Goal: Transaction & Acquisition: Purchase product/service

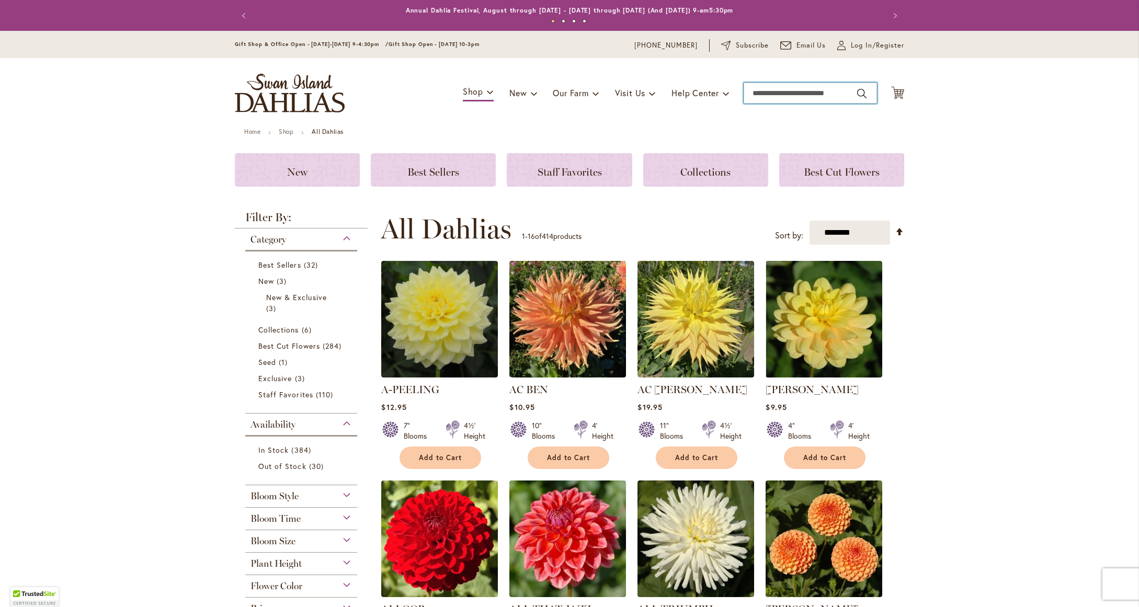
click at [793, 96] on input "Search" at bounding box center [810, 93] width 133 height 21
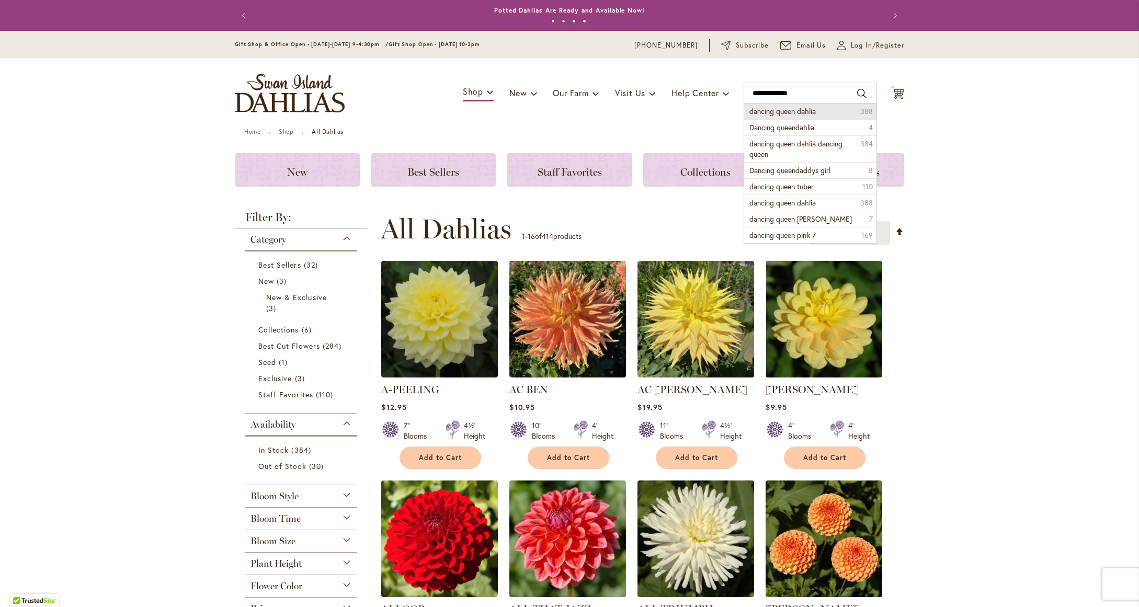
click at [779, 112] on span "dancing queen dahlia" at bounding box center [782, 111] width 66 height 10
type input "**********"
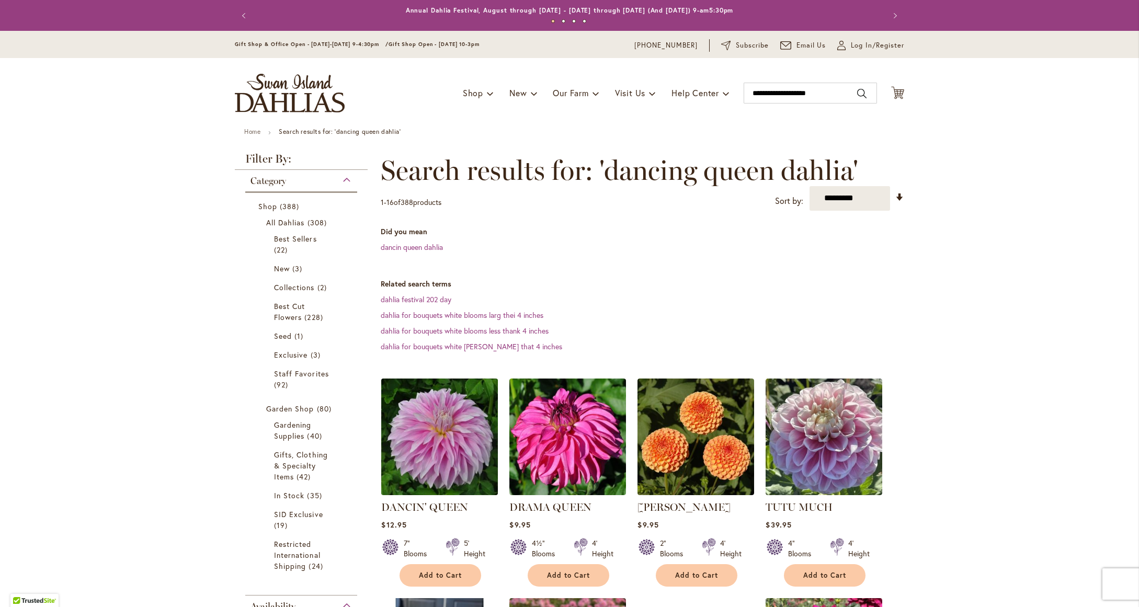
click at [432, 469] on img at bounding box center [440, 436] width 122 height 122
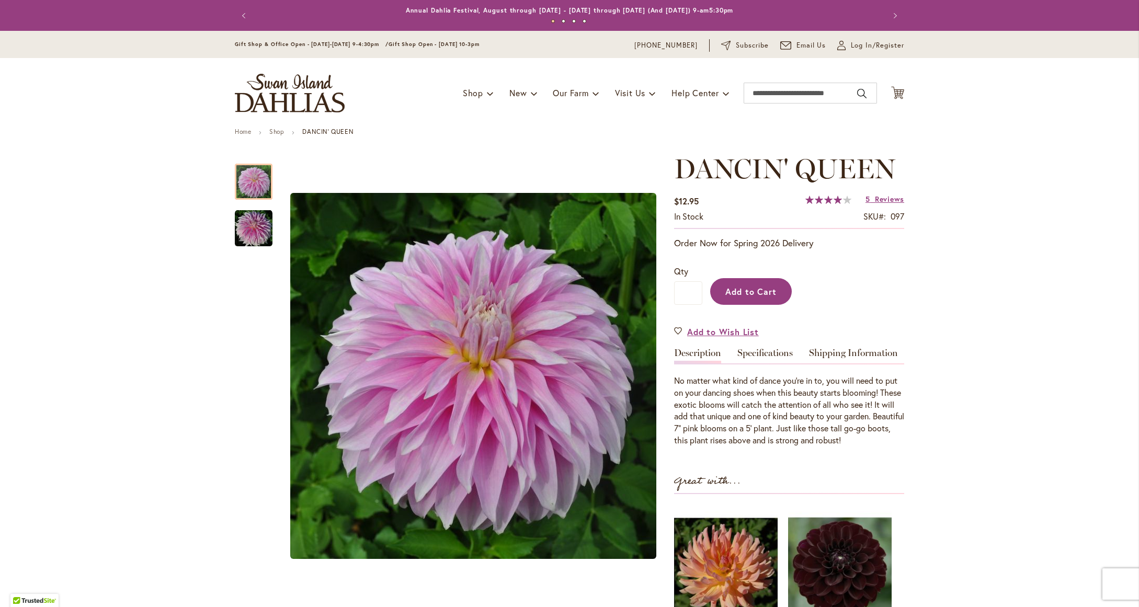
click at [761, 294] on span "Add to Cart" at bounding box center [751, 291] width 52 height 11
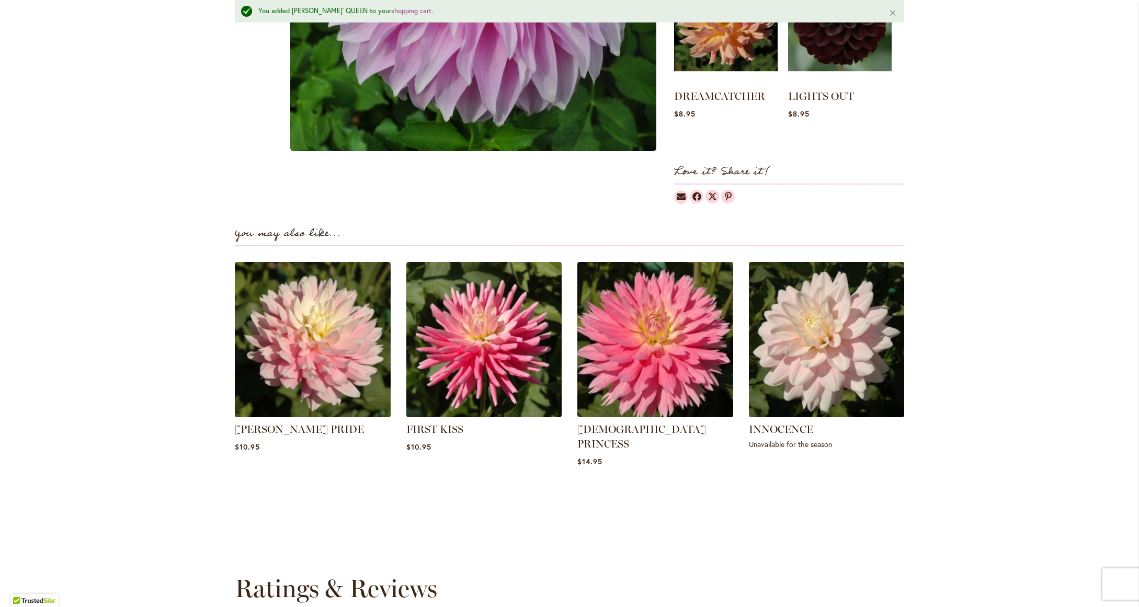
scroll to position [579, 0]
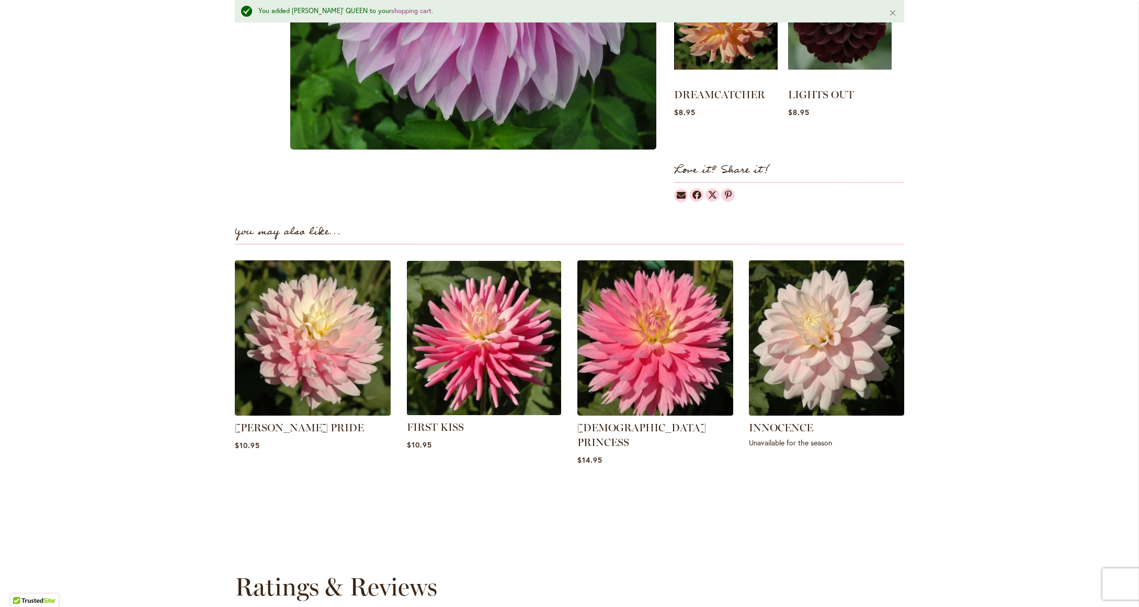
click at [447, 327] on img at bounding box center [484, 338] width 162 height 162
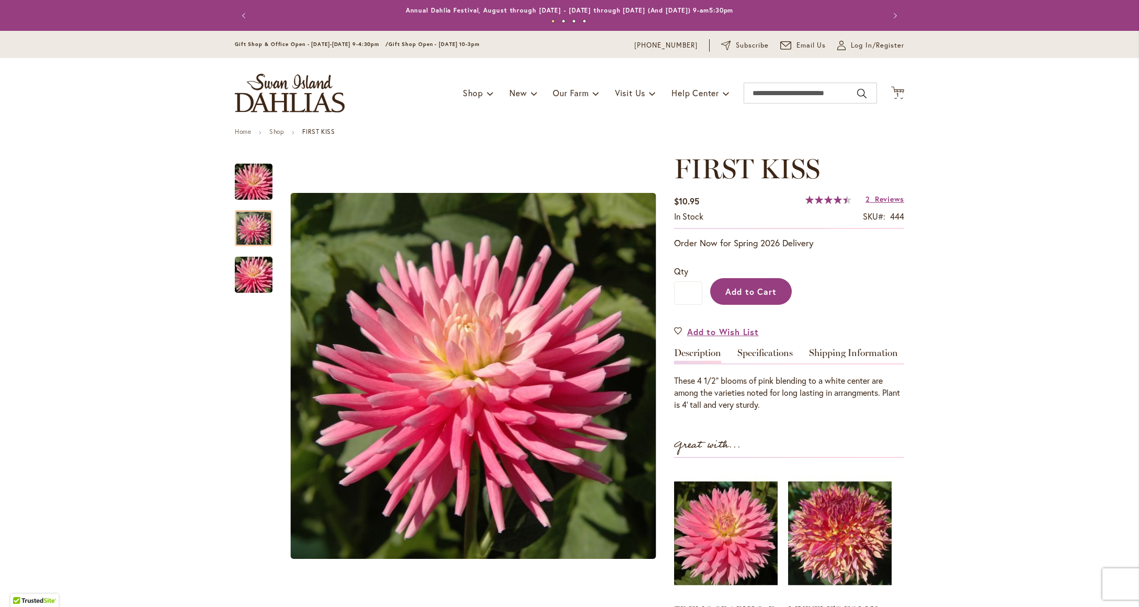
click at [749, 301] on button "Add to Cart" at bounding box center [751, 291] width 82 height 27
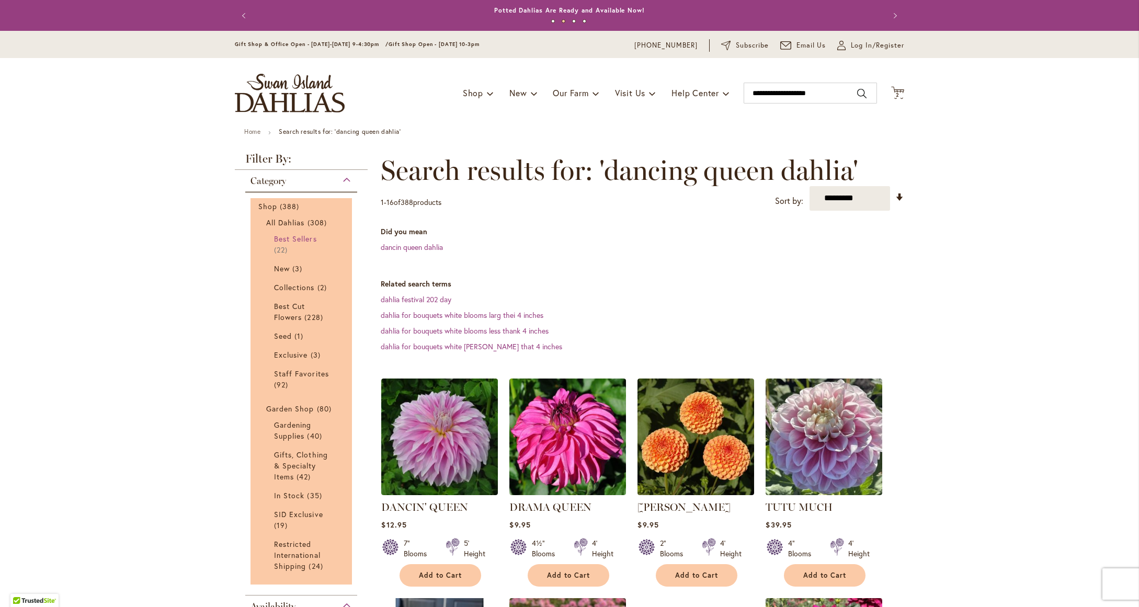
click at [303, 238] on span "Best Sellers" at bounding box center [295, 239] width 43 height 10
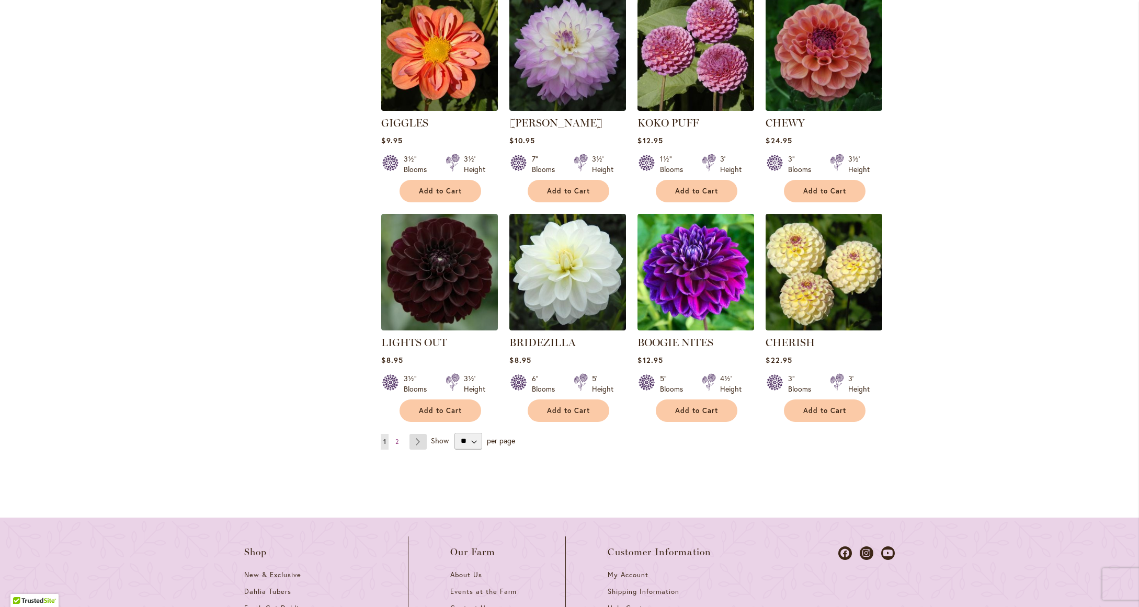
scroll to position [854, 0]
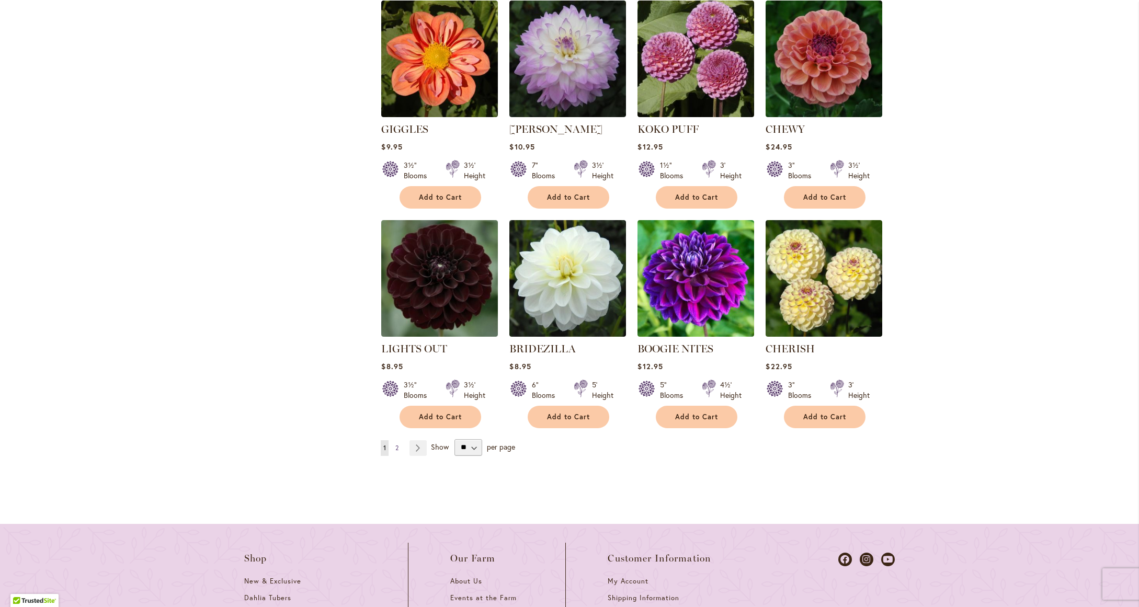
click at [395, 449] on span "2" at bounding box center [396, 448] width 3 height 8
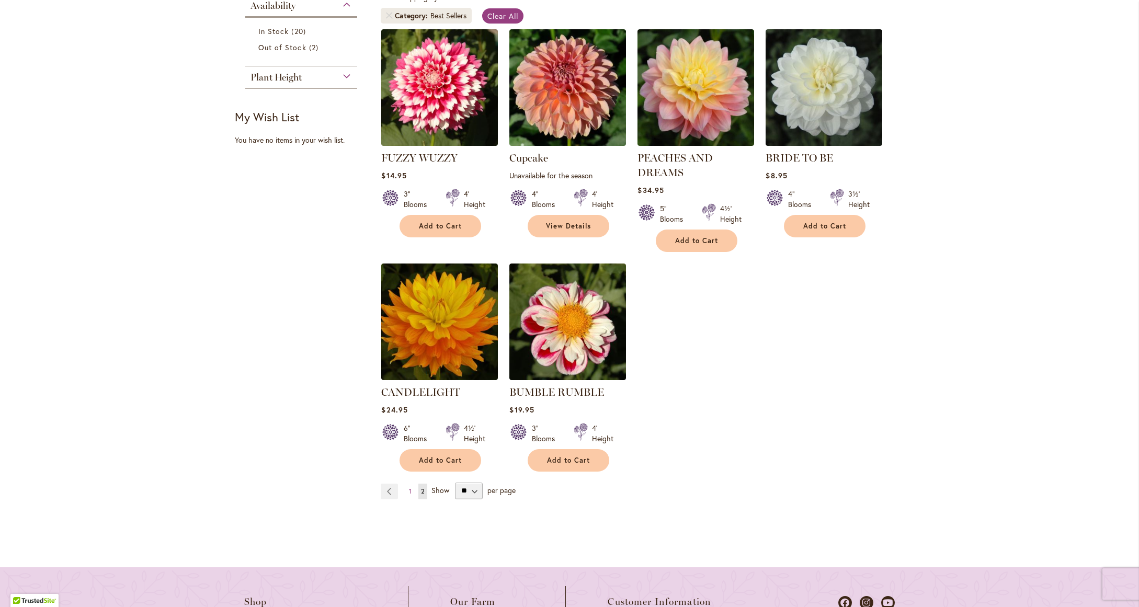
scroll to position [387, 0]
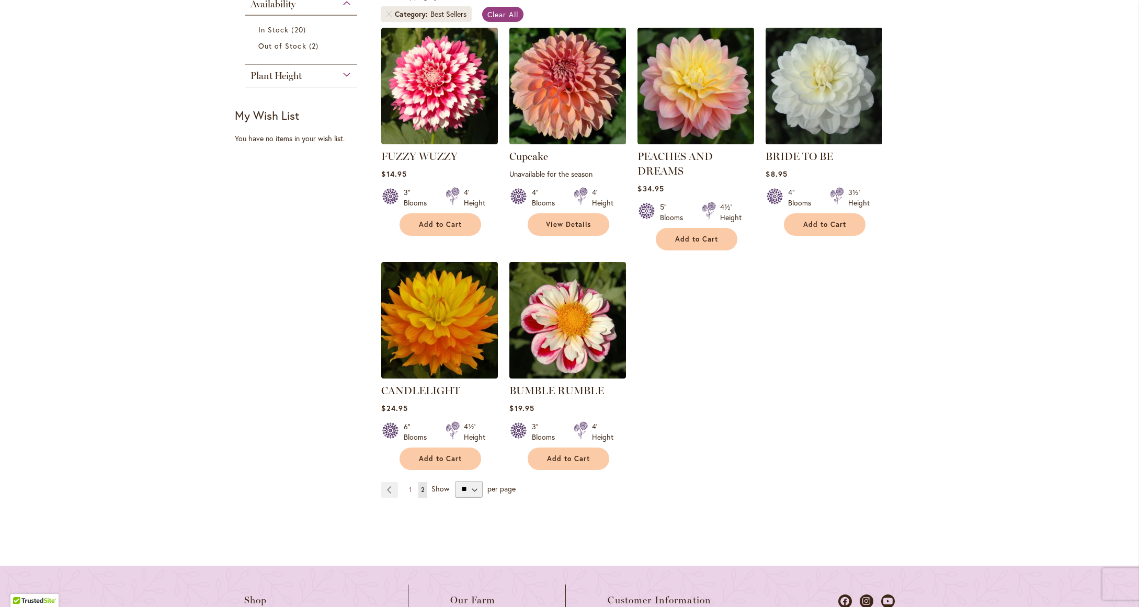
click at [544, 95] on img at bounding box center [568, 86] width 122 height 122
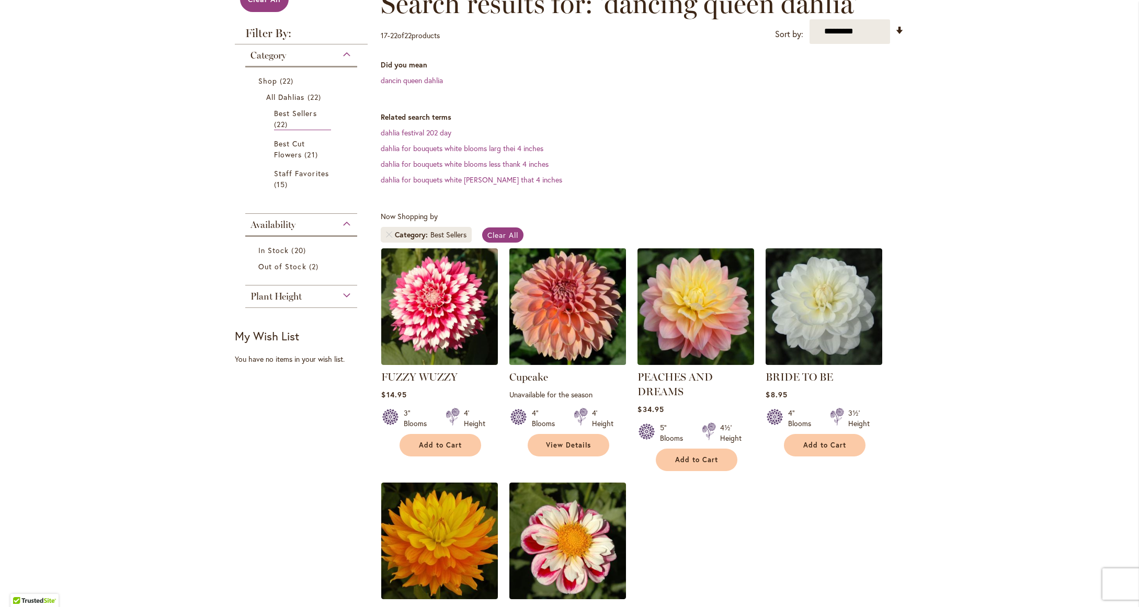
scroll to position [349, 0]
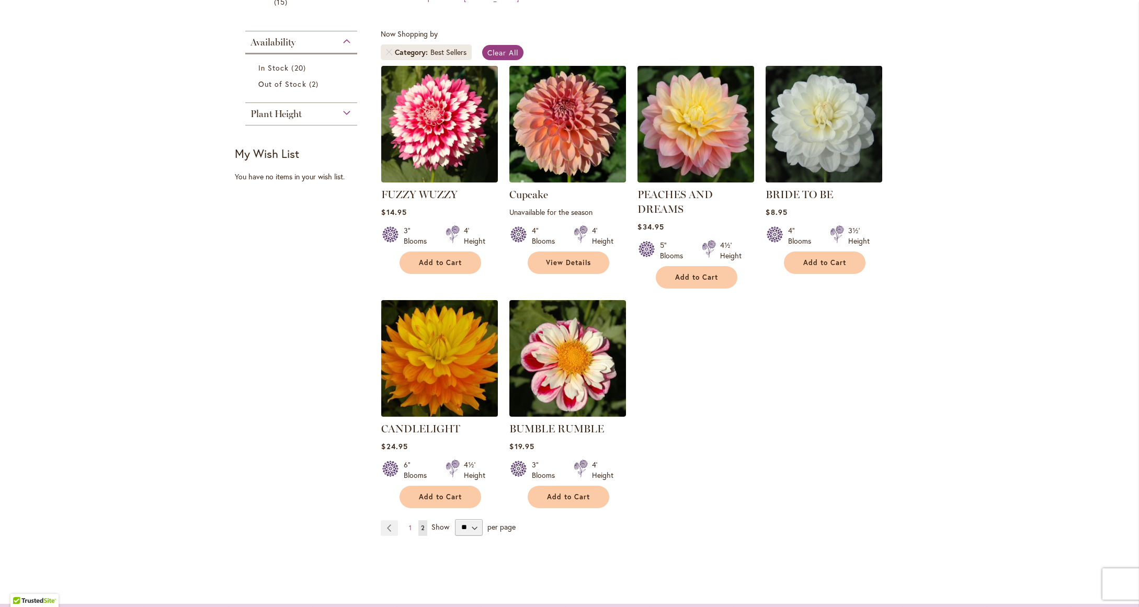
click at [443, 390] on img at bounding box center [440, 358] width 122 height 122
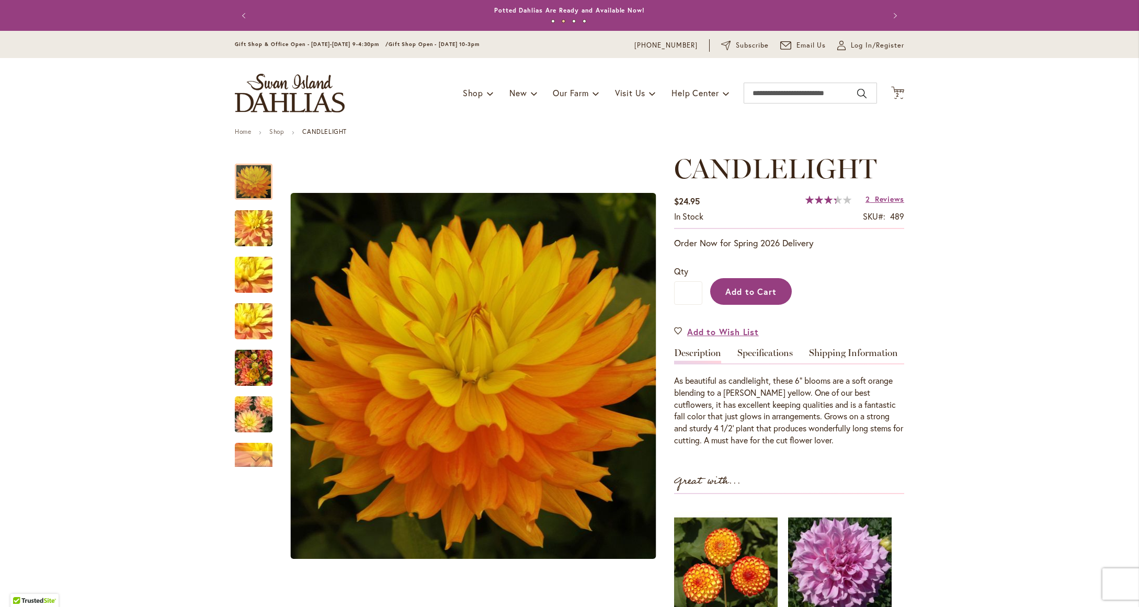
click at [762, 288] on span "Add to Cart" at bounding box center [751, 291] width 52 height 11
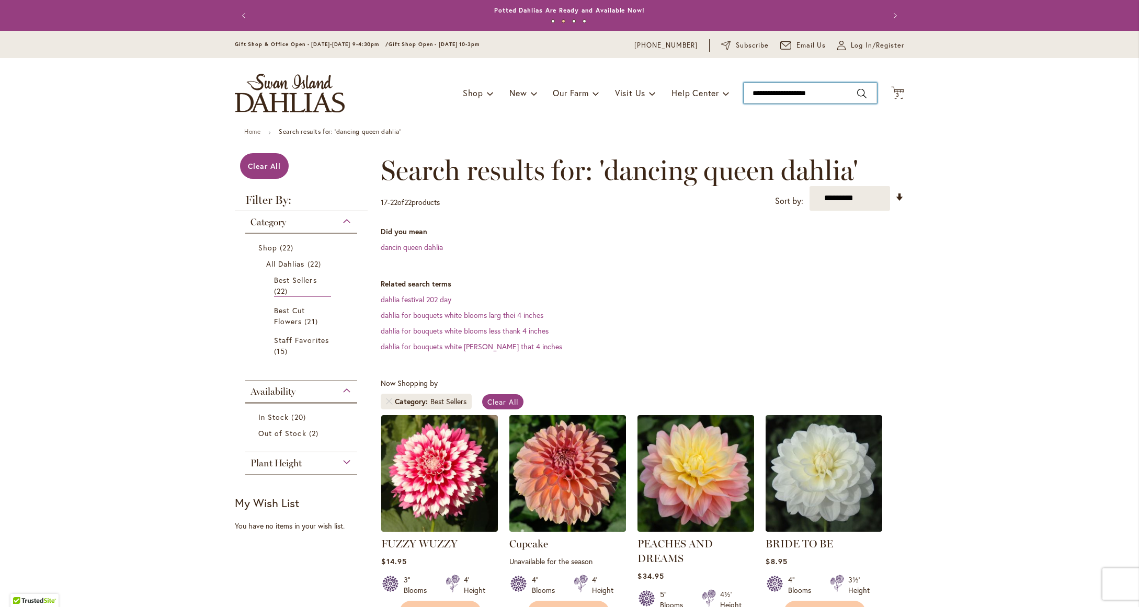
click at [837, 93] on input "**********" at bounding box center [810, 93] width 133 height 21
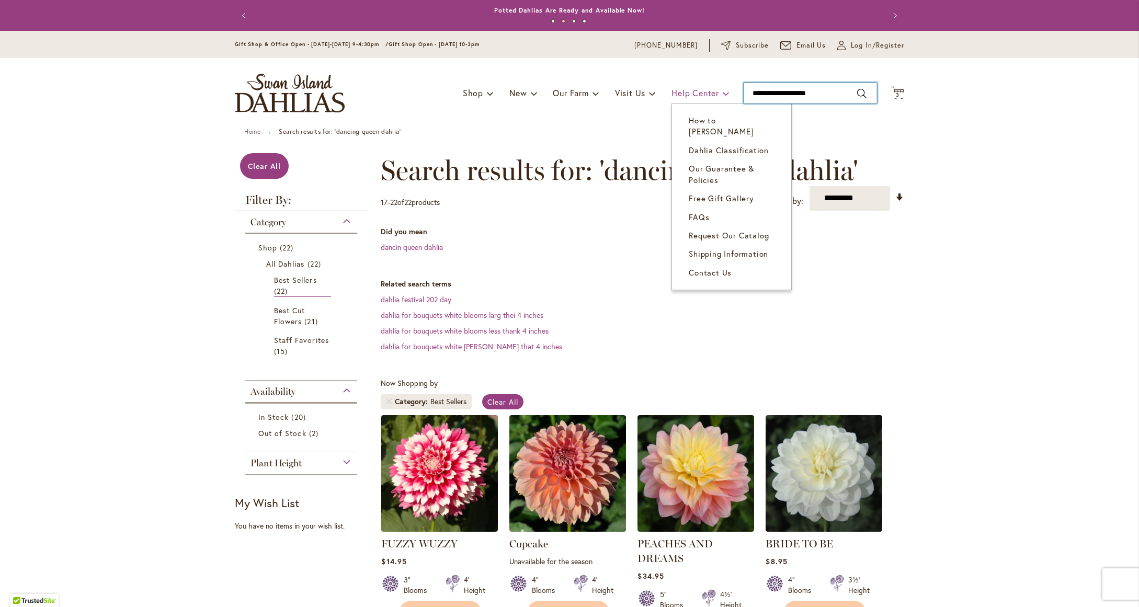
drag, startPoint x: 837, startPoint y: 93, endPoint x: 692, endPoint y: 87, distance: 145.0
click at [692, 87] on div "Toggle Nav Shop Dahlia Tubers Collections Fresh Cut Dahlias Gardening Supplies …" at bounding box center [569, 93] width 690 height 70
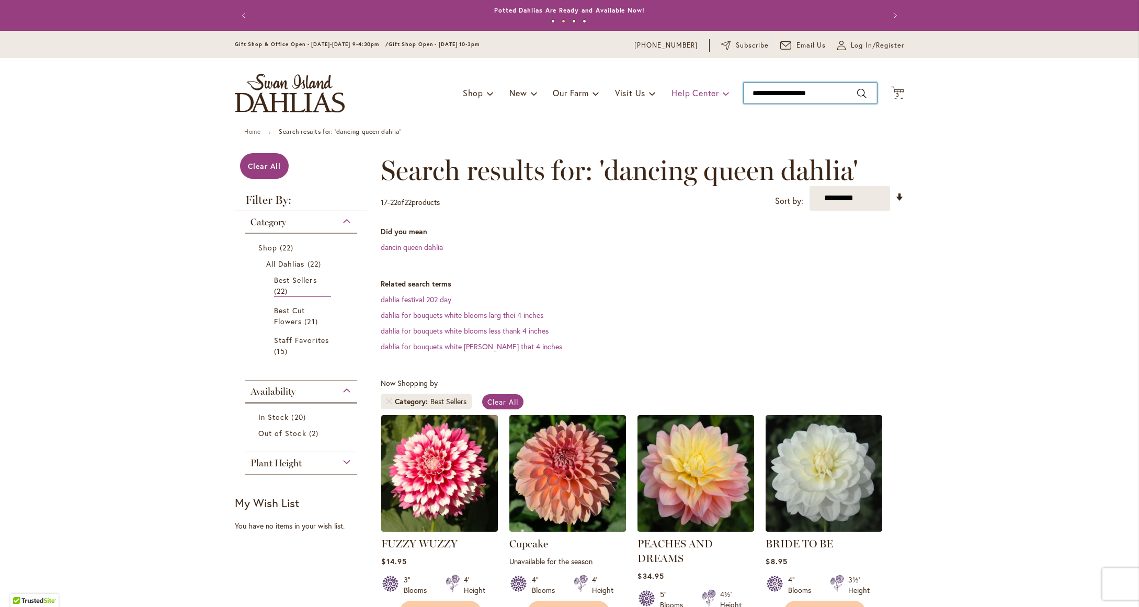
type input "*"
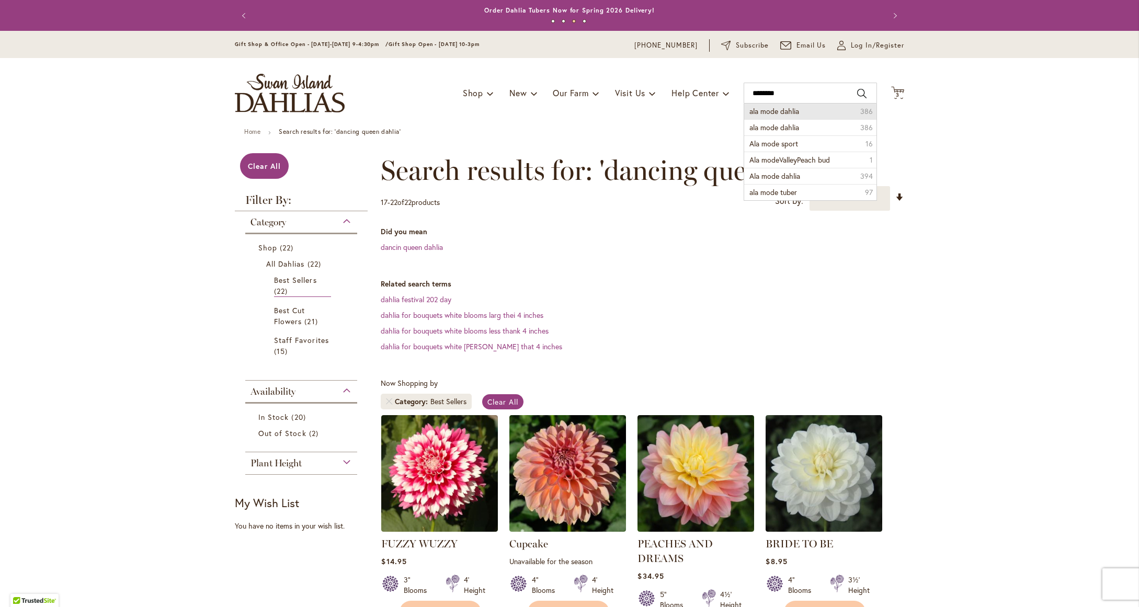
click at [784, 113] on span "ala mode dahlia" at bounding box center [774, 111] width 50 height 10
type input "**********"
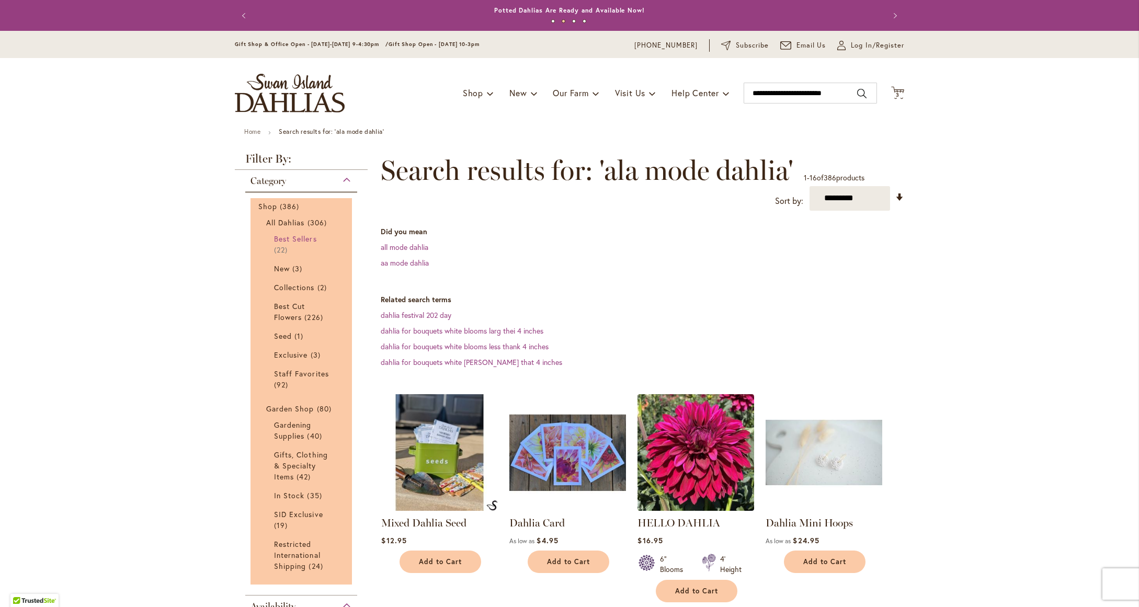
click at [289, 239] on span "Best Sellers" at bounding box center [295, 239] width 43 height 10
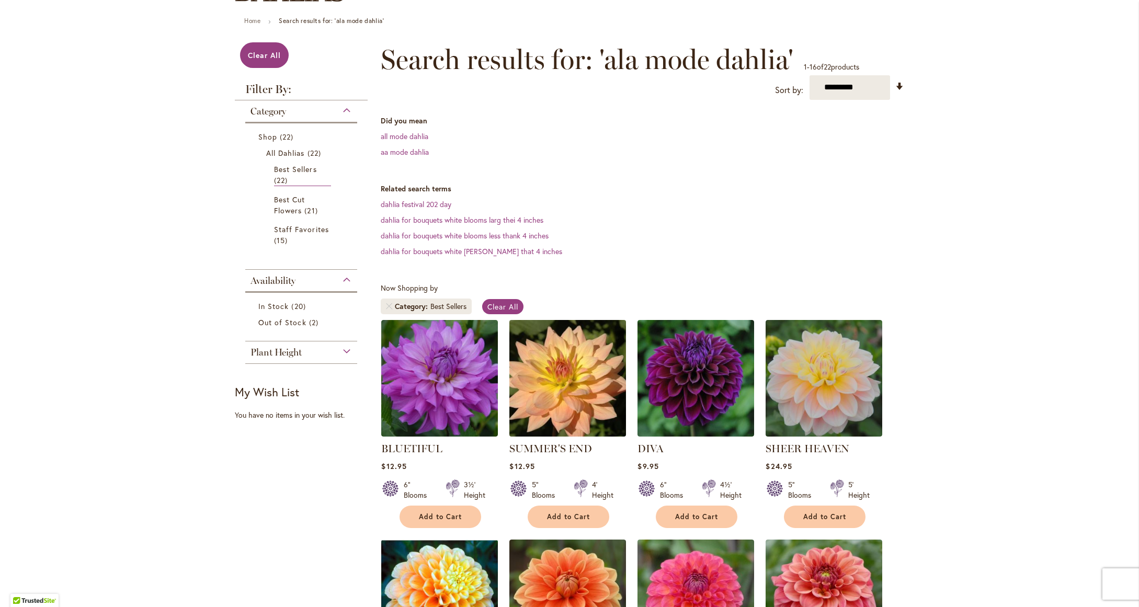
scroll to position [57, 0]
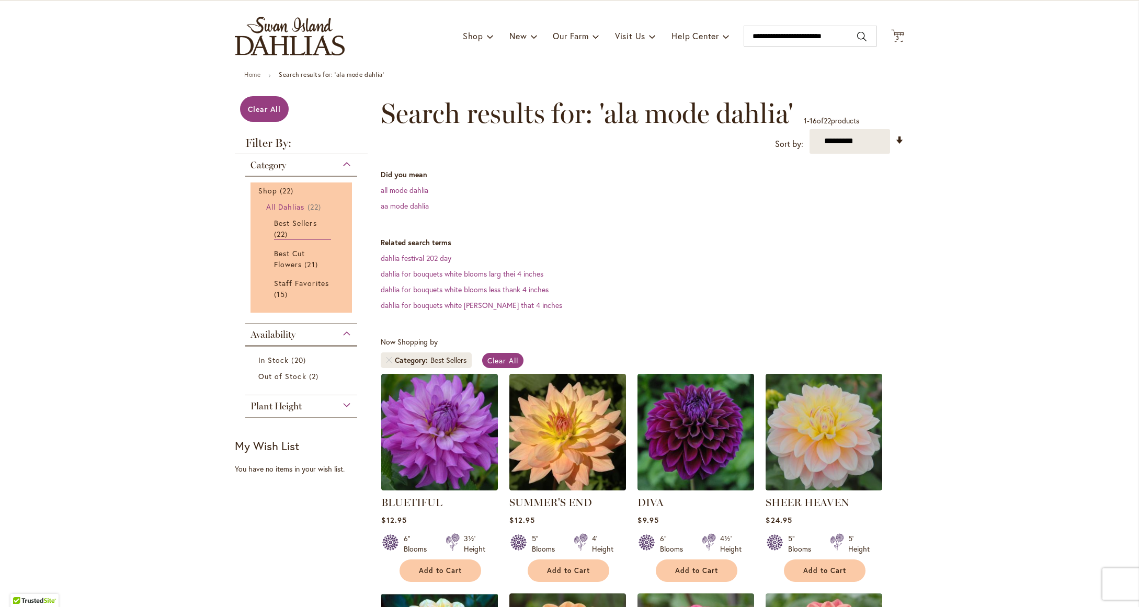
click at [292, 207] on span "All Dahlias" at bounding box center [285, 207] width 39 height 10
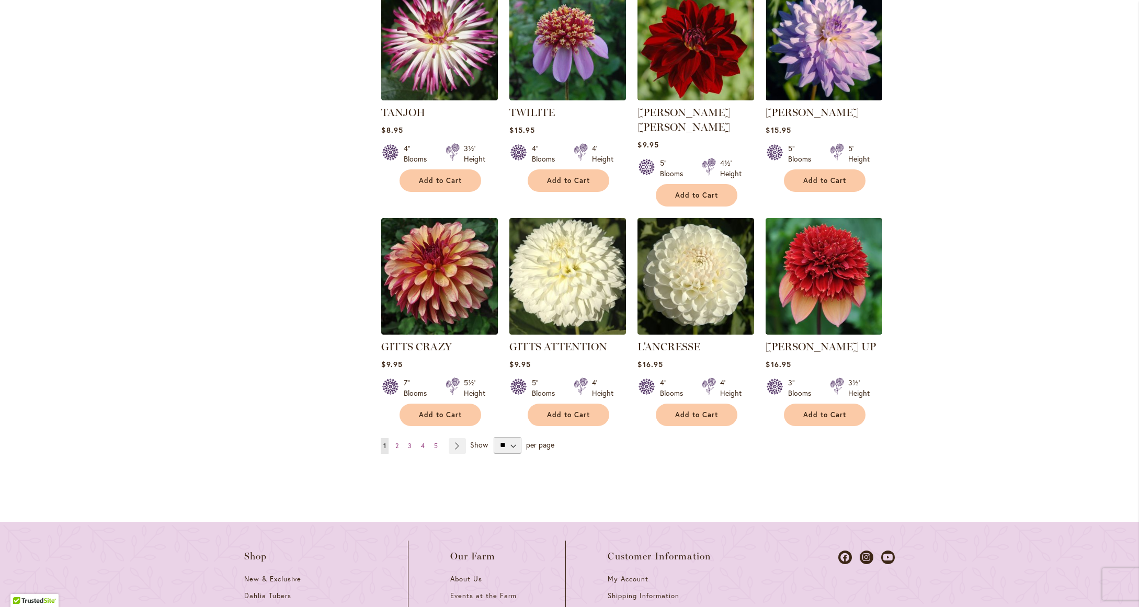
scroll to position [915, 0]
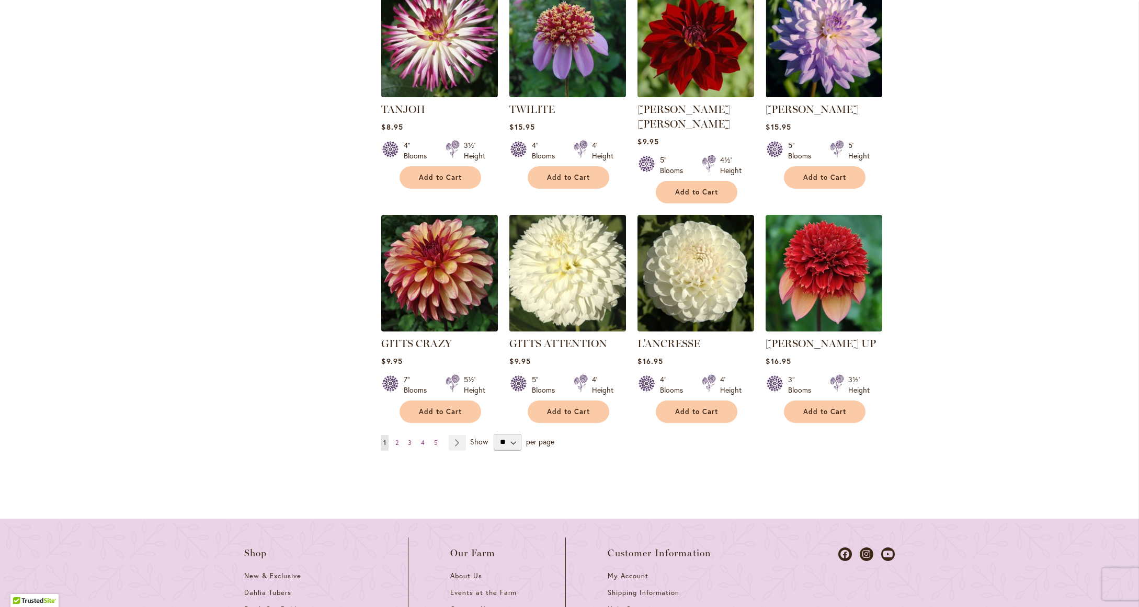
click at [583, 284] on img at bounding box center [568, 273] width 122 height 122
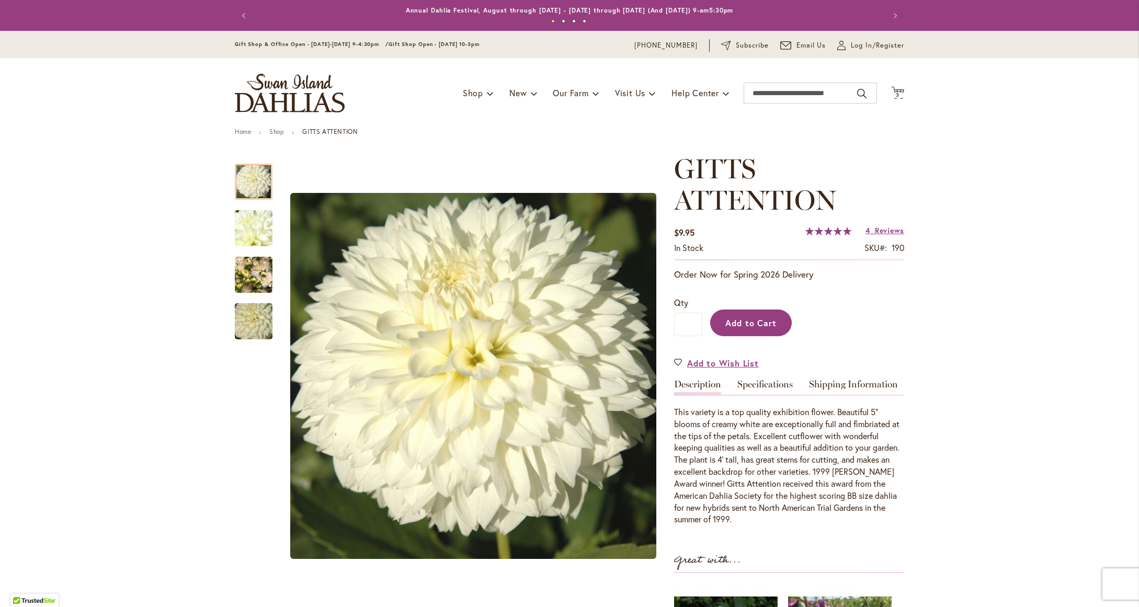
click at [742, 320] on span "Add to Cart" at bounding box center [751, 322] width 52 height 11
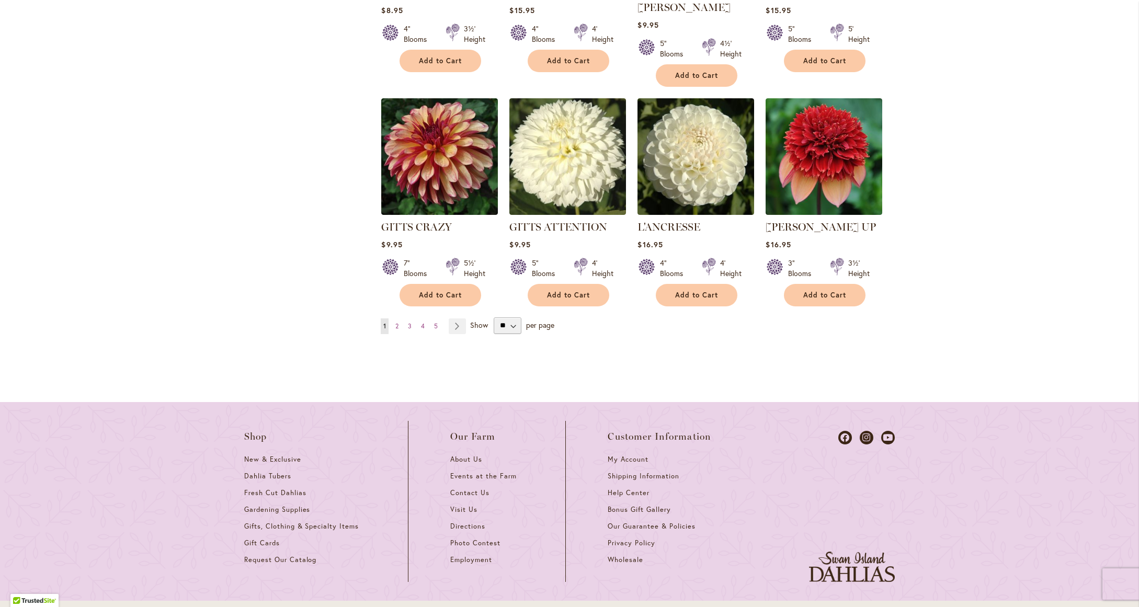
scroll to position [1038, 0]
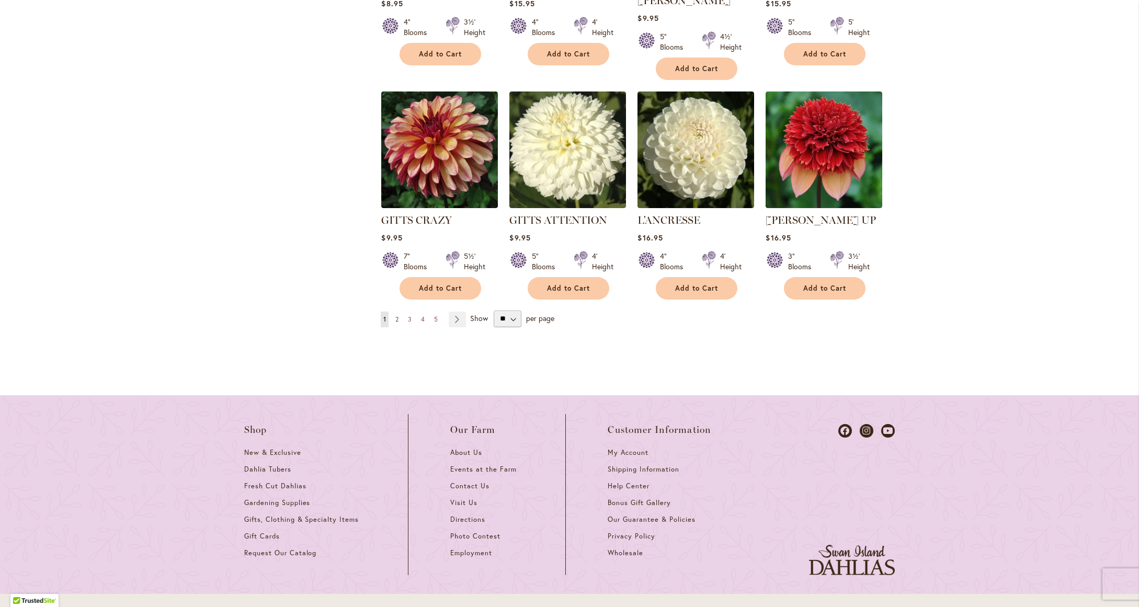
click at [395, 315] on span "2" at bounding box center [396, 319] width 3 height 8
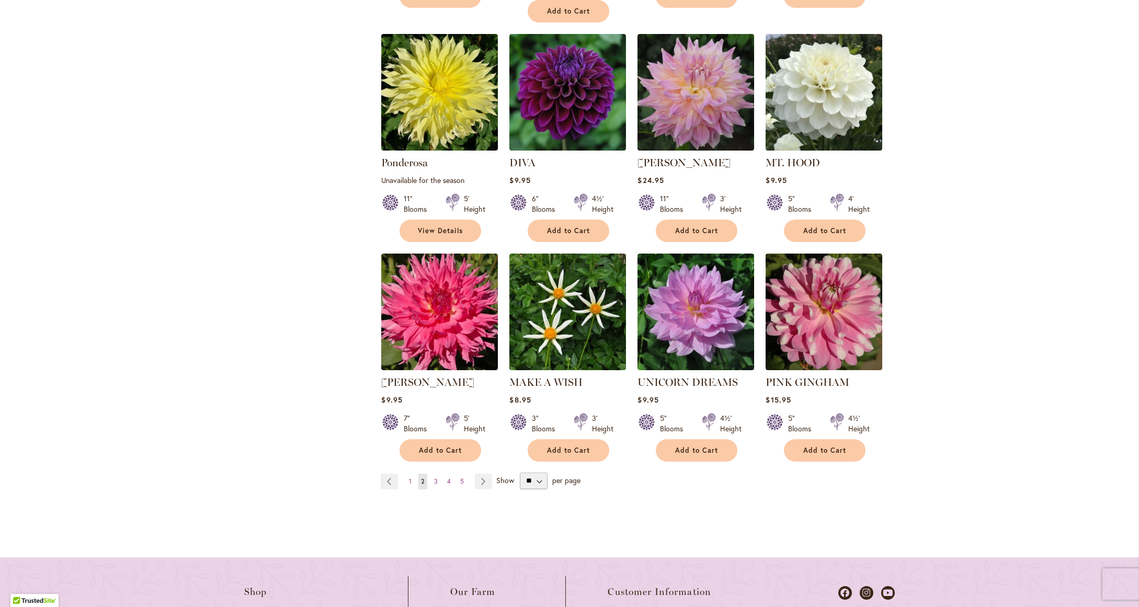
scroll to position [893, 0]
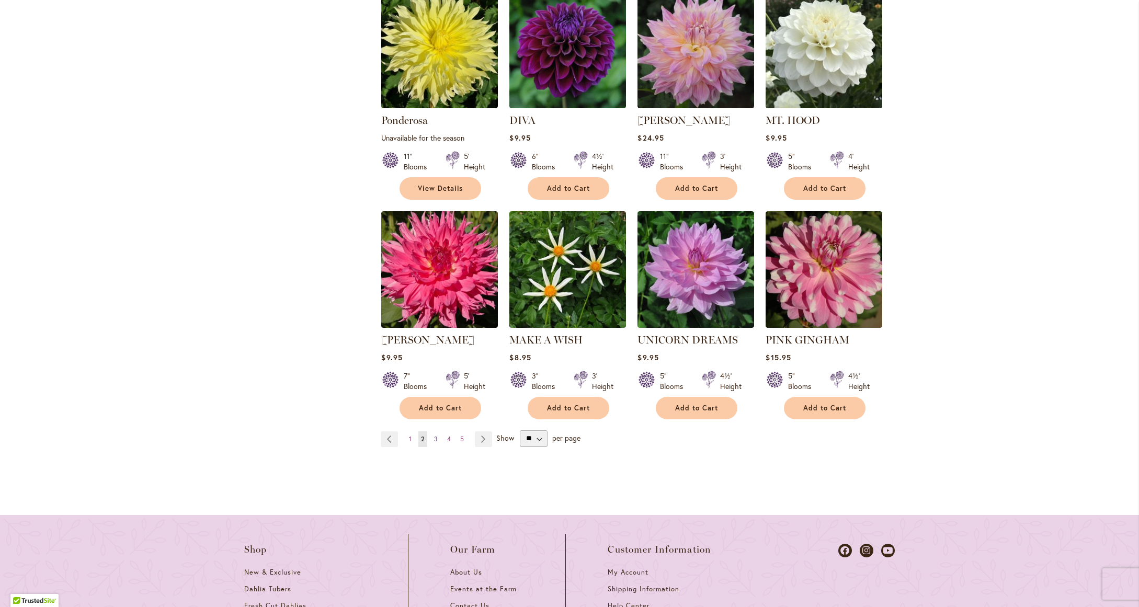
click at [433, 431] on link "Page 3" at bounding box center [435, 439] width 9 height 16
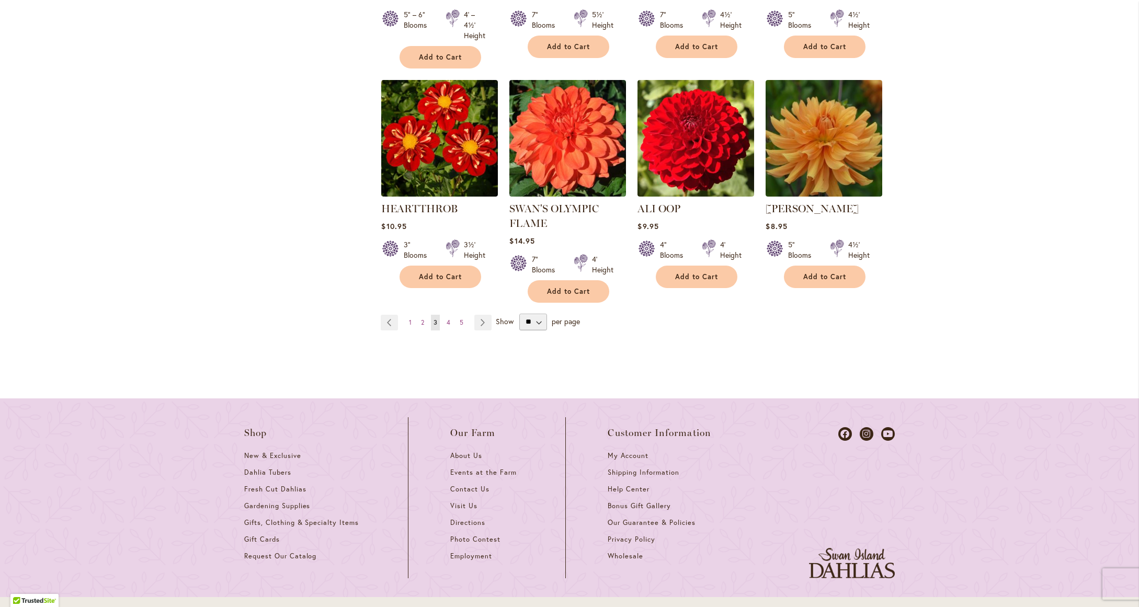
scroll to position [1023, 0]
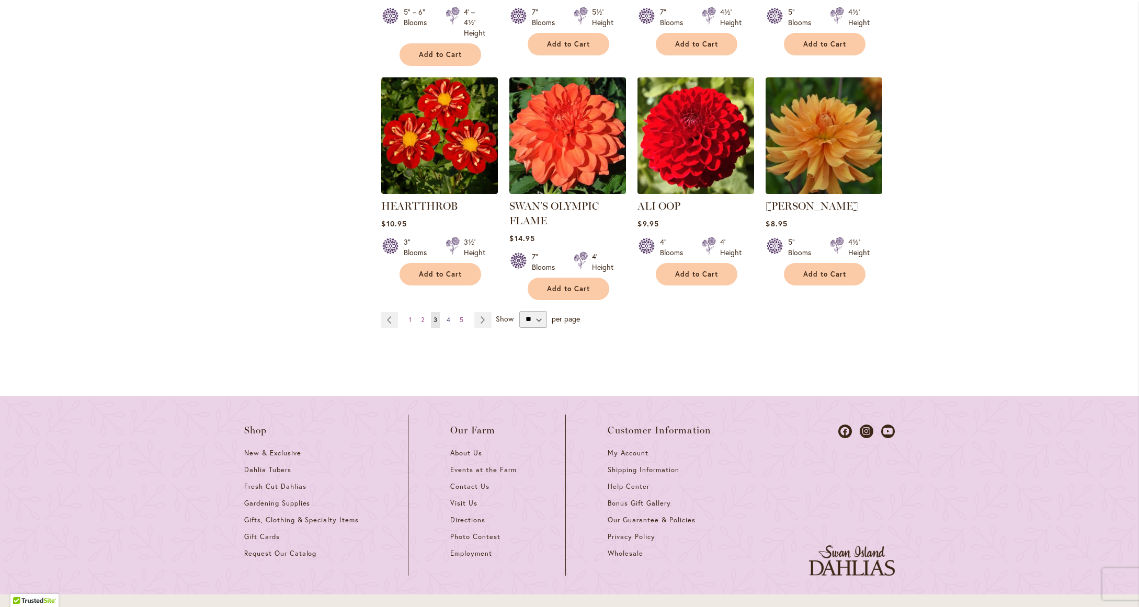
click at [447, 320] on span "4" at bounding box center [449, 320] width 4 height 8
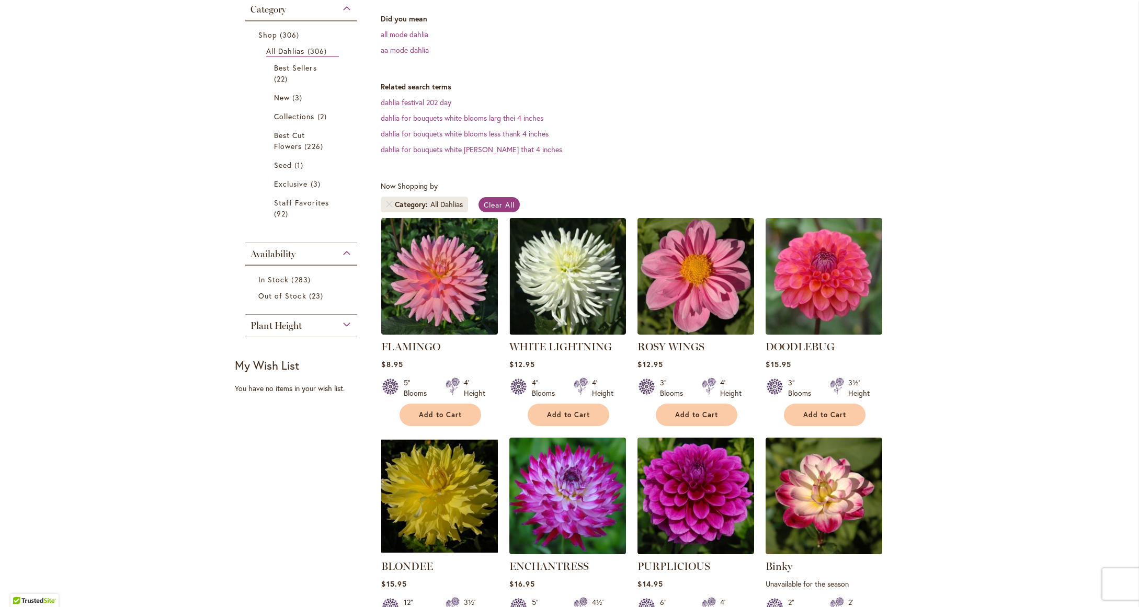
scroll to position [137, 0]
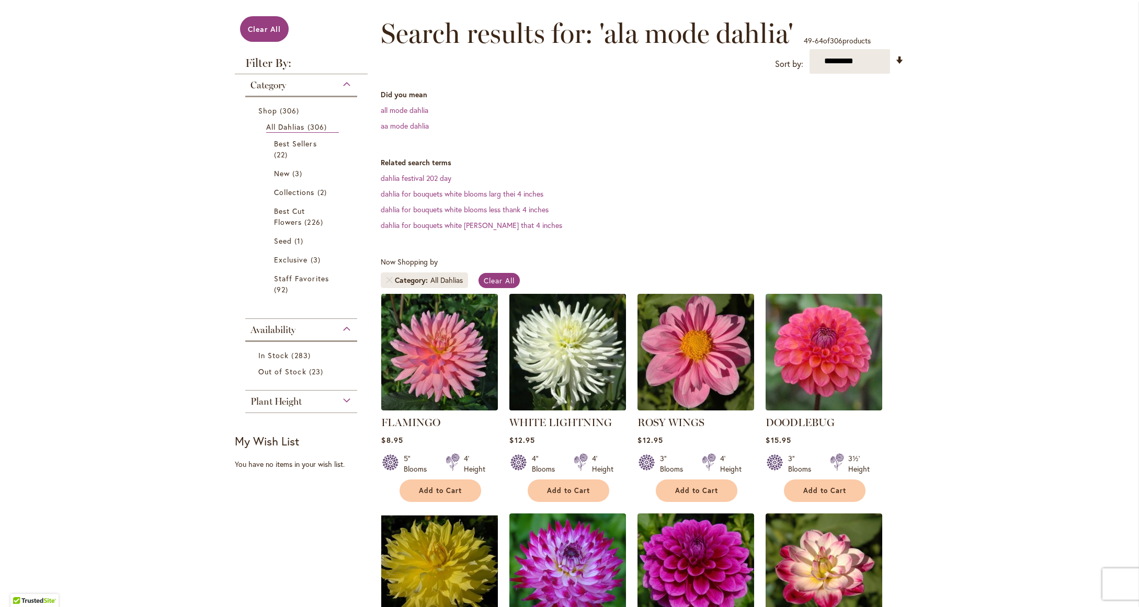
click at [553, 337] on img at bounding box center [568, 352] width 122 height 122
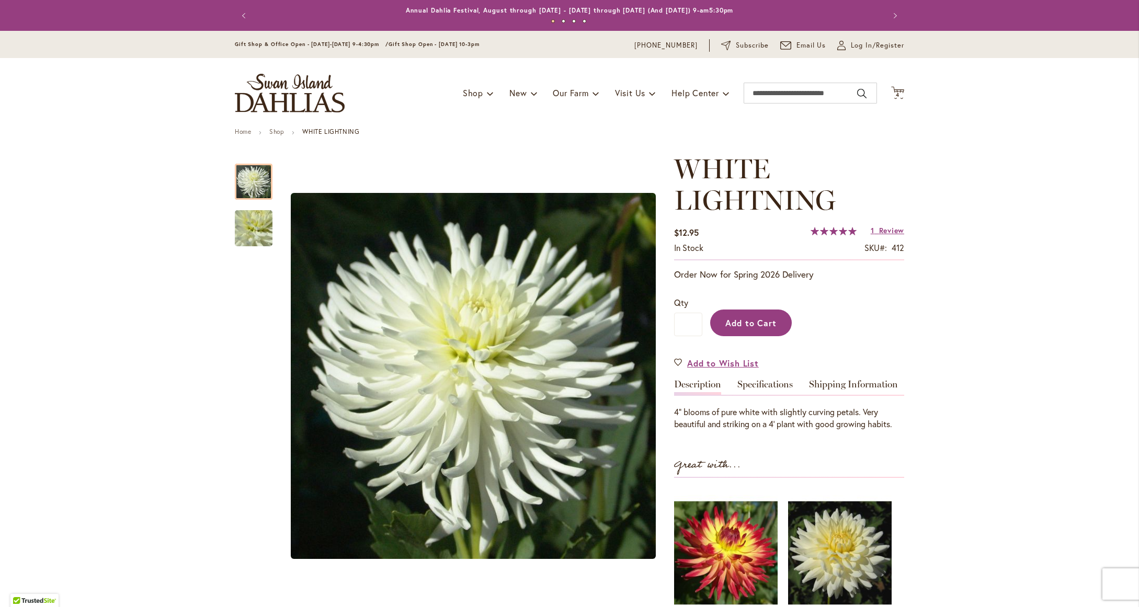
click at [763, 323] on span "Add to Cart" at bounding box center [751, 322] width 52 height 11
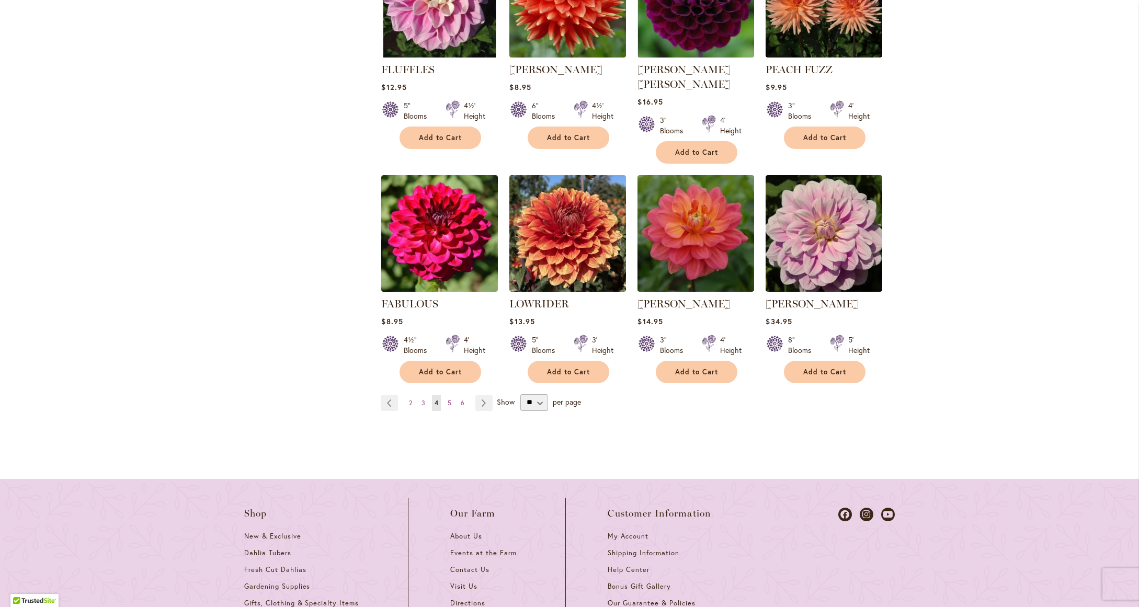
scroll to position [935, 0]
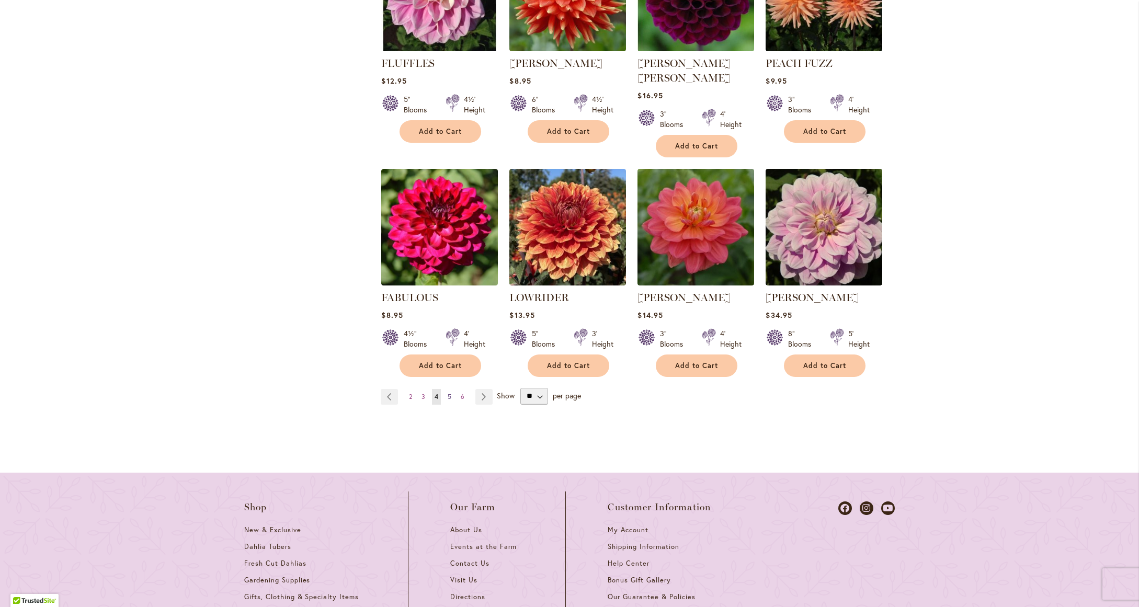
click at [448, 389] on link "Page 5" at bounding box center [449, 397] width 9 height 16
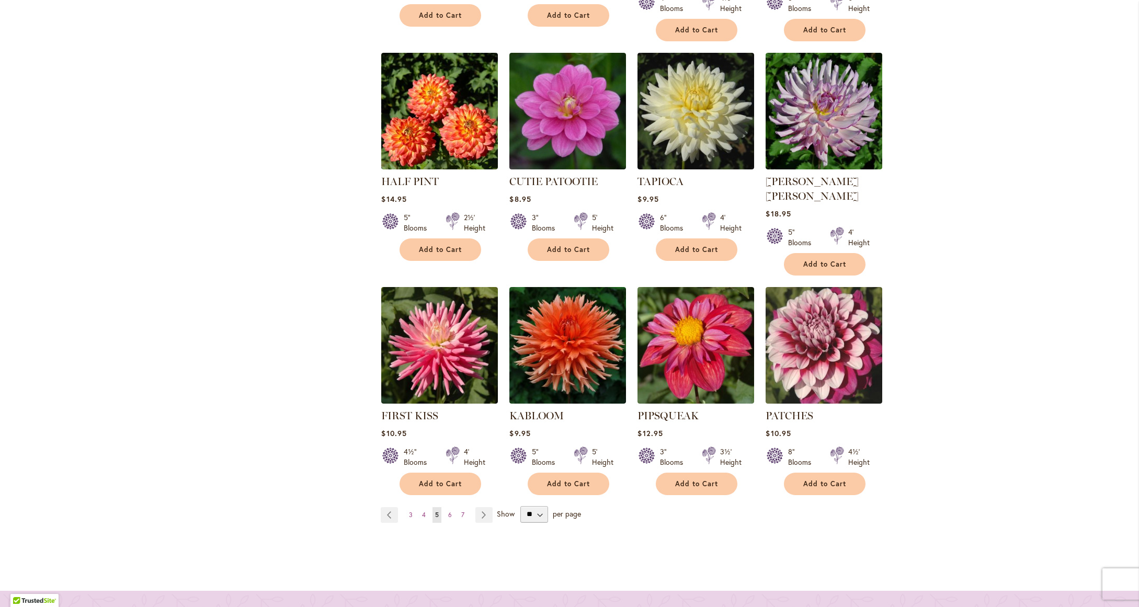
scroll to position [833, 0]
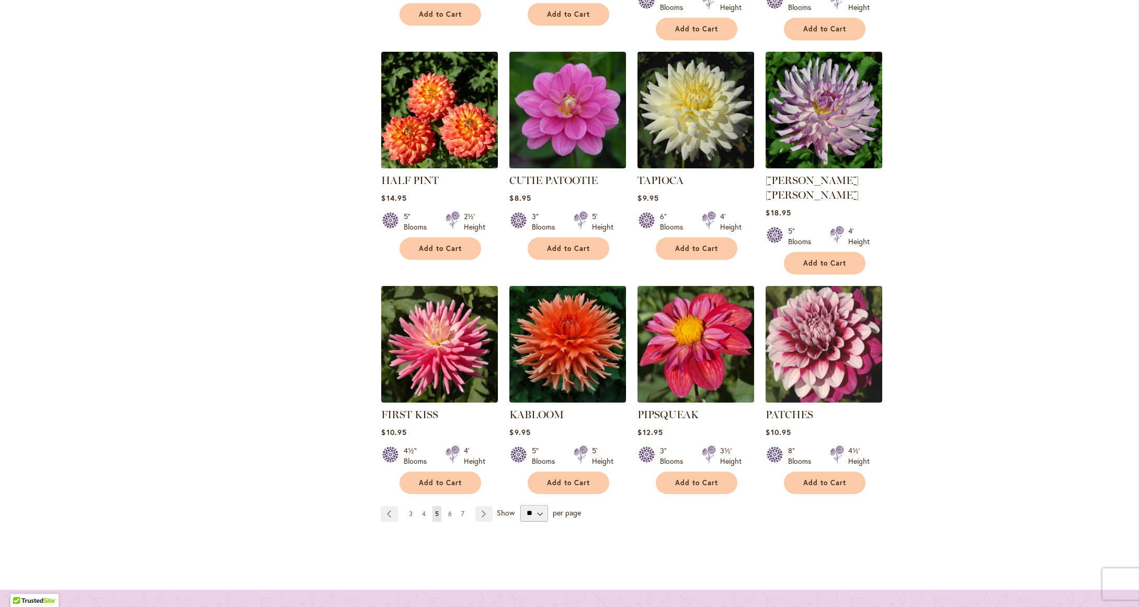
click at [448, 510] on span "6" at bounding box center [450, 514] width 4 height 8
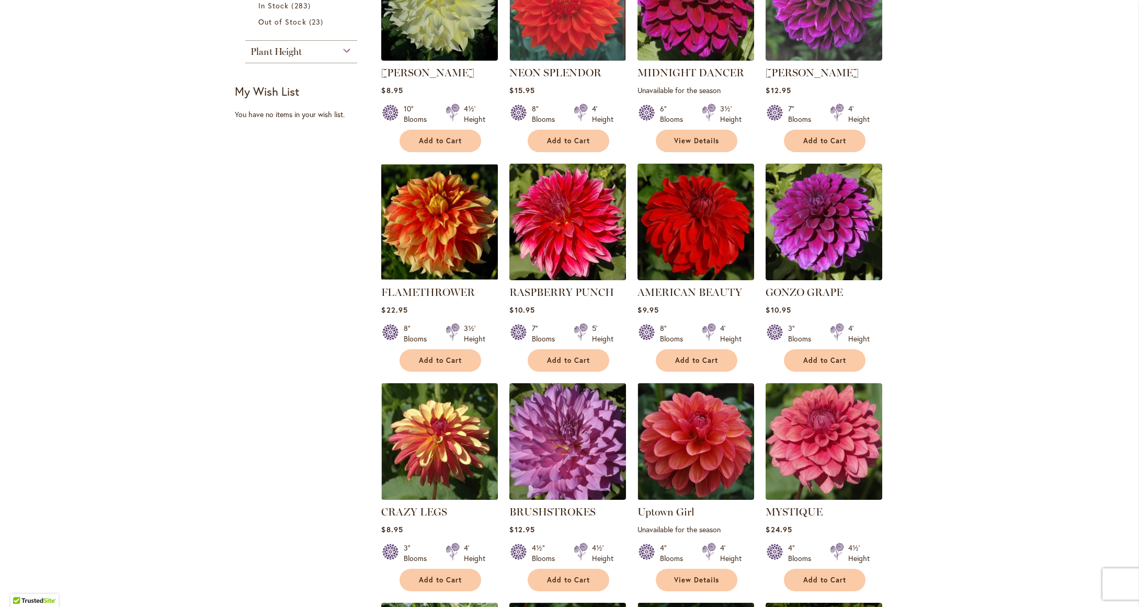
scroll to position [488, 0]
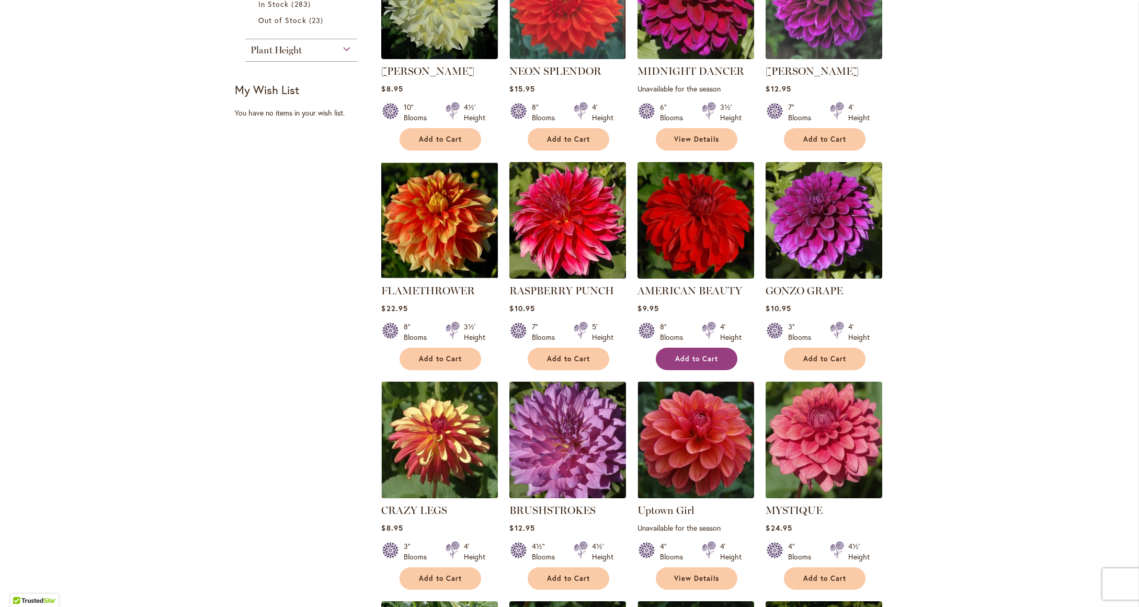
click at [683, 362] on button "Add to Cart" at bounding box center [697, 359] width 82 height 22
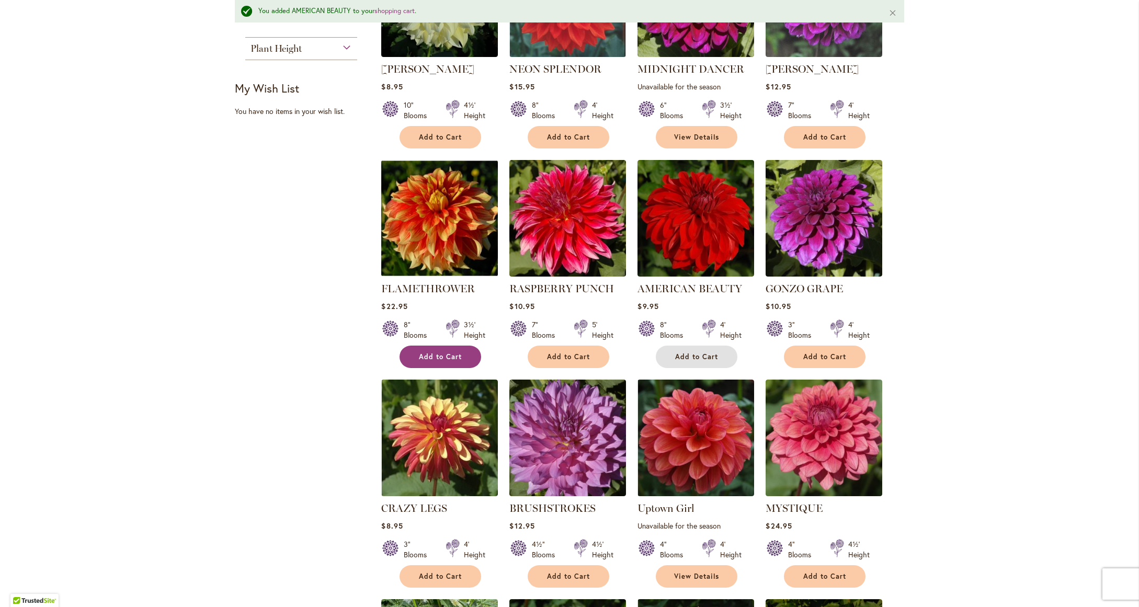
scroll to position [519, 0]
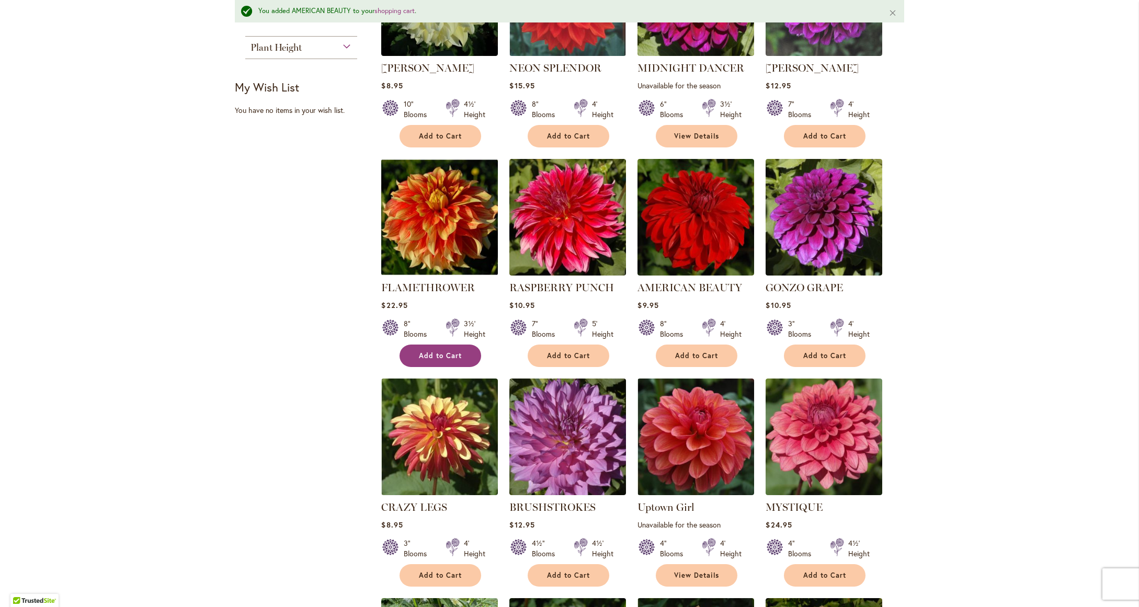
click at [430, 362] on button "Add to Cart" at bounding box center [441, 356] width 82 height 22
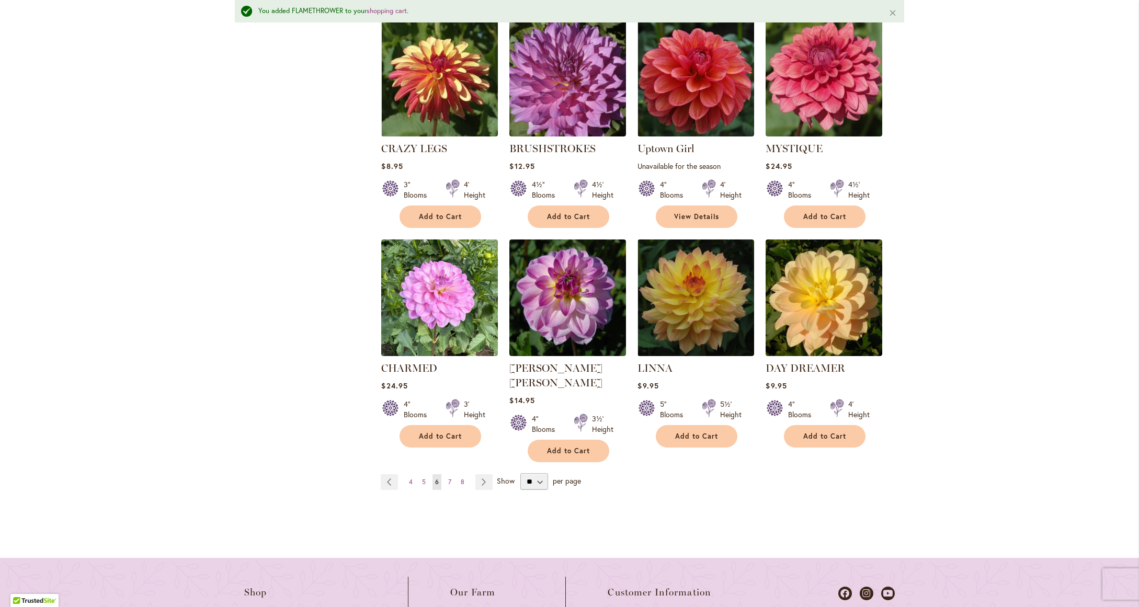
scroll to position [886, 0]
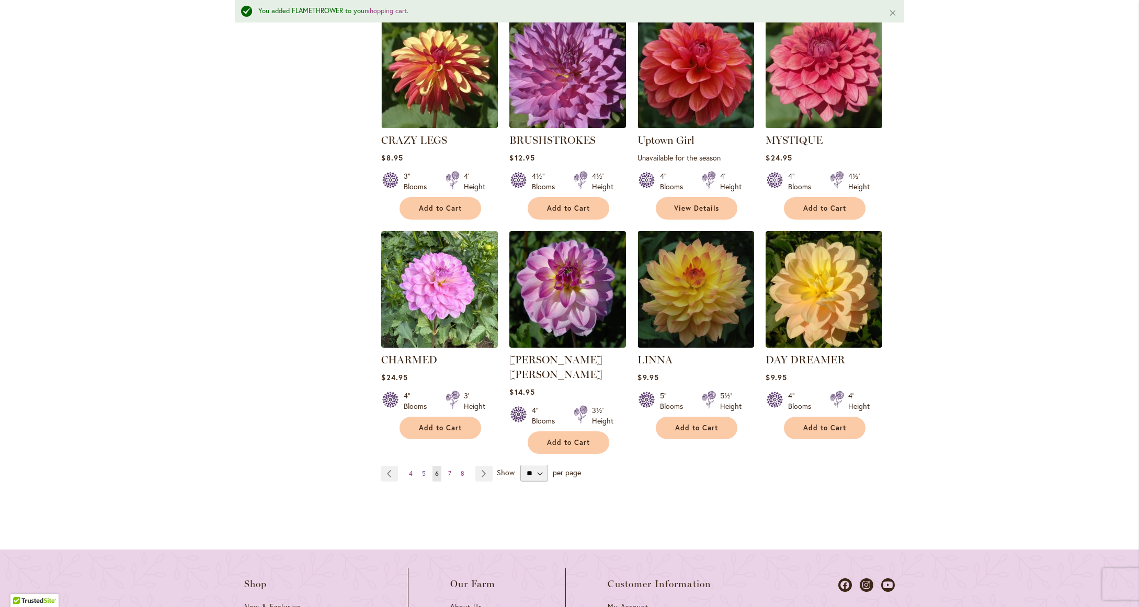
click at [422, 470] on span "5" at bounding box center [424, 474] width 4 height 8
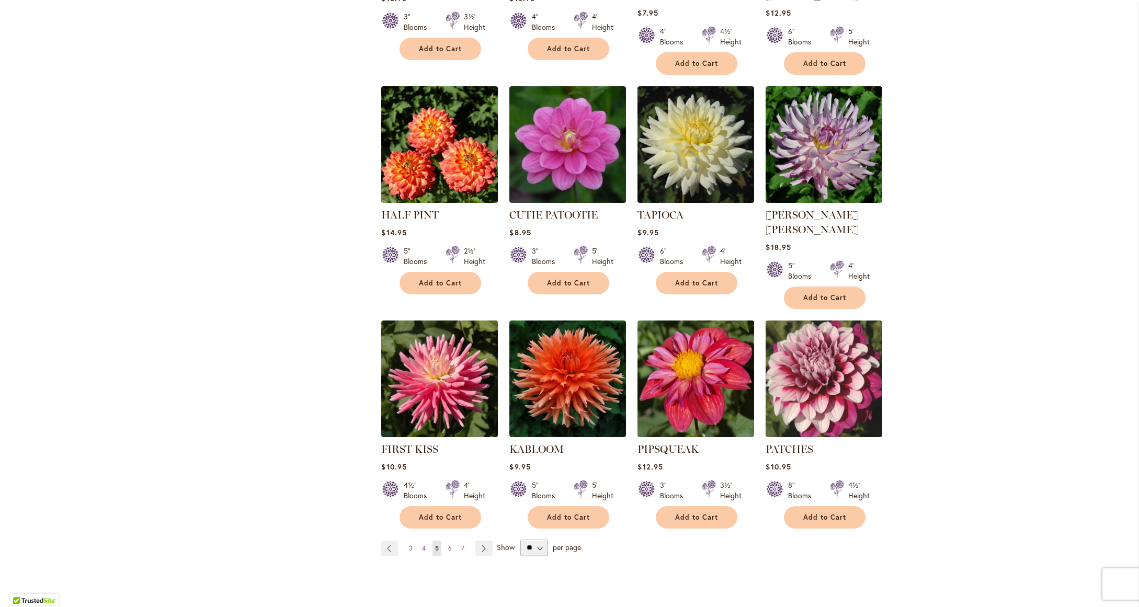
scroll to position [846, 0]
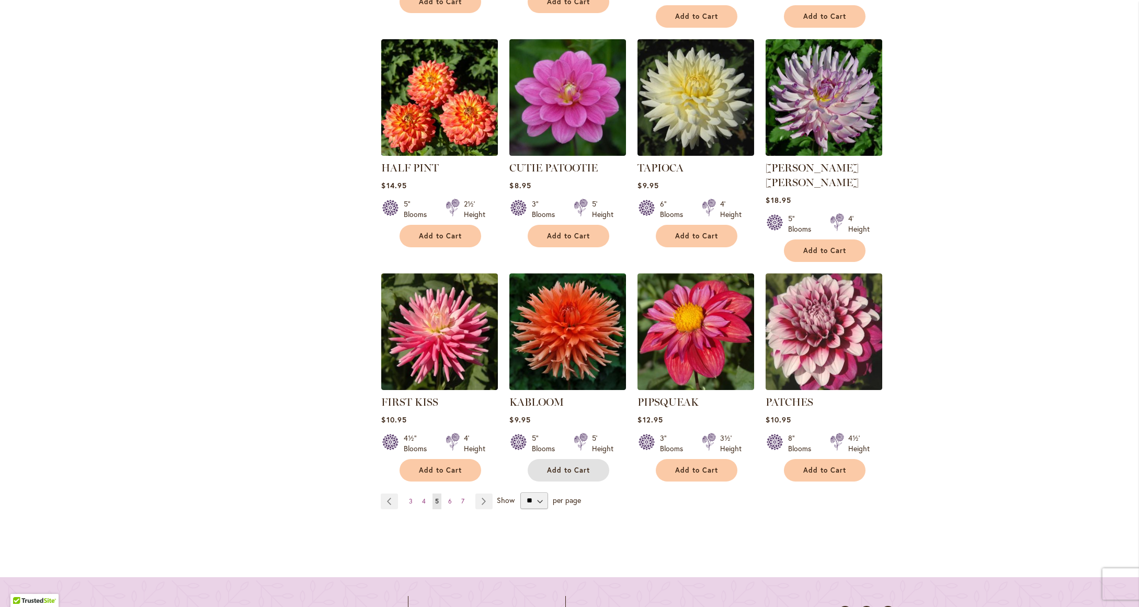
click at [579, 466] on span "Add to Cart" at bounding box center [568, 470] width 43 height 9
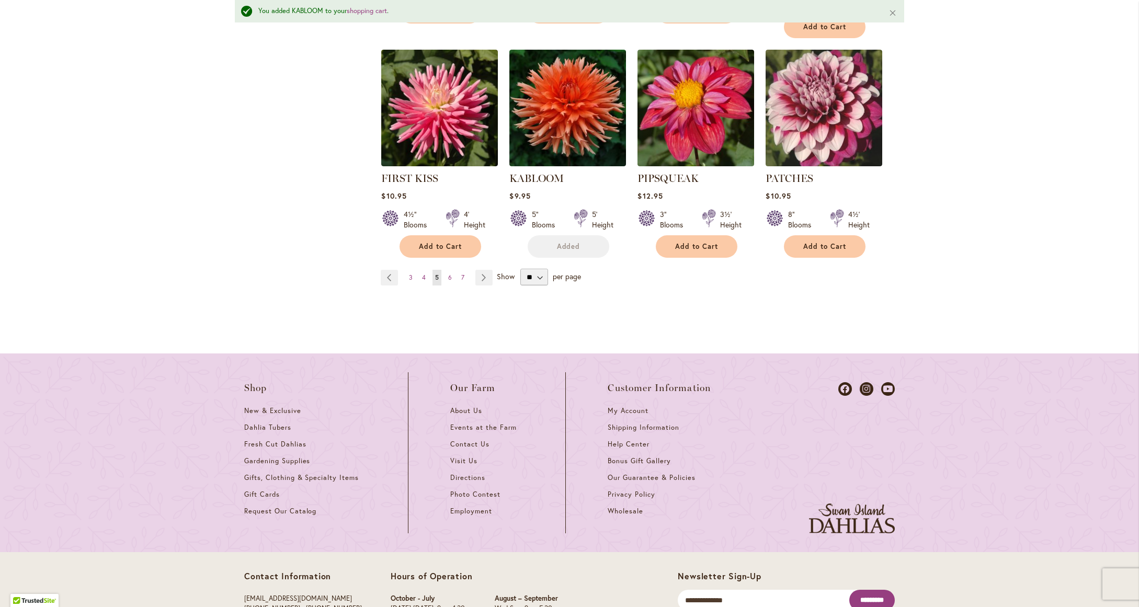
scroll to position [1115, 0]
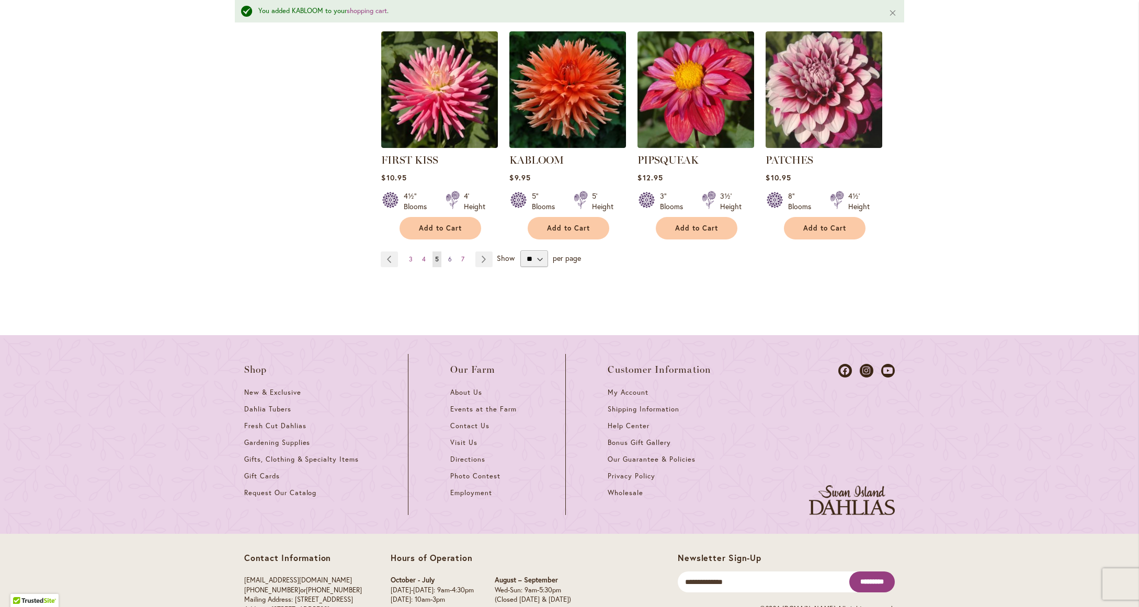
click at [448, 255] on span "6" at bounding box center [450, 259] width 4 height 8
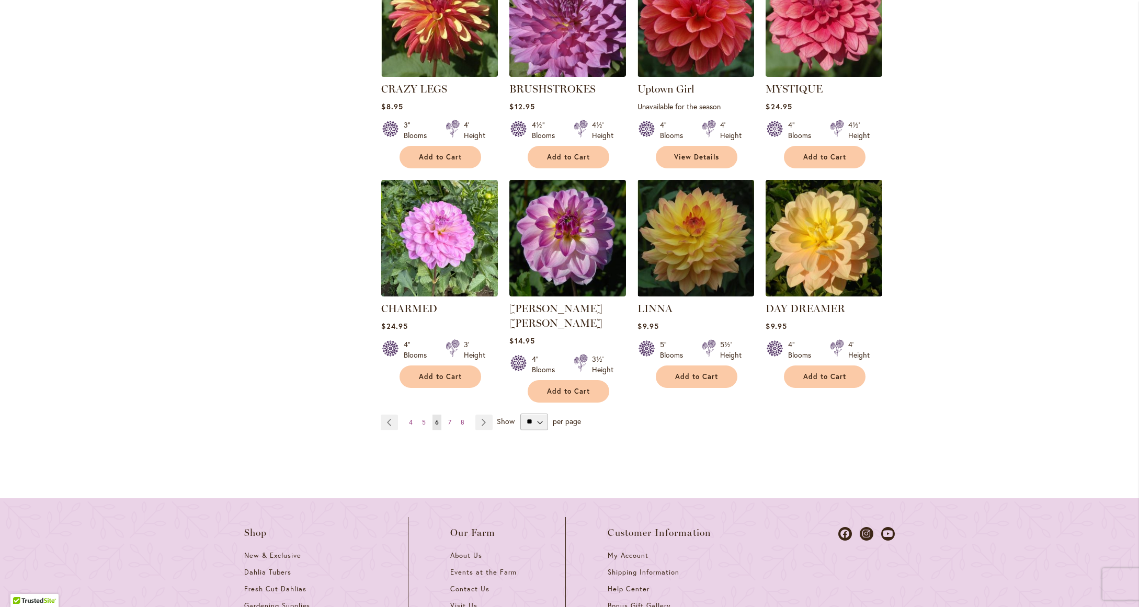
scroll to position [912, 0]
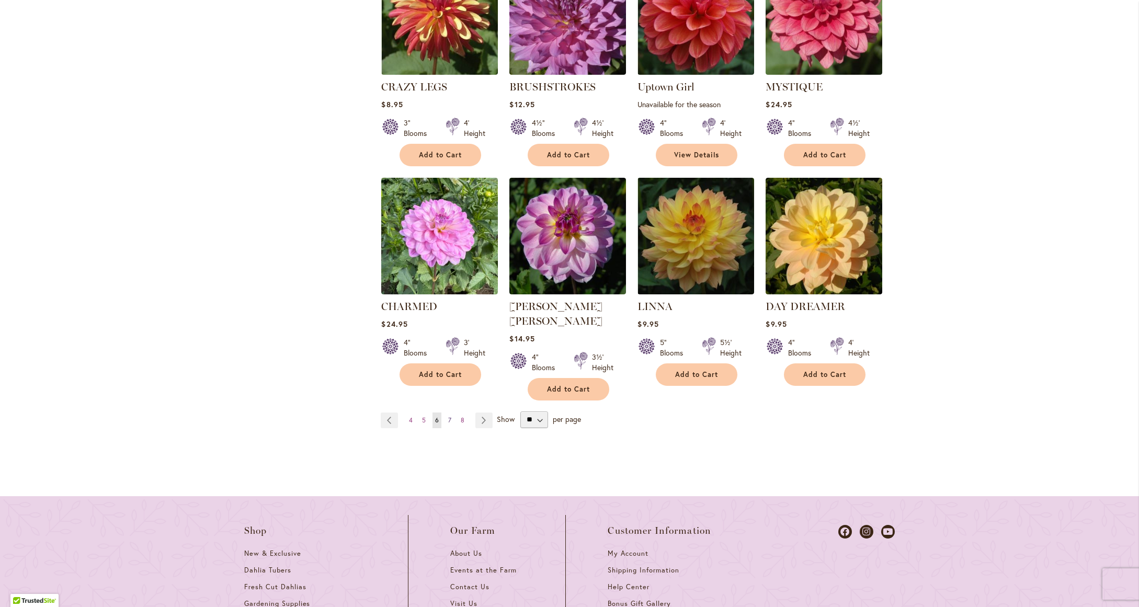
click at [448, 416] on span "7" at bounding box center [449, 420] width 3 height 8
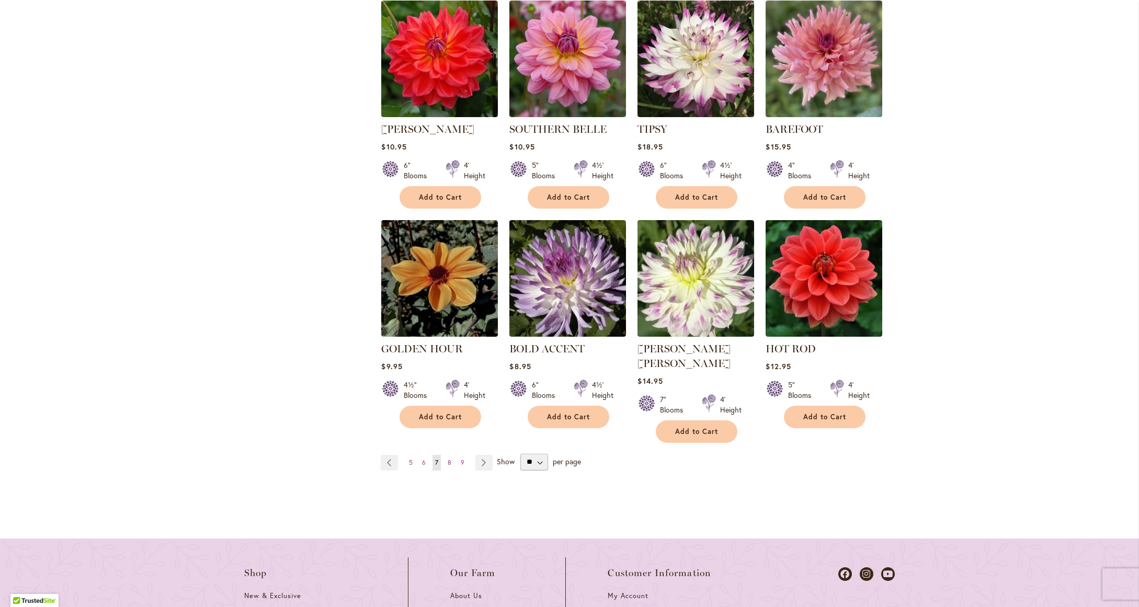
scroll to position [917, 0]
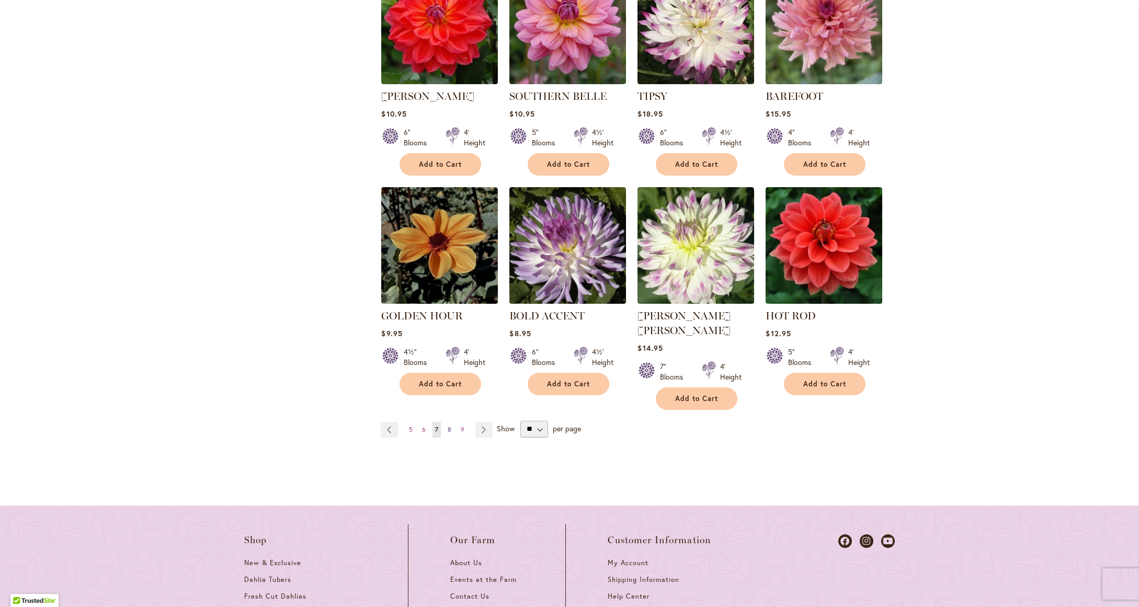
click at [447, 422] on link "Page 8" at bounding box center [449, 430] width 9 height 16
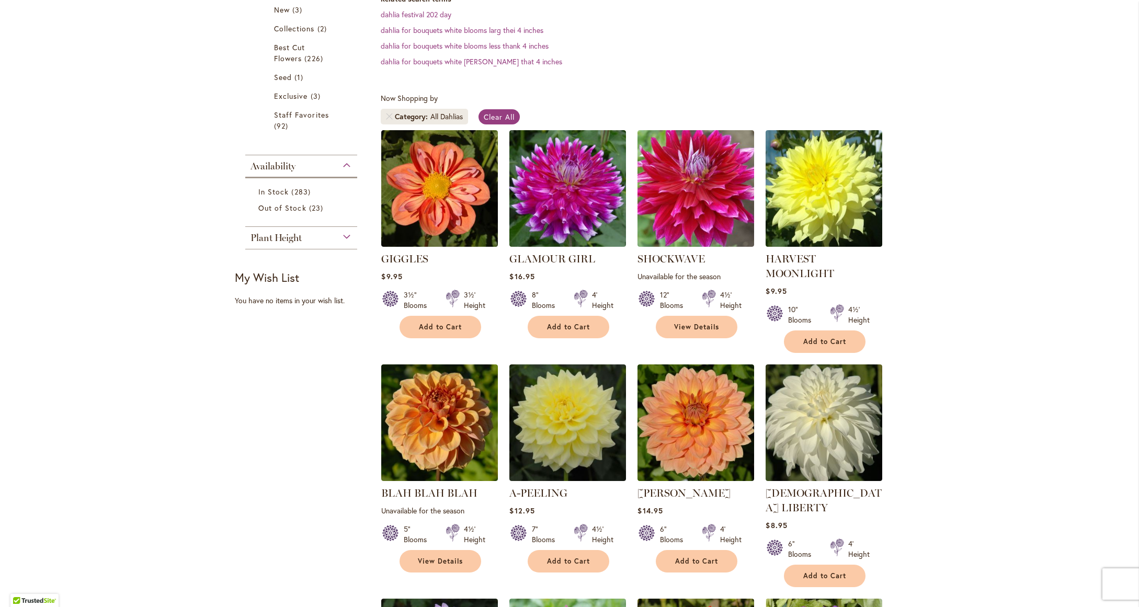
scroll to position [304, 0]
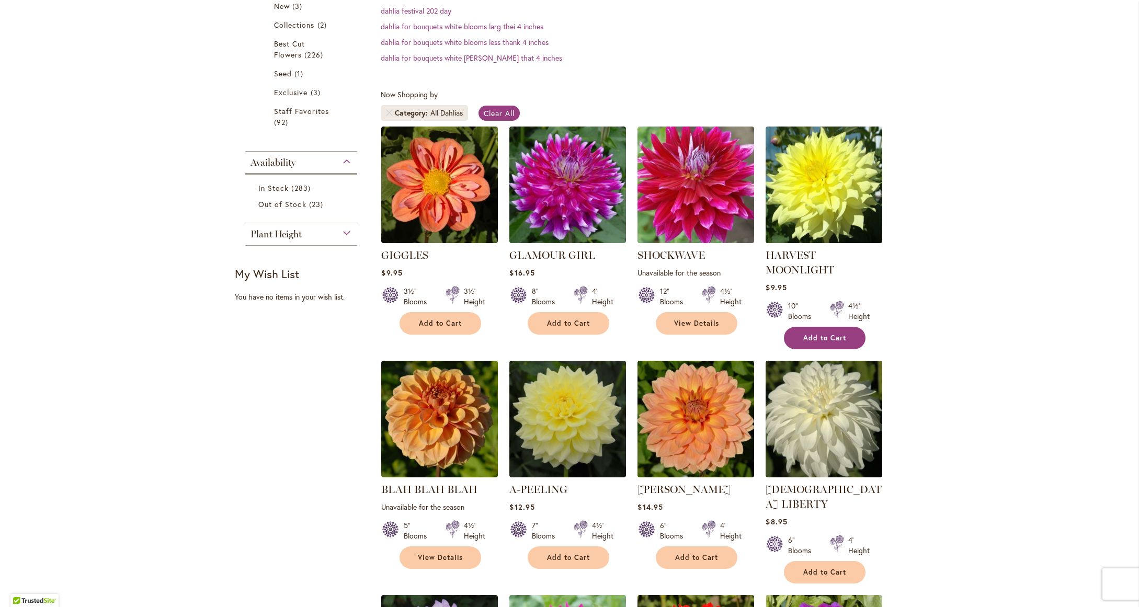
click at [818, 337] on span "Add to Cart" at bounding box center [824, 338] width 43 height 9
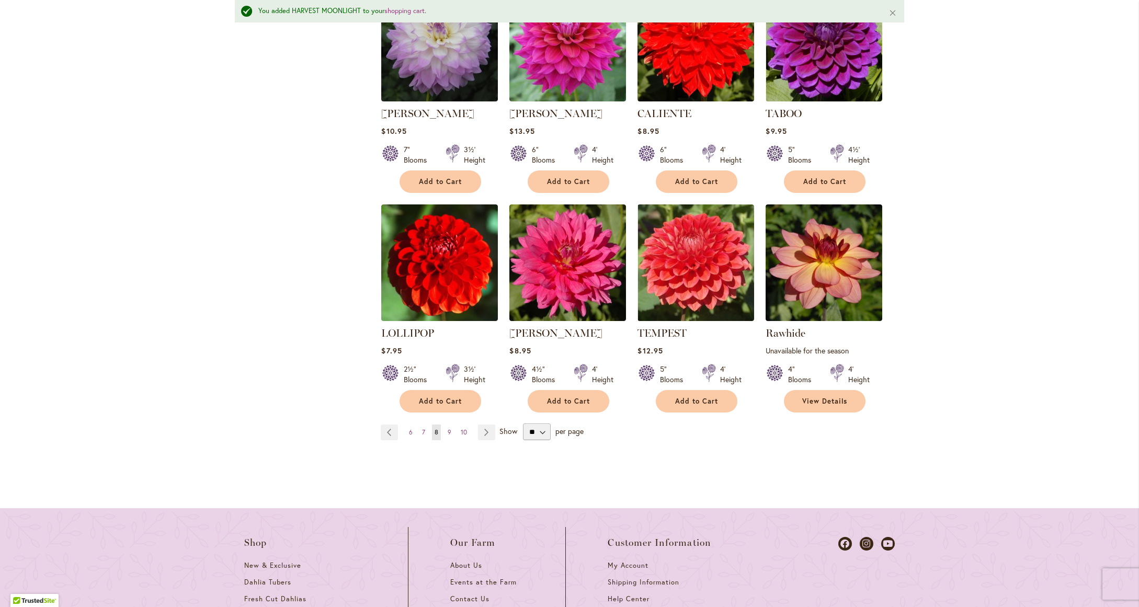
scroll to position [949, 0]
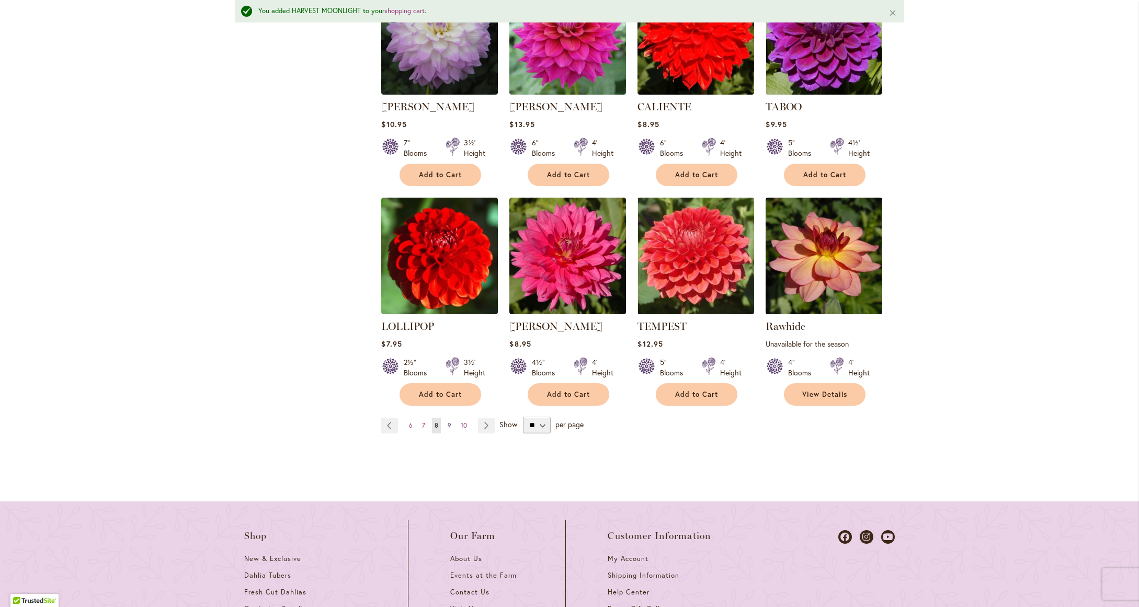
click at [448, 421] on span "9" at bounding box center [450, 425] width 4 height 8
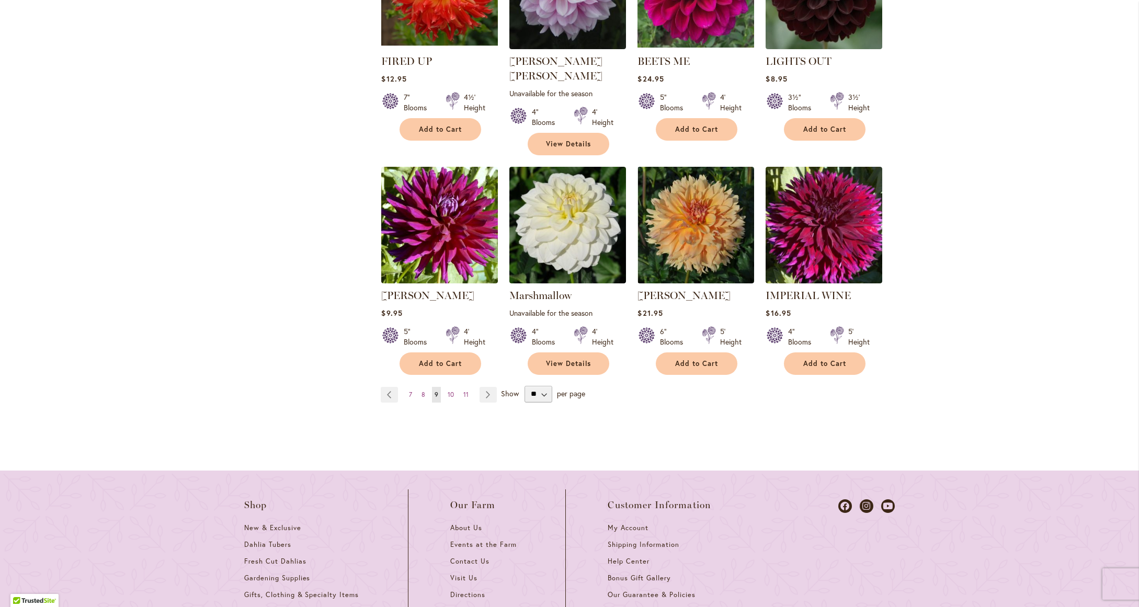
scroll to position [953, 0]
click at [448, 390] on span "10" at bounding box center [451, 394] width 6 height 8
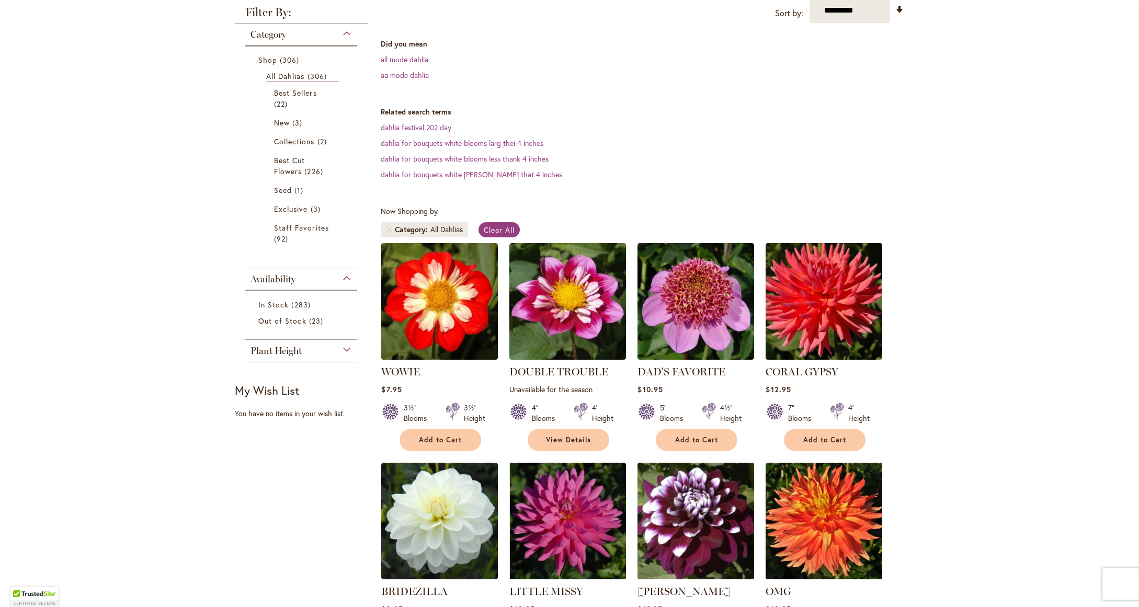
scroll to position [190, 0]
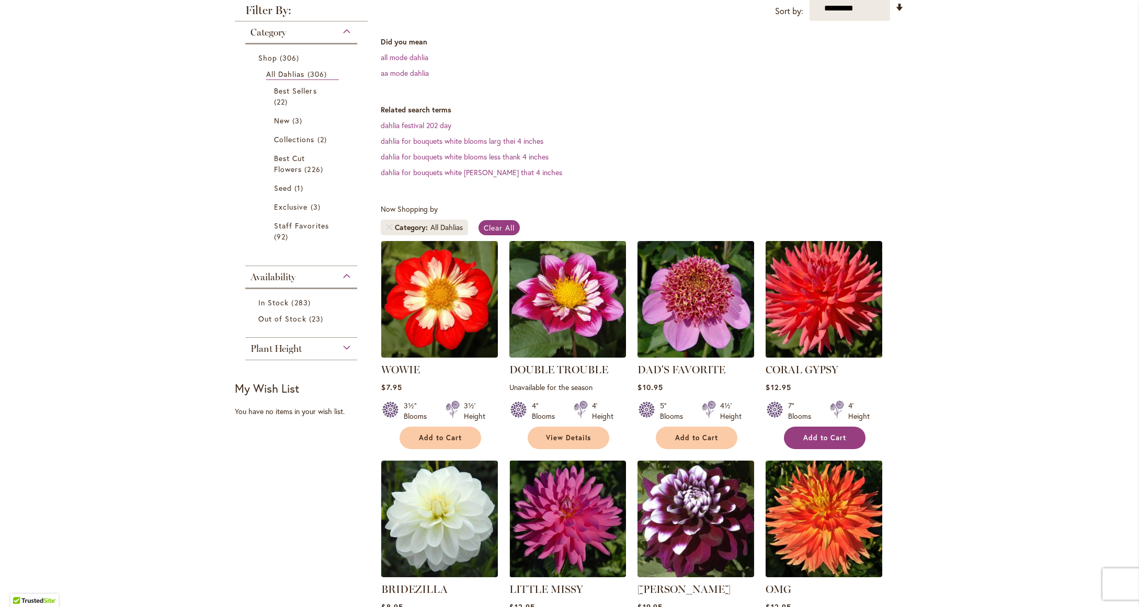
click at [790, 435] on button "Add to Cart" at bounding box center [825, 438] width 82 height 22
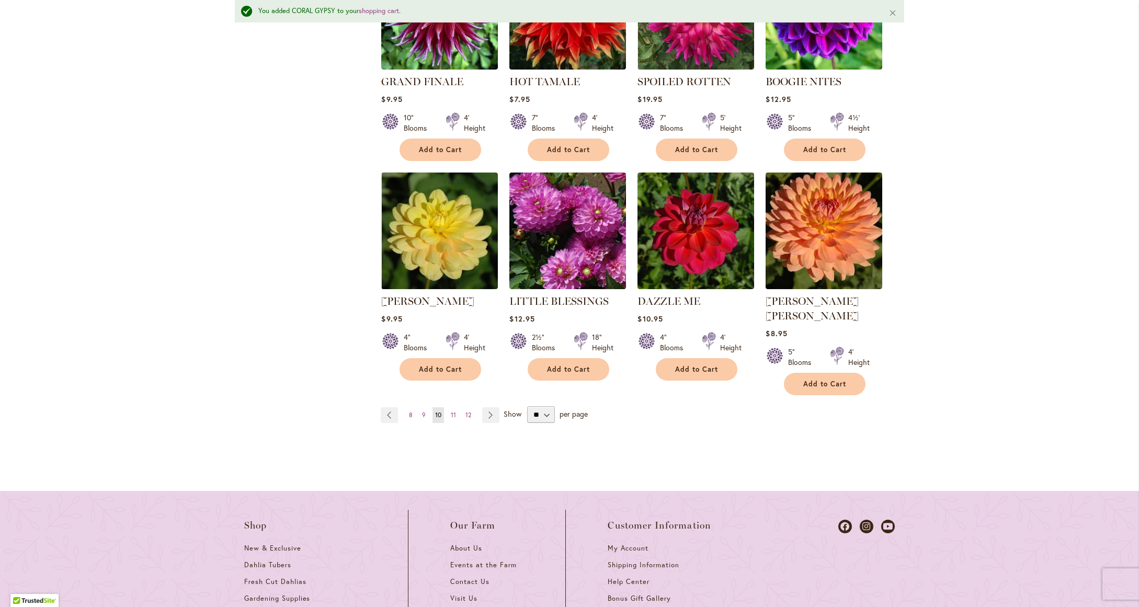
scroll to position [949, 0]
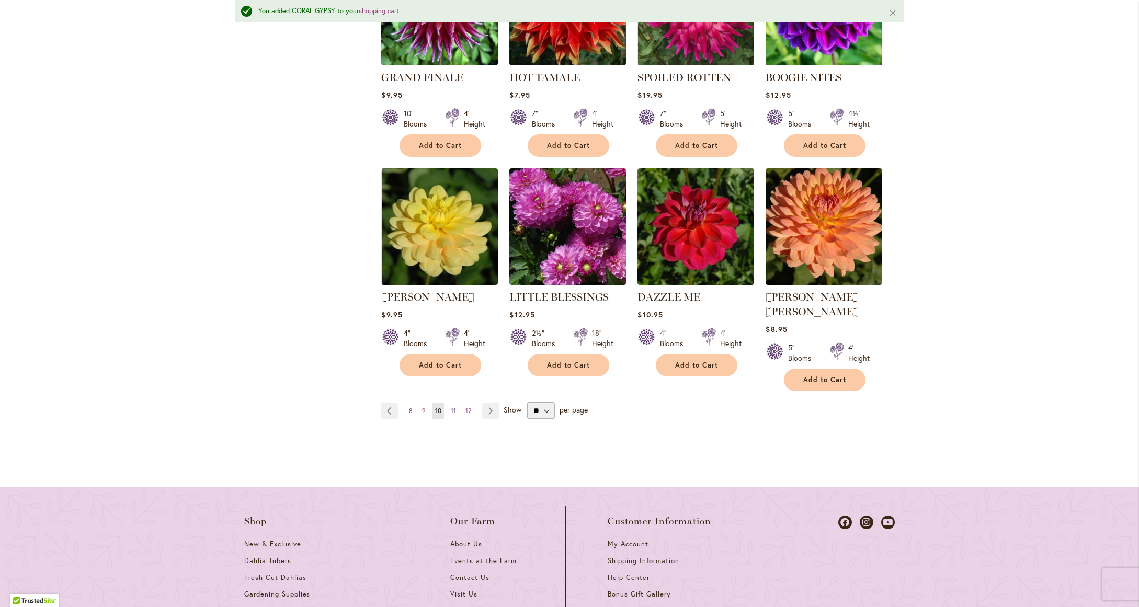
click at [451, 407] on span "11" at bounding box center [453, 411] width 5 height 8
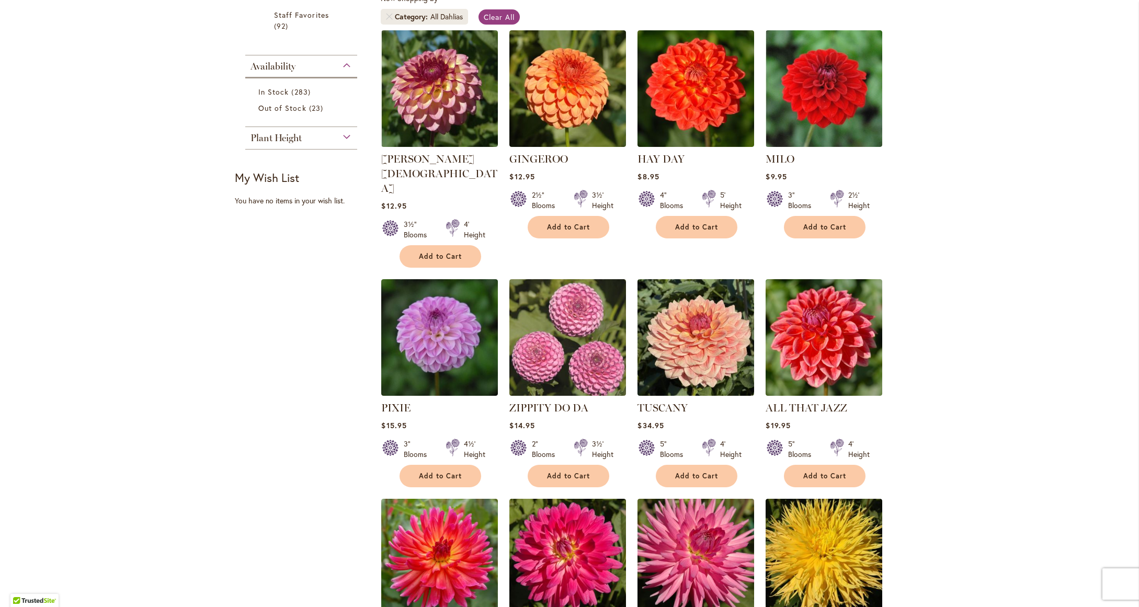
scroll to position [402, 0]
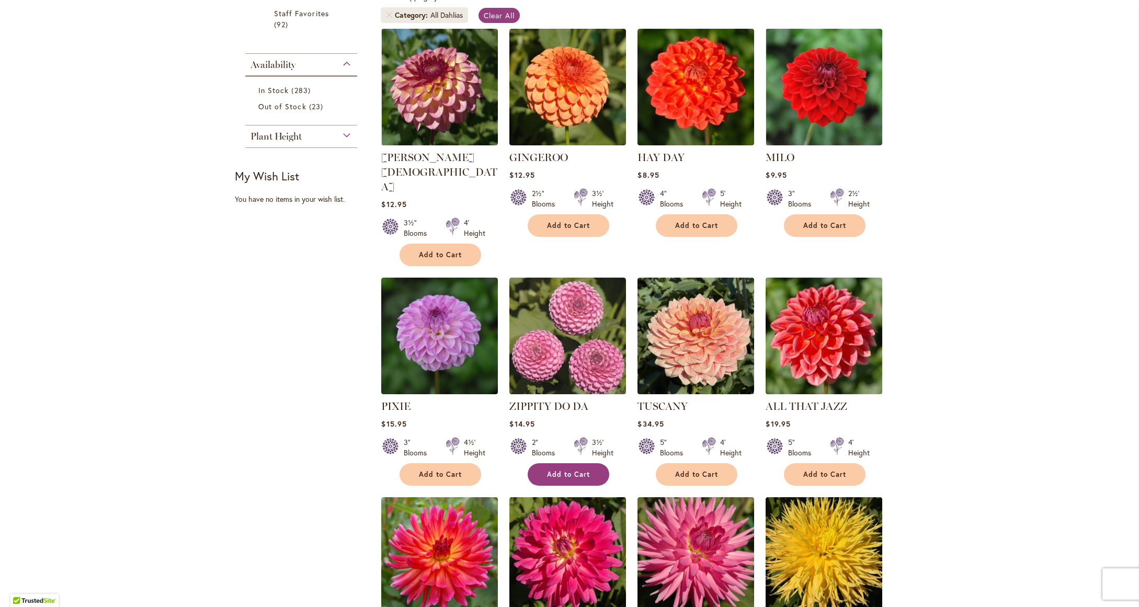
click at [550, 463] on button "Add to Cart" at bounding box center [569, 474] width 82 height 22
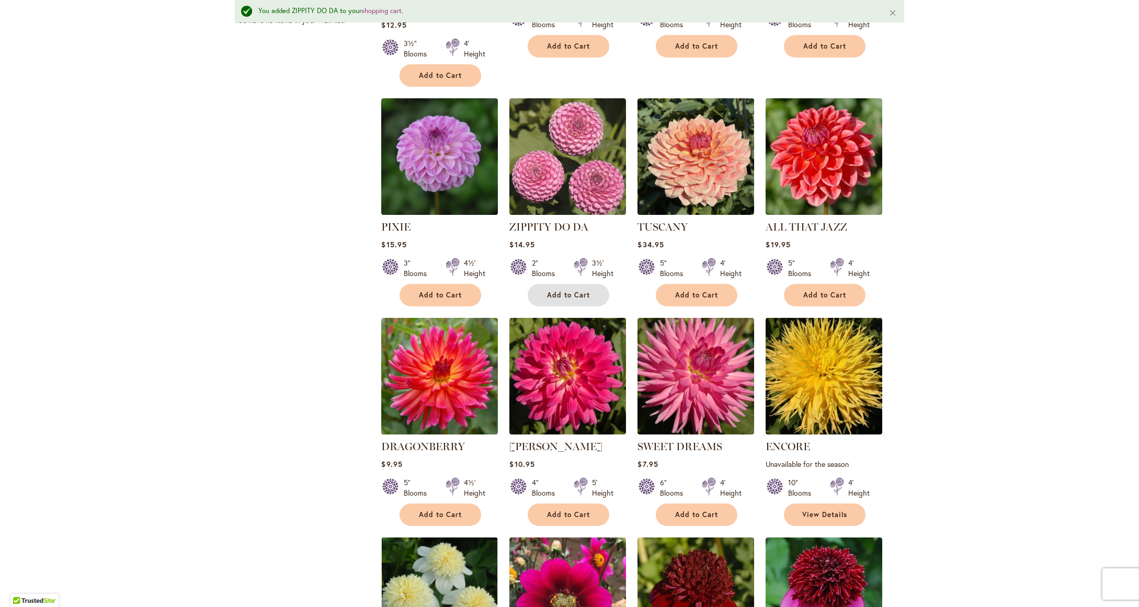
scroll to position [628, 0]
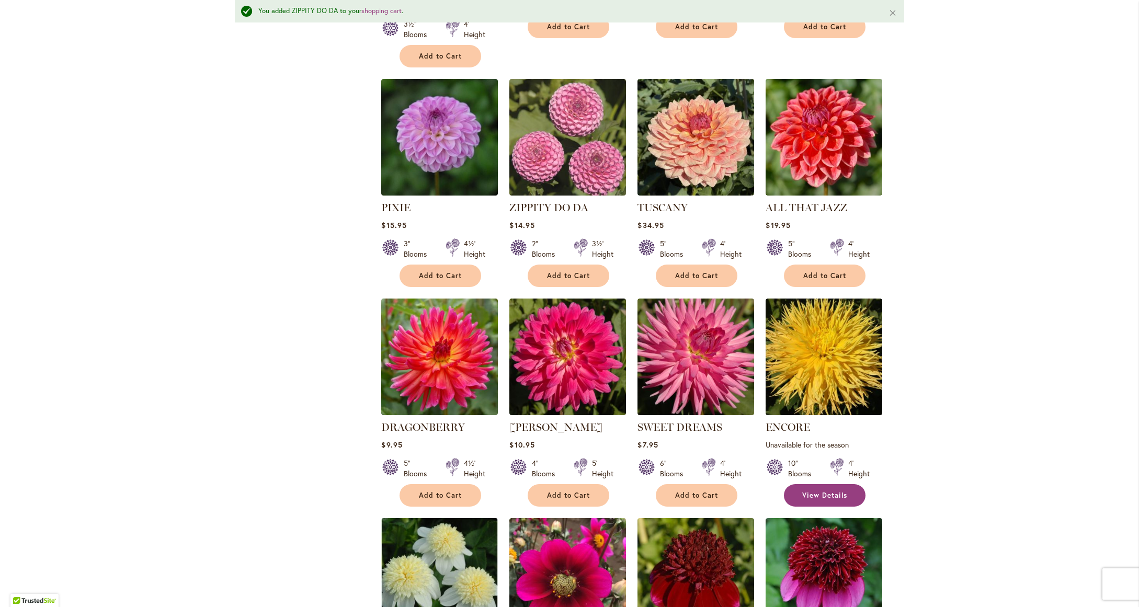
click at [828, 484] on link "View Details" at bounding box center [825, 495] width 82 height 22
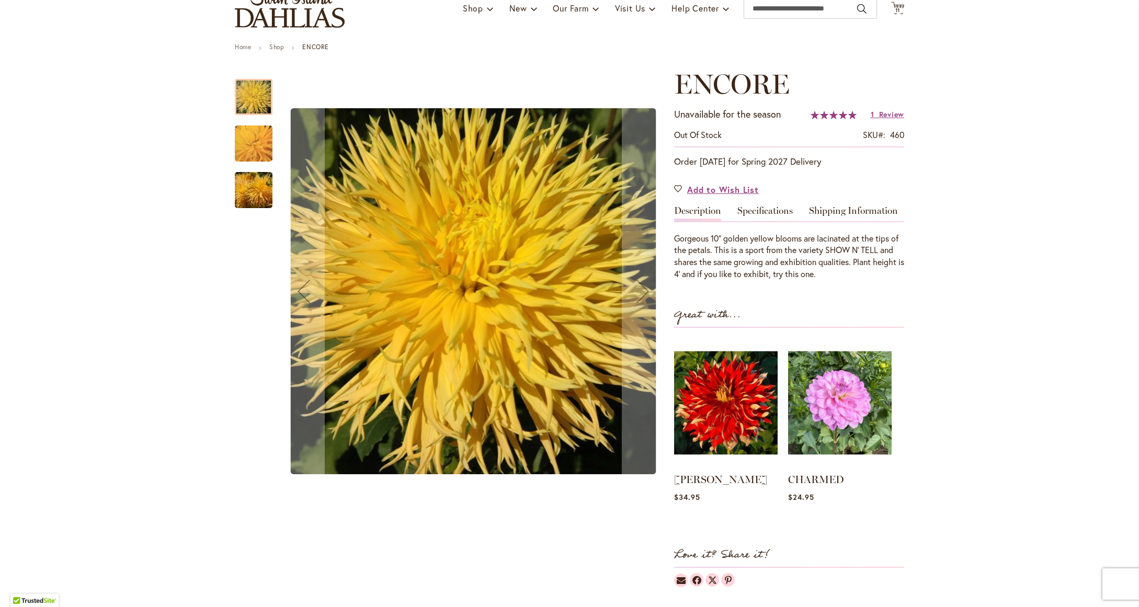
scroll to position [36, 0]
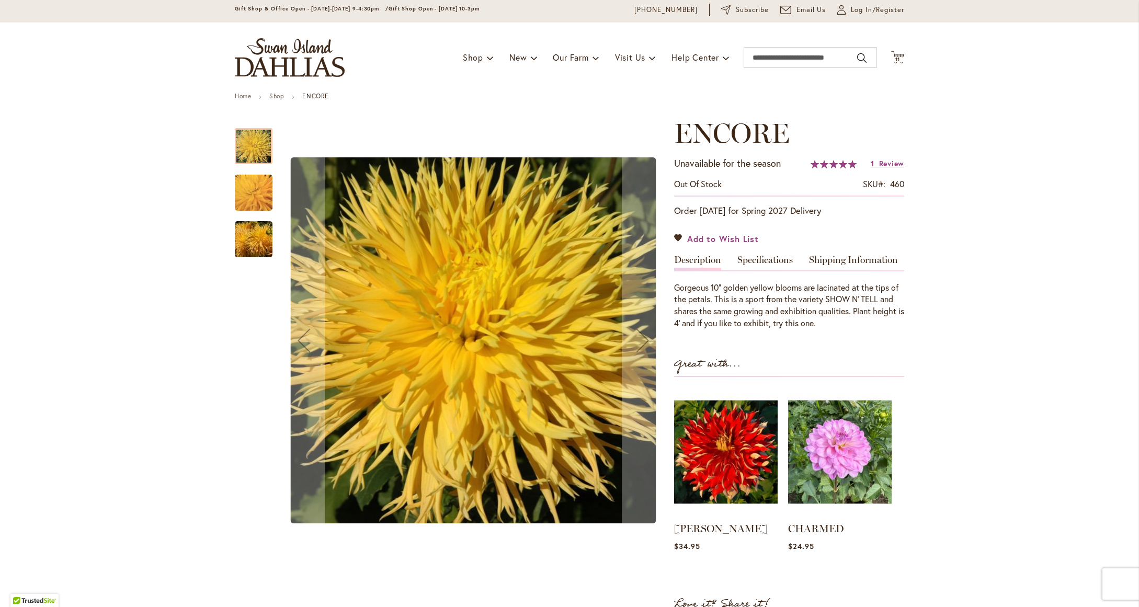
click at [716, 236] on span "Add to Wish List" at bounding box center [723, 239] width 72 height 12
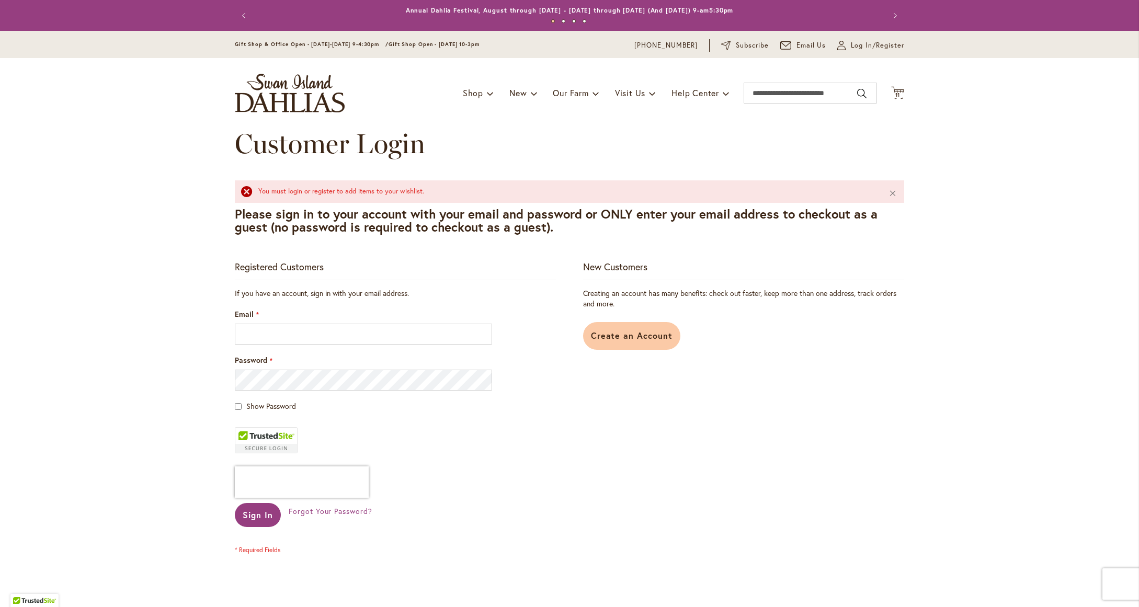
click at [615, 327] on link "Create an Account" at bounding box center [632, 336] width 98 height 28
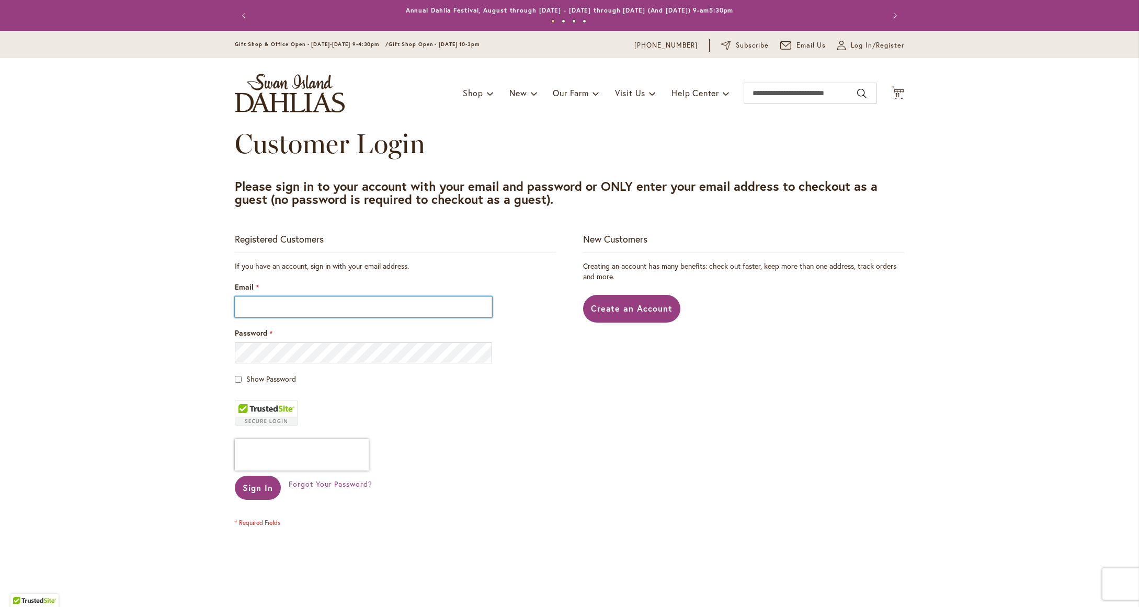
click at [290, 304] on input "Email" at bounding box center [363, 306] width 257 height 21
type input "**********"
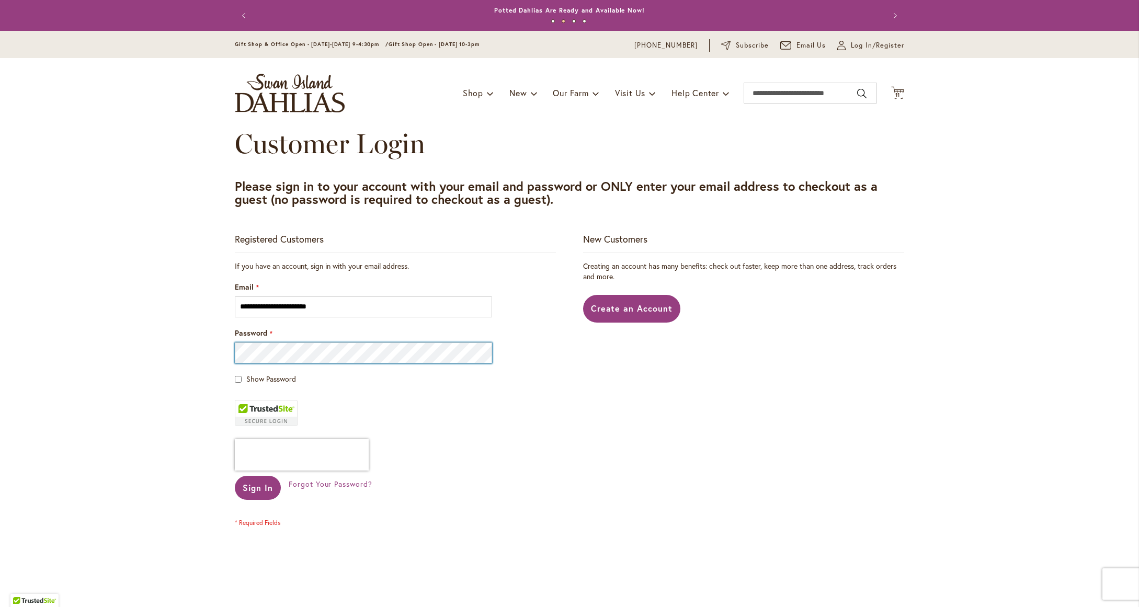
click at [235, 476] on button "Sign In" at bounding box center [258, 488] width 46 height 24
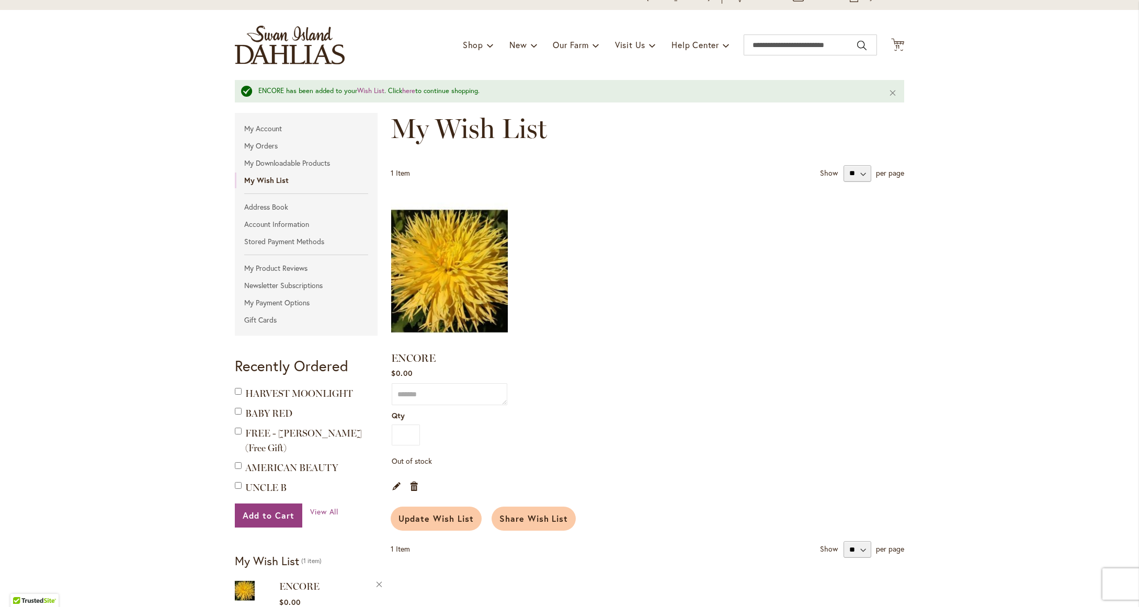
scroll to position [49, 0]
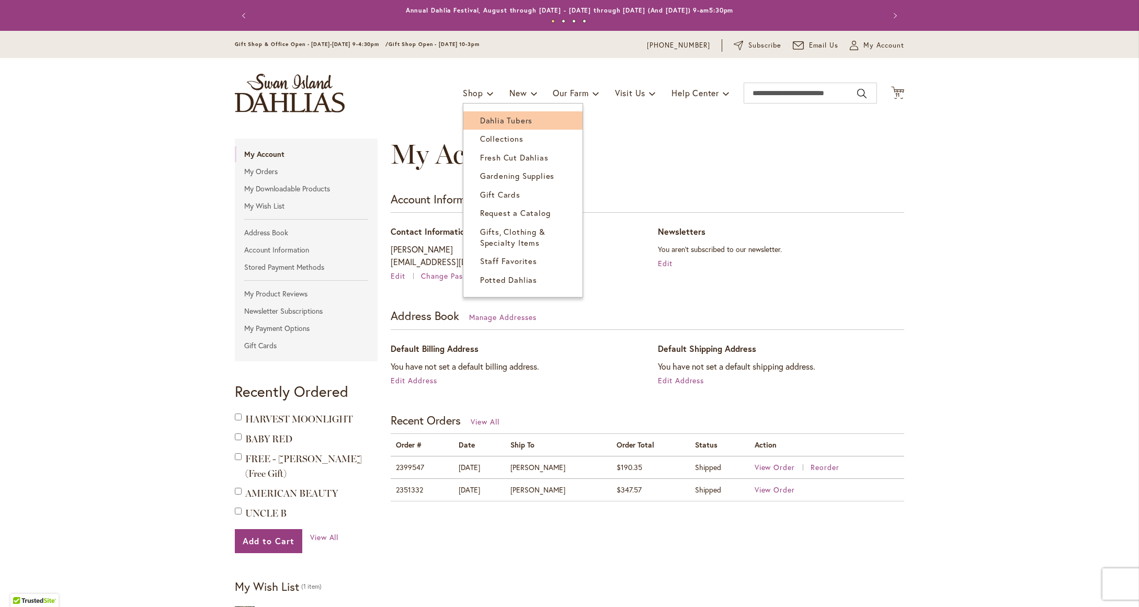
click at [500, 119] on span "Dahlia Tubers" at bounding box center [506, 120] width 52 height 10
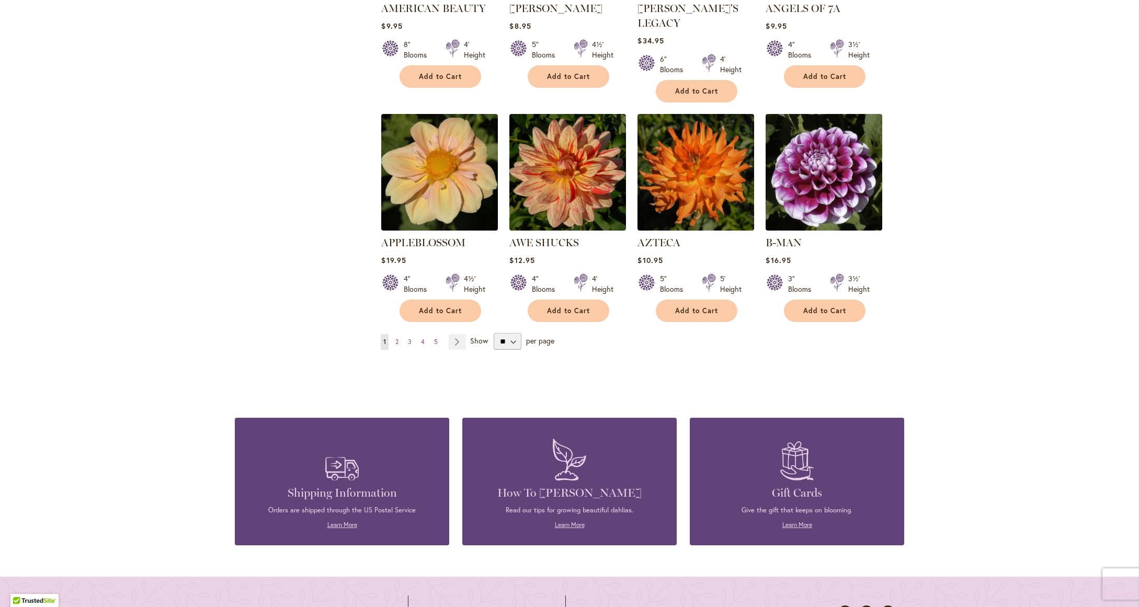
scroll to position [735, 0]
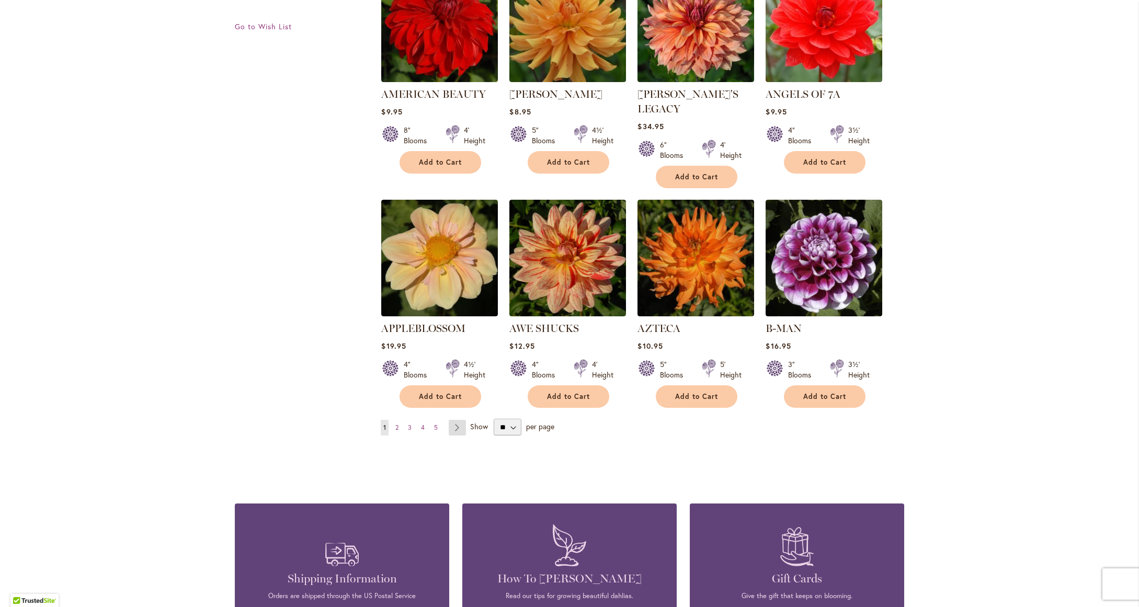
click at [451, 420] on link "Page Next" at bounding box center [457, 428] width 17 height 16
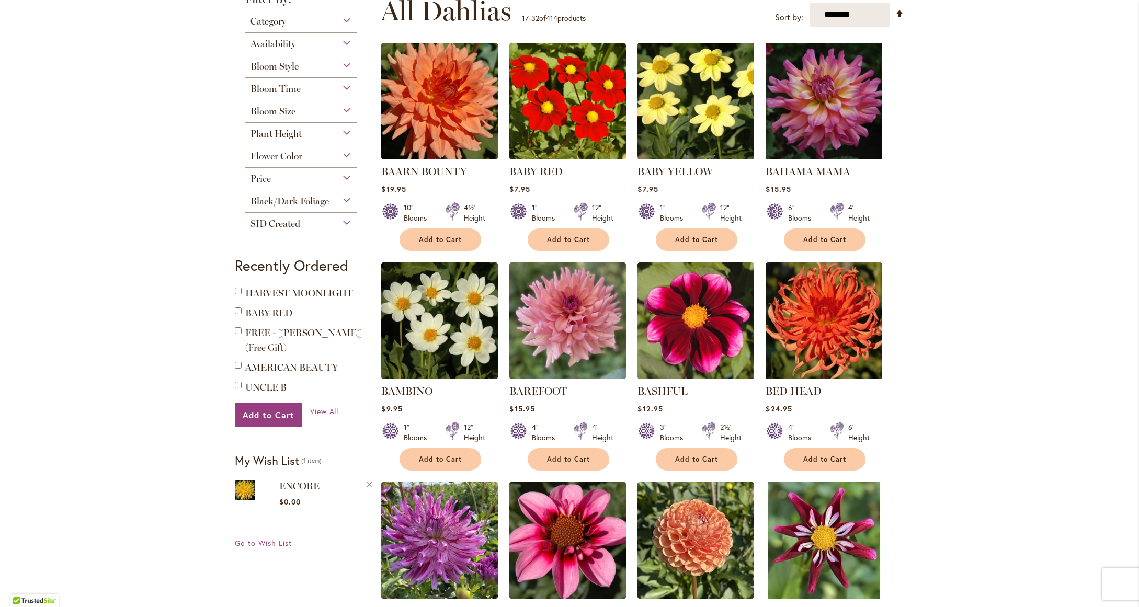
scroll to position [64, 0]
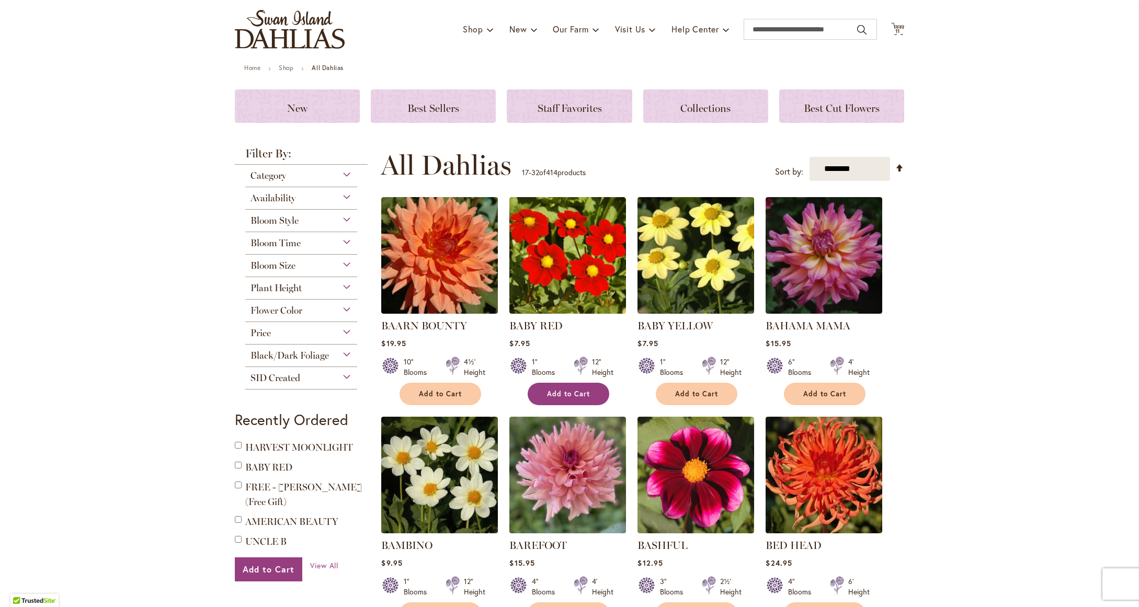
click at [574, 390] on span "Add to Cart" at bounding box center [568, 394] width 43 height 9
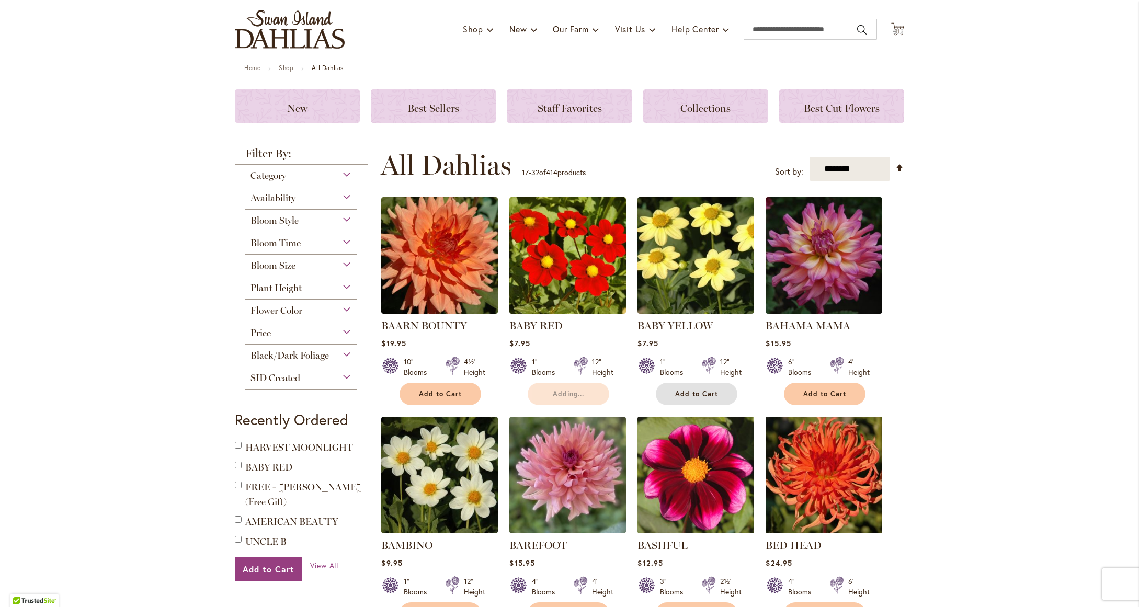
drag, startPoint x: 689, startPoint y: 392, endPoint x: 640, endPoint y: 418, distance: 55.9
click at [689, 392] on span "Add to Cart" at bounding box center [696, 394] width 43 height 9
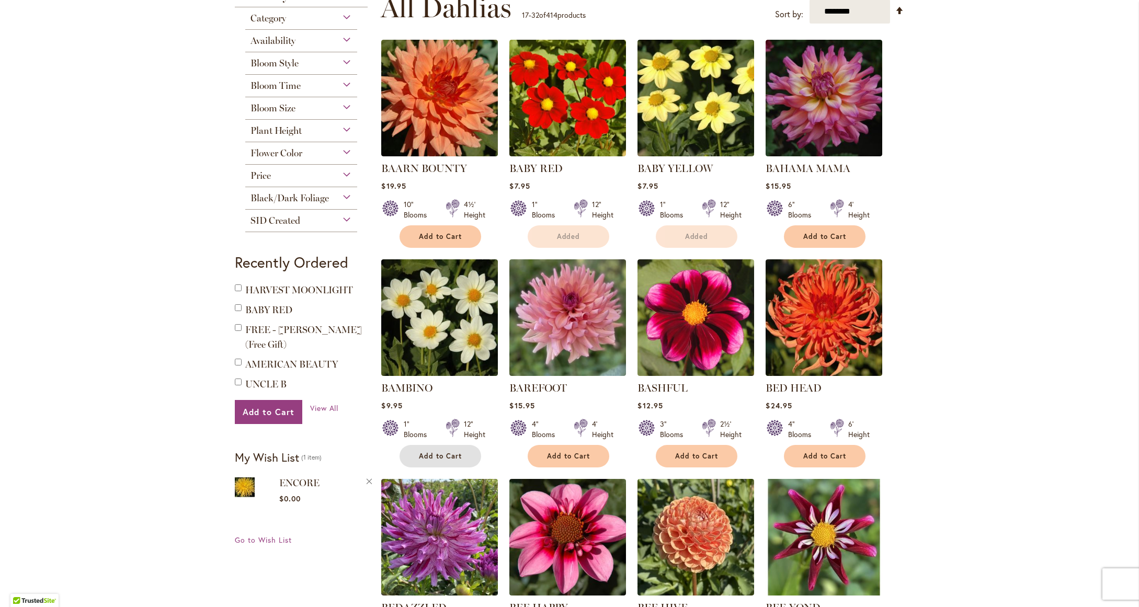
click at [452, 450] on button "Add to Cart" at bounding box center [441, 456] width 82 height 22
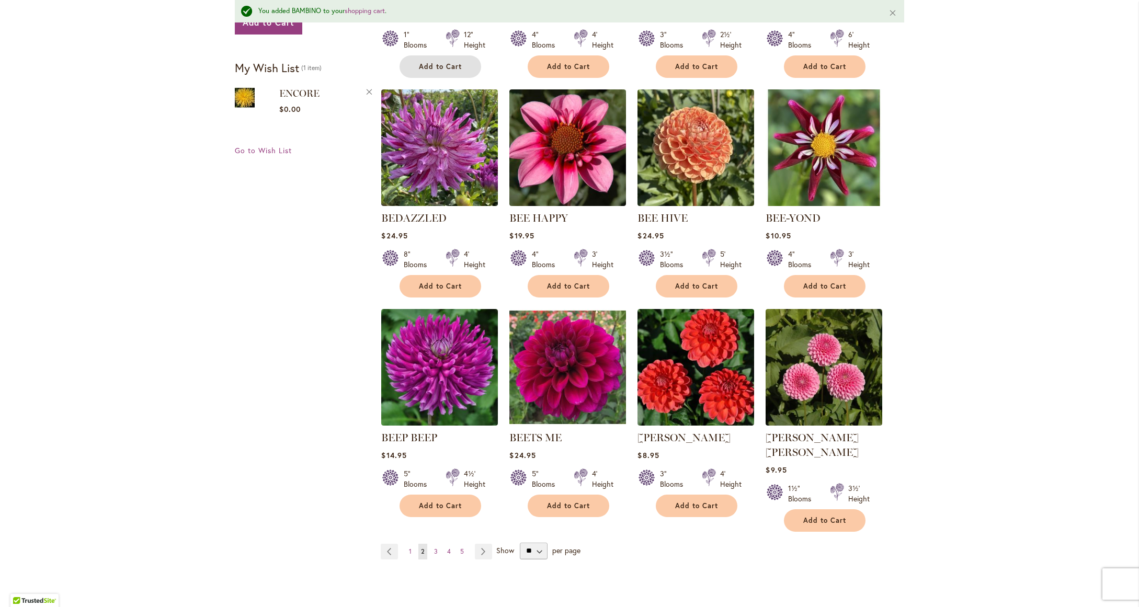
scroll to position [679, 0]
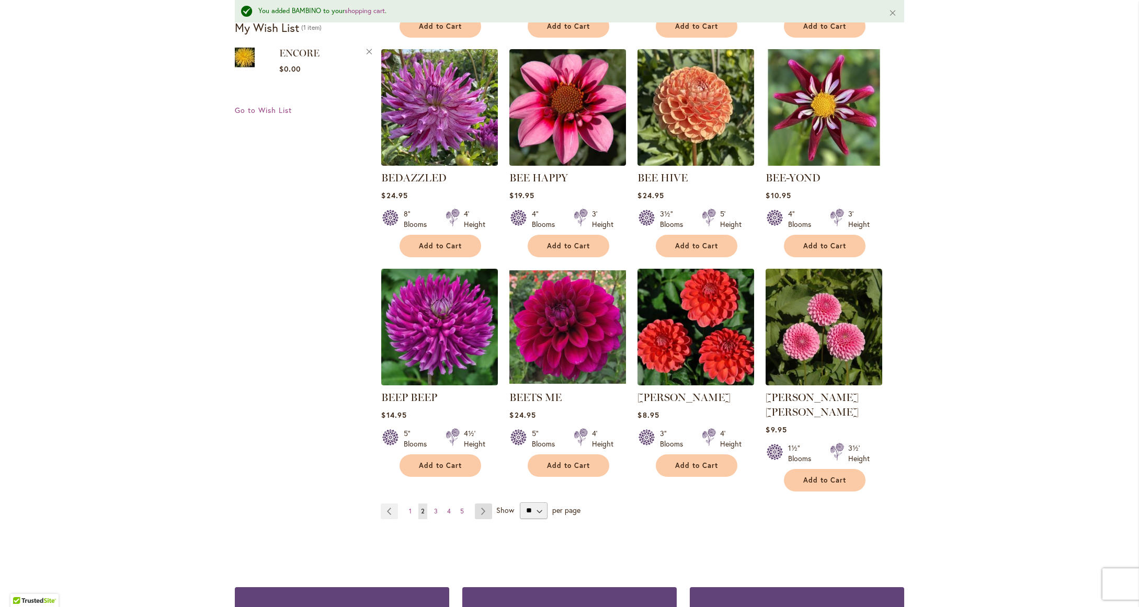
click at [483, 504] on link "Page Next" at bounding box center [483, 512] width 17 height 16
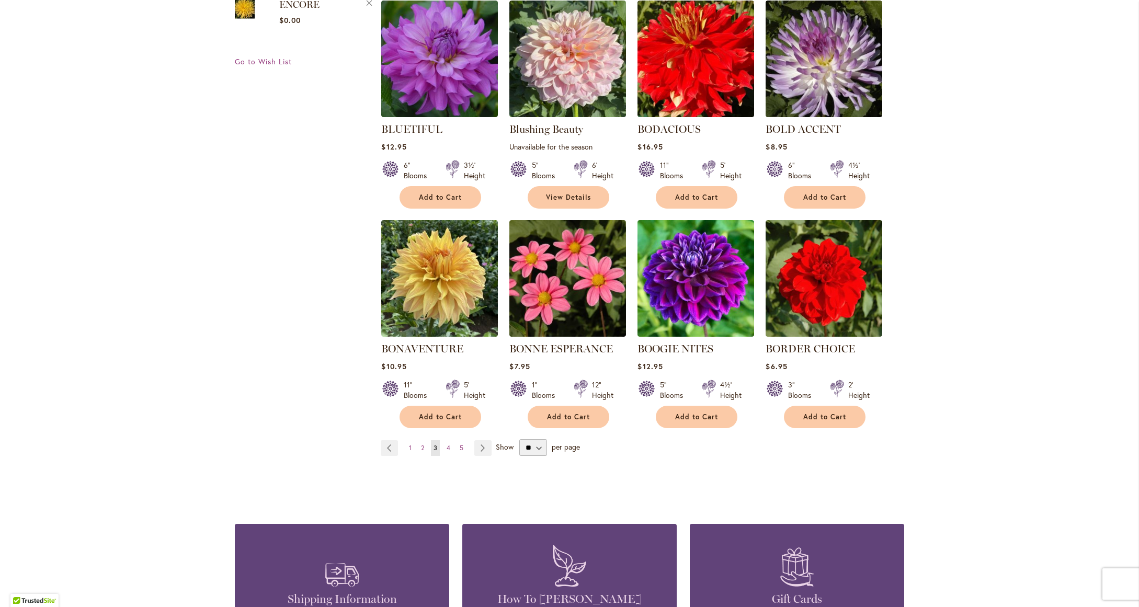
scroll to position [736, 0]
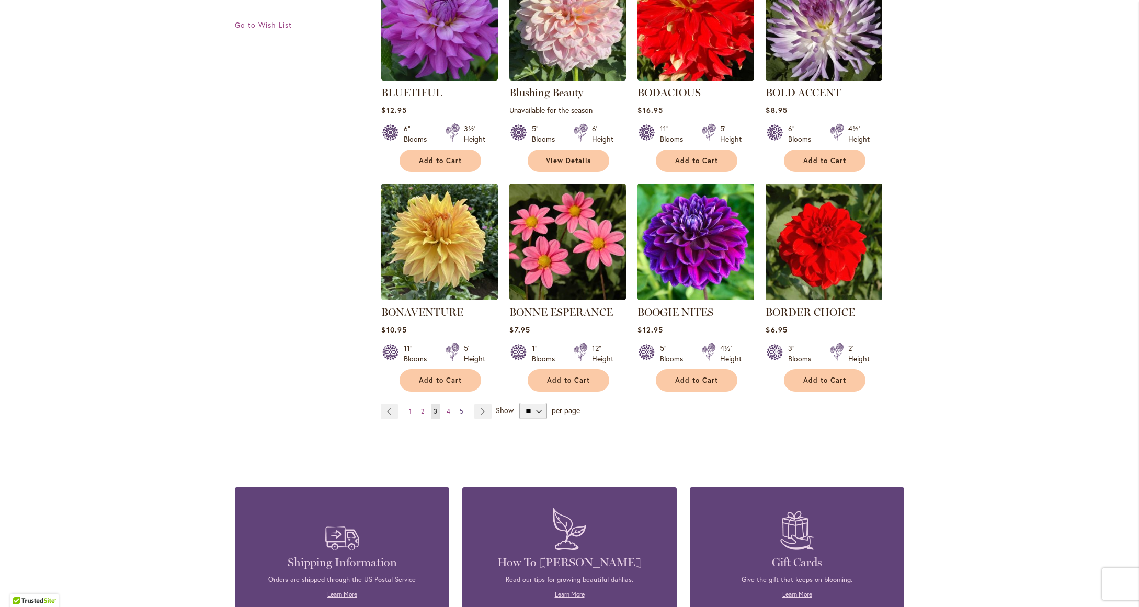
click at [460, 410] on span "5" at bounding box center [462, 411] width 4 height 8
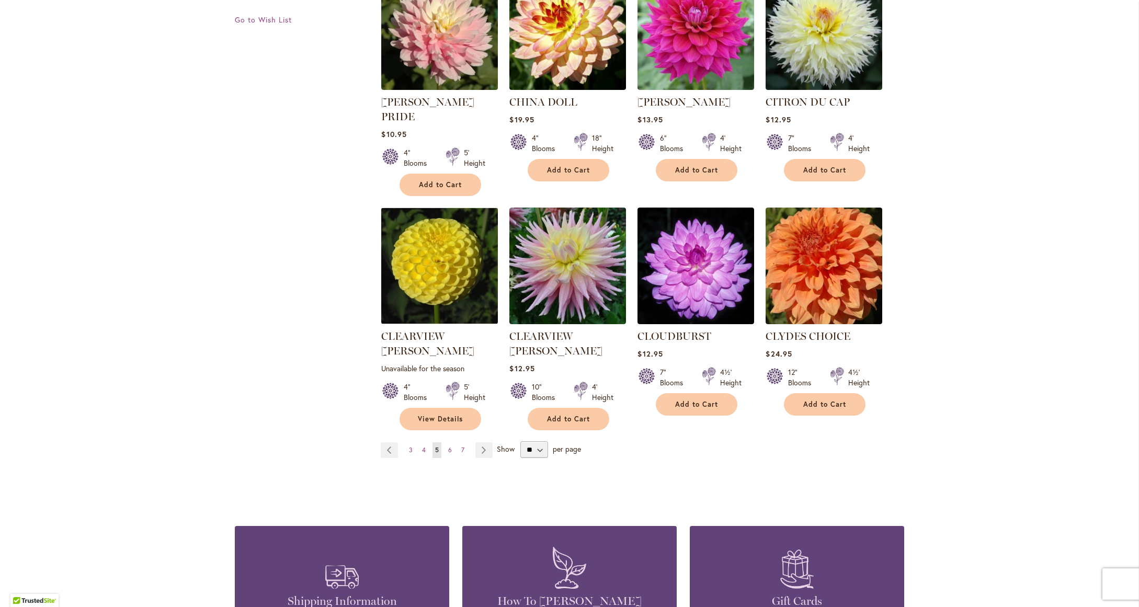
scroll to position [728, 0]
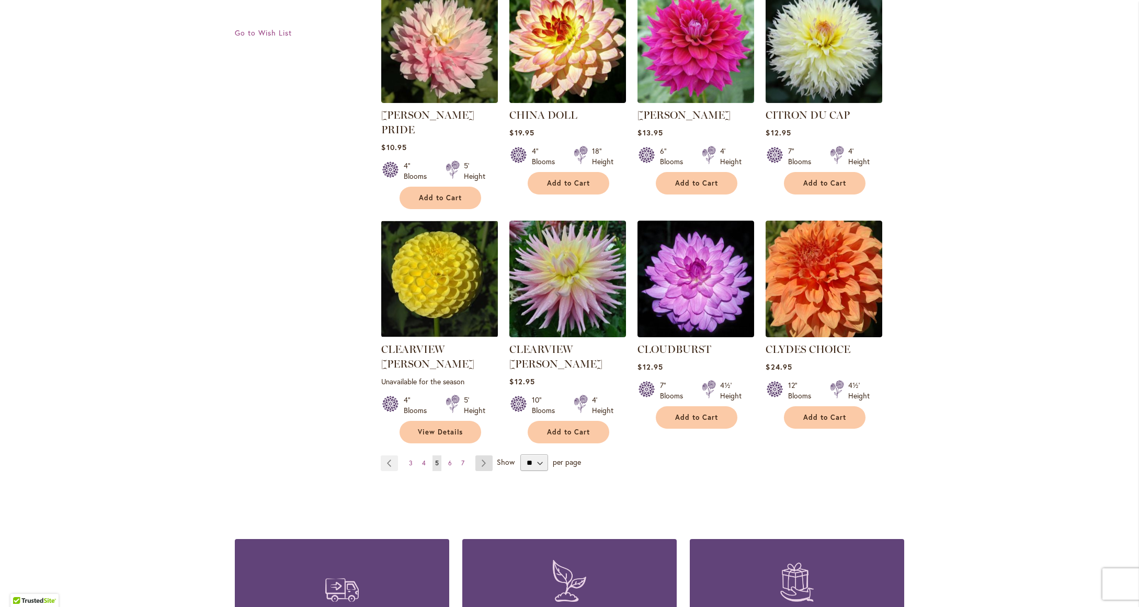
click at [481, 455] on link "Page Next" at bounding box center [483, 463] width 17 height 16
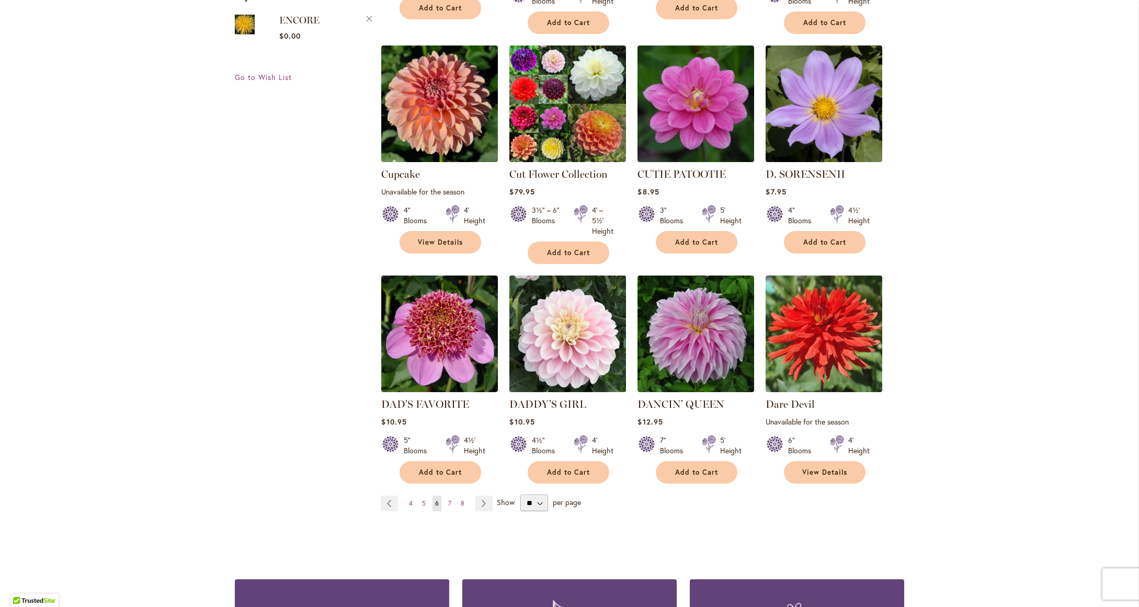
scroll to position [763, 0]
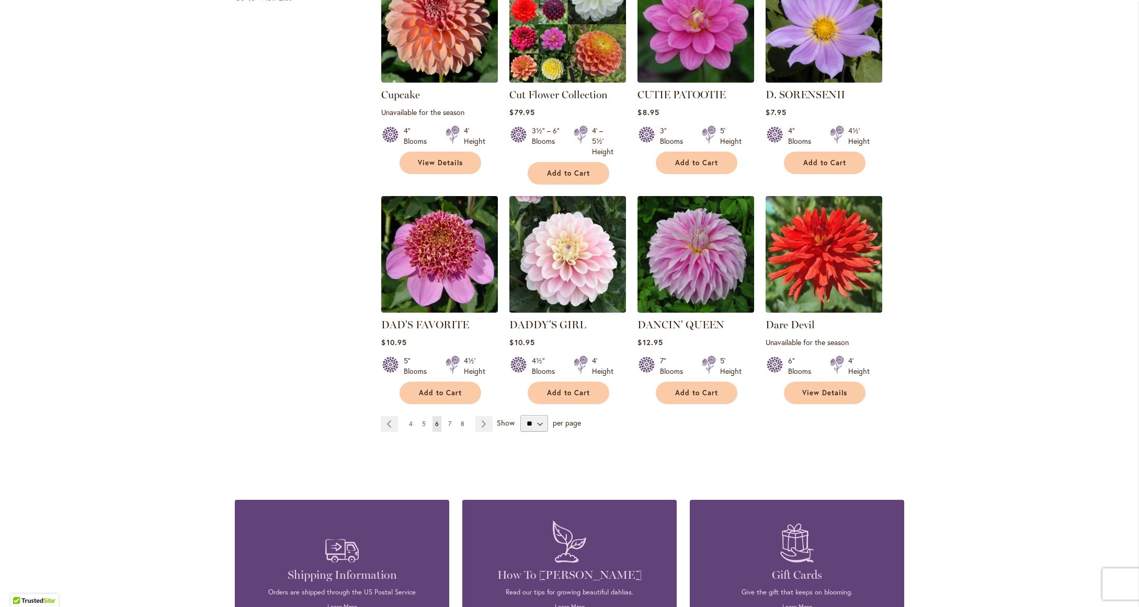
click at [461, 420] on span "8" at bounding box center [463, 424] width 4 height 8
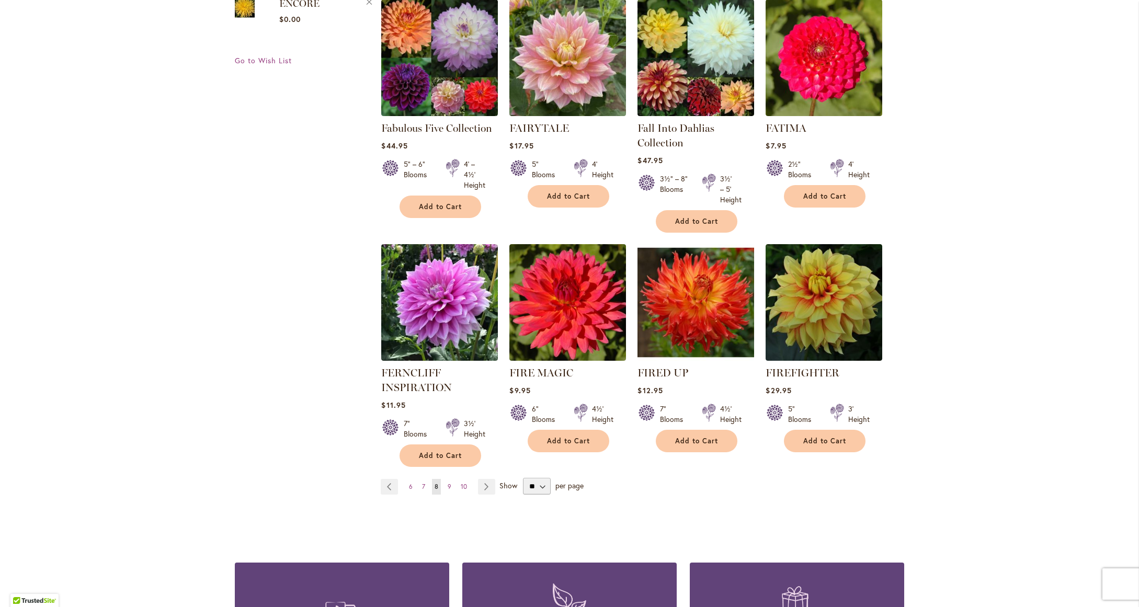
scroll to position [702, 0]
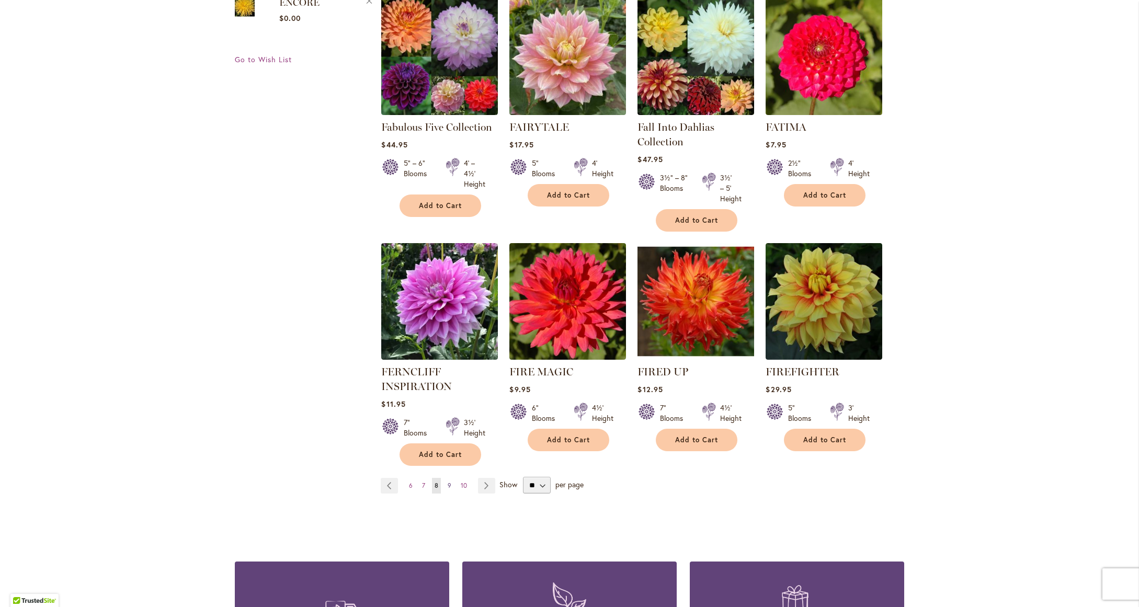
click at [448, 483] on span "9" at bounding box center [450, 486] width 4 height 8
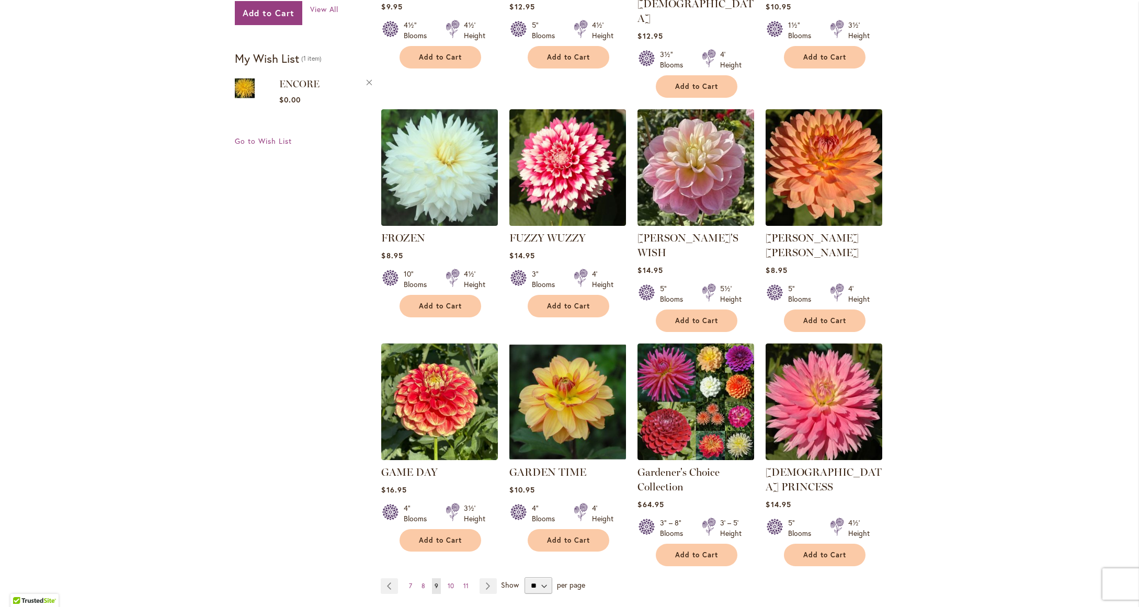
scroll to position [626, 0]
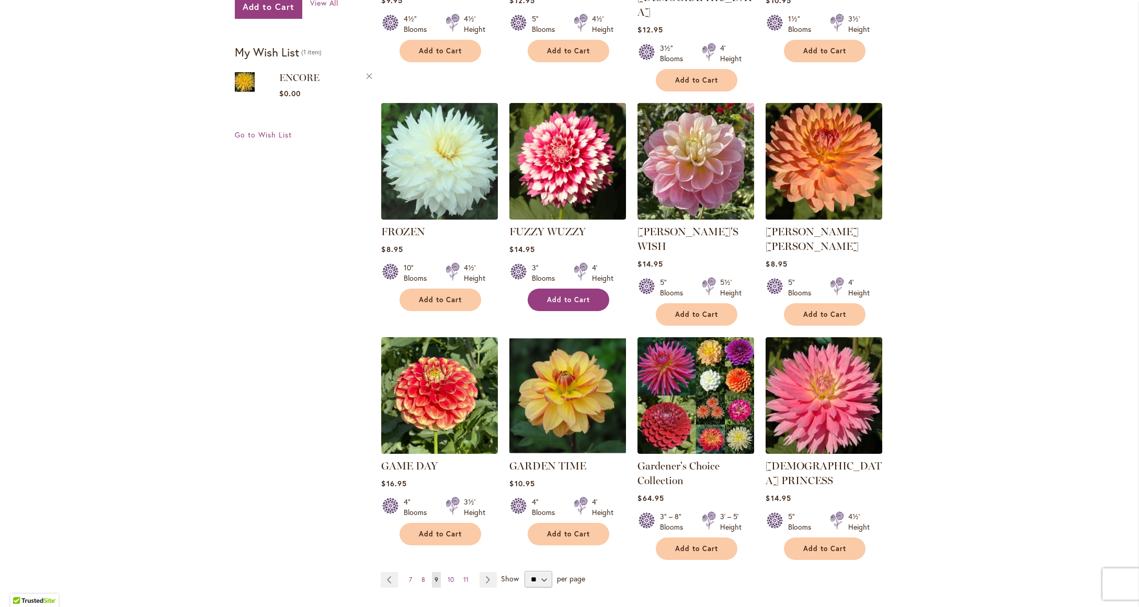
click at [565, 289] on button "Add to Cart" at bounding box center [569, 300] width 82 height 22
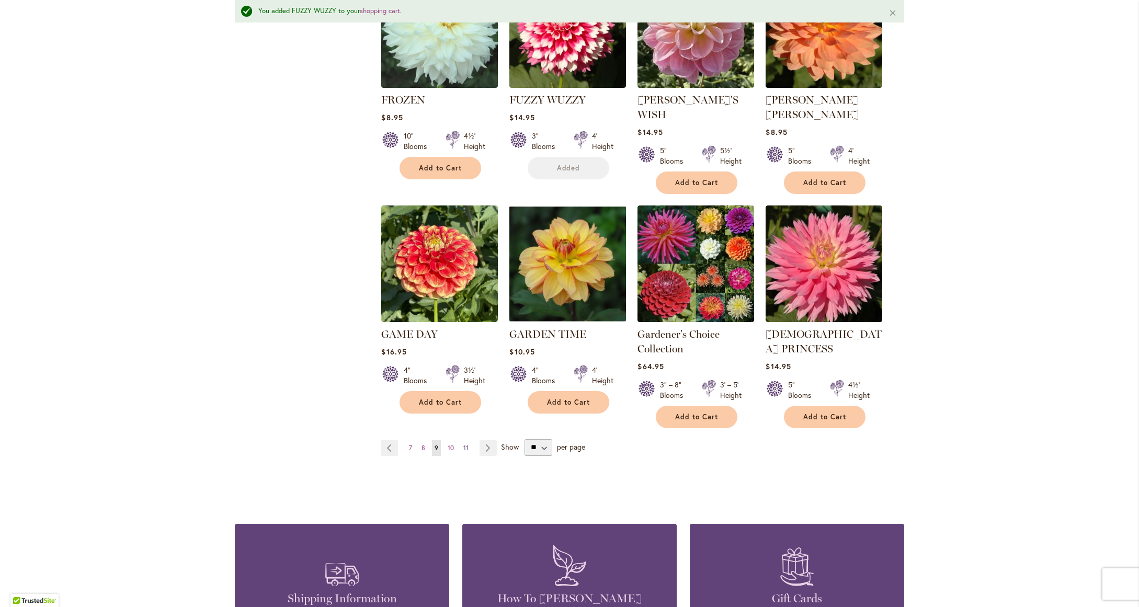
scroll to position [813, 0]
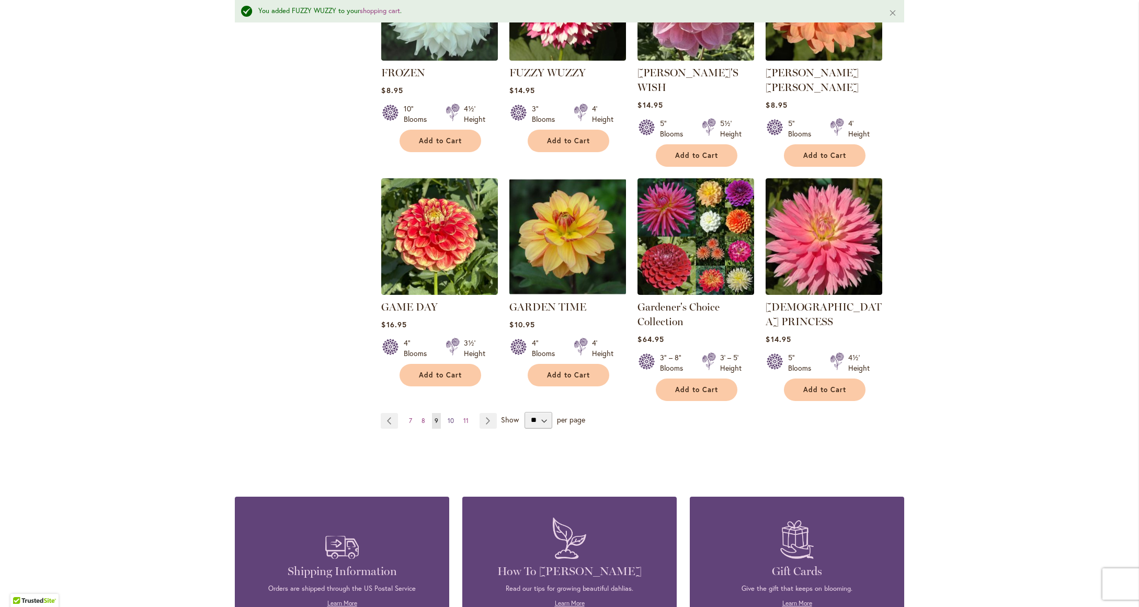
click at [448, 417] on span "10" at bounding box center [451, 421] width 6 height 8
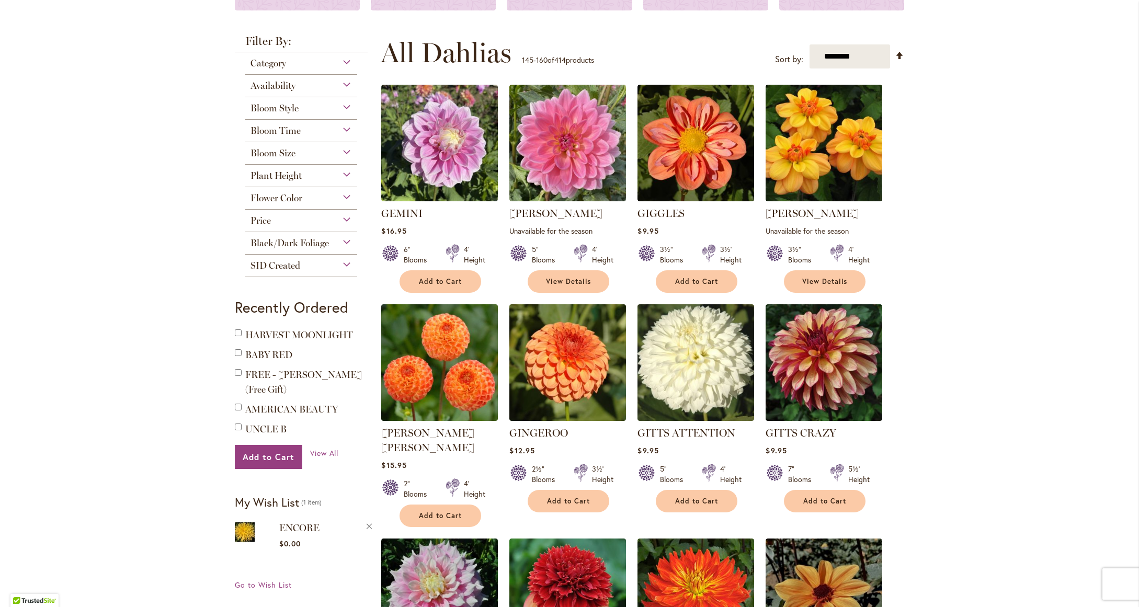
scroll to position [131, 0]
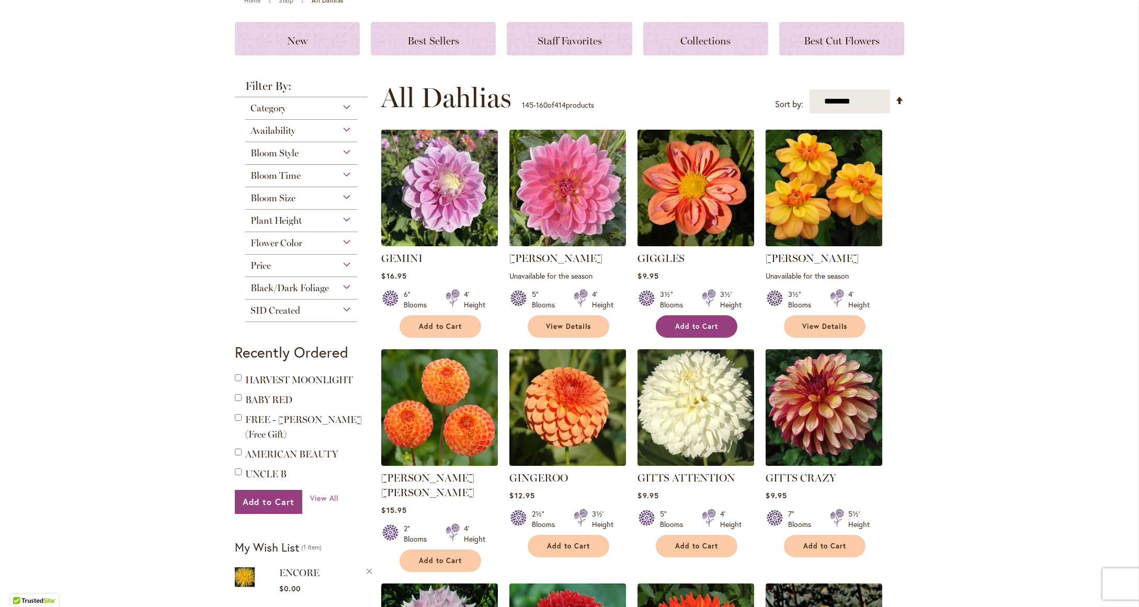
click at [697, 322] on span "Add to Cart" at bounding box center [696, 326] width 43 height 9
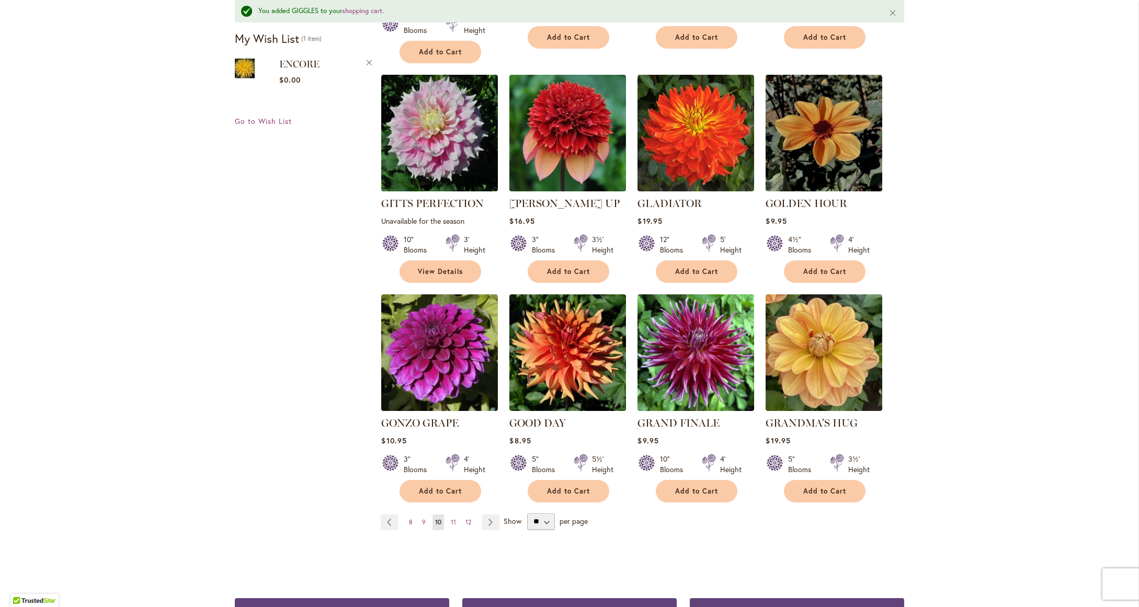
scroll to position [760, 0]
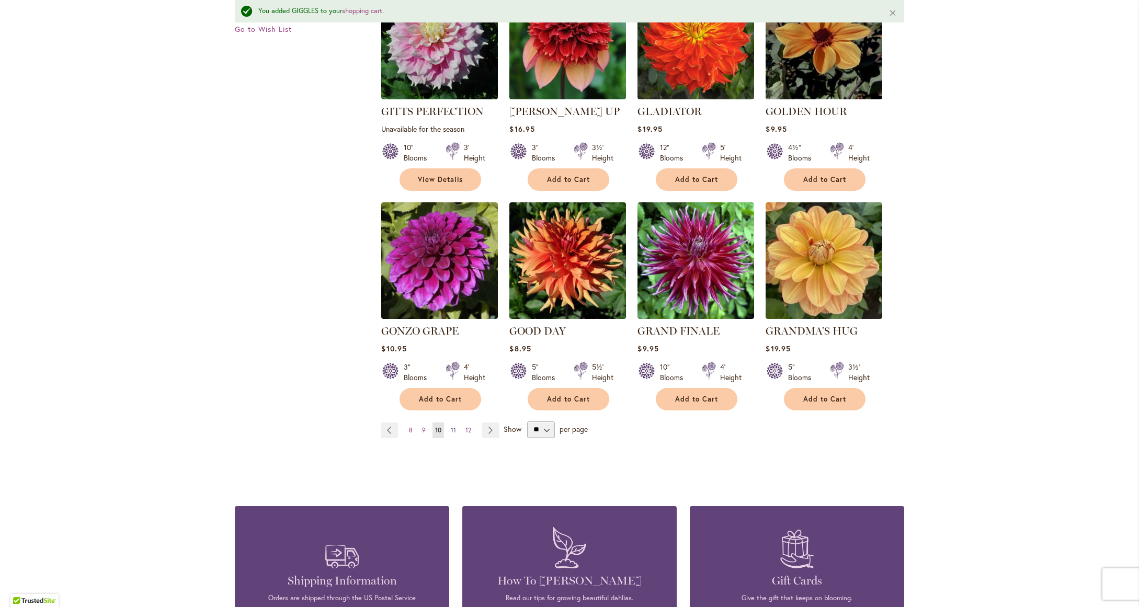
click at [451, 426] on span "11" at bounding box center [453, 430] width 5 height 8
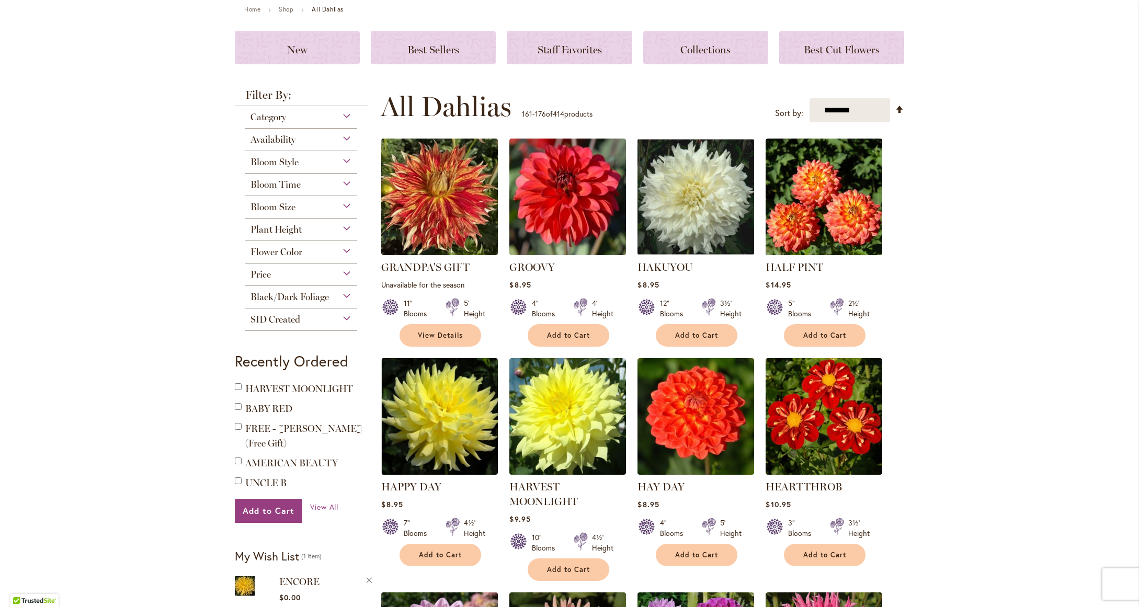
scroll to position [177, 0]
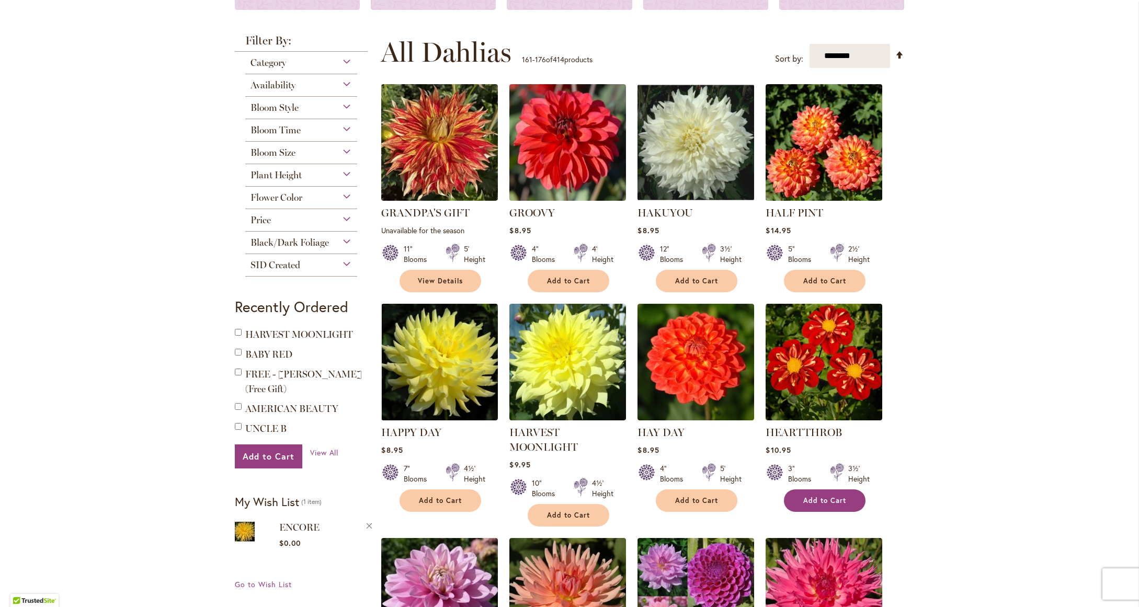
click at [818, 496] on span "Add to Cart" at bounding box center [824, 500] width 43 height 9
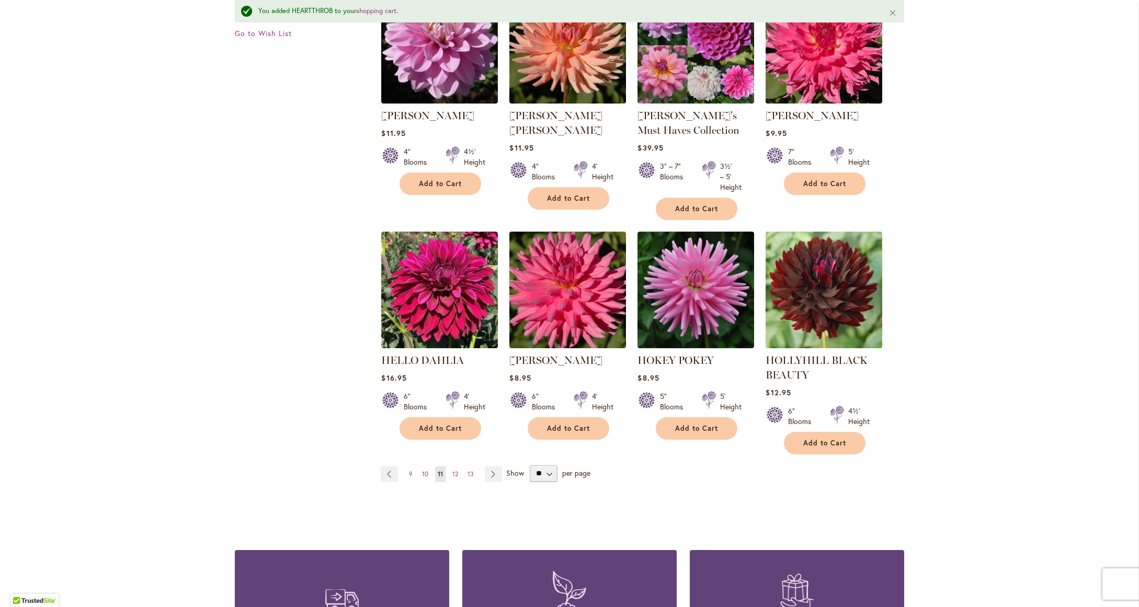
scroll to position [759, 0]
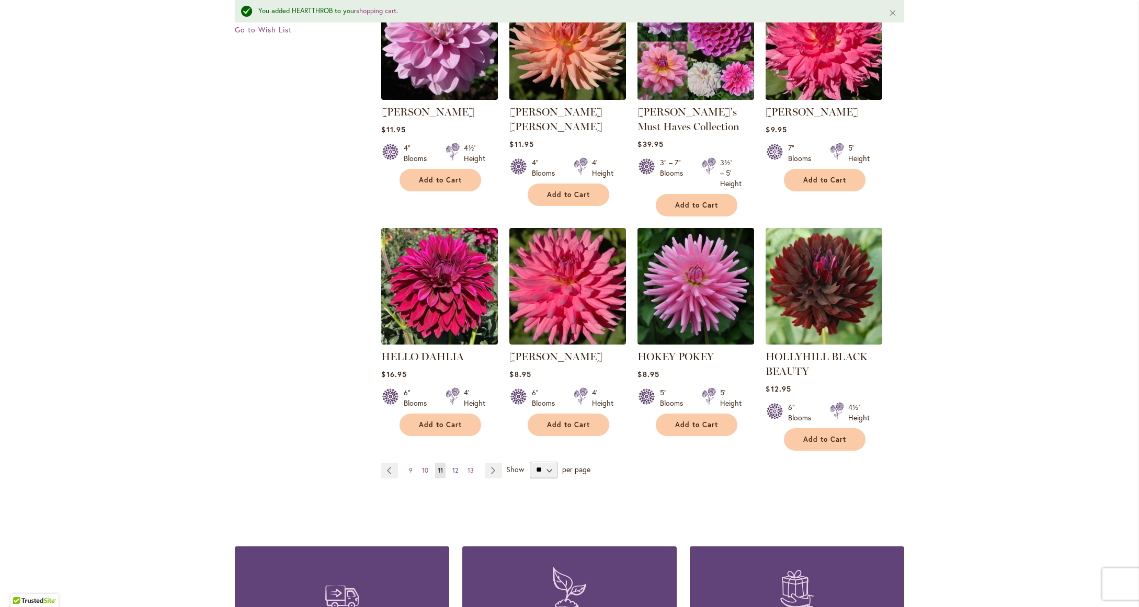
click at [452, 469] on span "12" at bounding box center [455, 470] width 6 height 8
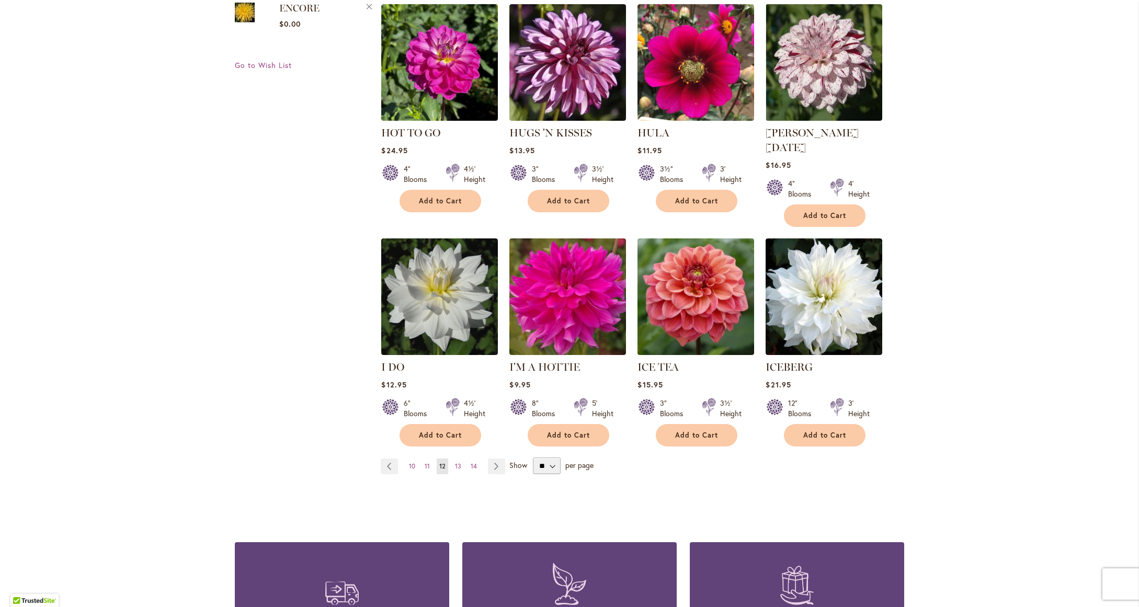
scroll to position [737, 0]
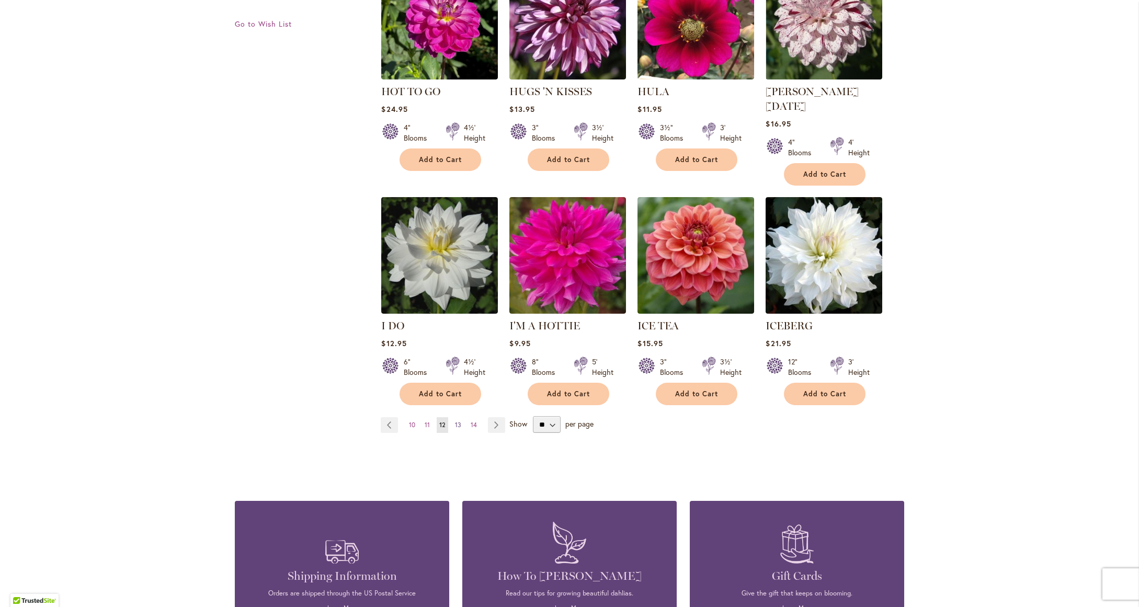
click at [455, 421] on span "13" at bounding box center [458, 425] width 6 height 8
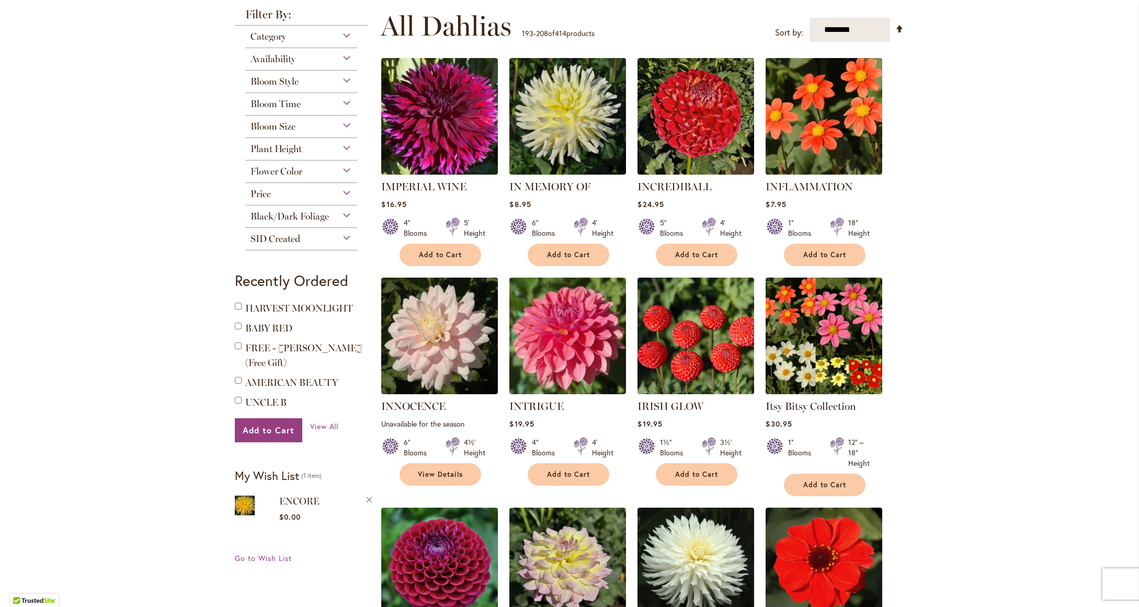
scroll to position [208, 0]
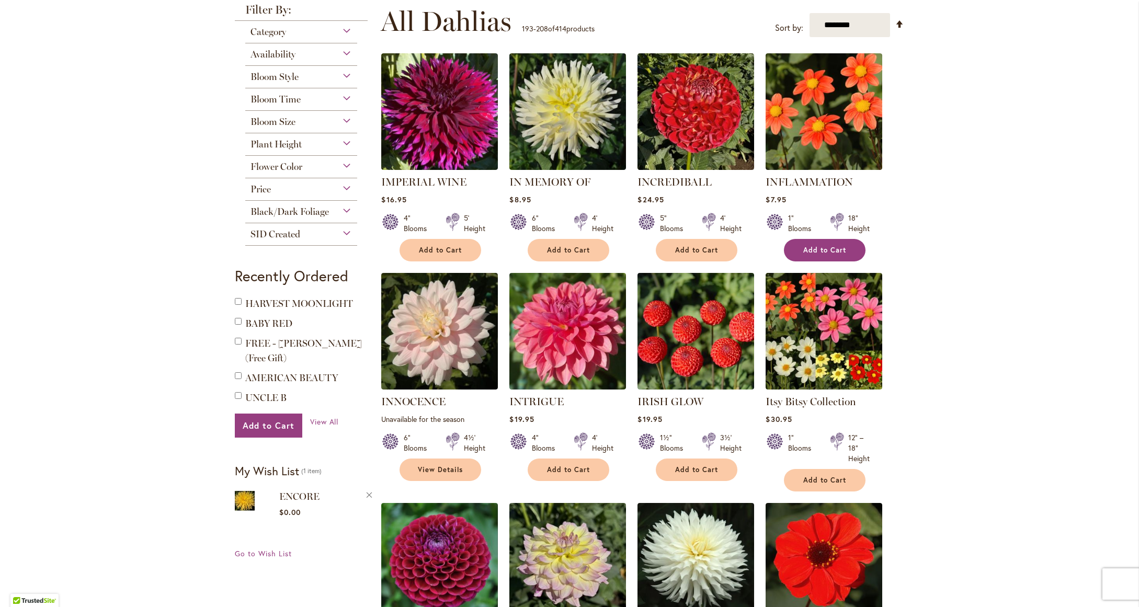
click at [820, 250] on span "Add to Cart" at bounding box center [824, 250] width 43 height 9
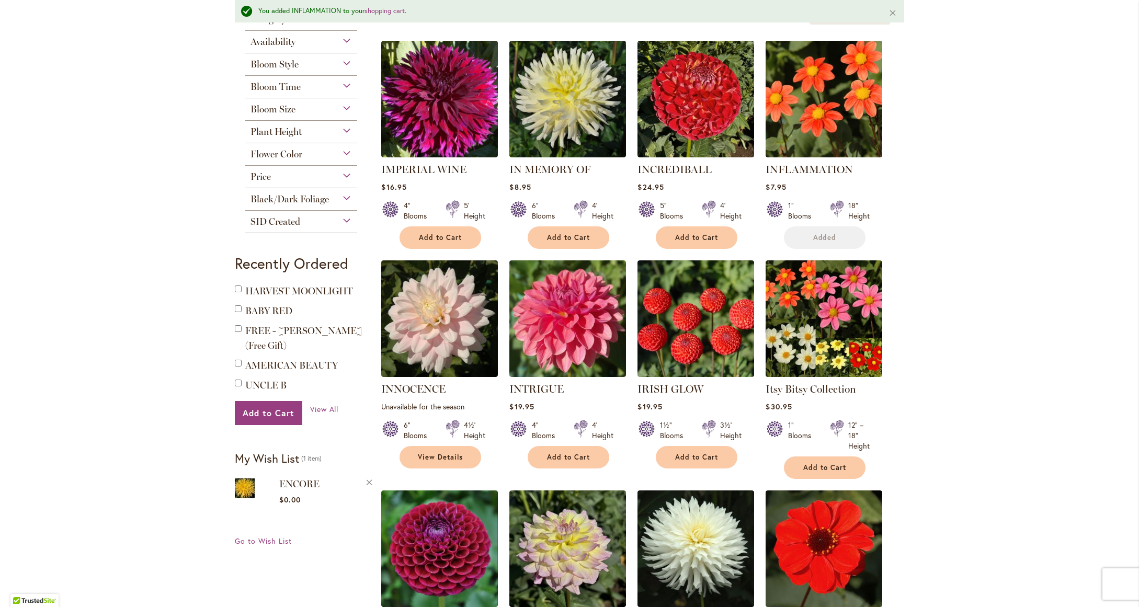
scroll to position [275, 0]
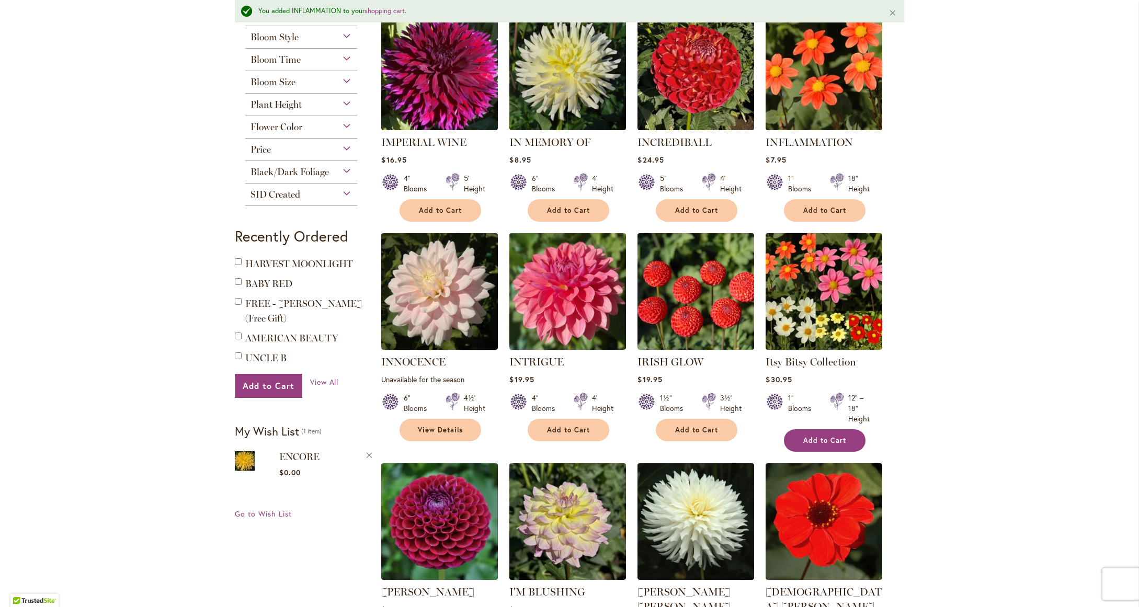
click at [828, 439] on span "Add to Cart" at bounding box center [824, 440] width 43 height 9
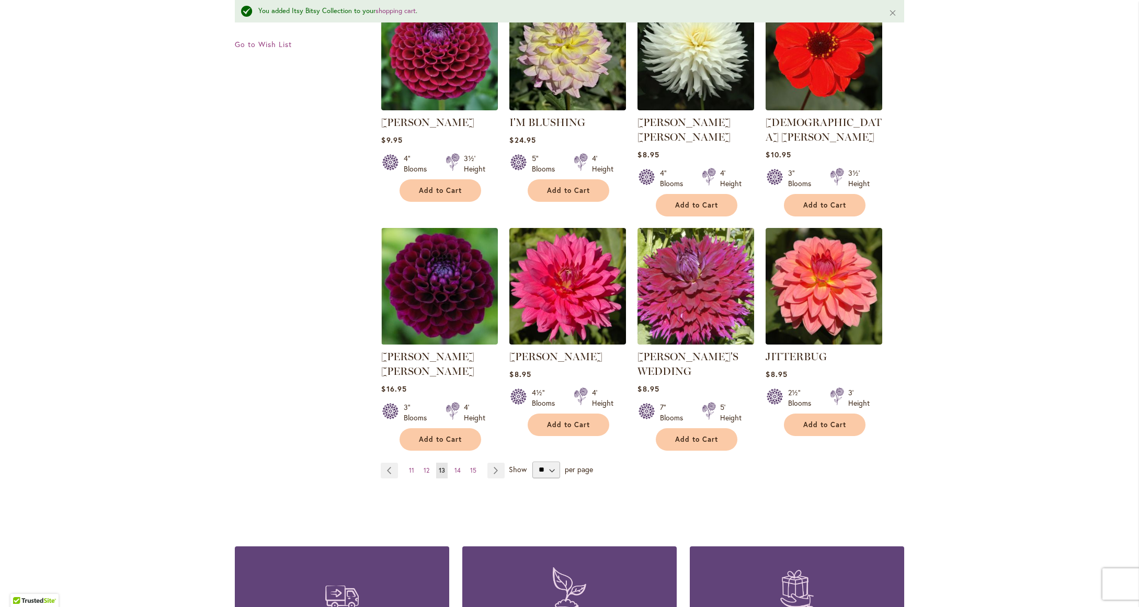
scroll to position [747, 0]
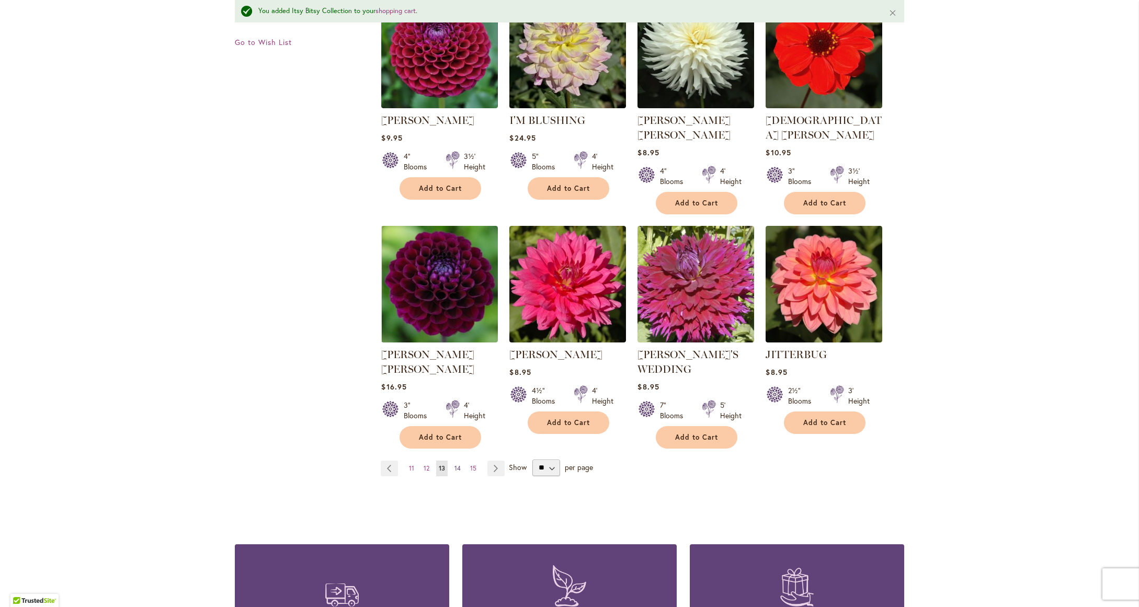
click at [457, 464] on span "14" at bounding box center [457, 468] width 6 height 8
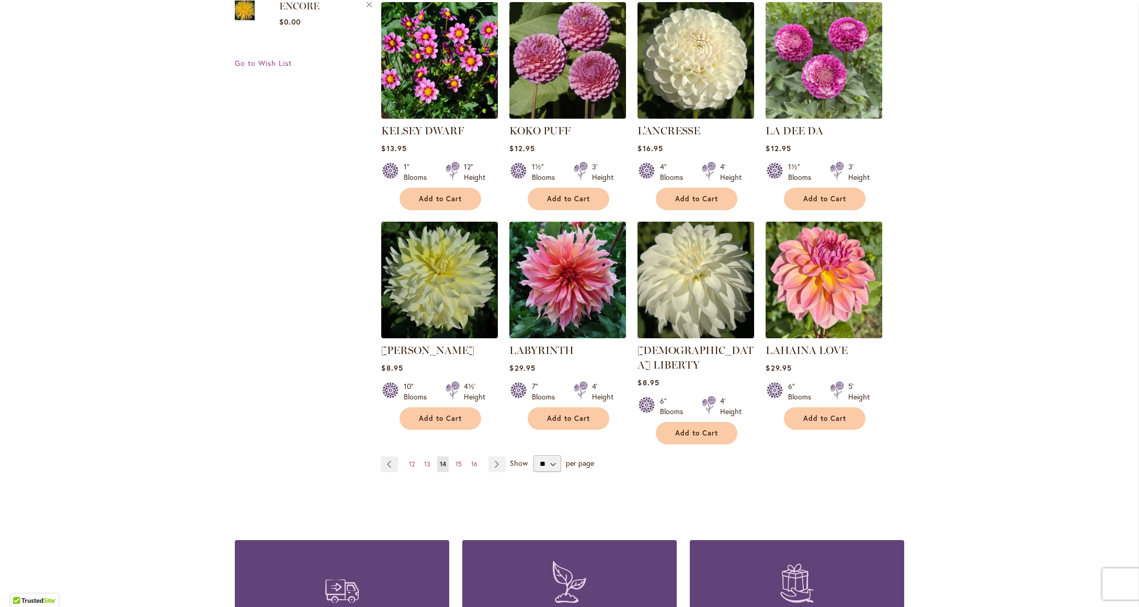
scroll to position [702, 0]
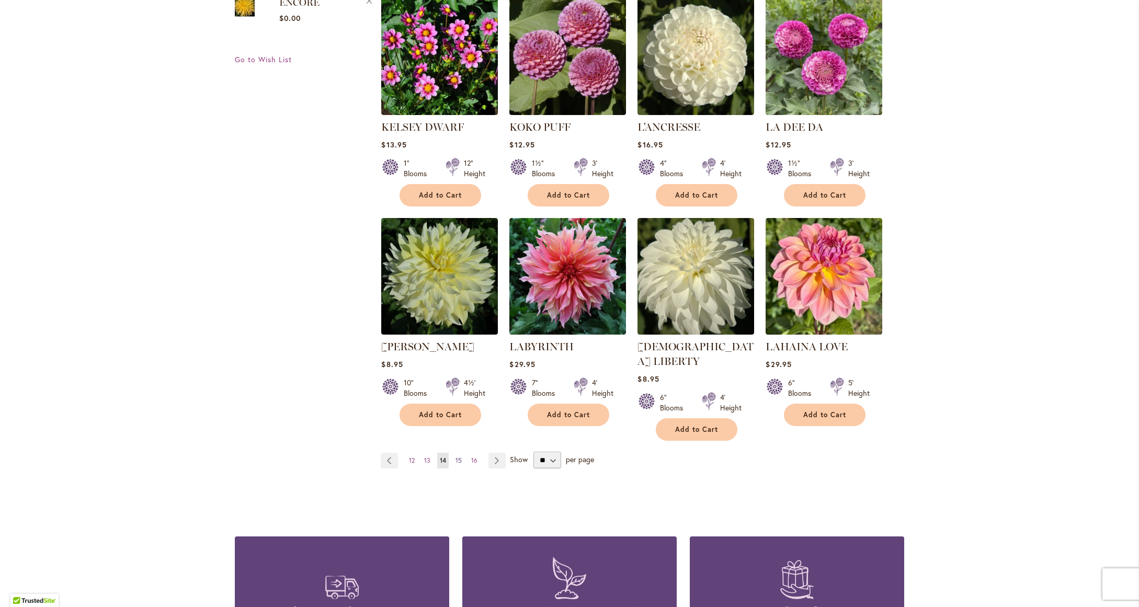
click at [455, 457] on span "15" at bounding box center [458, 461] width 6 height 8
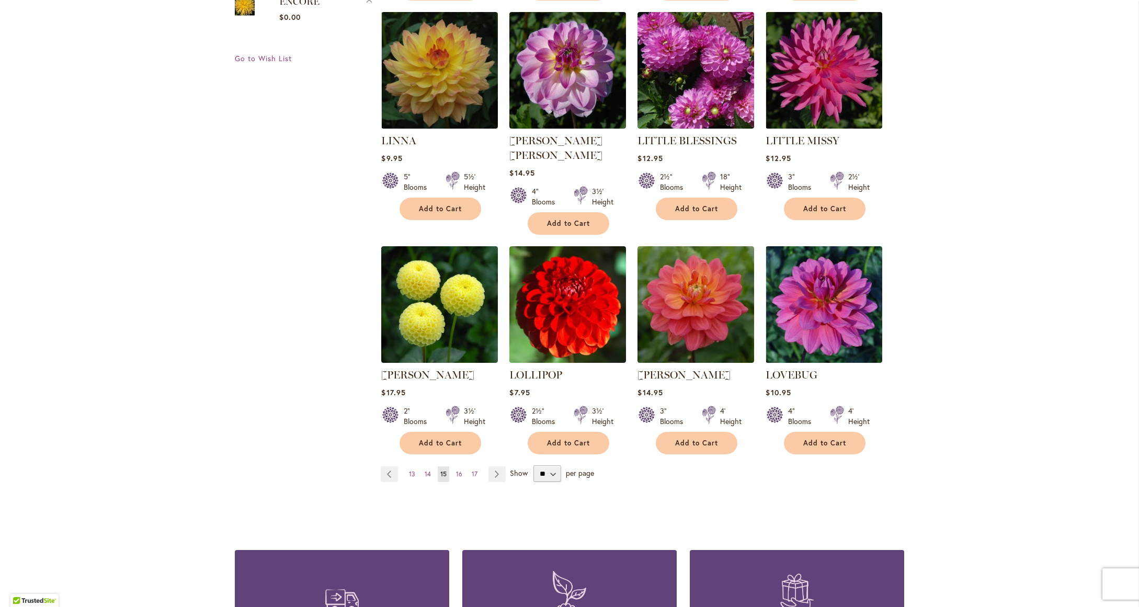
scroll to position [705, 0]
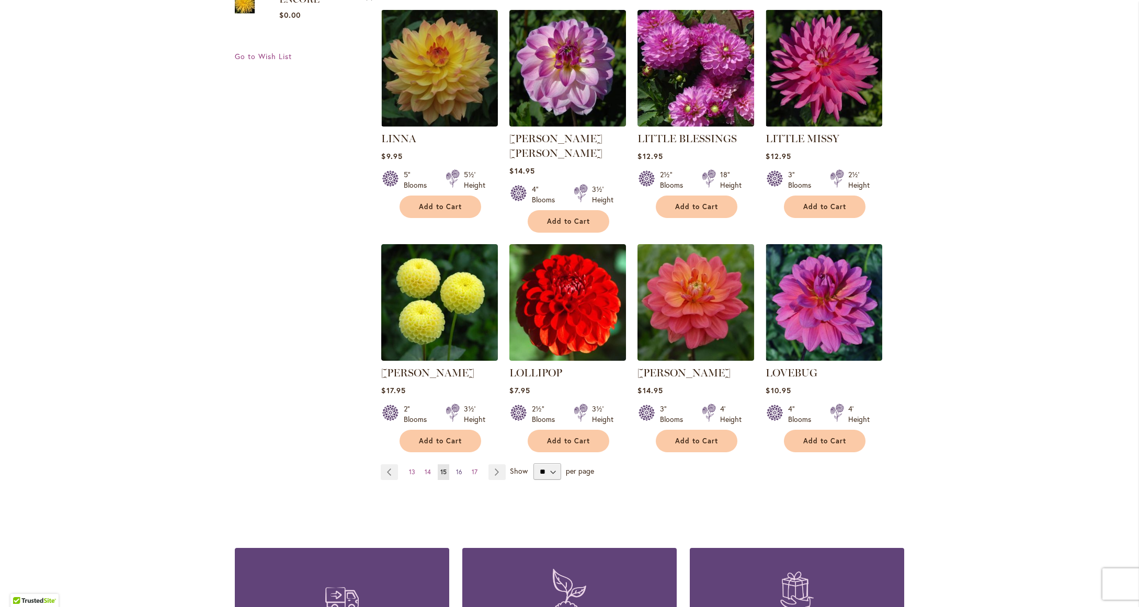
click at [457, 468] on span "16" at bounding box center [459, 472] width 6 height 8
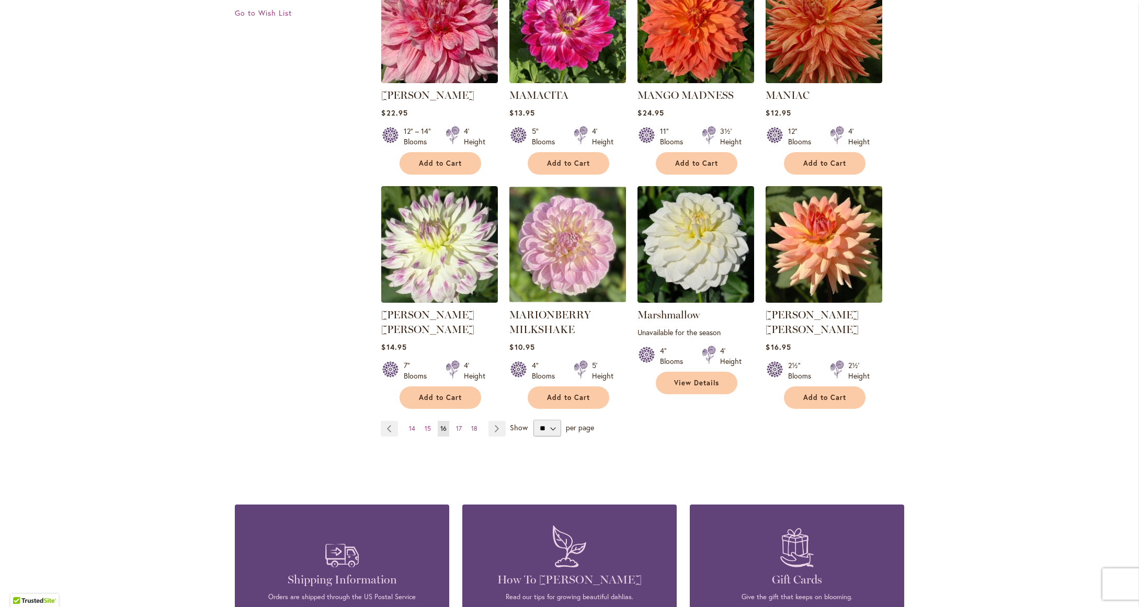
scroll to position [759, 0]
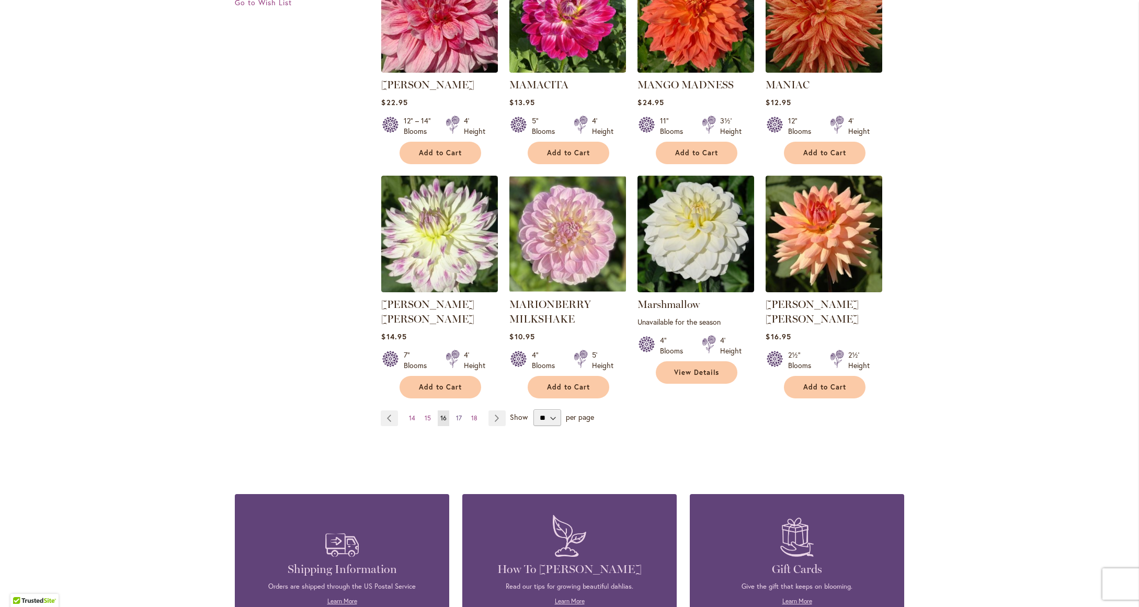
click at [456, 414] on span "17" at bounding box center [459, 418] width 6 height 8
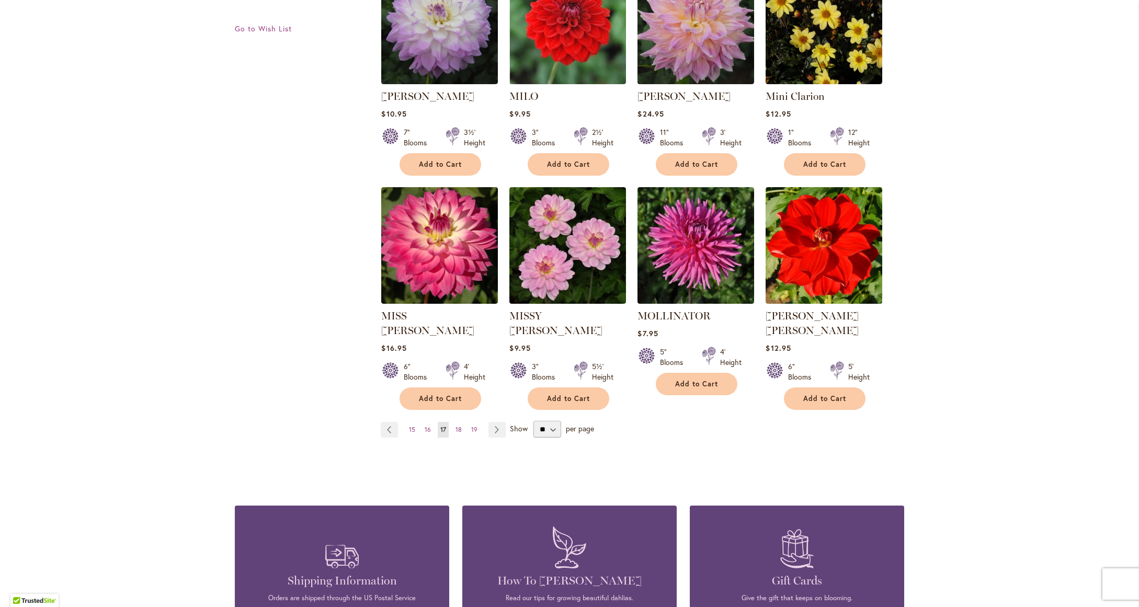
scroll to position [736, 0]
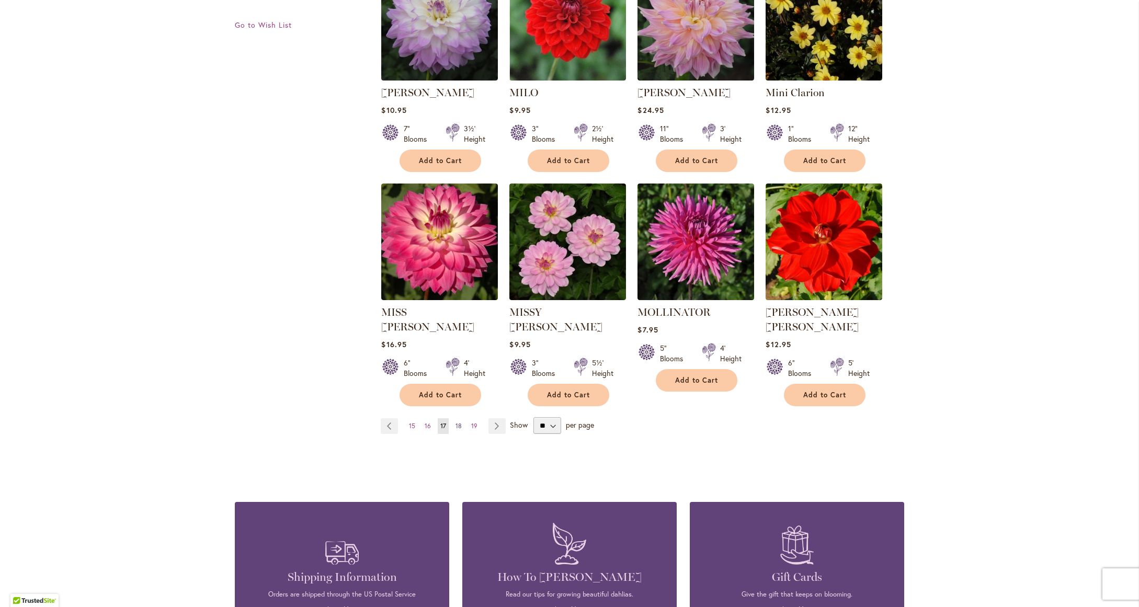
click at [455, 422] on span "18" at bounding box center [458, 426] width 6 height 8
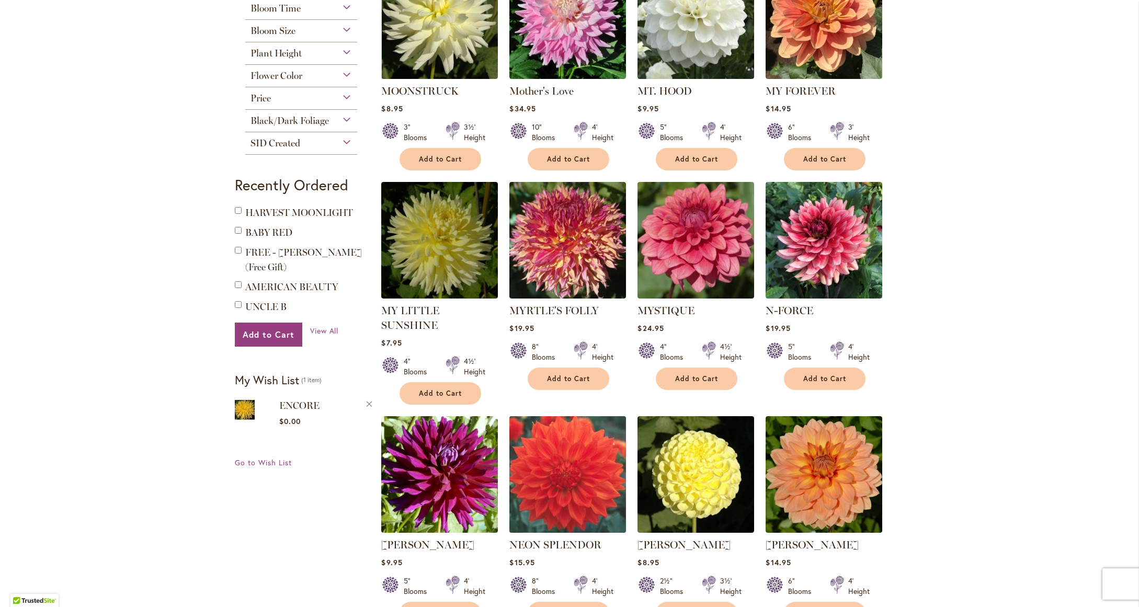
scroll to position [304, 0]
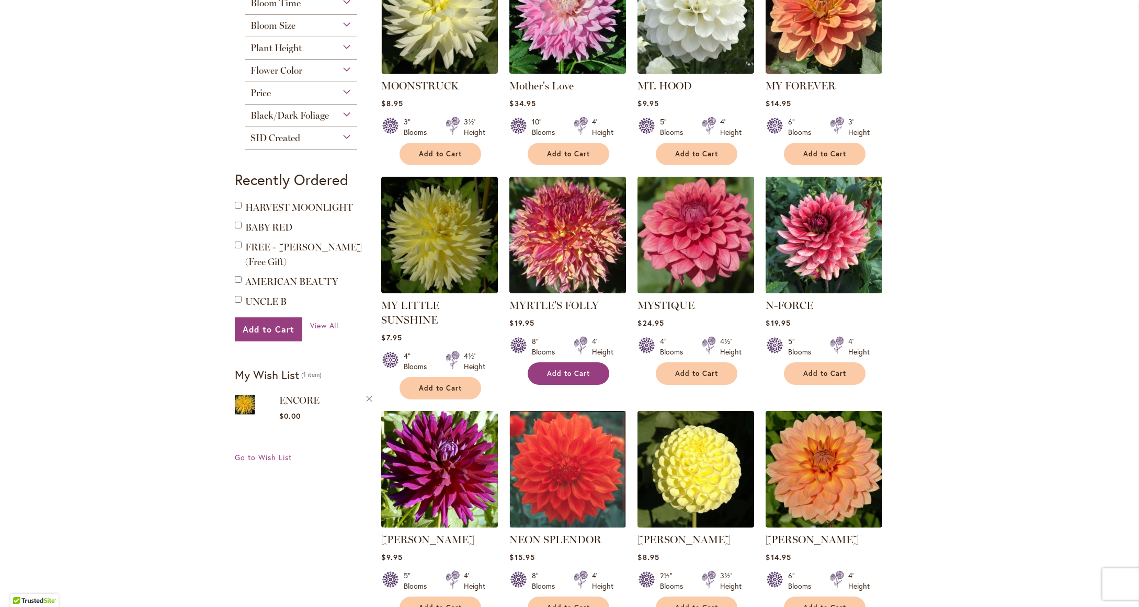
click at [556, 375] on span "Add to Cart" at bounding box center [568, 373] width 43 height 9
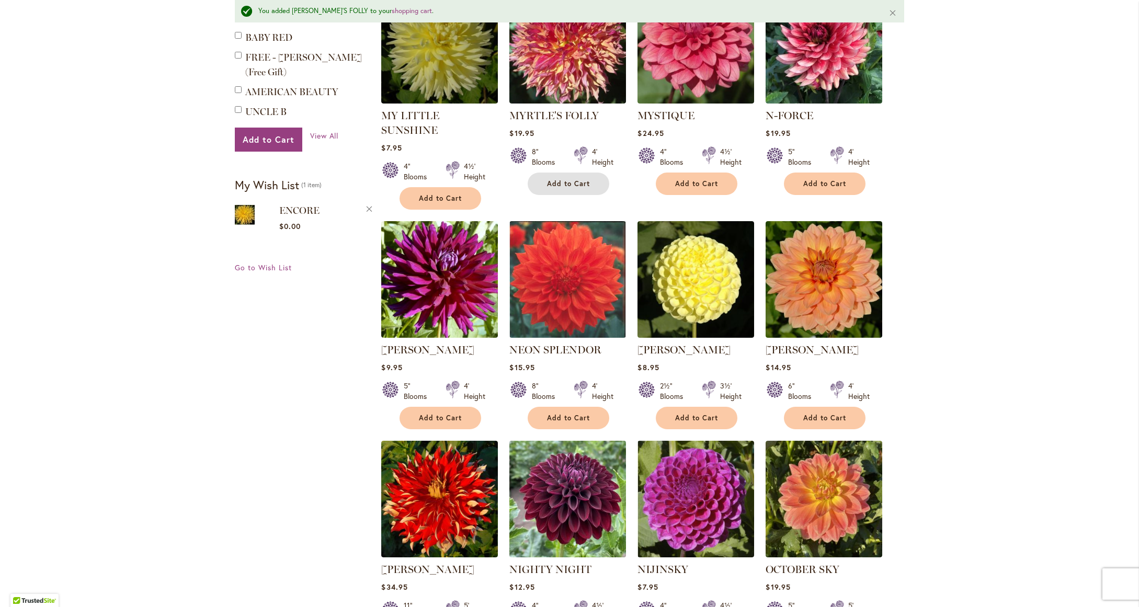
scroll to position [635, 0]
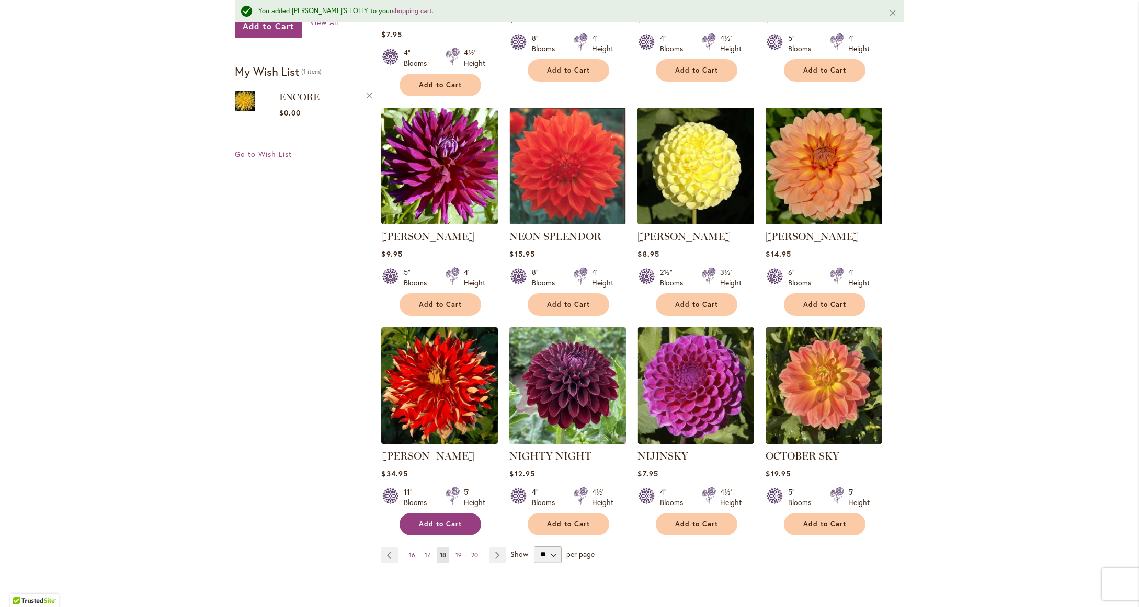
click at [452, 513] on button "Add to Cart" at bounding box center [441, 524] width 82 height 22
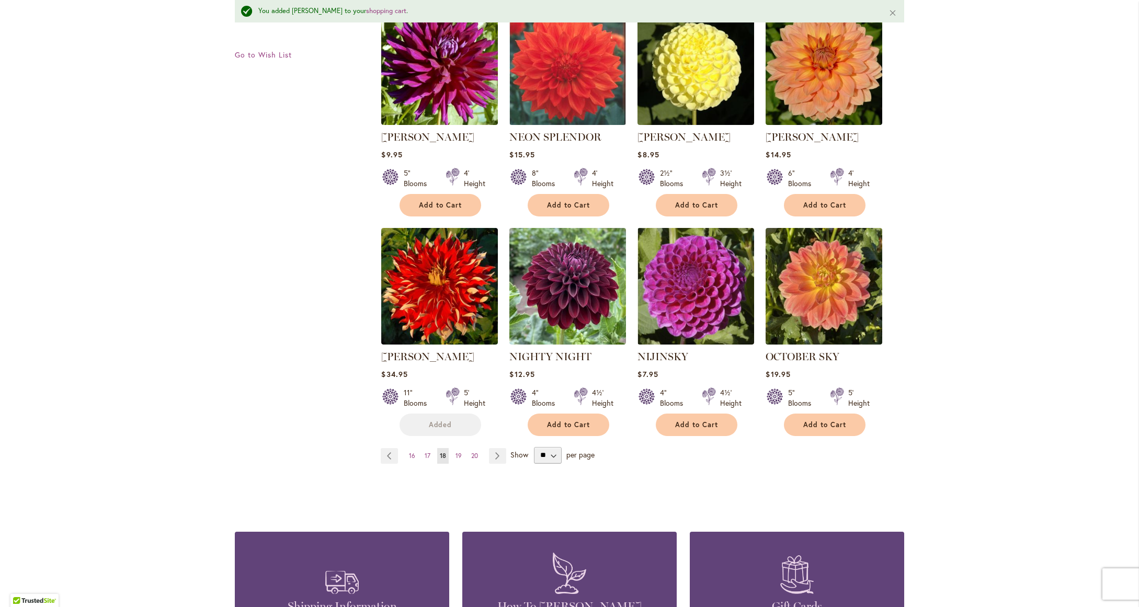
scroll to position [731, 0]
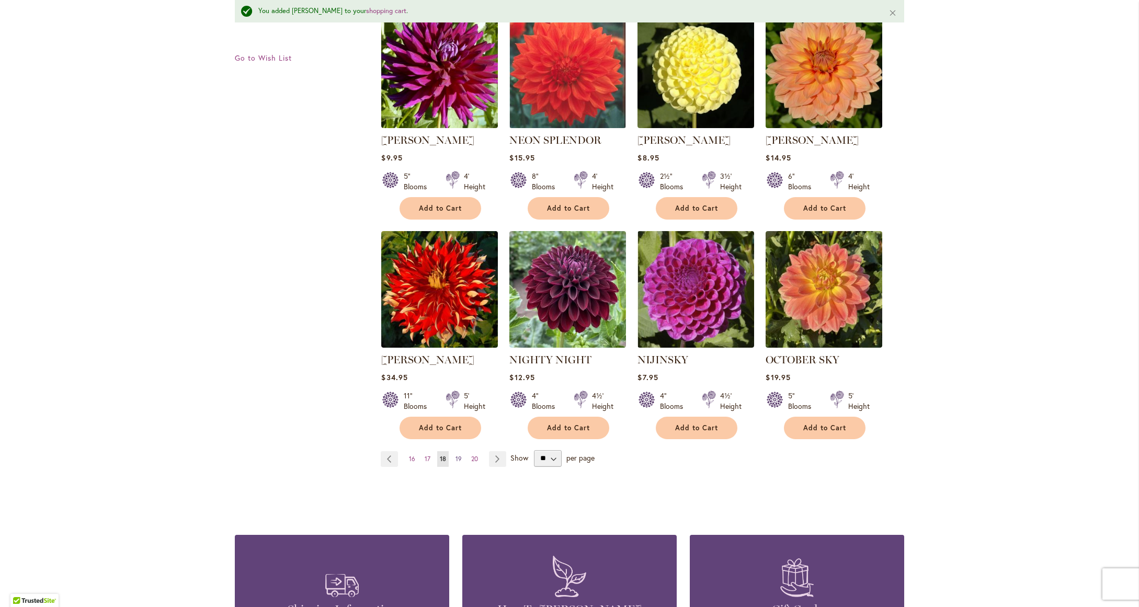
click at [455, 455] on span "19" at bounding box center [458, 459] width 6 height 8
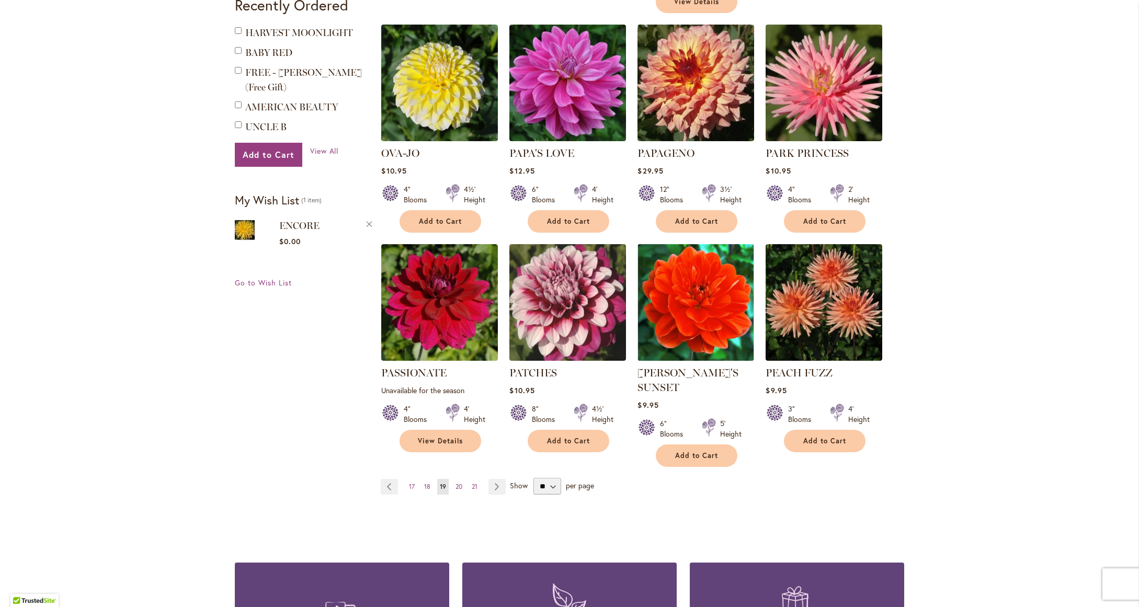
scroll to position [712, 0]
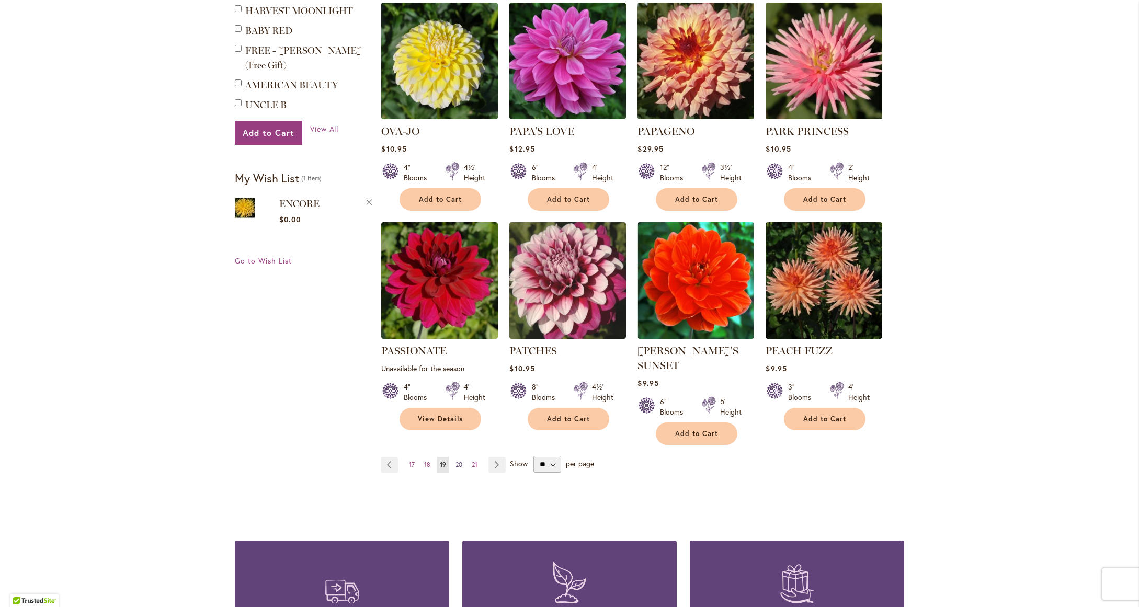
click at [456, 461] on span "20" at bounding box center [458, 465] width 7 height 8
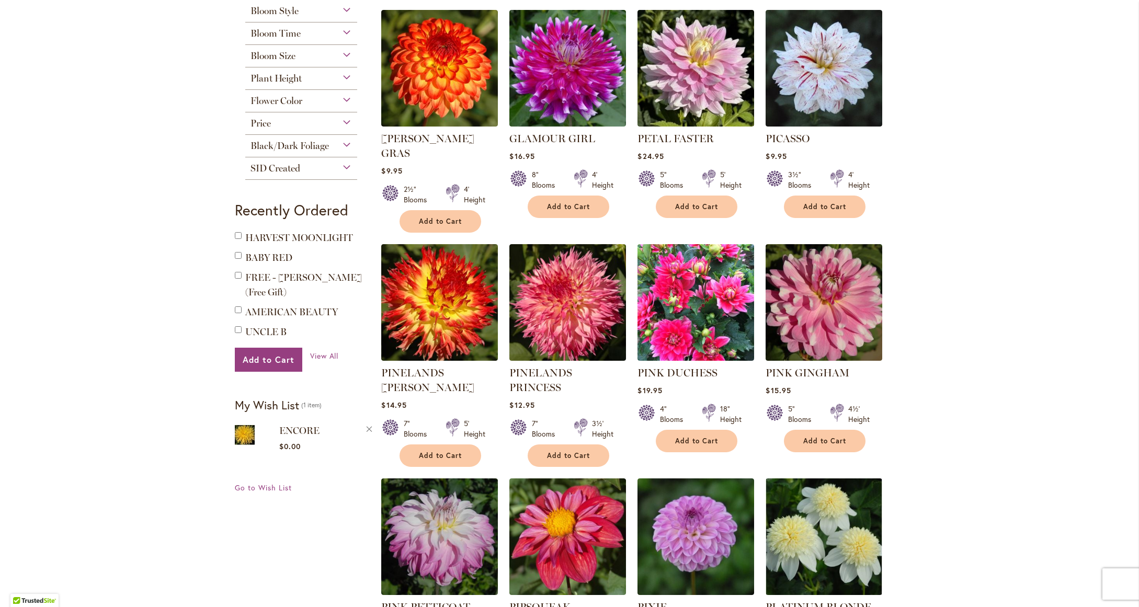
scroll to position [501, 0]
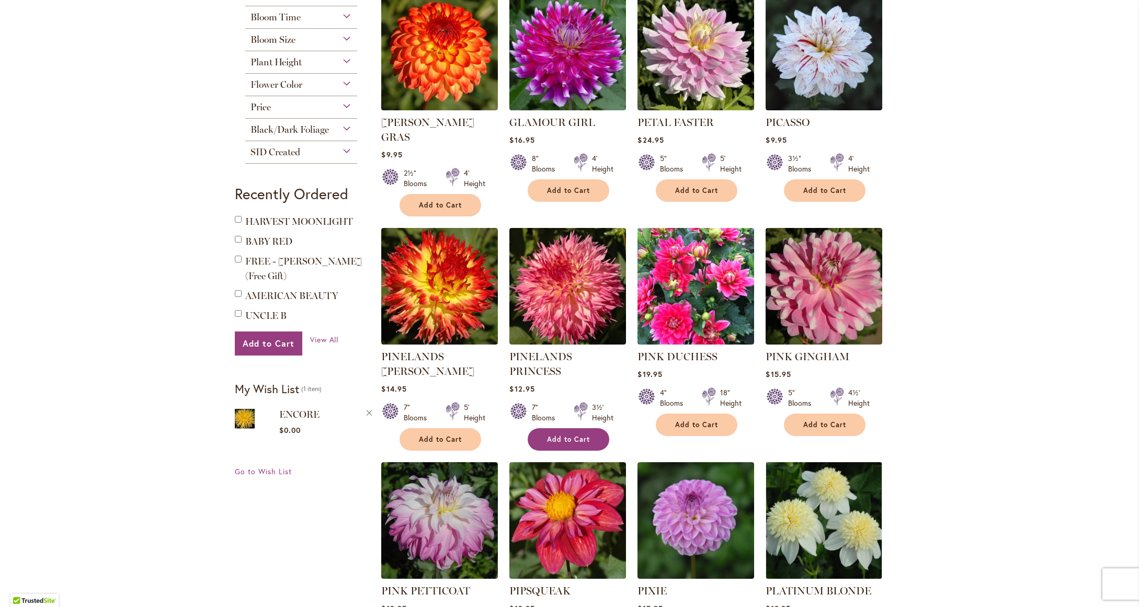
click at [564, 435] on span "Add to Cart" at bounding box center [568, 439] width 43 height 9
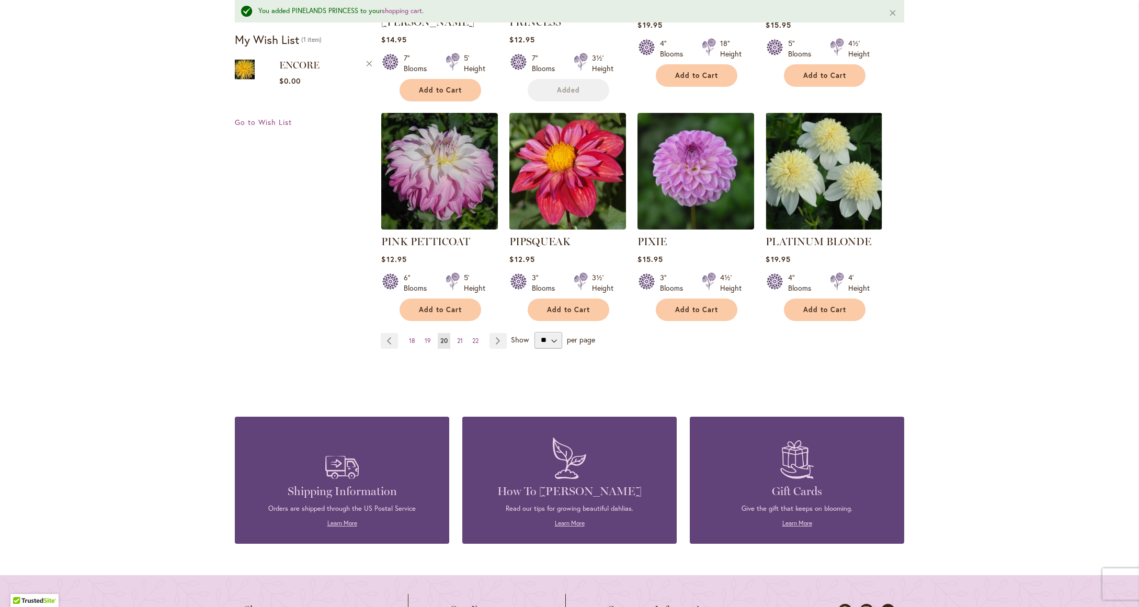
scroll to position [906, 0]
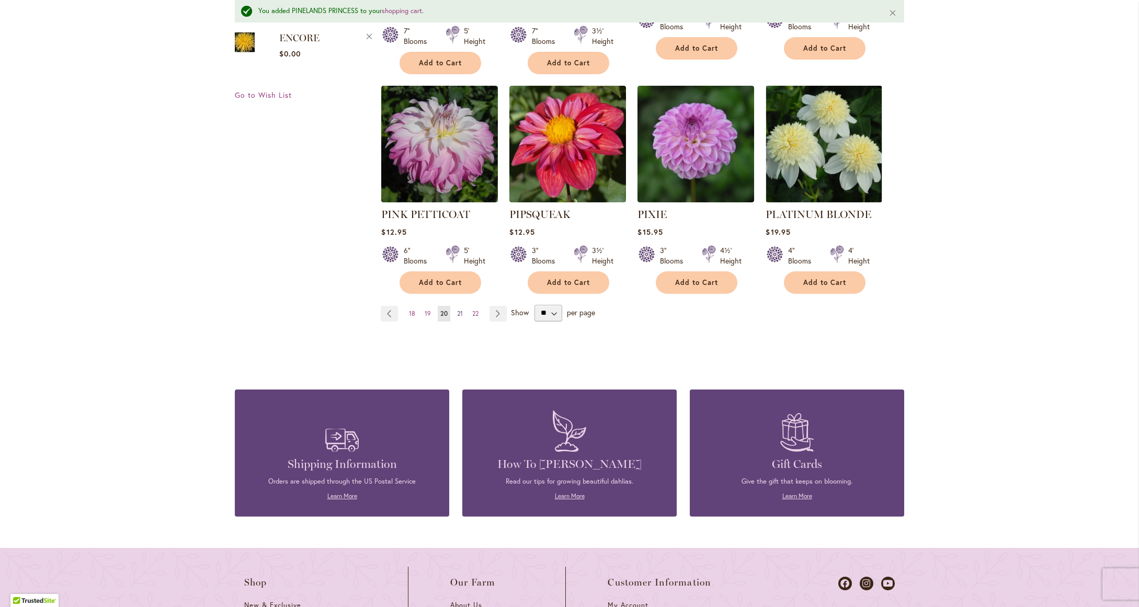
click at [457, 310] on span "21" at bounding box center [460, 314] width 6 height 8
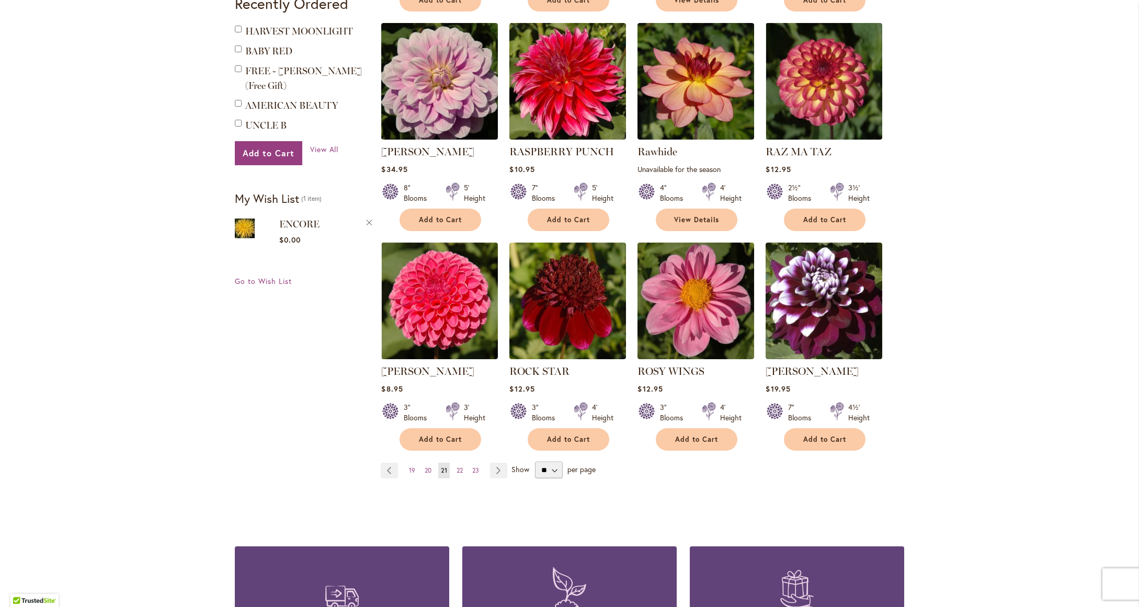
scroll to position [725, 0]
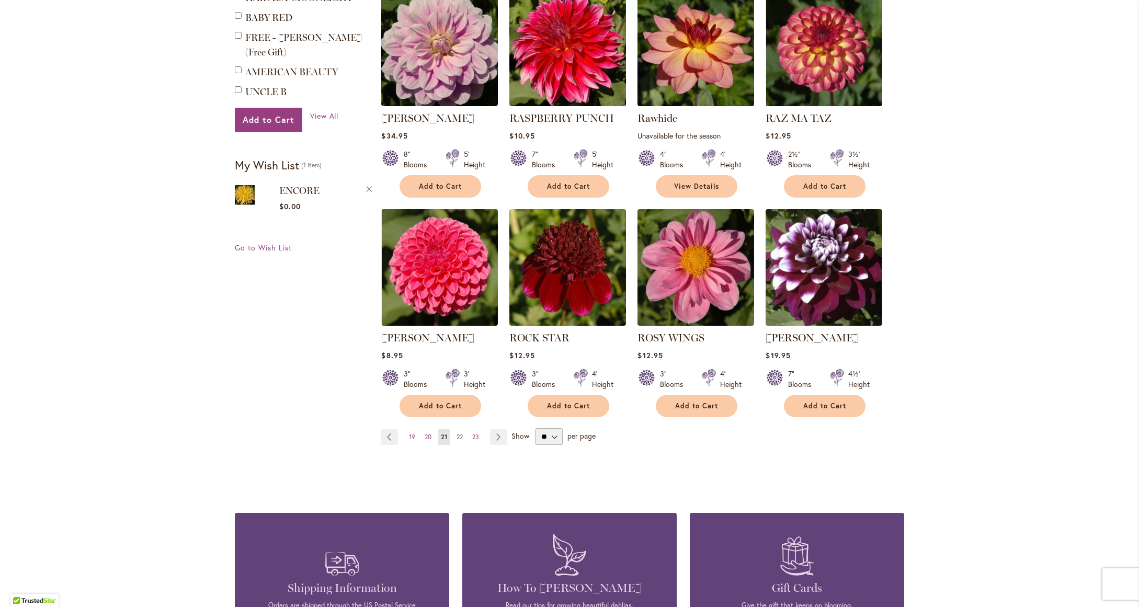
click at [458, 435] on span "22" at bounding box center [460, 437] width 6 height 8
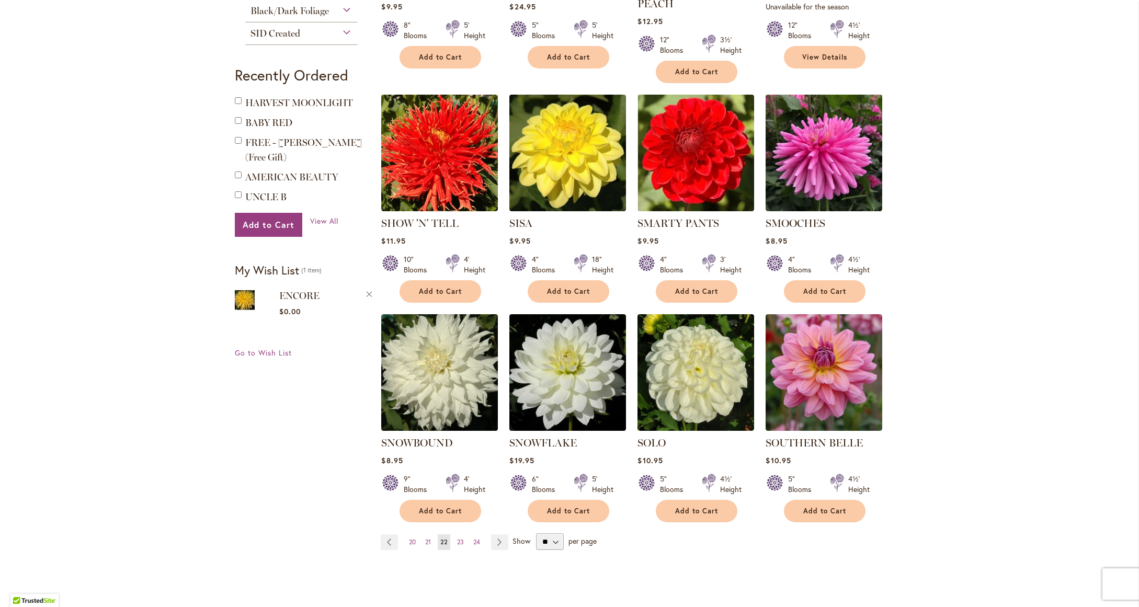
scroll to position [660, 0]
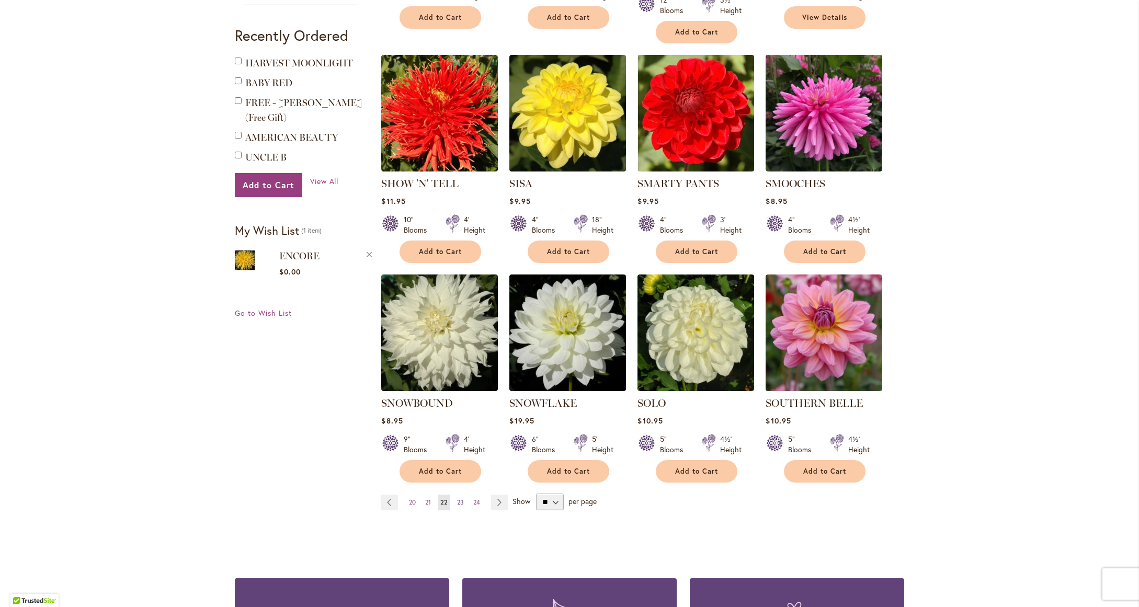
click at [457, 498] on span "23" at bounding box center [460, 502] width 7 height 8
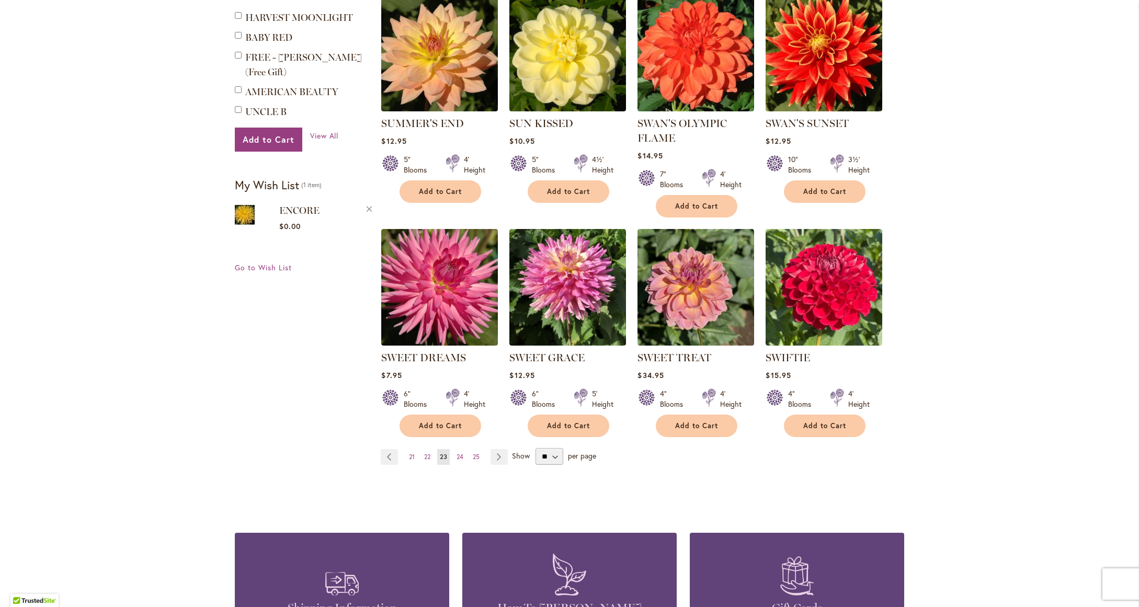
scroll to position [732, 0]
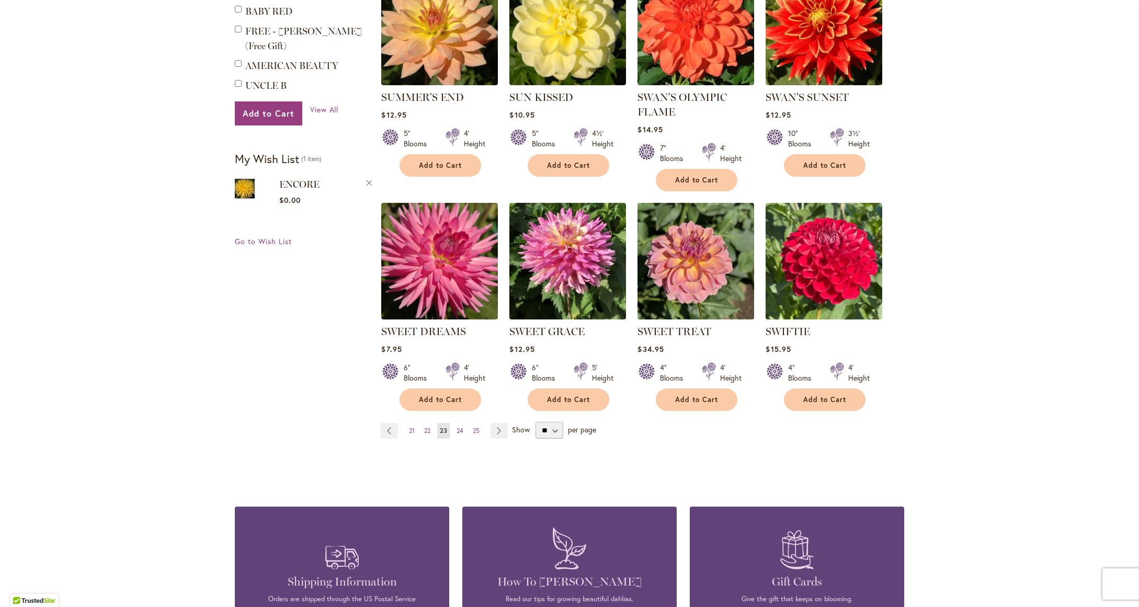
click at [458, 428] on span "24" at bounding box center [460, 431] width 7 height 8
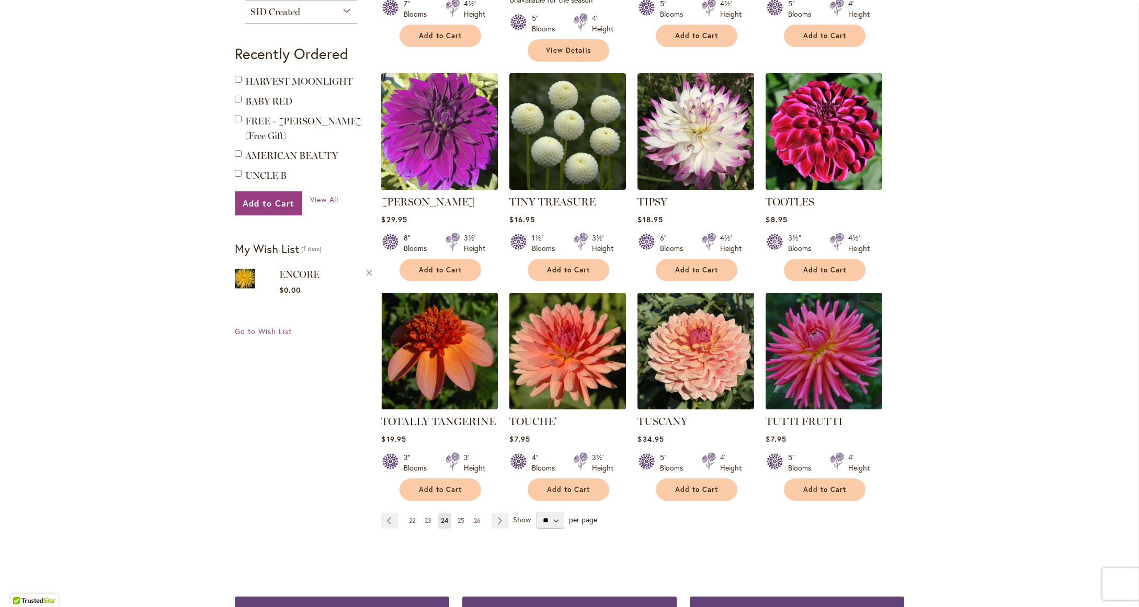
scroll to position [643, 0]
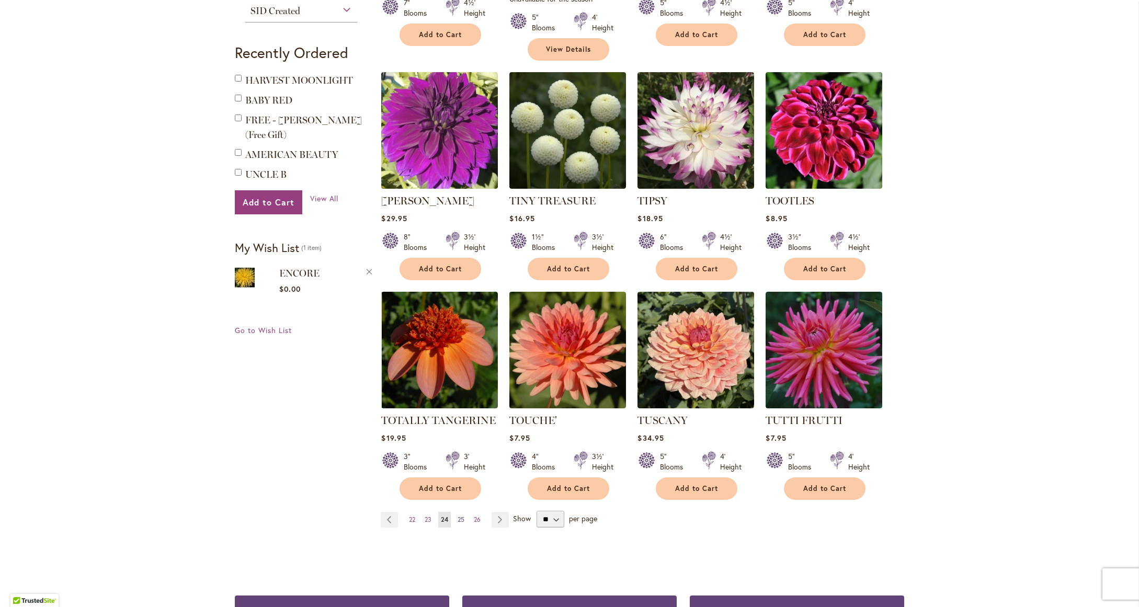
click at [459, 516] on span "25" at bounding box center [461, 520] width 7 height 8
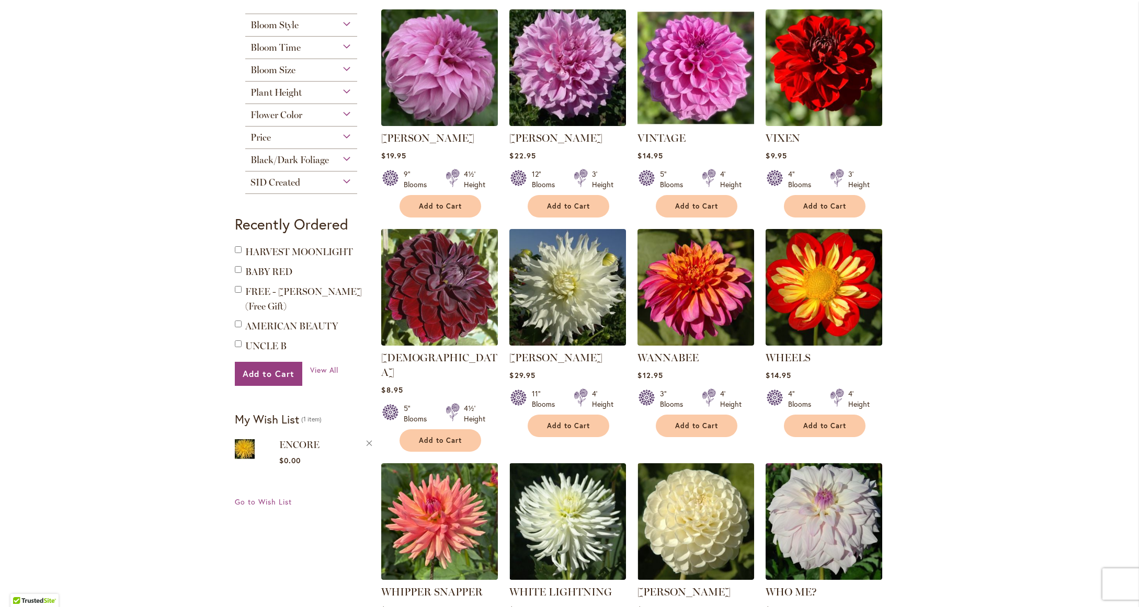
scroll to position [473, 0]
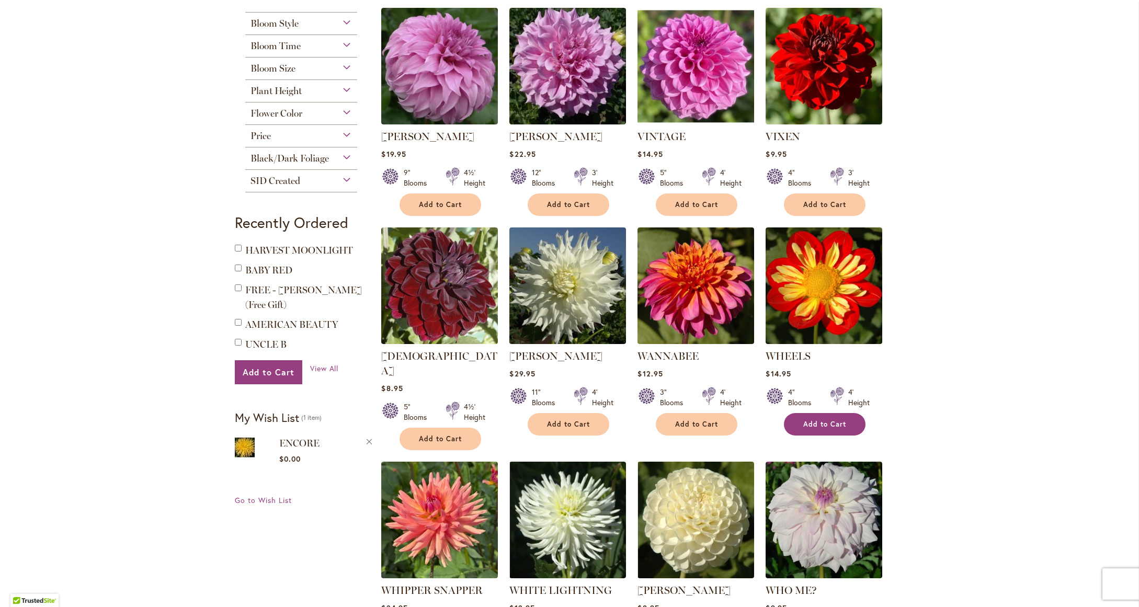
click at [830, 417] on button "Add to Cart" at bounding box center [825, 424] width 82 height 22
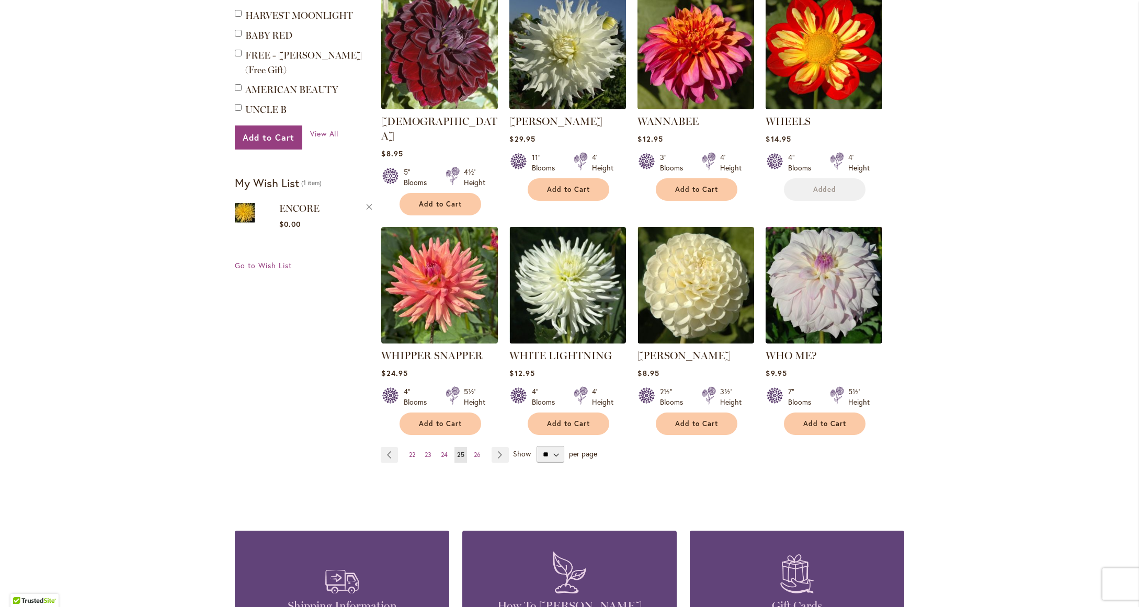
scroll to position [710, 0]
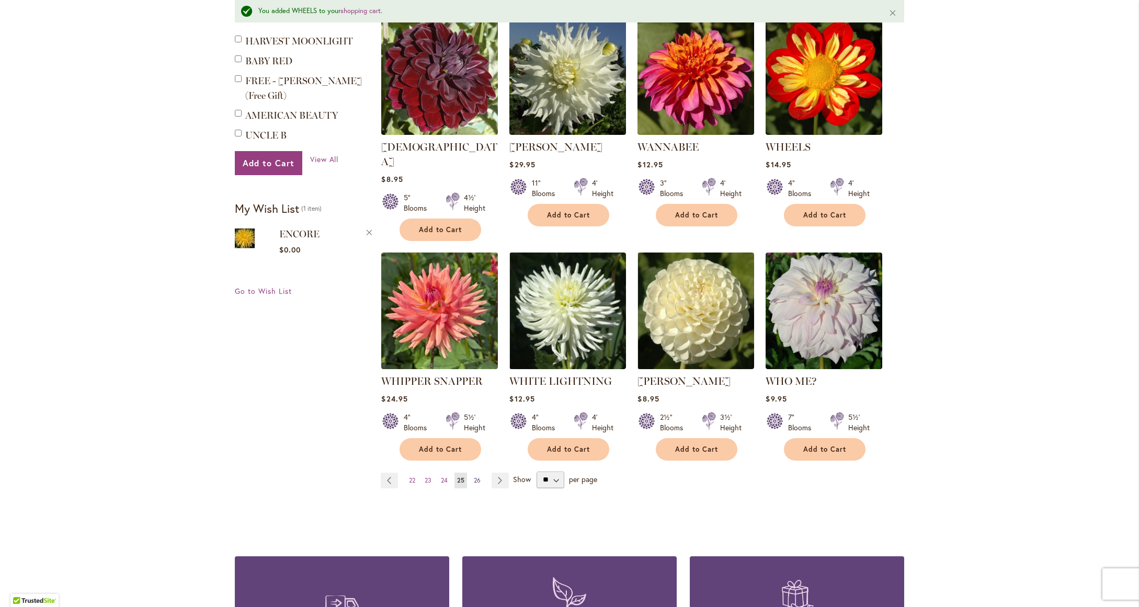
click at [475, 476] on span "26" at bounding box center [477, 480] width 7 height 8
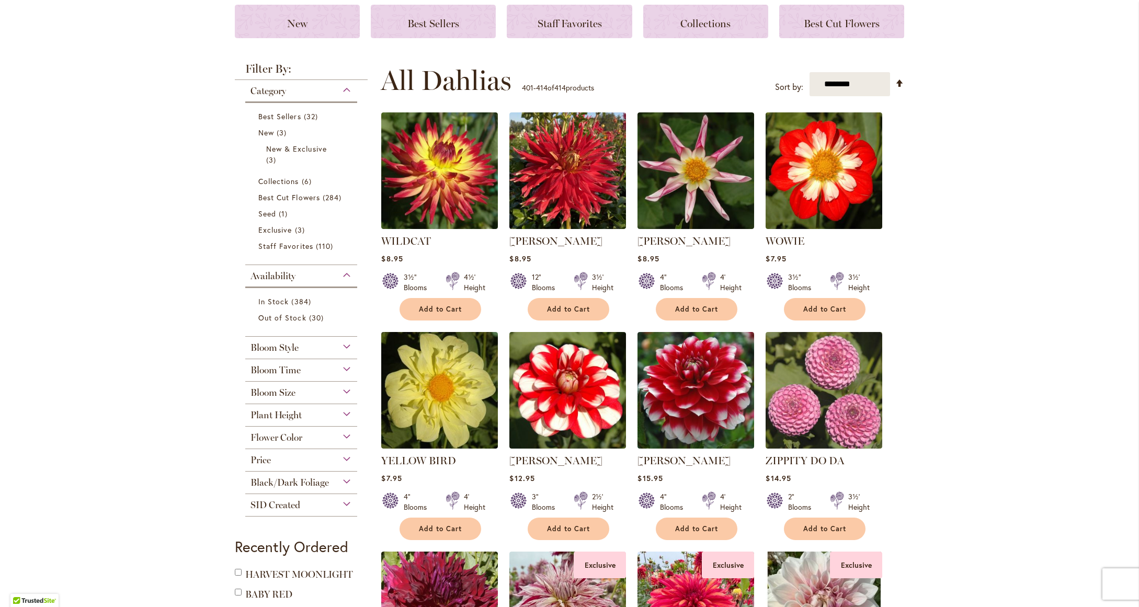
scroll to position [153, 0]
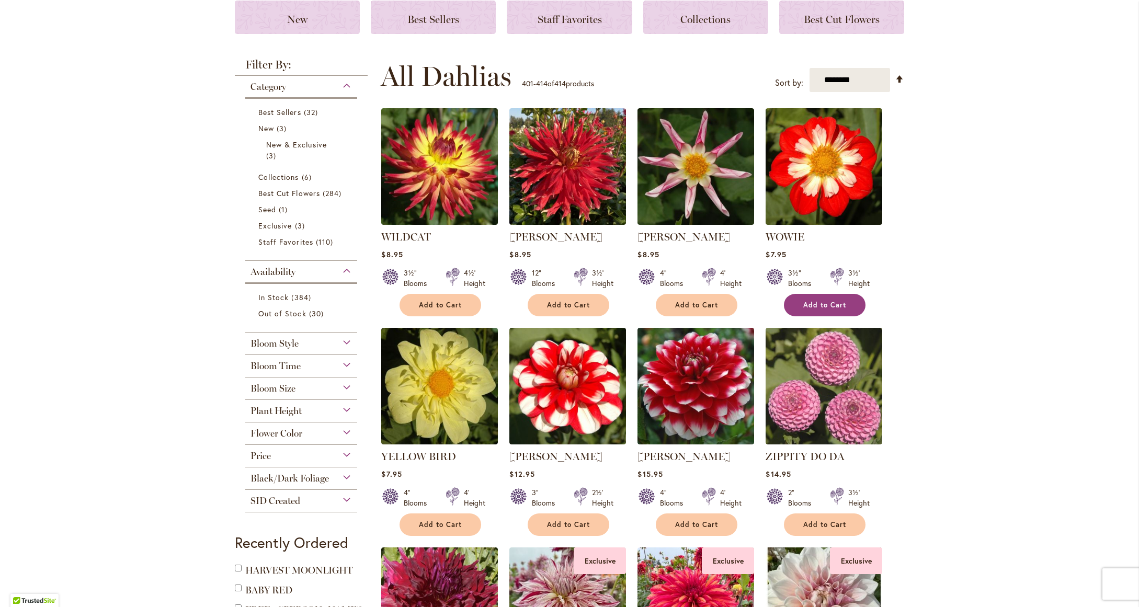
click at [825, 301] on span "Add to Cart" at bounding box center [824, 305] width 43 height 9
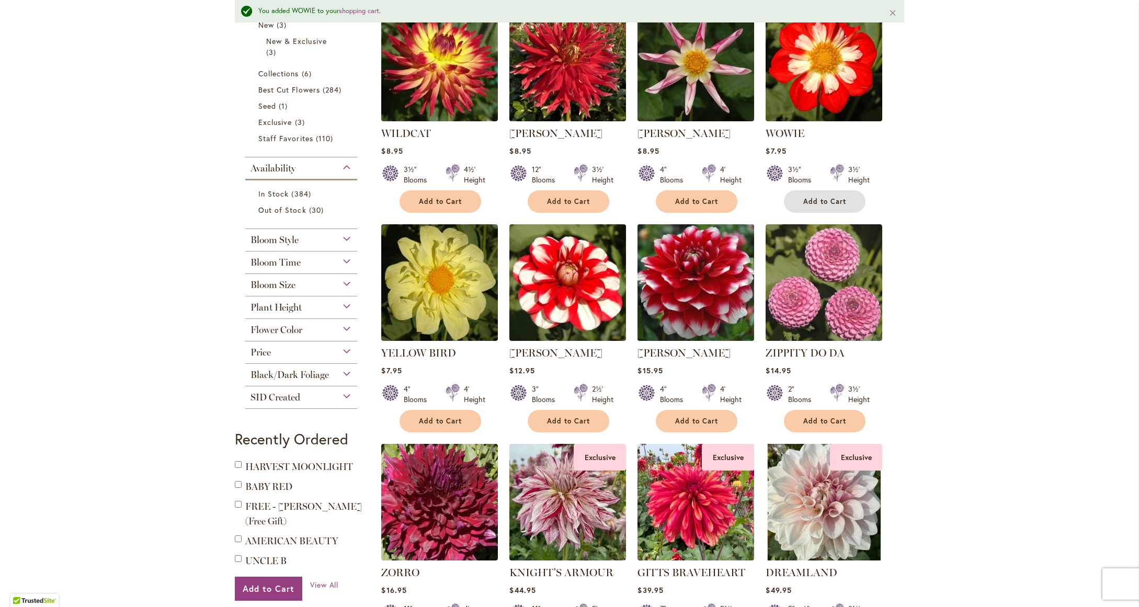
scroll to position [311, 0]
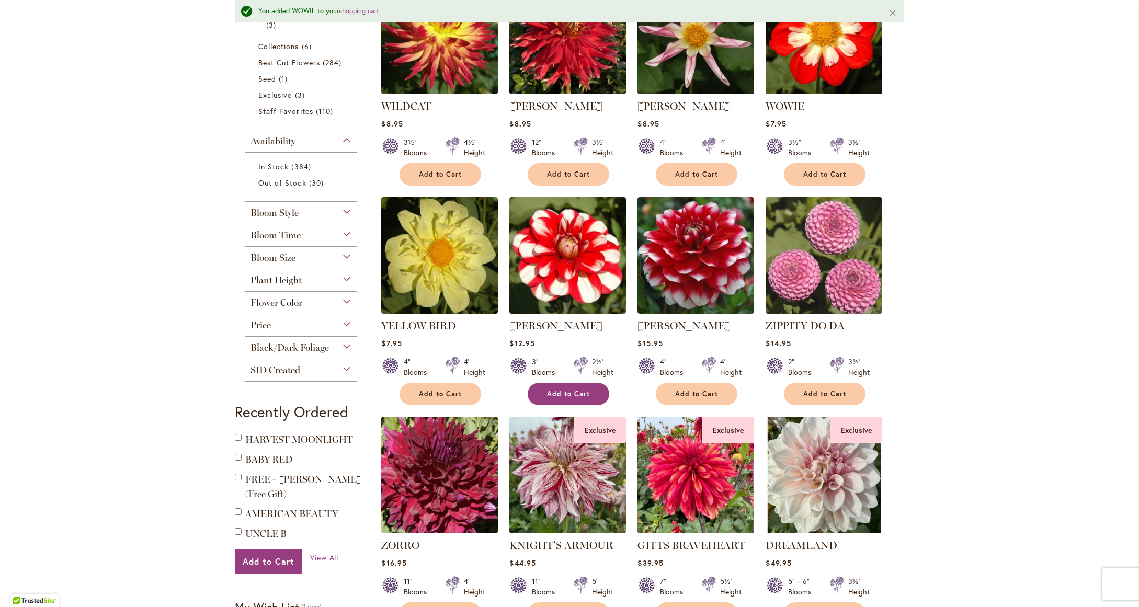
click at [554, 392] on span "Add to Cart" at bounding box center [568, 394] width 43 height 9
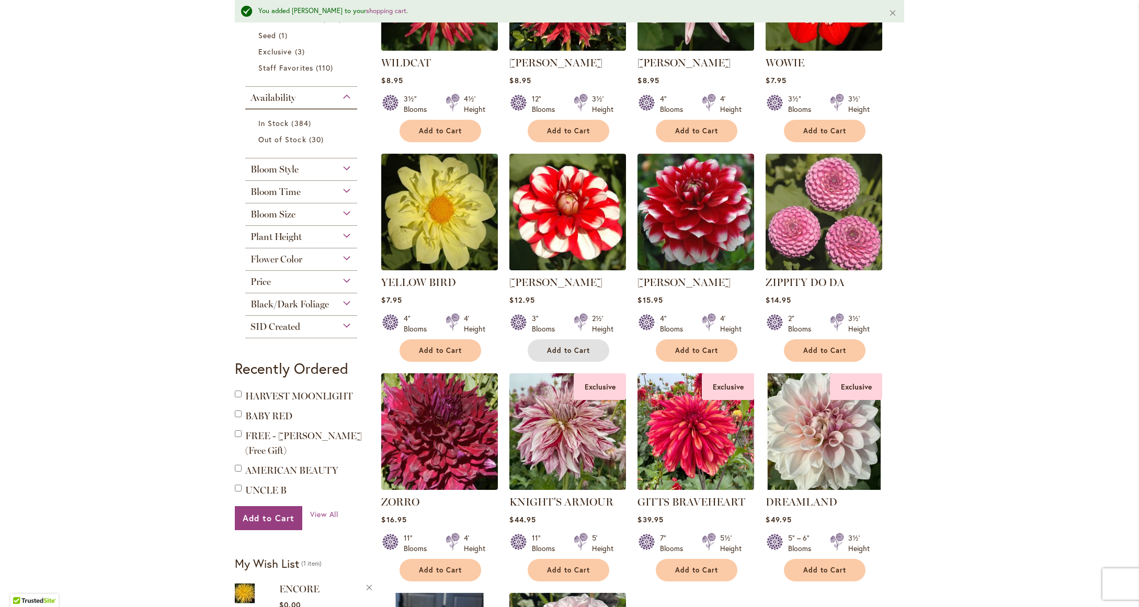
scroll to position [0, 0]
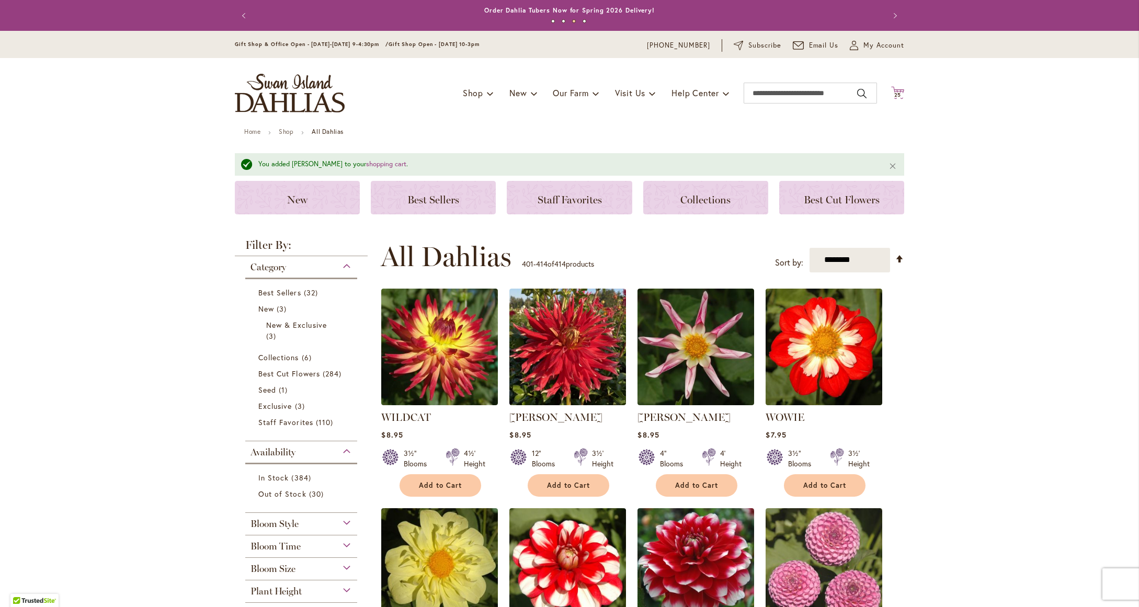
click at [896, 93] on span "25" at bounding box center [897, 95] width 7 height 7
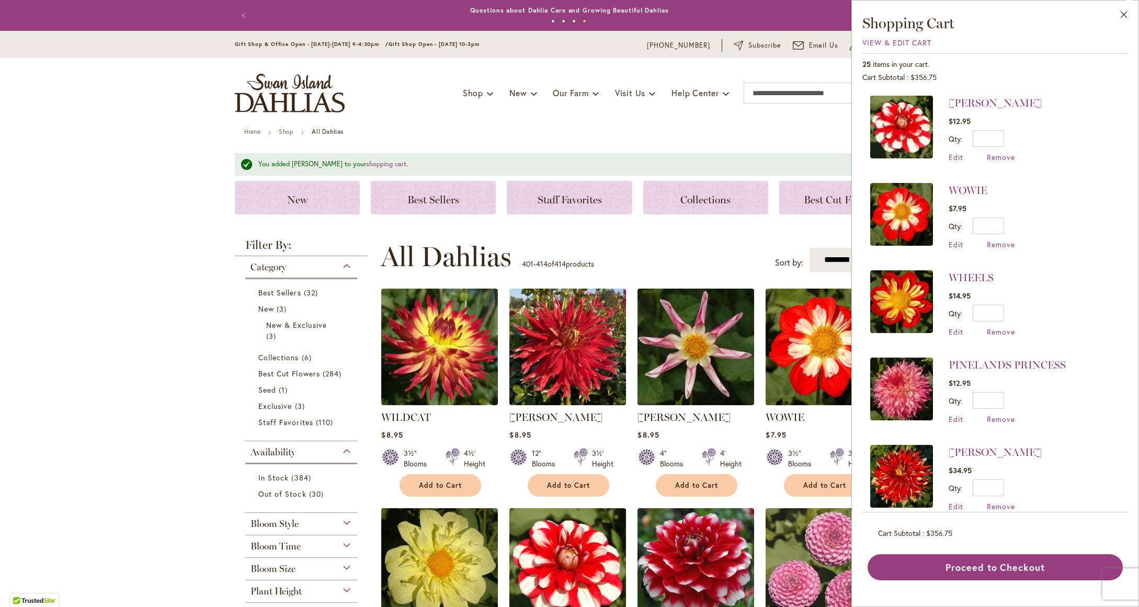
click at [910, 117] on img at bounding box center [901, 127] width 63 height 63
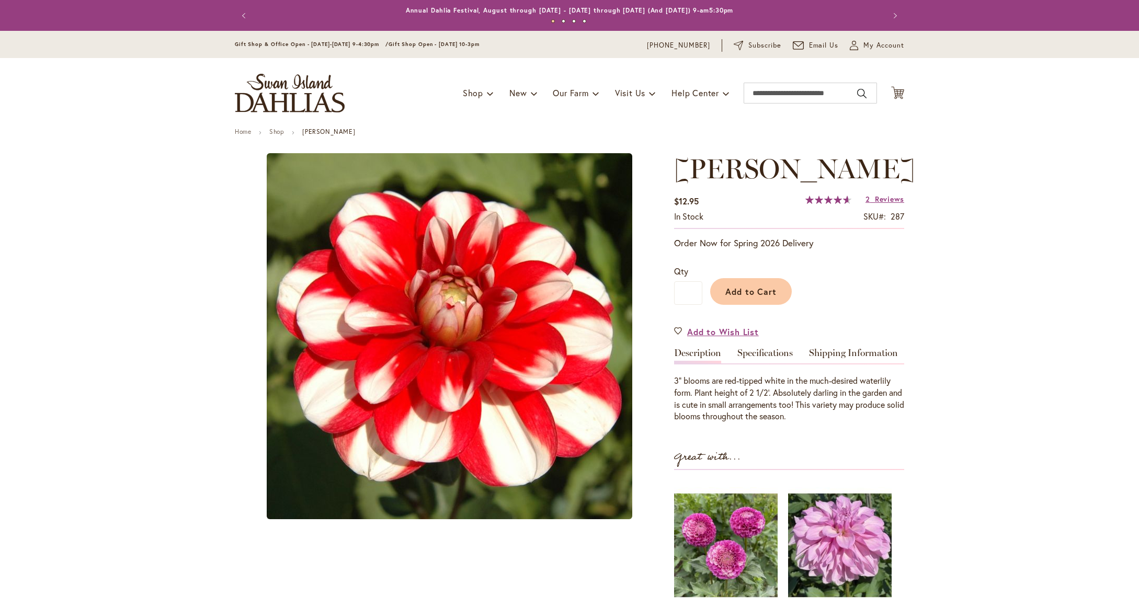
type input "*******"
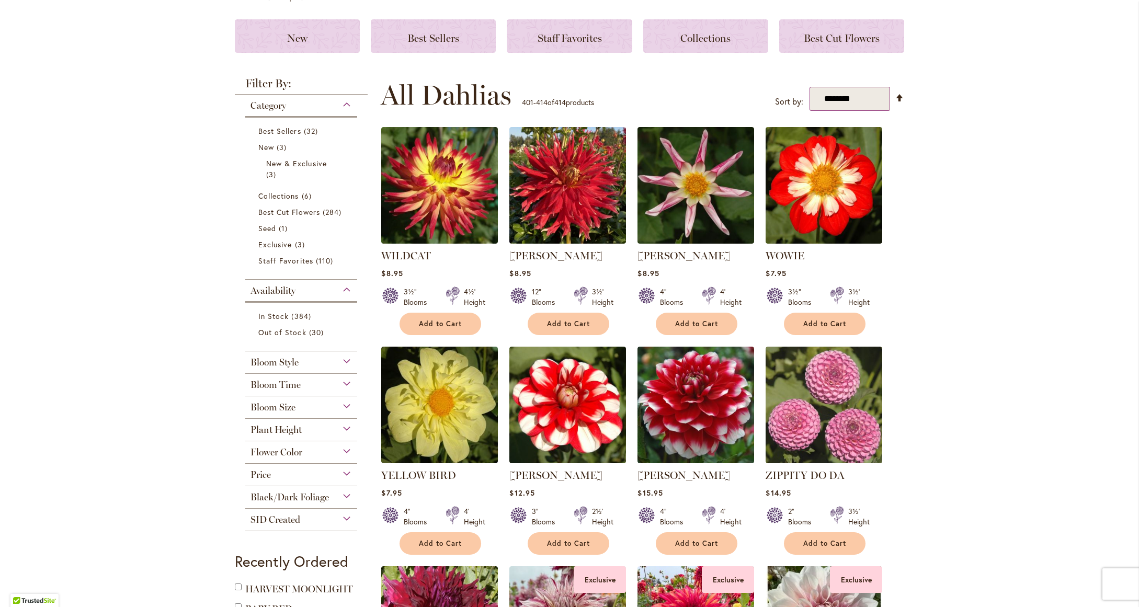
scroll to position [159, 0]
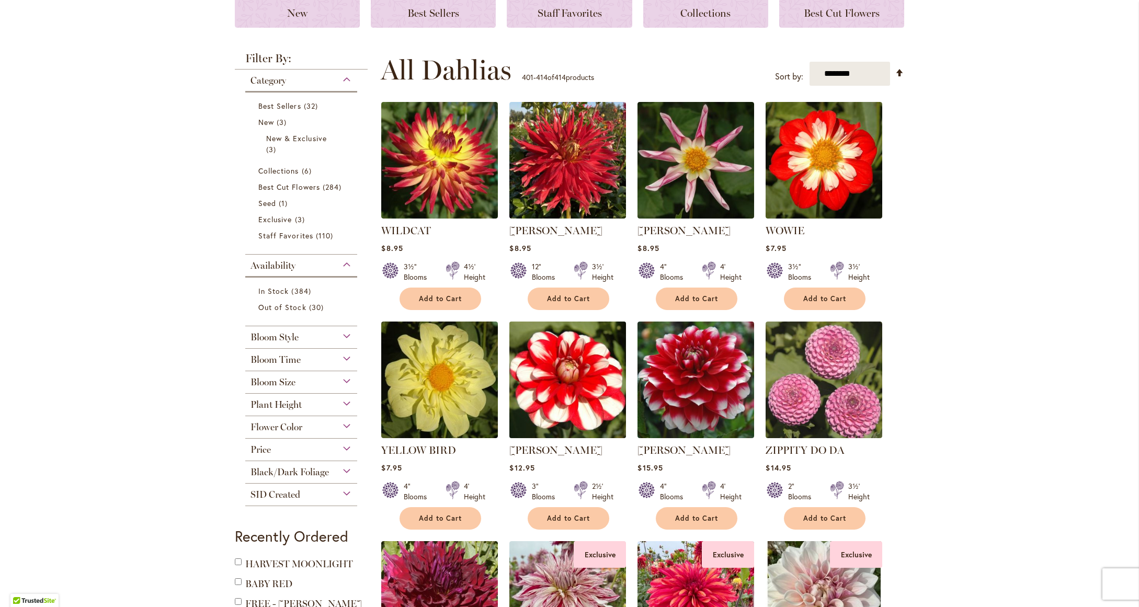
click at [567, 402] on img at bounding box center [568, 380] width 122 height 122
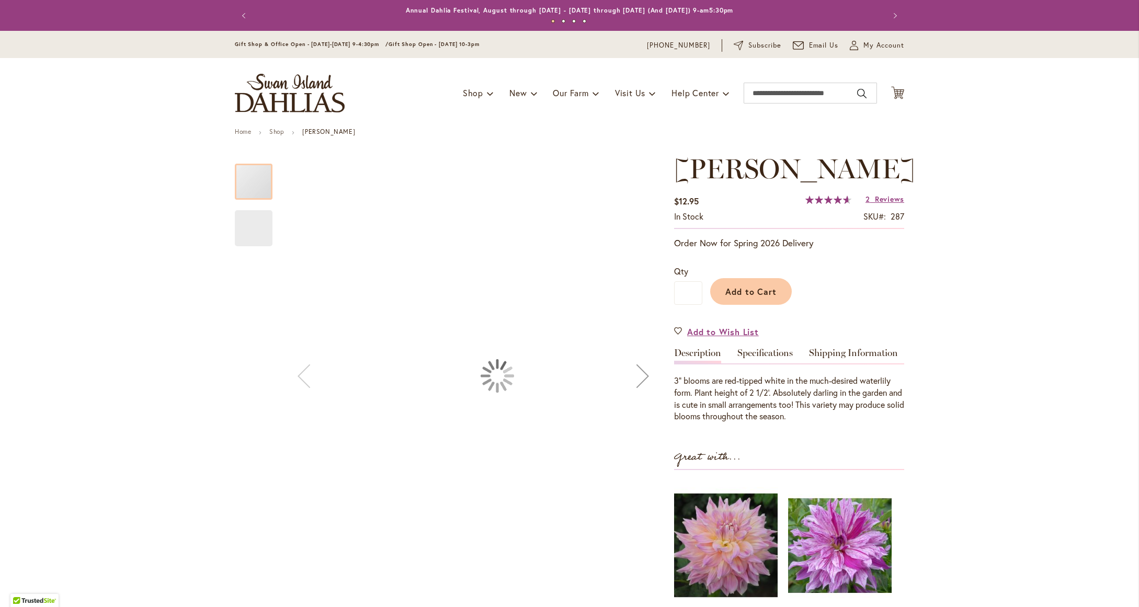
type input "*******"
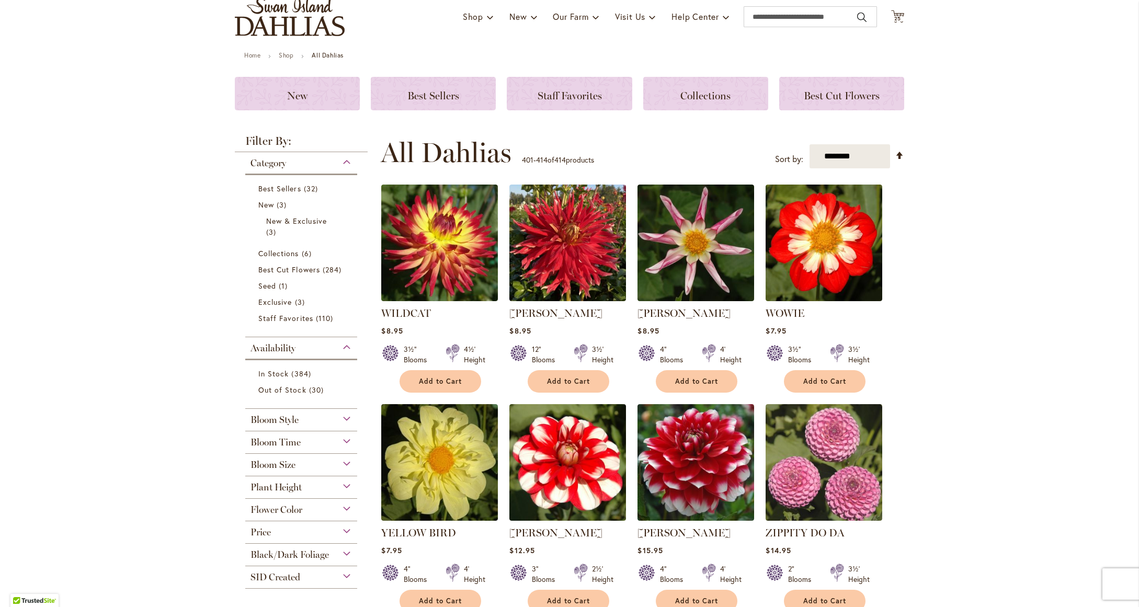
scroll to position [165, 0]
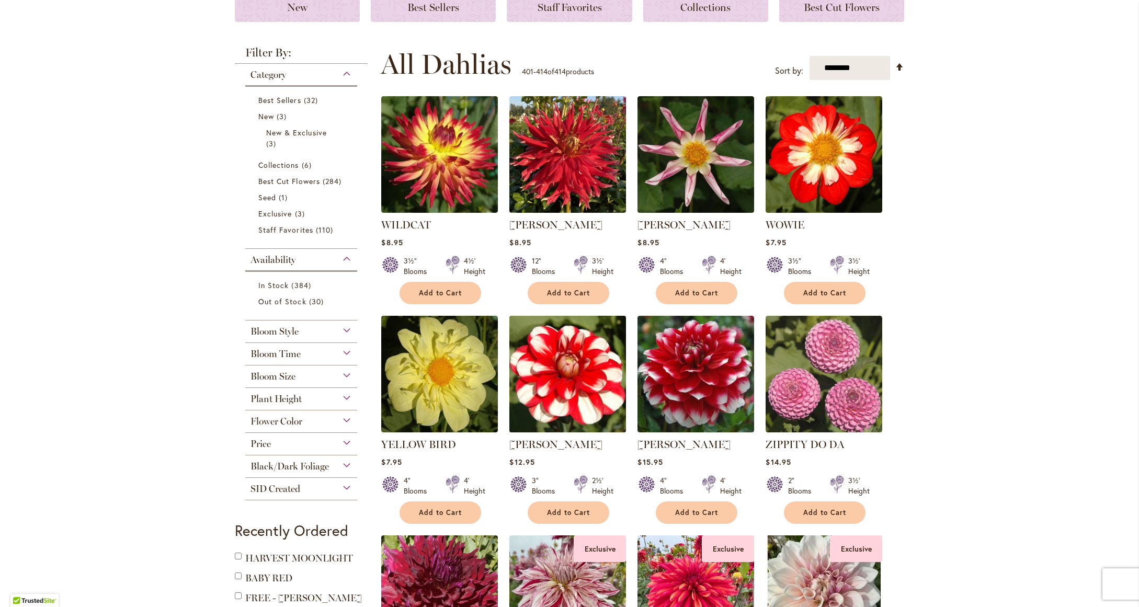
click at [568, 348] on img at bounding box center [568, 374] width 122 height 122
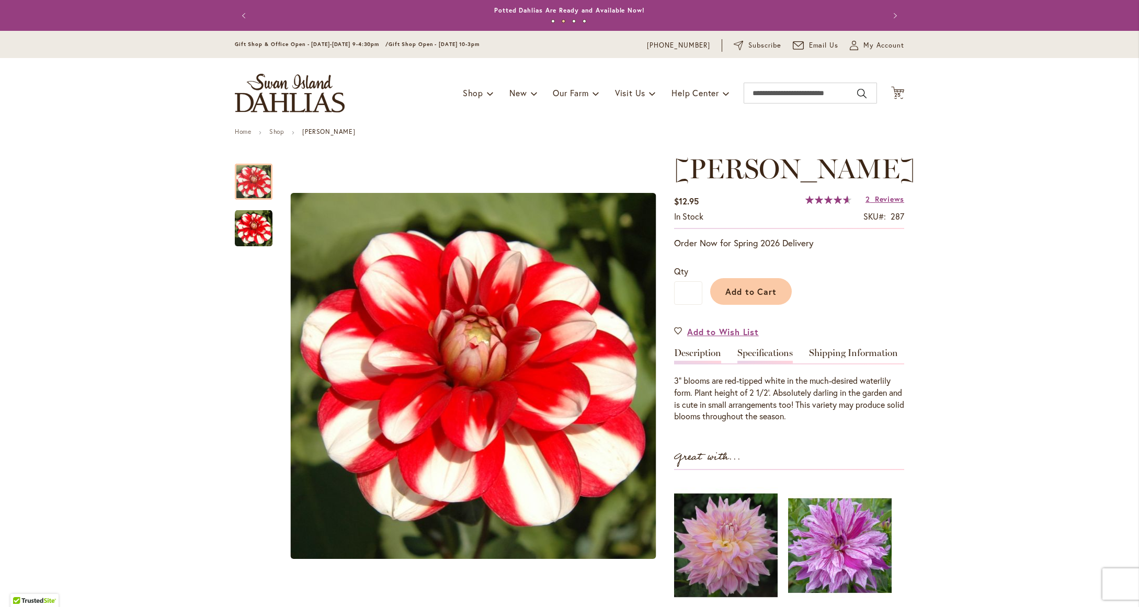
click at [758, 351] on link "Specifications" at bounding box center [764, 355] width 55 height 15
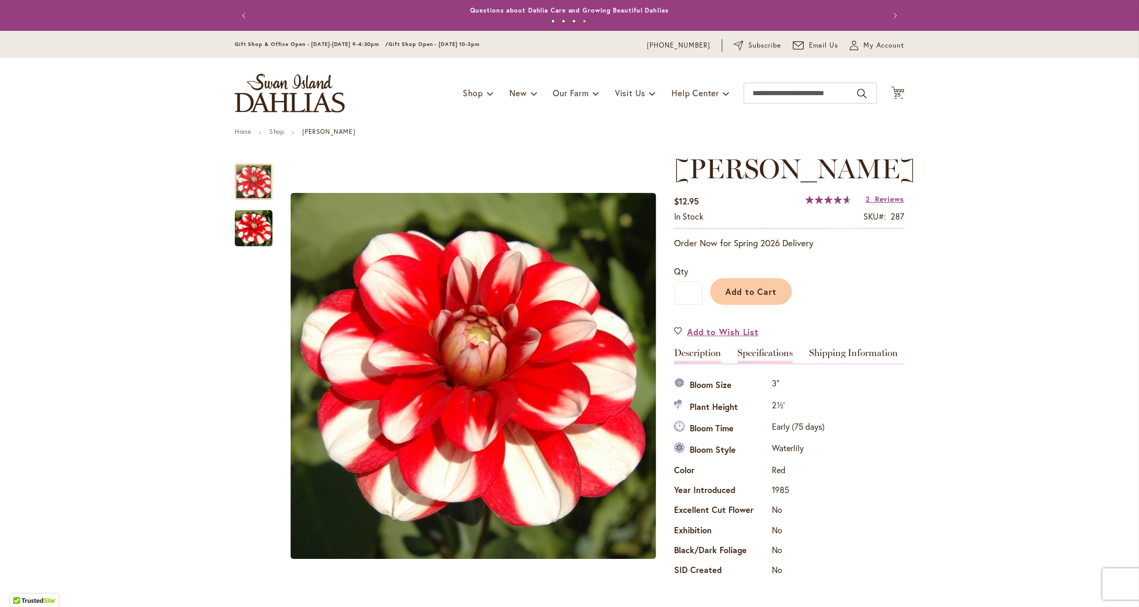
click at [704, 358] on link "Description" at bounding box center [697, 355] width 47 height 15
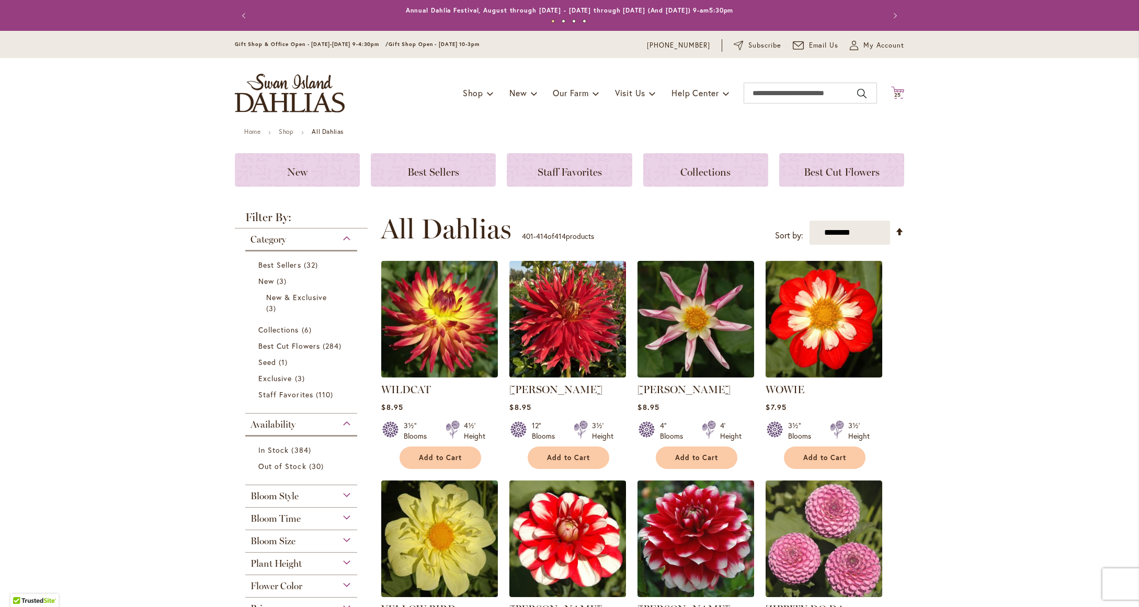
click at [894, 93] on span "25" at bounding box center [897, 95] width 7 height 7
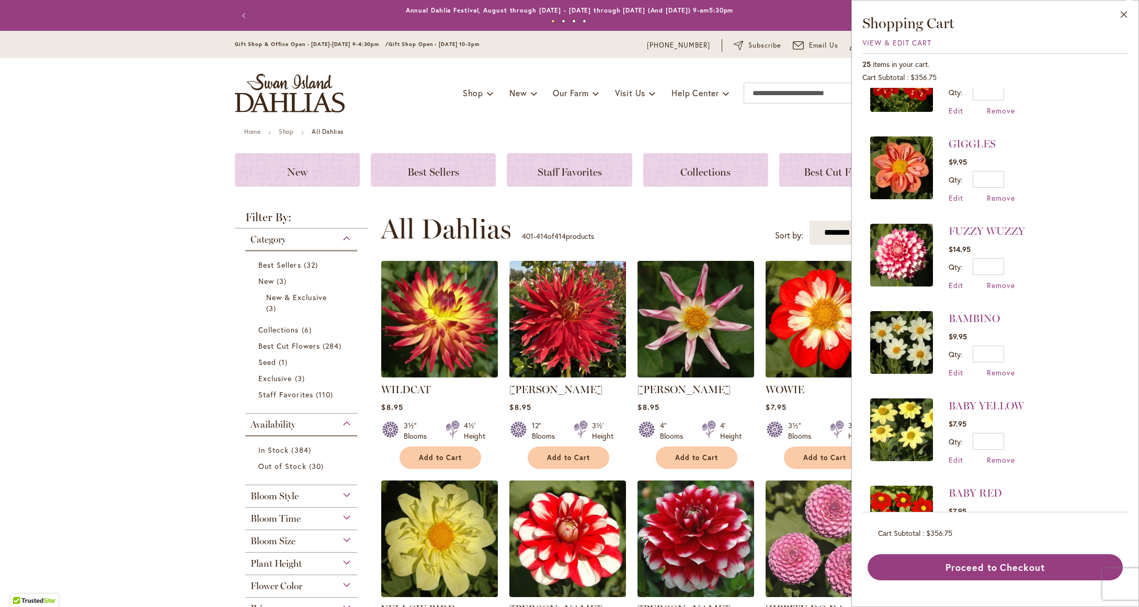
scroll to position [746, 0]
click at [1000, 367] on span "Remove" at bounding box center [1001, 372] width 28 height 10
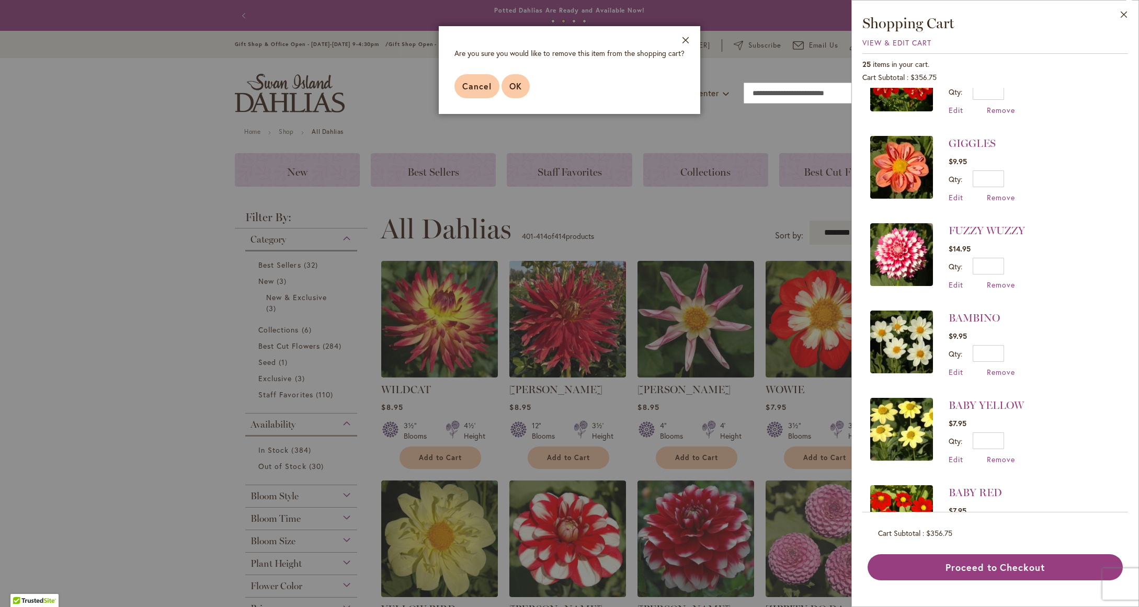
click at [520, 83] on span "OK" at bounding box center [515, 86] width 13 height 11
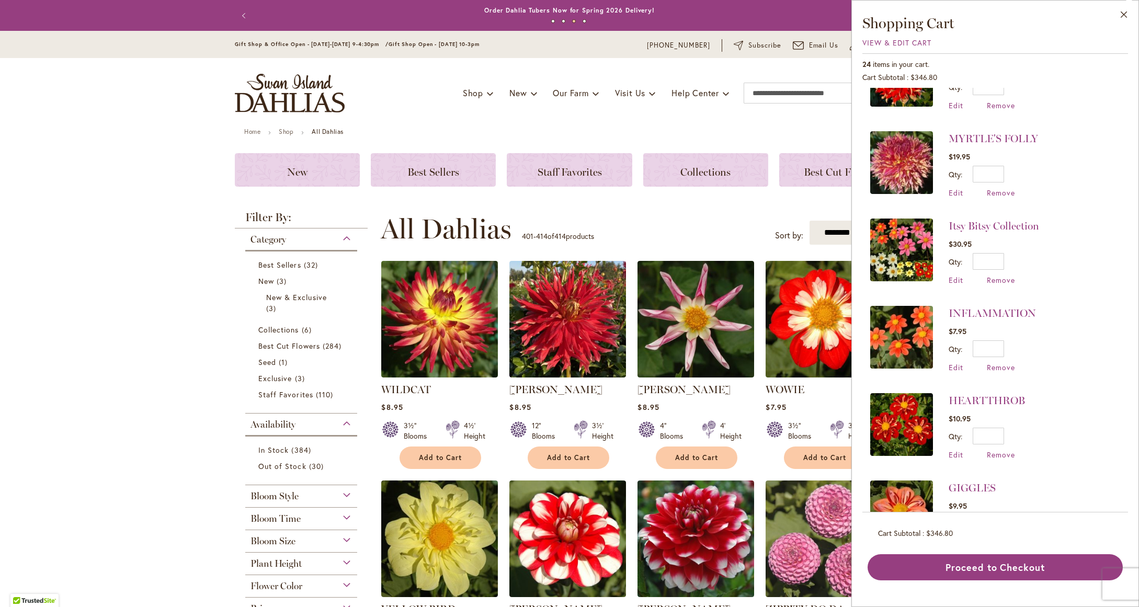
scroll to position [402, 0]
click at [990, 361] on span "Remove" at bounding box center [1001, 366] width 28 height 10
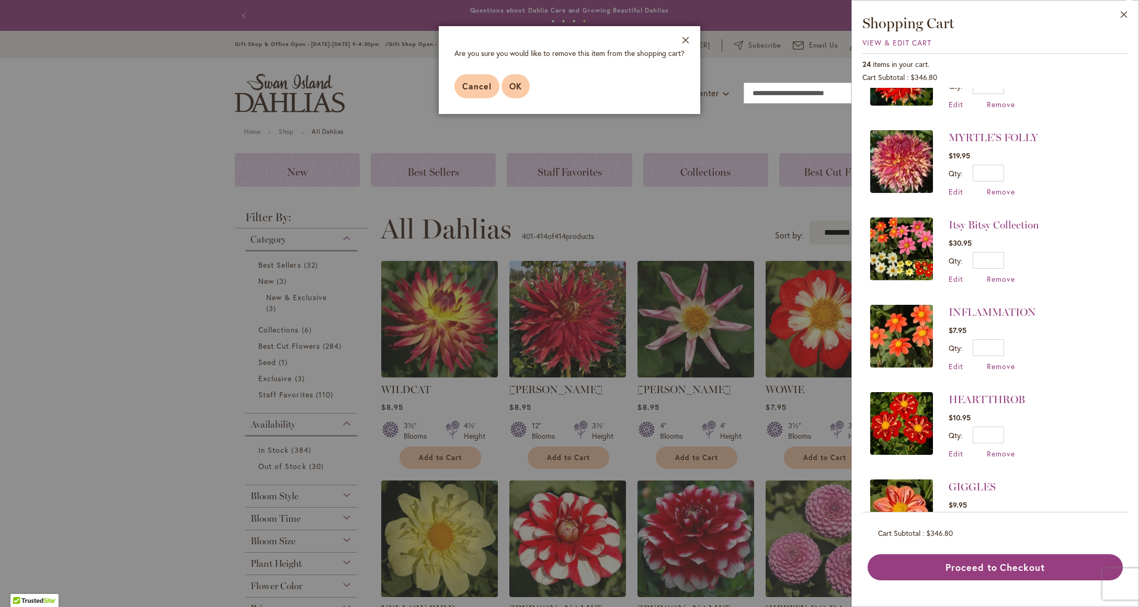
click at [516, 86] on span "OK" at bounding box center [515, 86] width 13 height 11
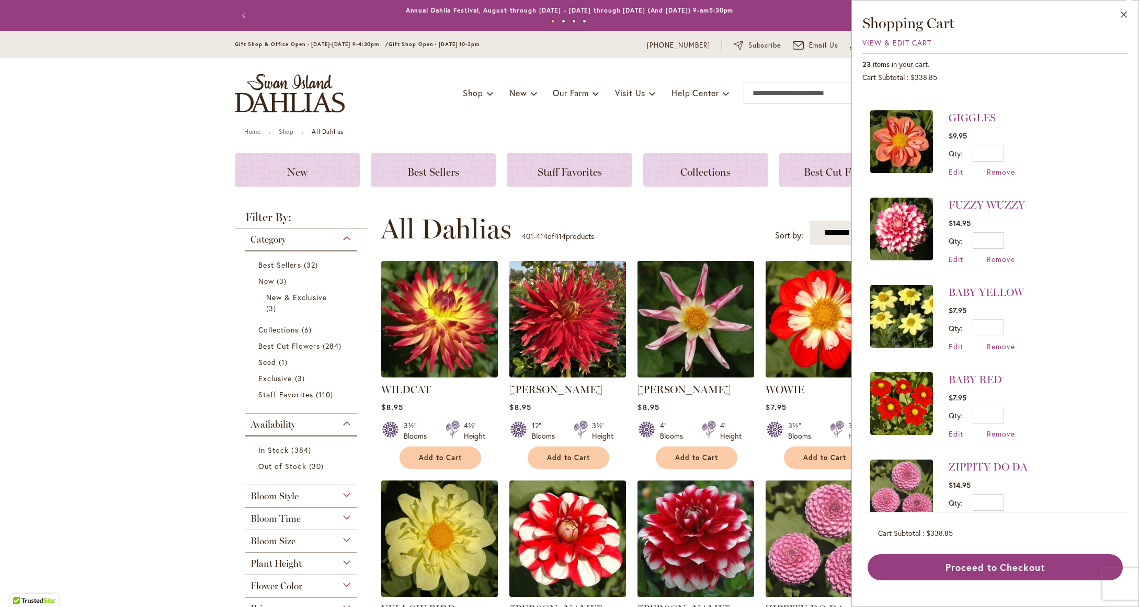
scroll to position [688, 0]
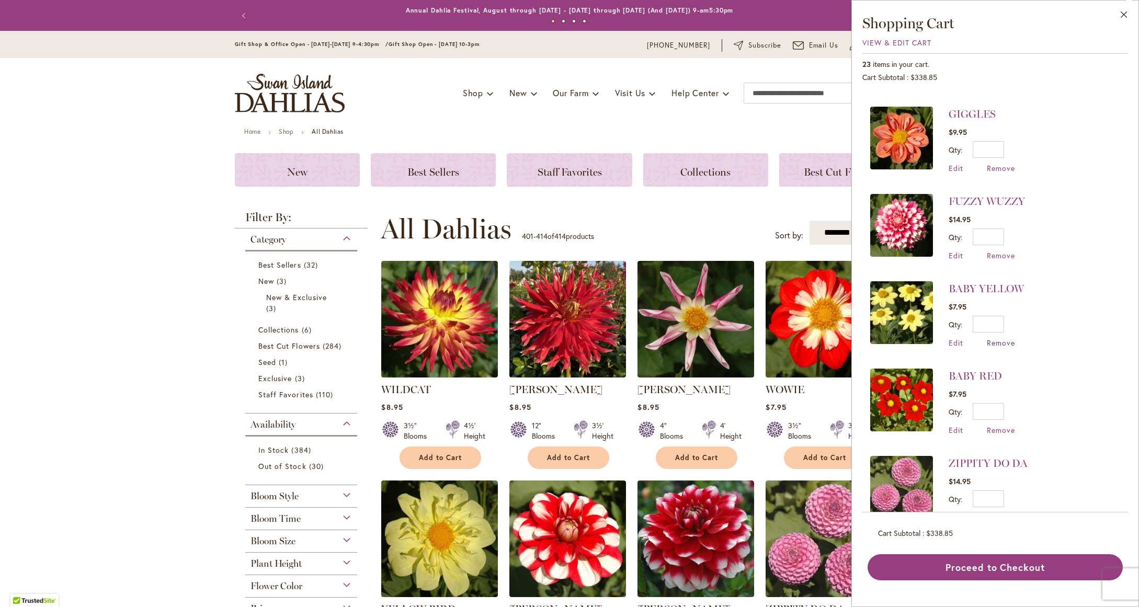
click at [1001, 338] on span "Remove" at bounding box center [1001, 343] width 28 height 10
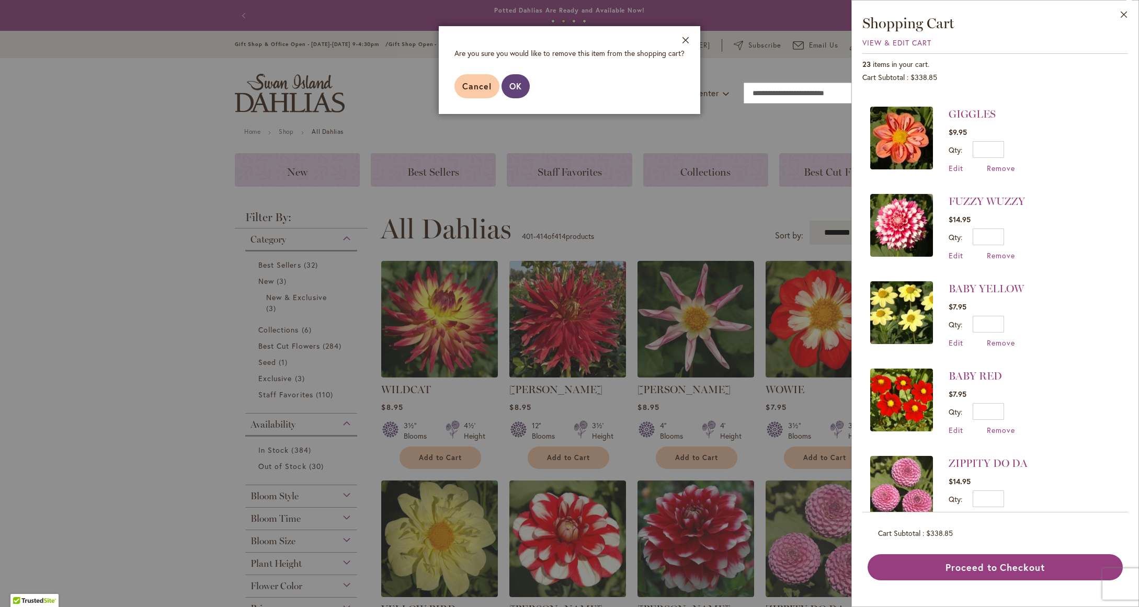
drag, startPoint x: 519, startPoint y: 88, endPoint x: 557, endPoint y: 123, distance: 51.8
click at [519, 88] on span "OK" at bounding box center [515, 86] width 13 height 11
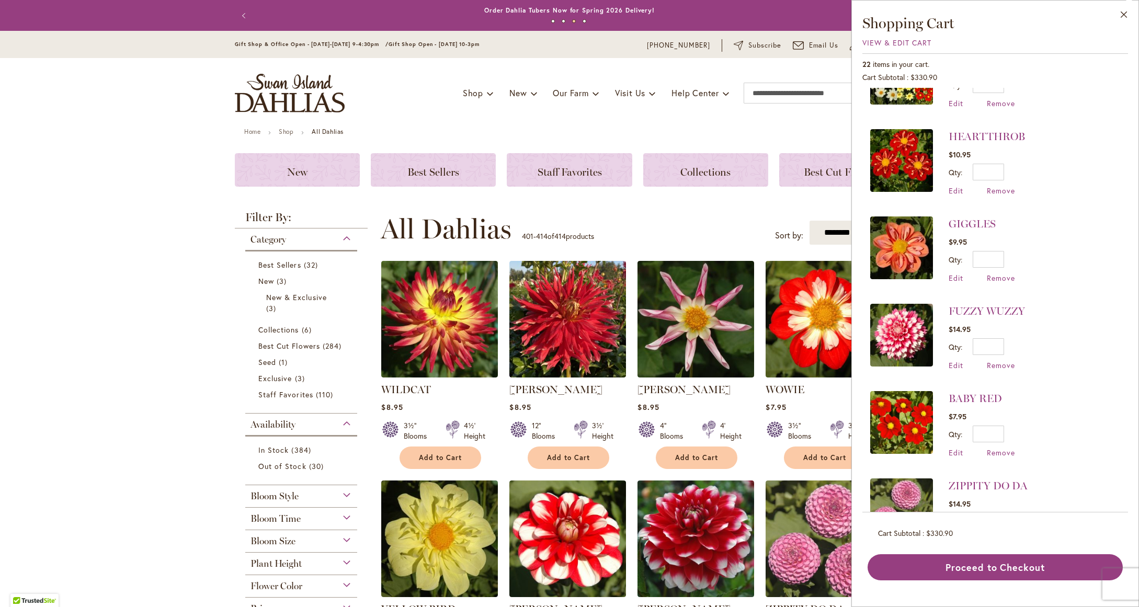
scroll to position [628, 0]
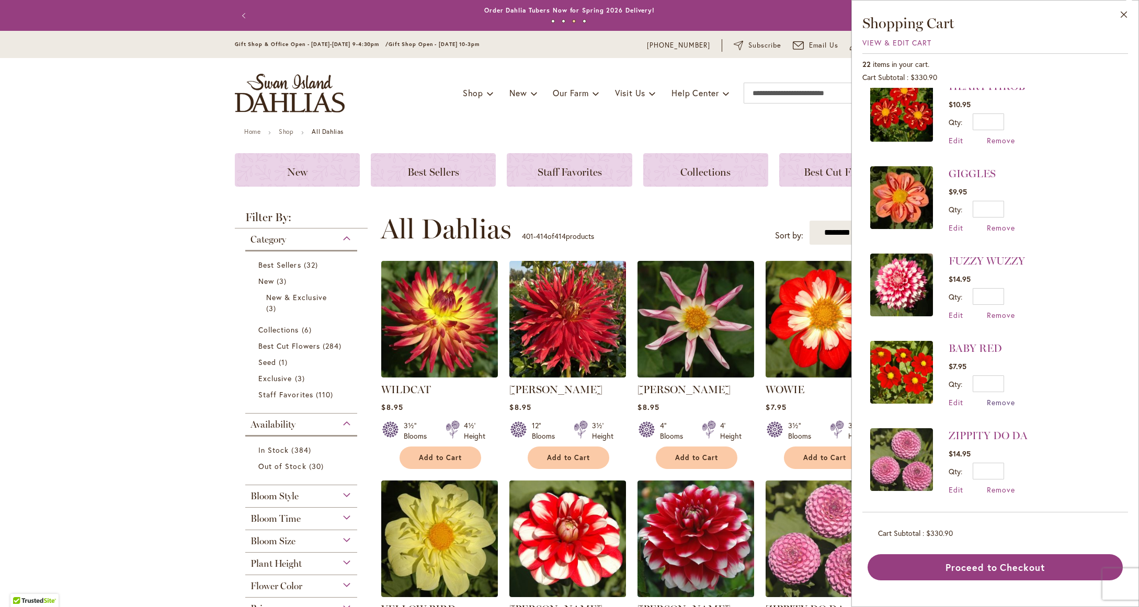
click at [996, 397] on span "Remove" at bounding box center [1001, 402] width 28 height 10
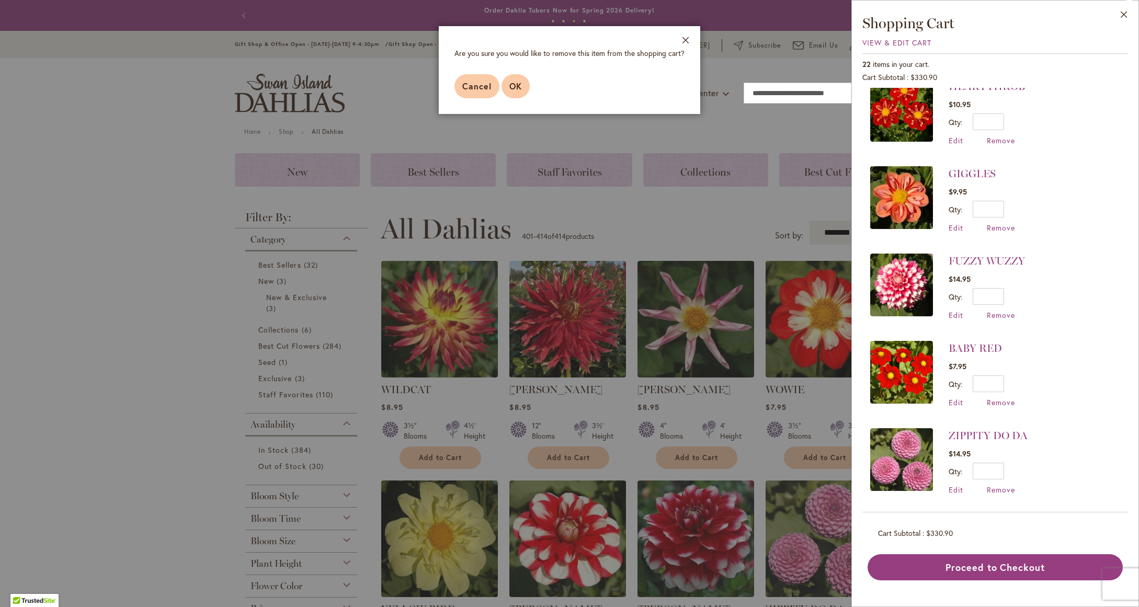
click at [511, 87] on span "OK" at bounding box center [515, 86] width 13 height 11
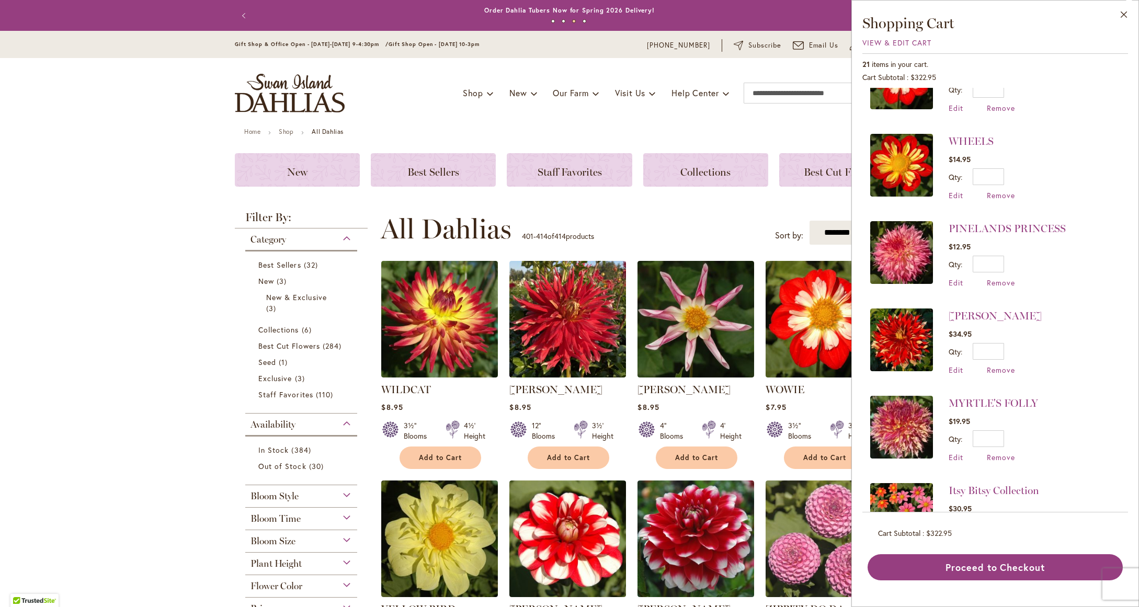
scroll to position [189, 0]
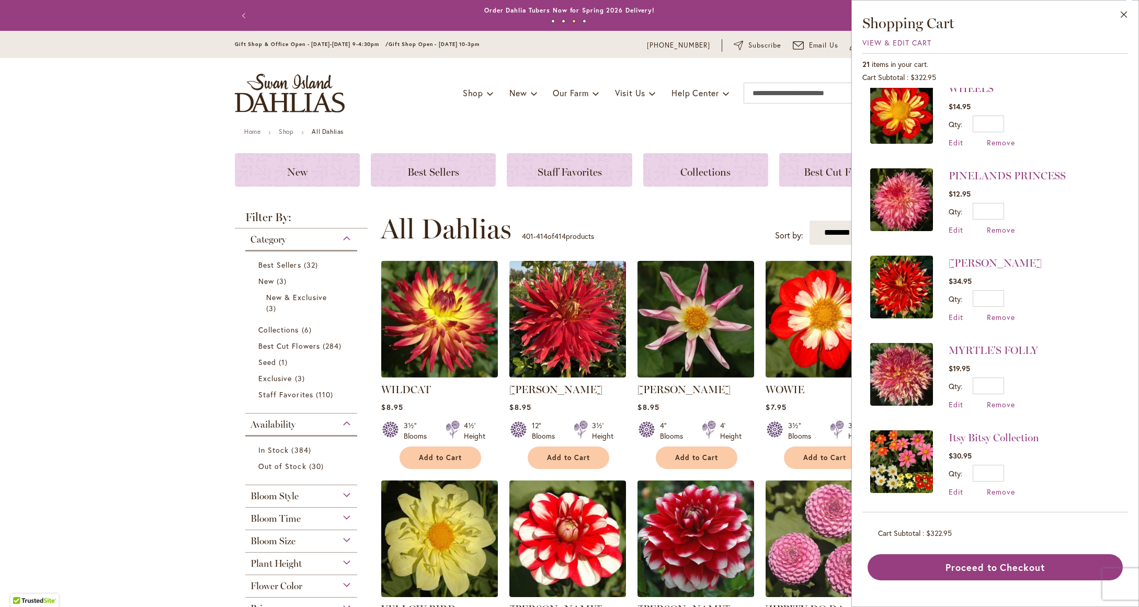
click at [898, 369] on img at bounding box center [901, 374] width 63 height 63
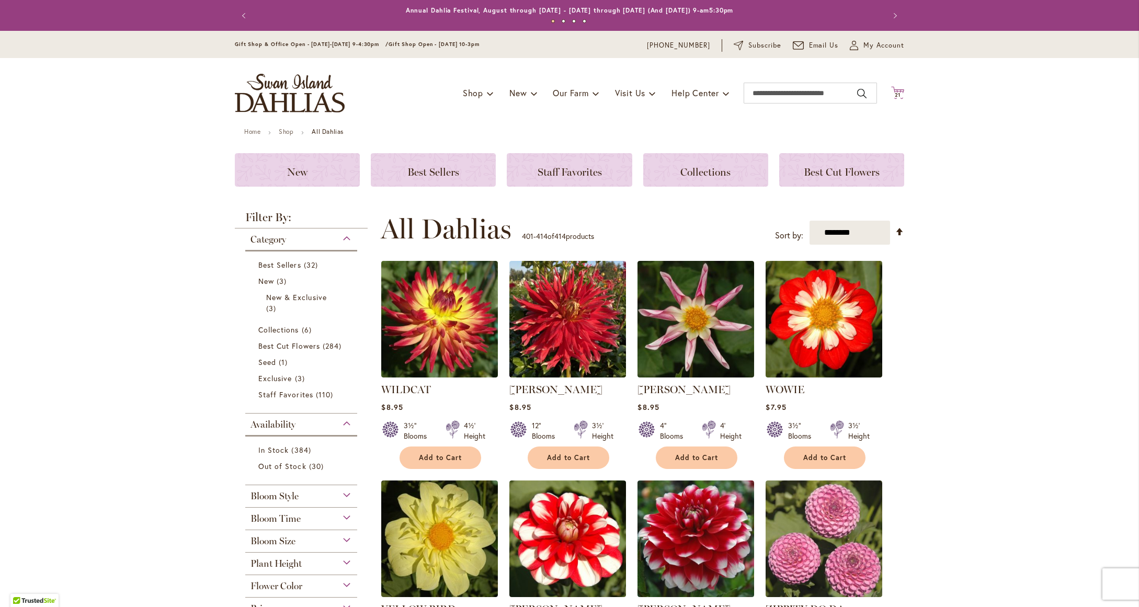
click at [897, 89] on icon at bounding box center [897, 92] width 13 height 13
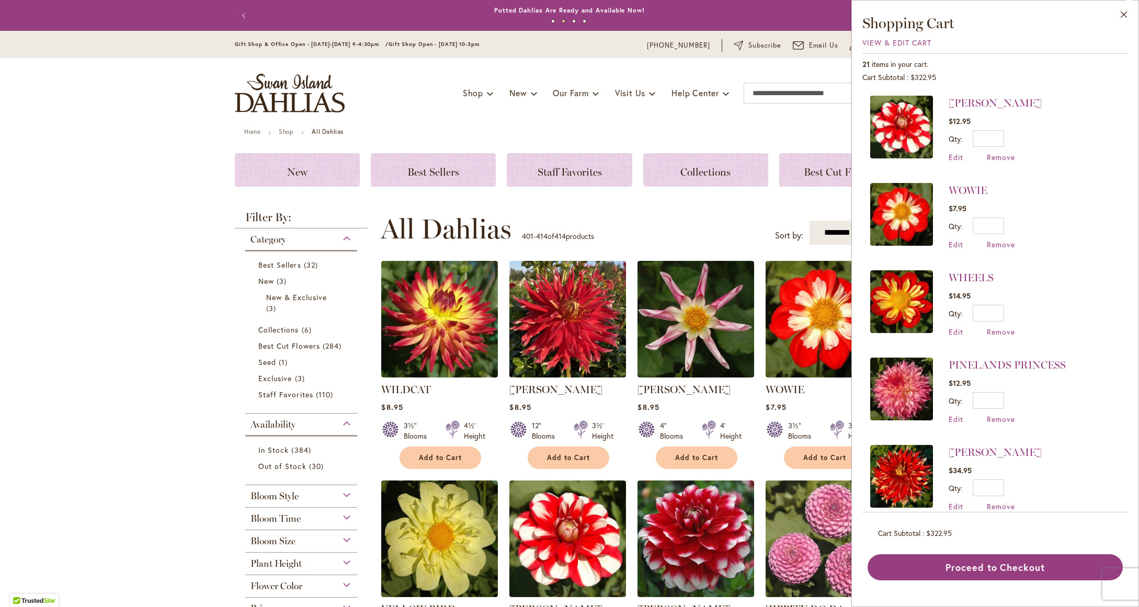
click at [915, 400] on img at bounding box center [901, 389] width 63 height 63
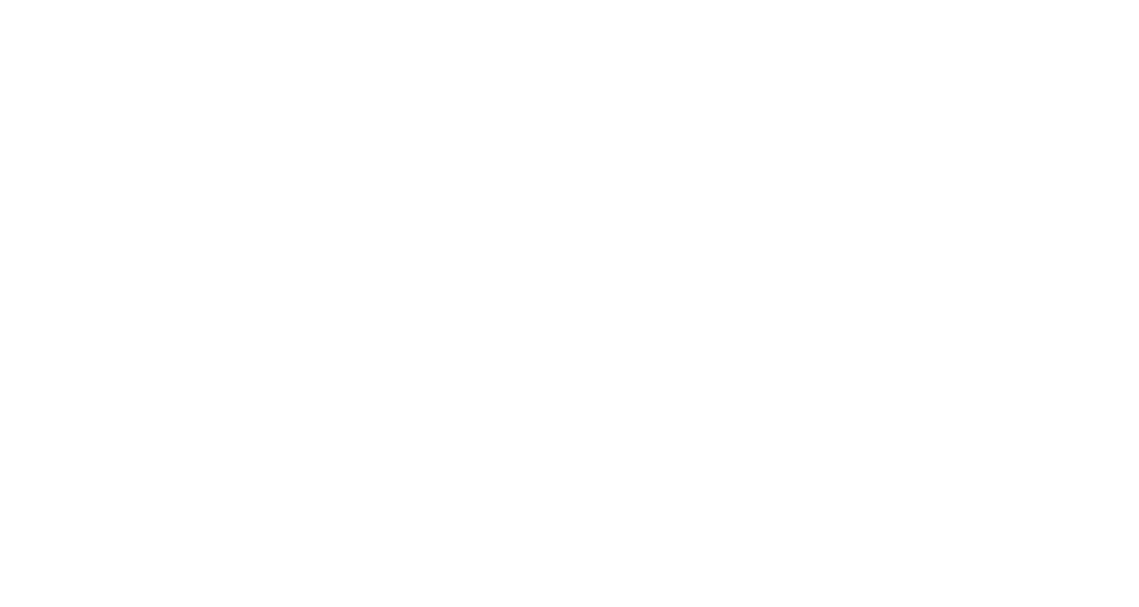
type input "*******"
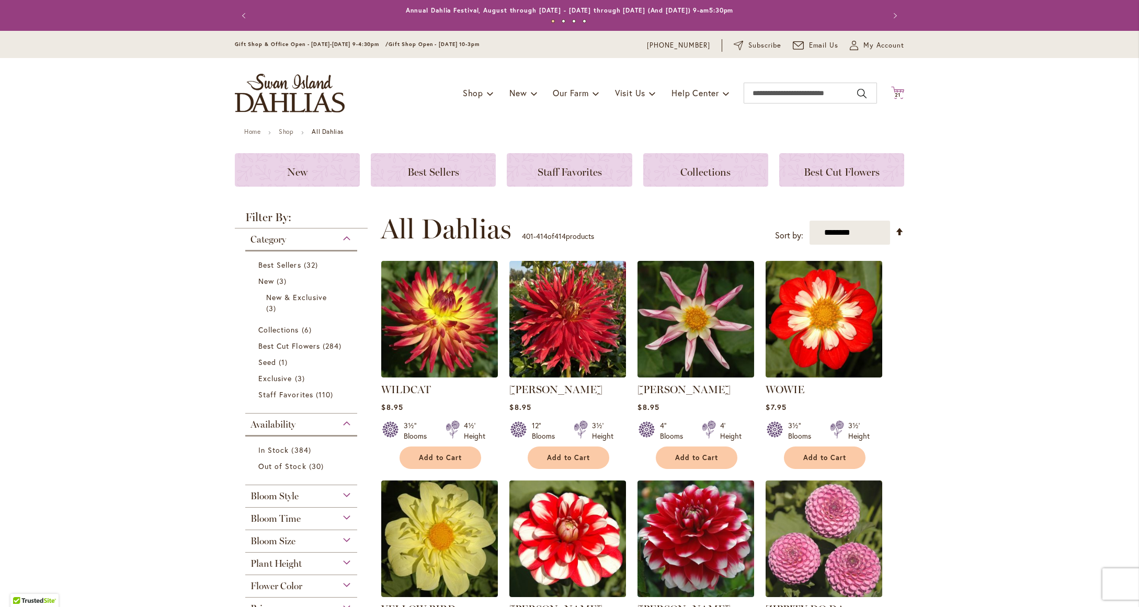
click at [896, 92] on icon "Cart .cls-1 { fill: #231f20; }" at bounding box center [897, 92] width 13 height 13
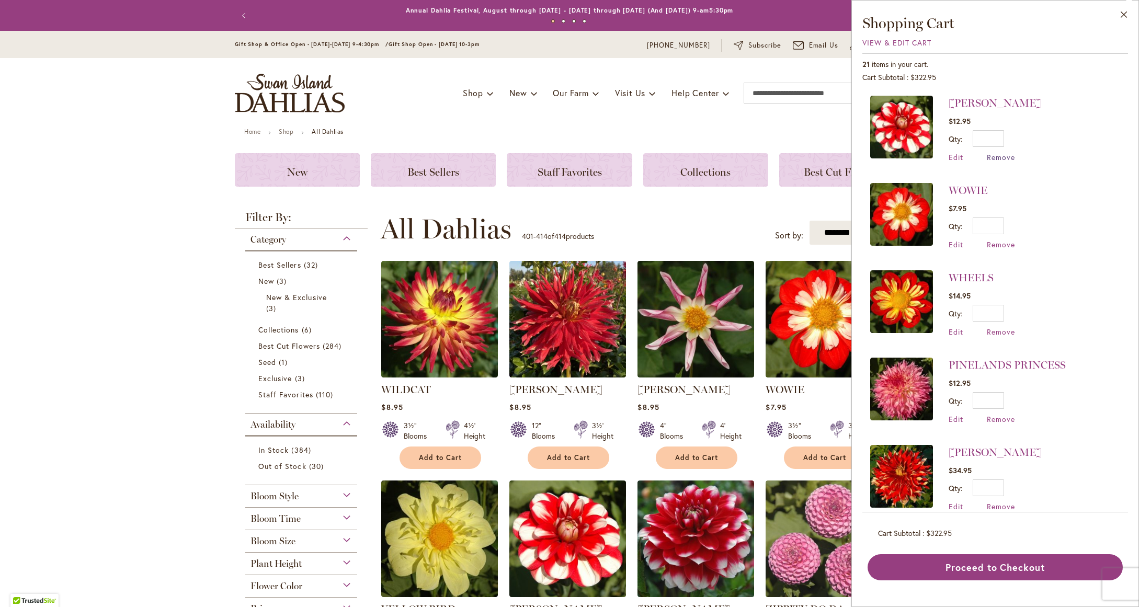
click at [991, 155] on span "Remove" at bounding box center [1001, 157] width 28 height 10
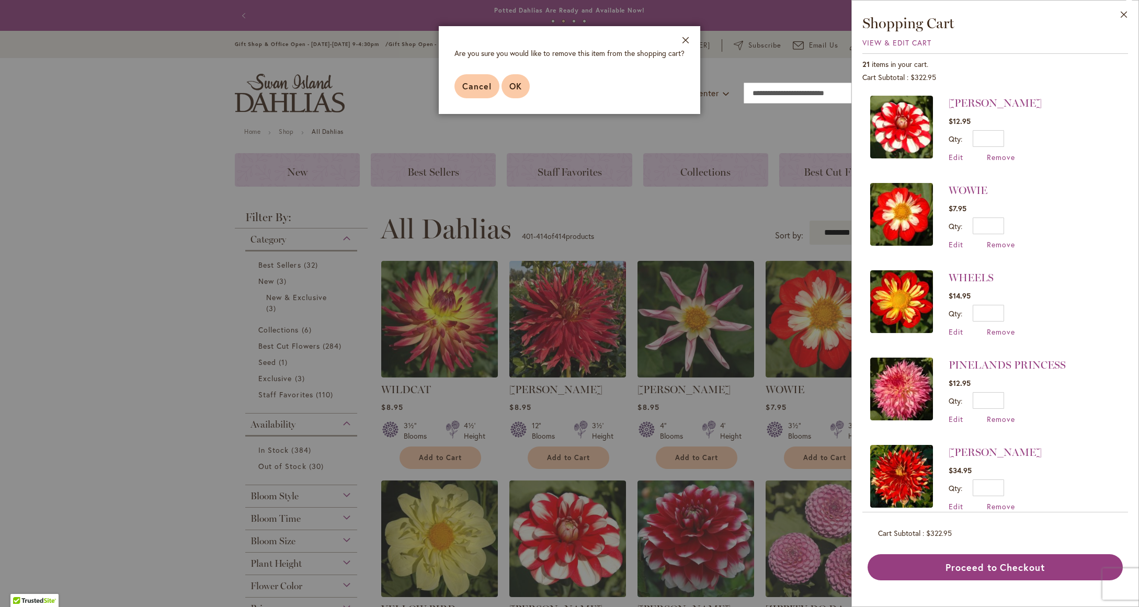
click at [523, 84] on button "OK" at bounding box center [515, 86] width 28 height 24
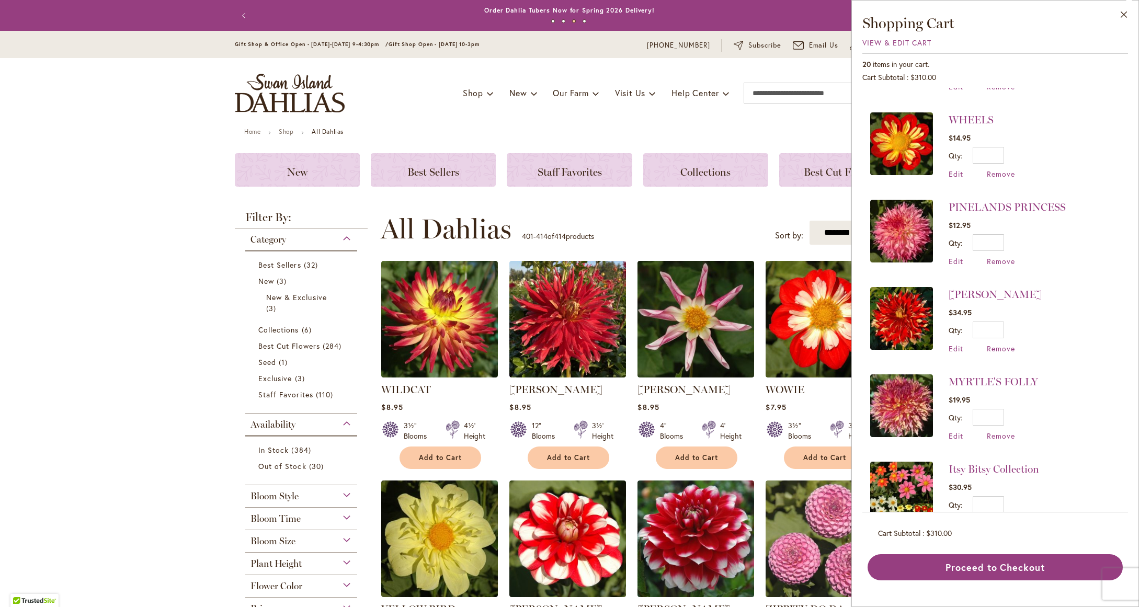
scroll to position [73, 0]
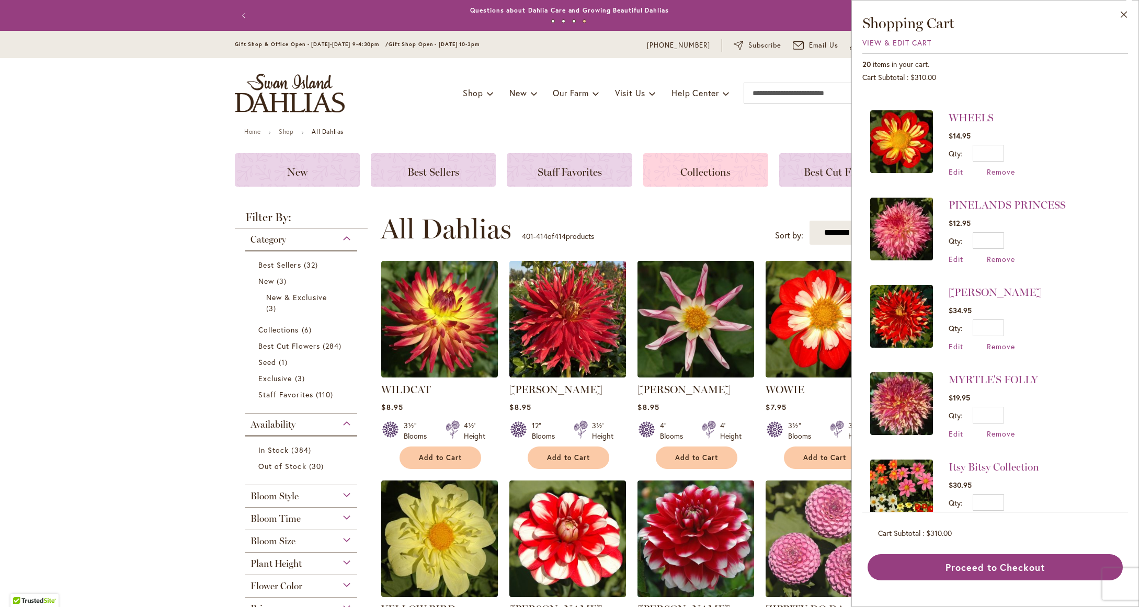
drag, startPoint x: 718, startPoint y: 243, endPoint x: 731, endPoint y: 171, distance: 73.2
click at [721, 236] on div "**********" at bounding box center [642, 228] width 523 height 31
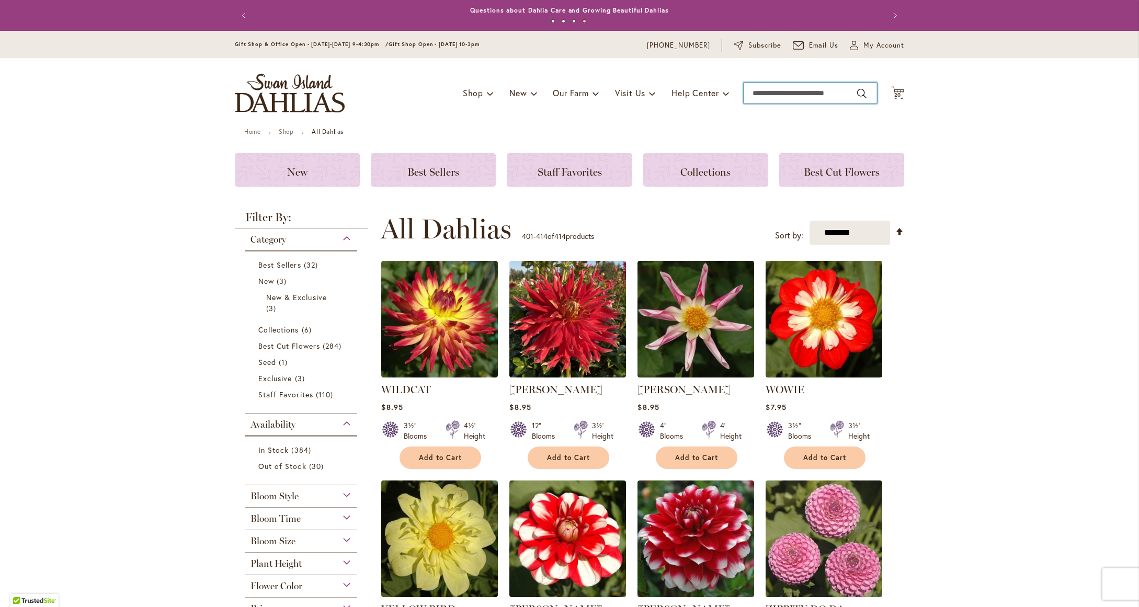
click at [772, 94] on input "Search" at bounding box center [810, 93] width 133 height 21
type input "****"
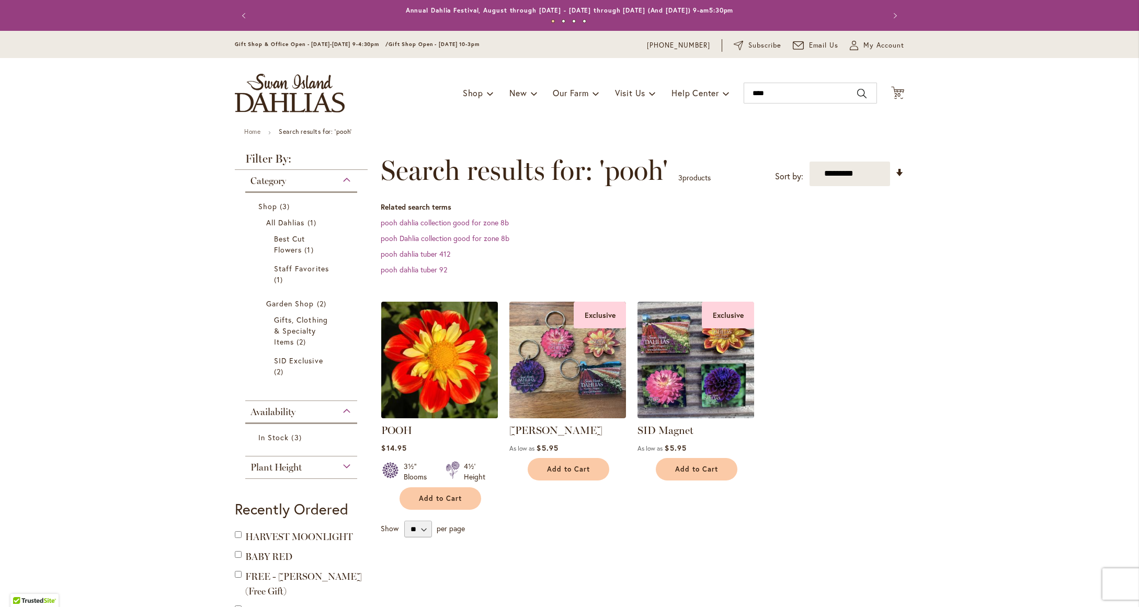
click at [463, 356] on img at bounding box center [440, 360] width 122 height 122
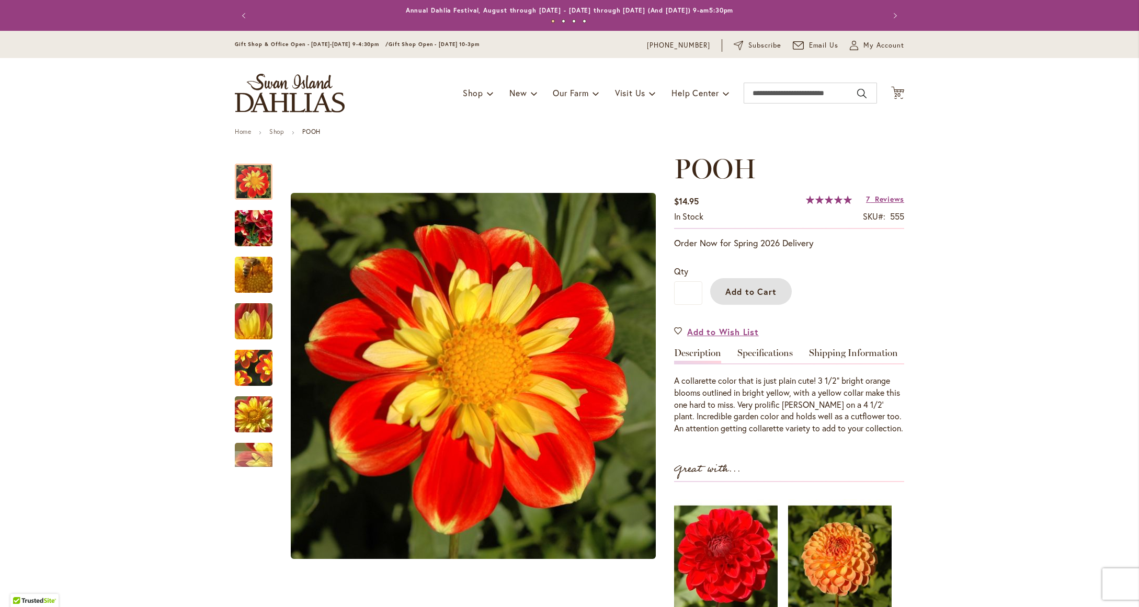
click at [745, 284] on button "Add to Cart" at bounding box center [751, 291] width 82 height 27
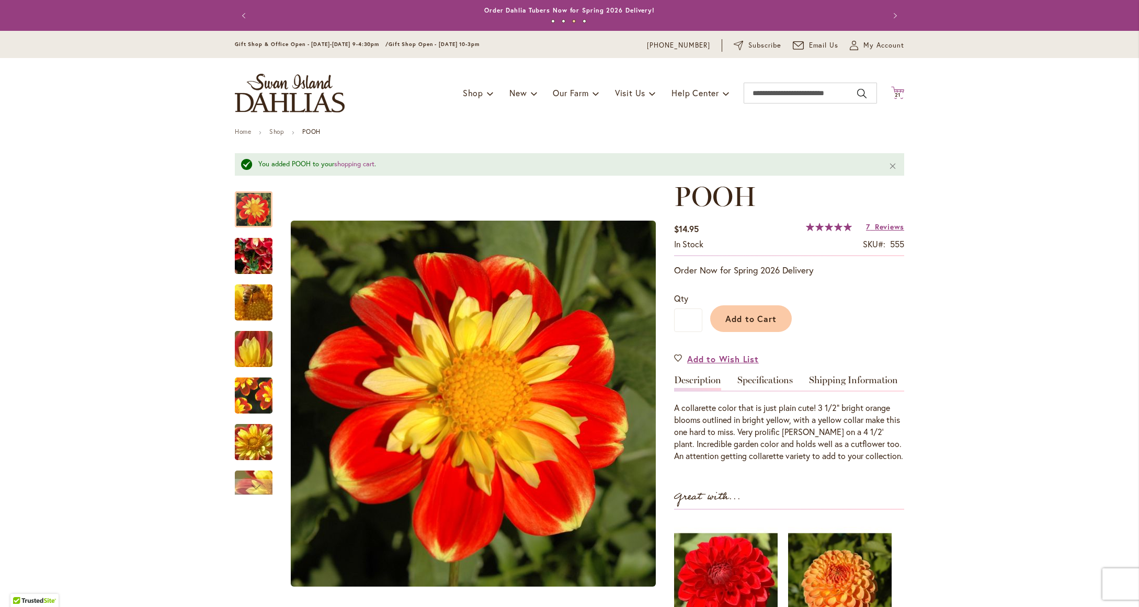
click at [899, 93] on icon "Cart .cls-1 { fill: #231f20; }" at bounding box center [897, 92] width 13 height 13
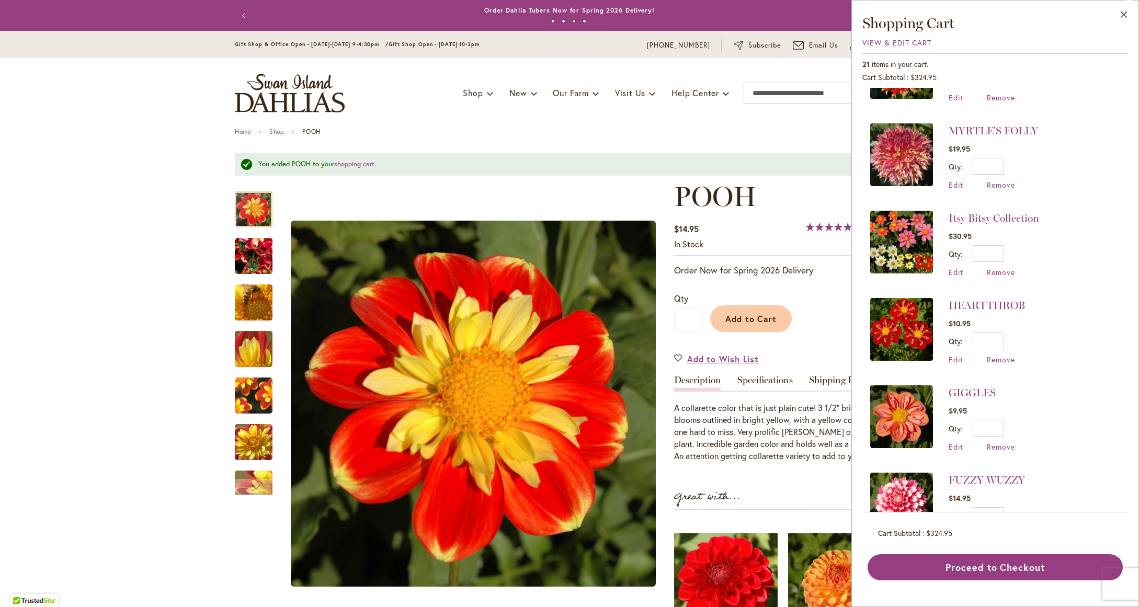
scroll to position [413, 0]
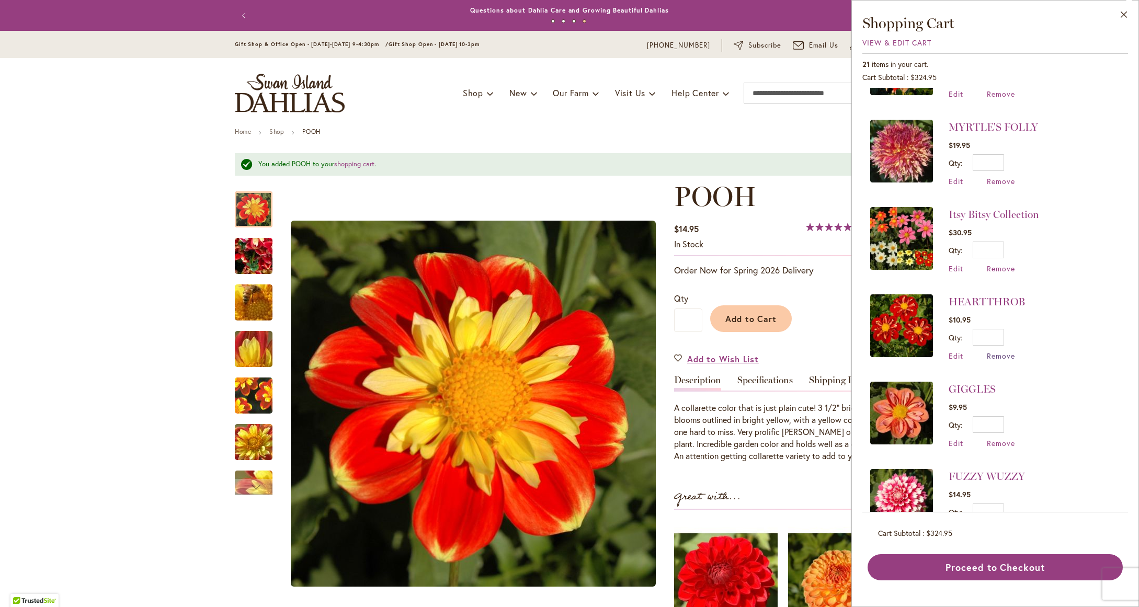
click at [1003, 351] on span "Remove" at bounding box center [1001, 356] width 28 height 10
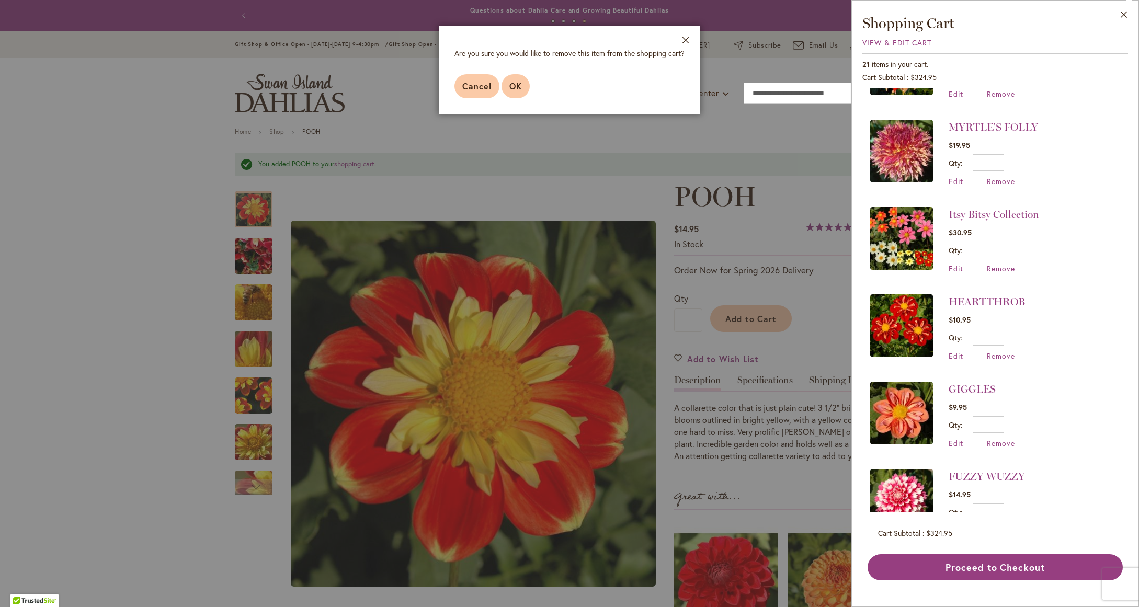
click at [514, 87] on span "OK" at bounding box center [515, 86] width 13 height 11
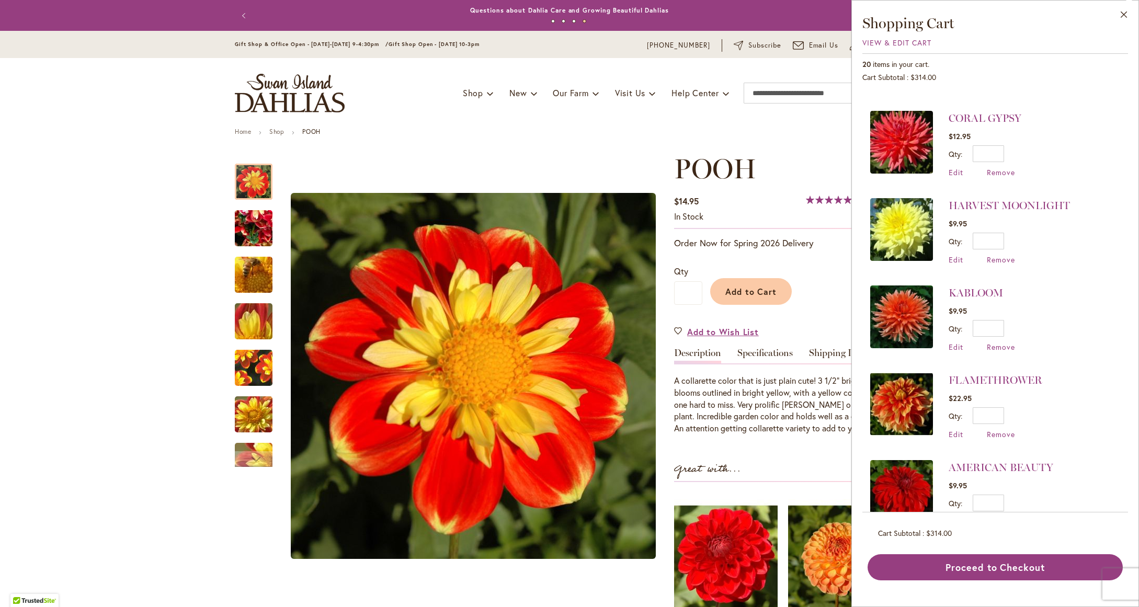
scroll to position [861, 0]
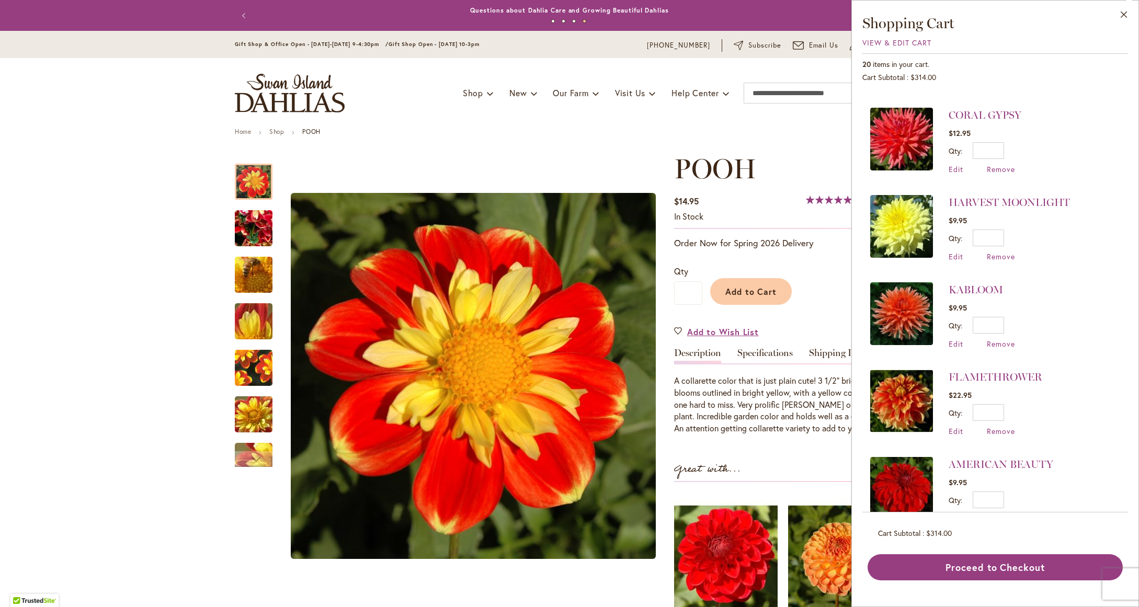
click at [884, 306] on img at bounding box center [901, 313] width 63 height 63
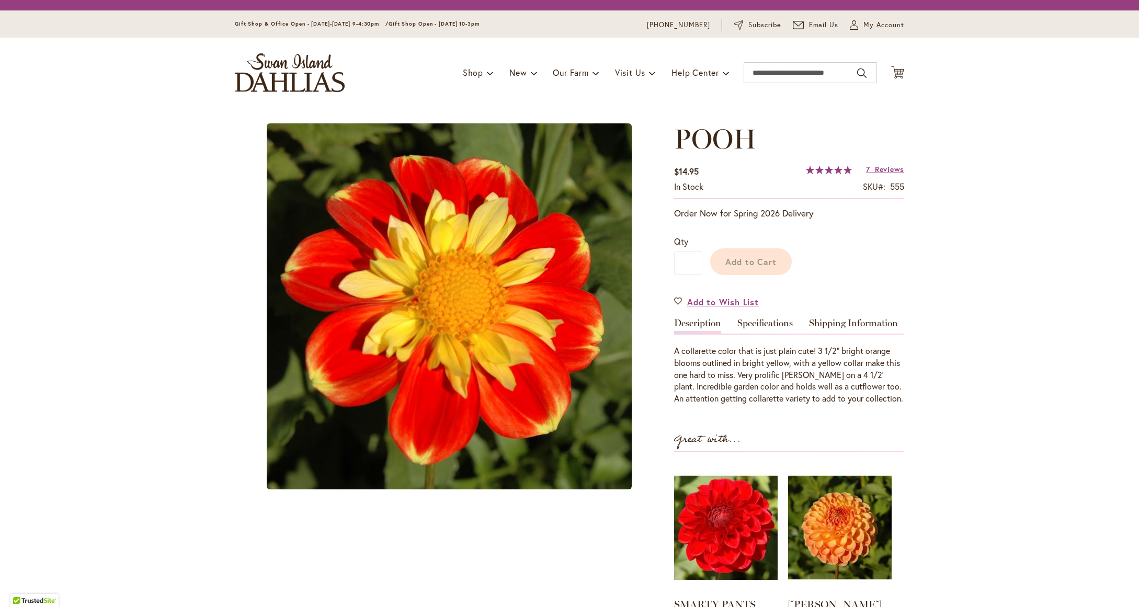
type input "*******"
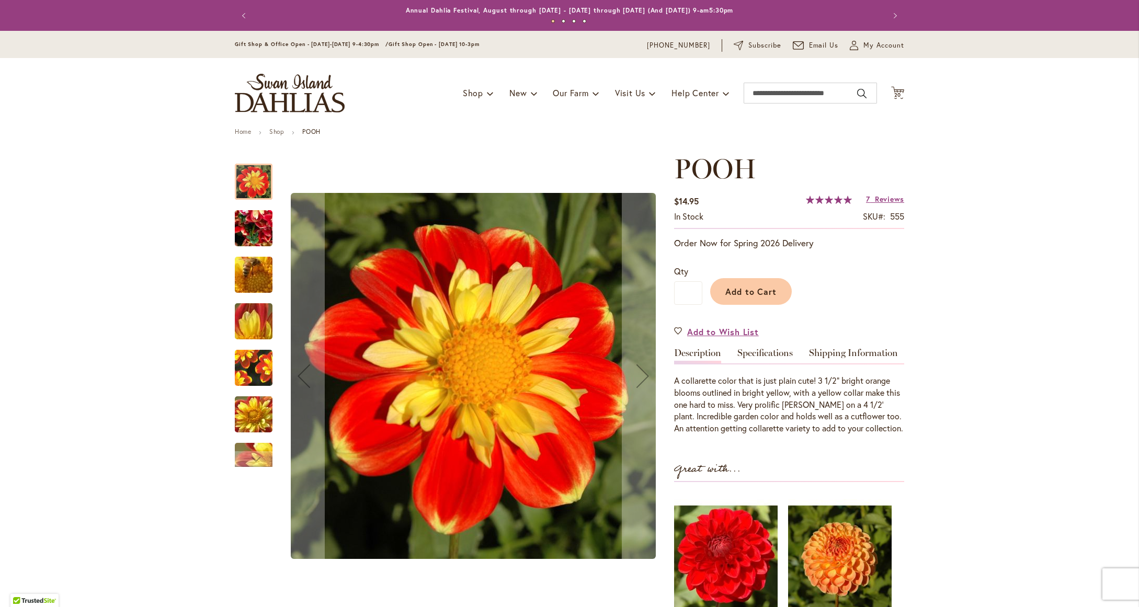
drag, startPoint x: 892, startPoint y: 92, endPoint x: 894, endPoint y: 113, distance: 21.0
click at [894, 92] on span "20" at bounding box center [897, 95] width 7 height 7
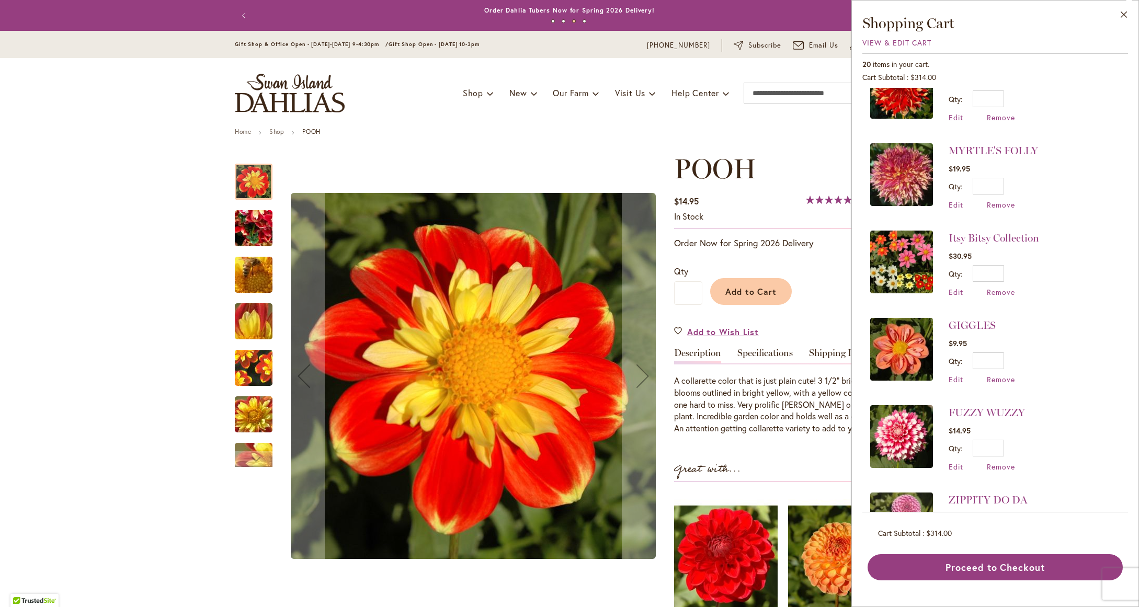
scroll to position [391, 0]
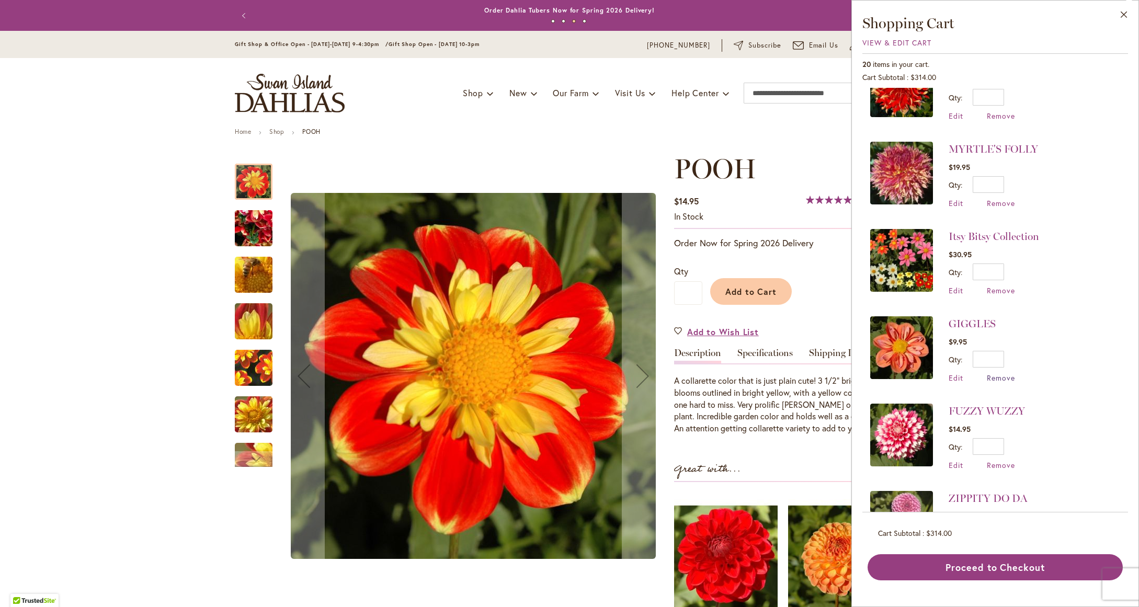
click at [1006, 373] on span "Remove" at bounding box center [1001, 378] width 28 height 10
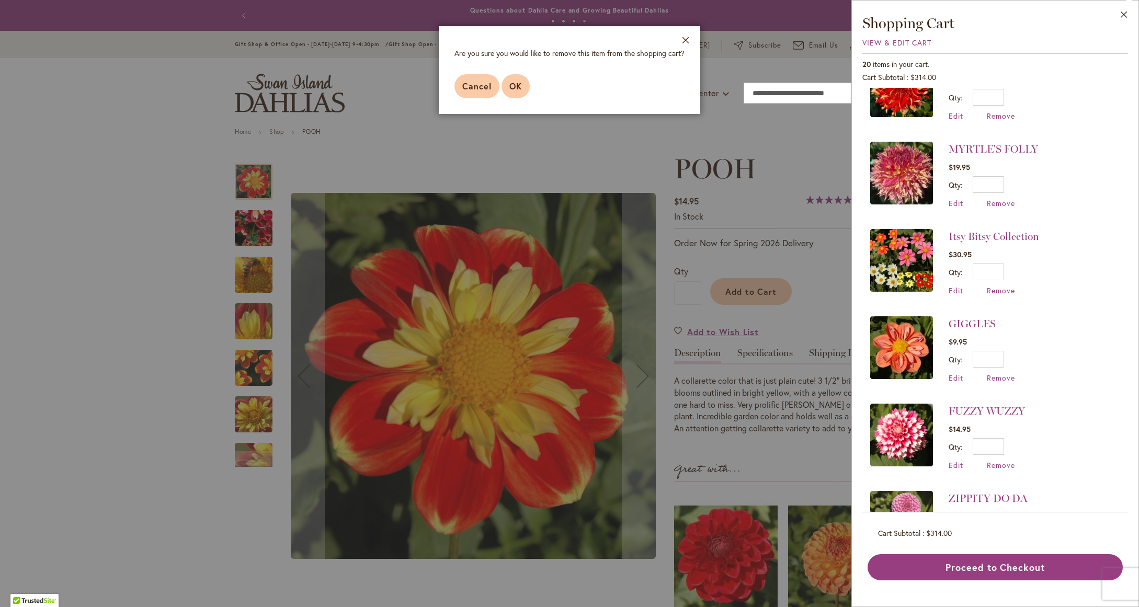
click at [520, 88] on span "OK" at bounding box center [515, 86] width 13 height 11
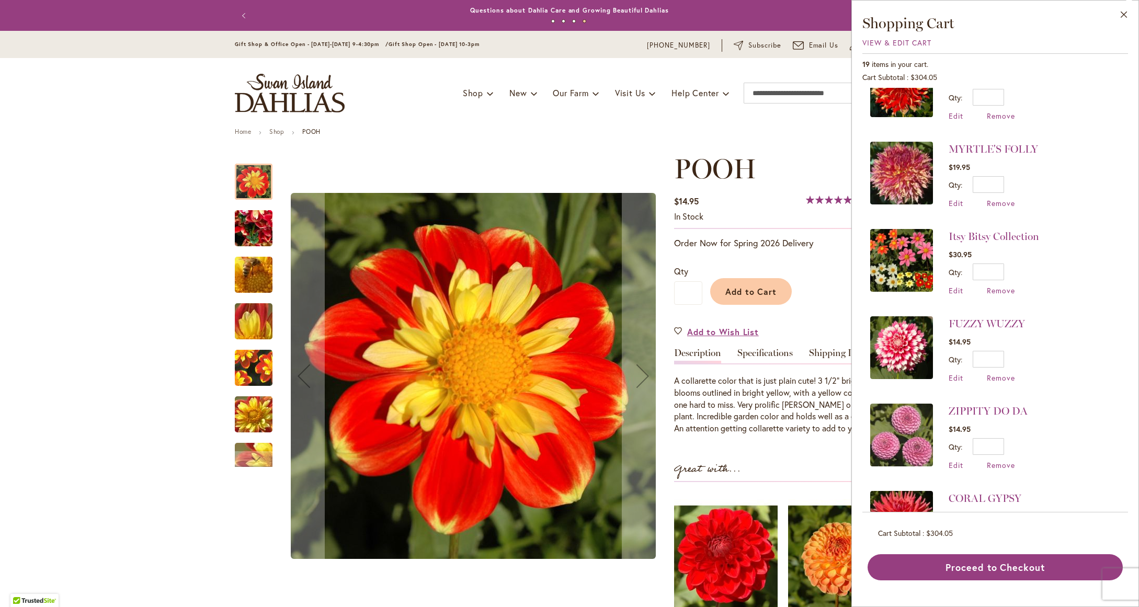
scroll to position [0, 0]
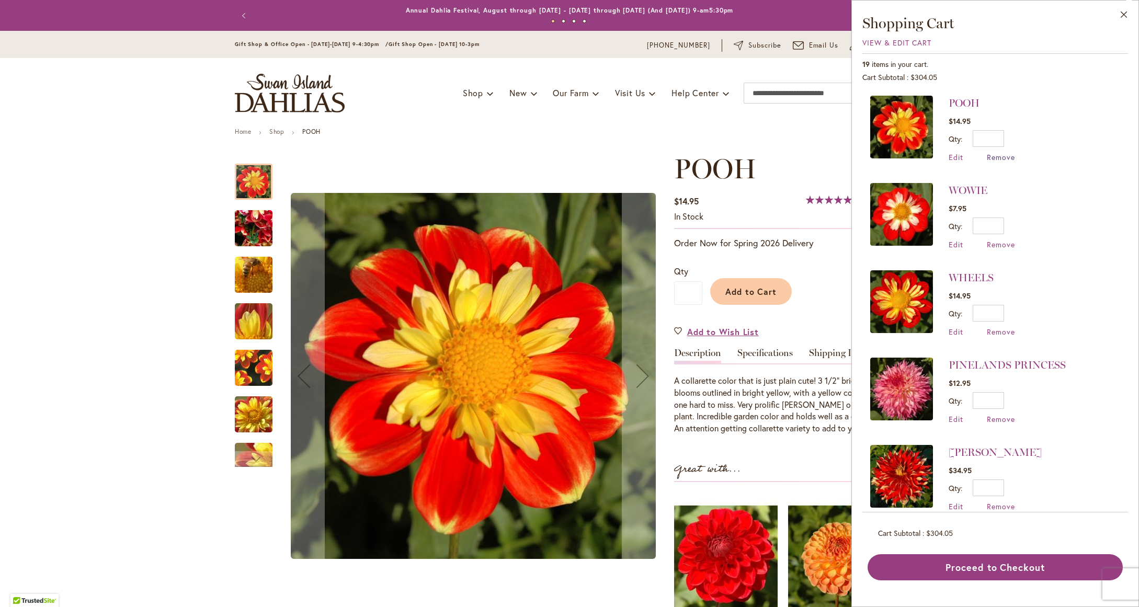
click at [993, 156] on span "Remove" at bounding box center [1001, 157] width 28 height 10
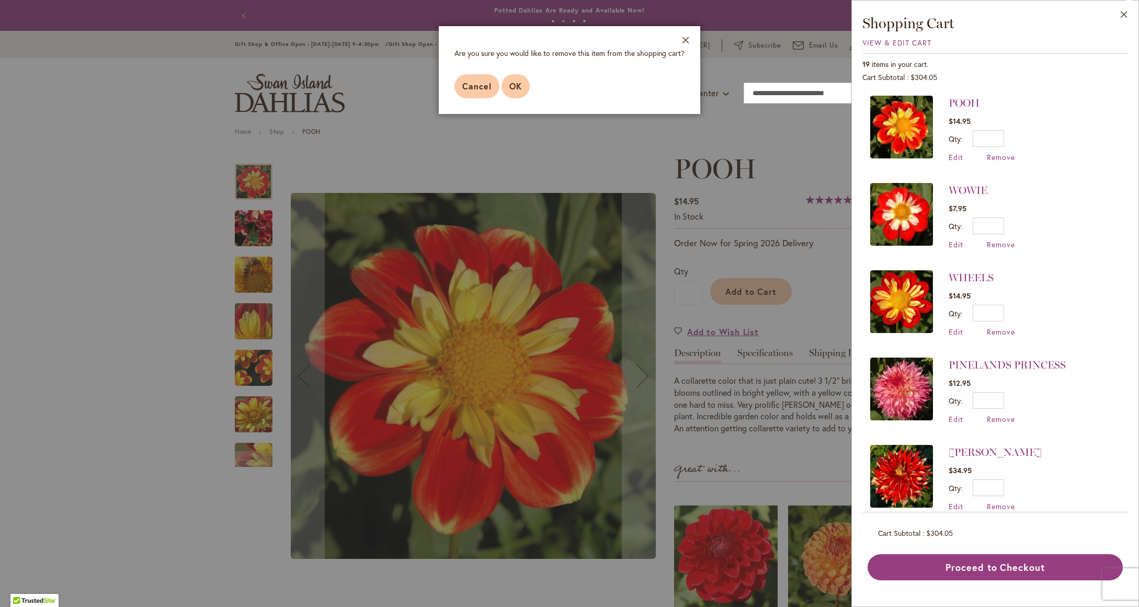
click at [515, 86] on span "OK" at bounding box center [515, 86] width 13 height 11
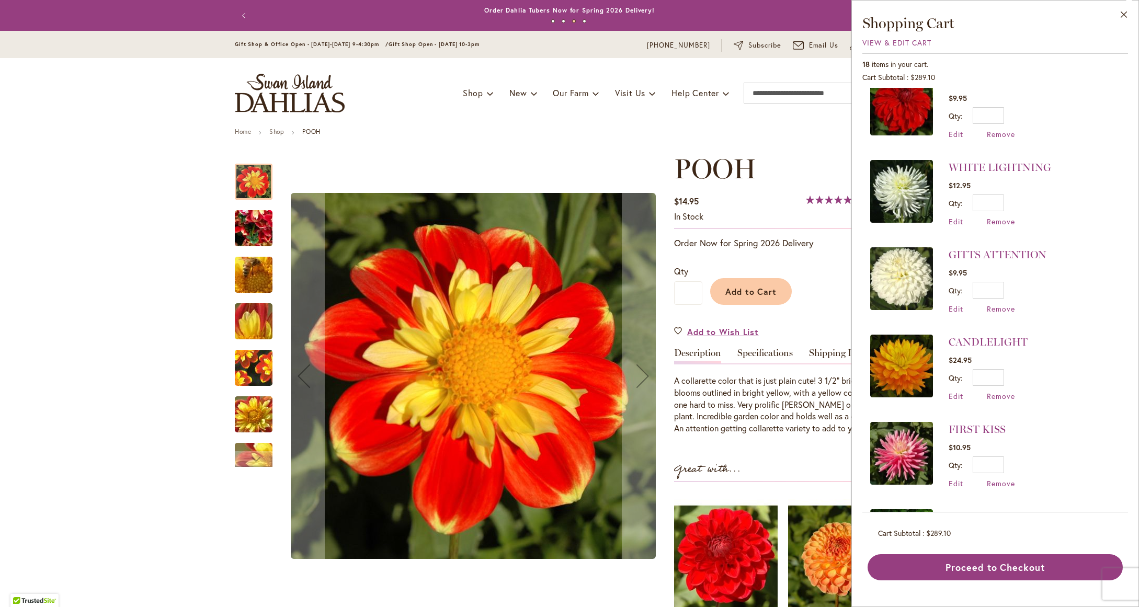
scroll to position [1139, 0]
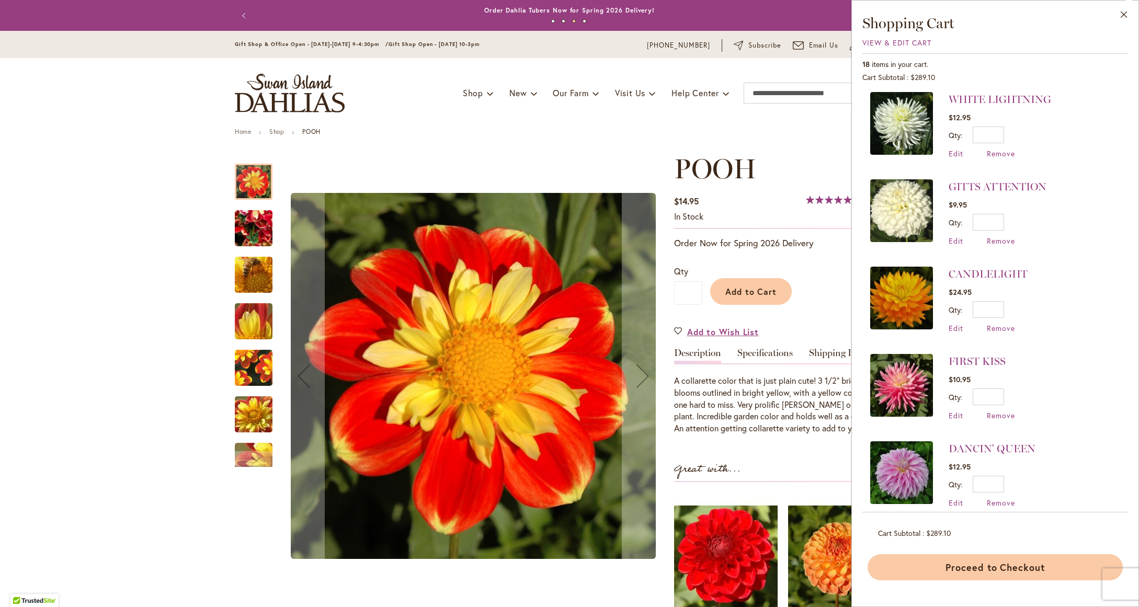
click at [997, 570] on button "Proceed to Checkout" at bounding box center [995, 567] width 255 height 26
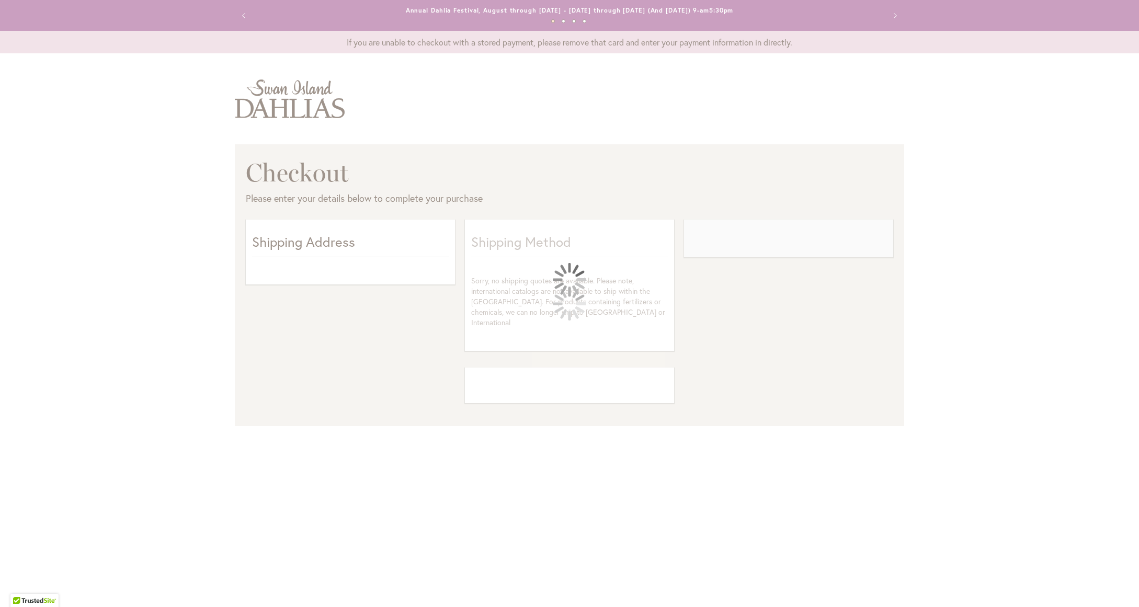
select select "**"
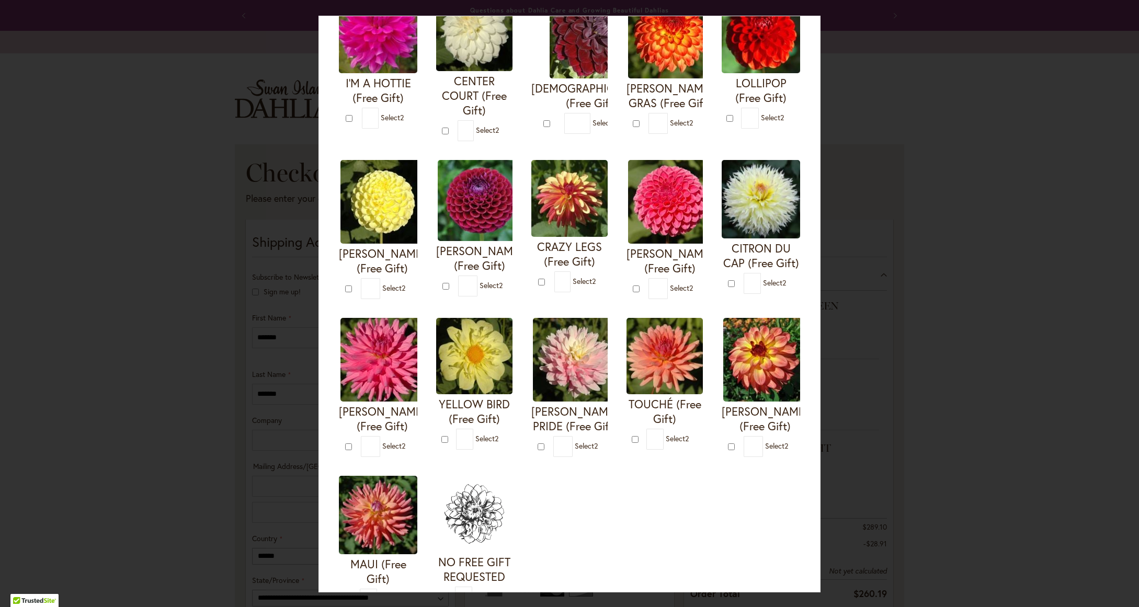
scroll to position [112, 0]
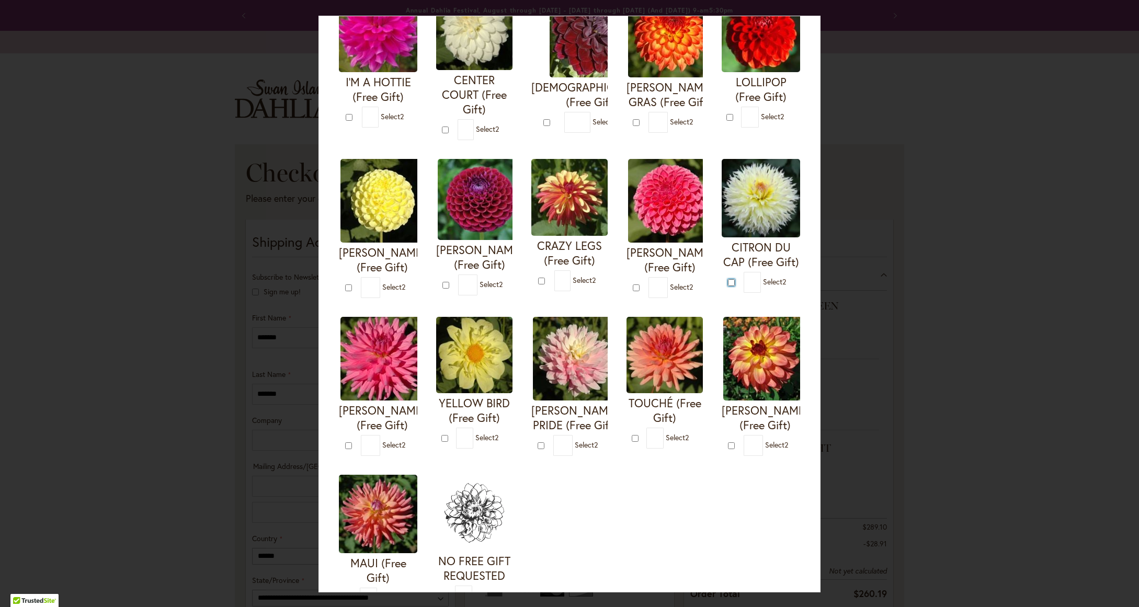
type input "*"
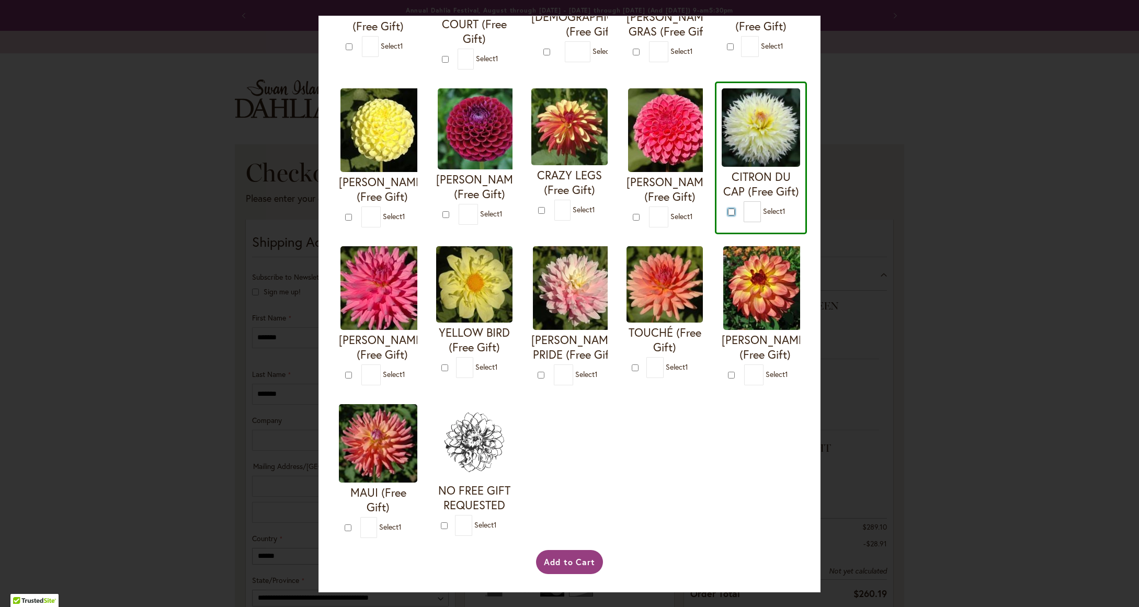
scroll to position [227, 0]
type input "*"
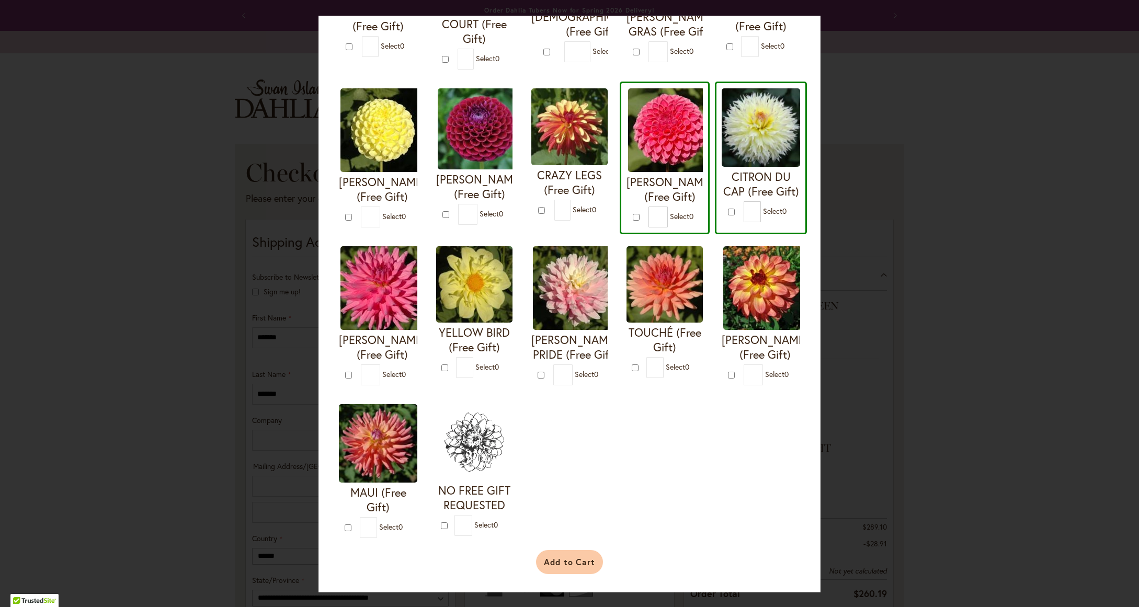
click at [574, 556] on button "Add to Cart" at bounding box center [569, 562] width 67 height 24
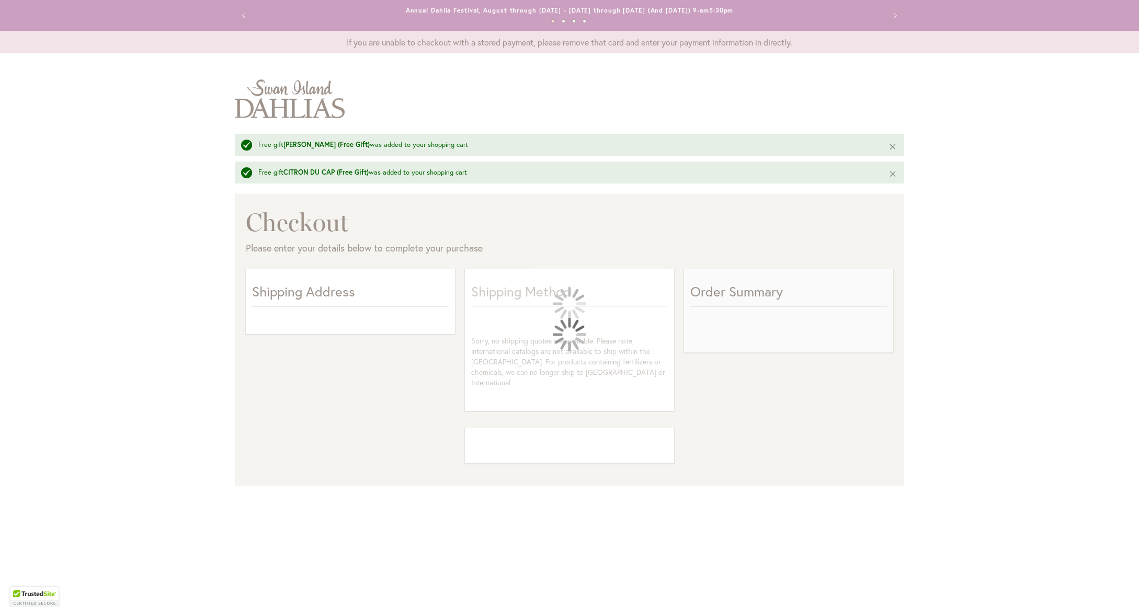
select select "**"
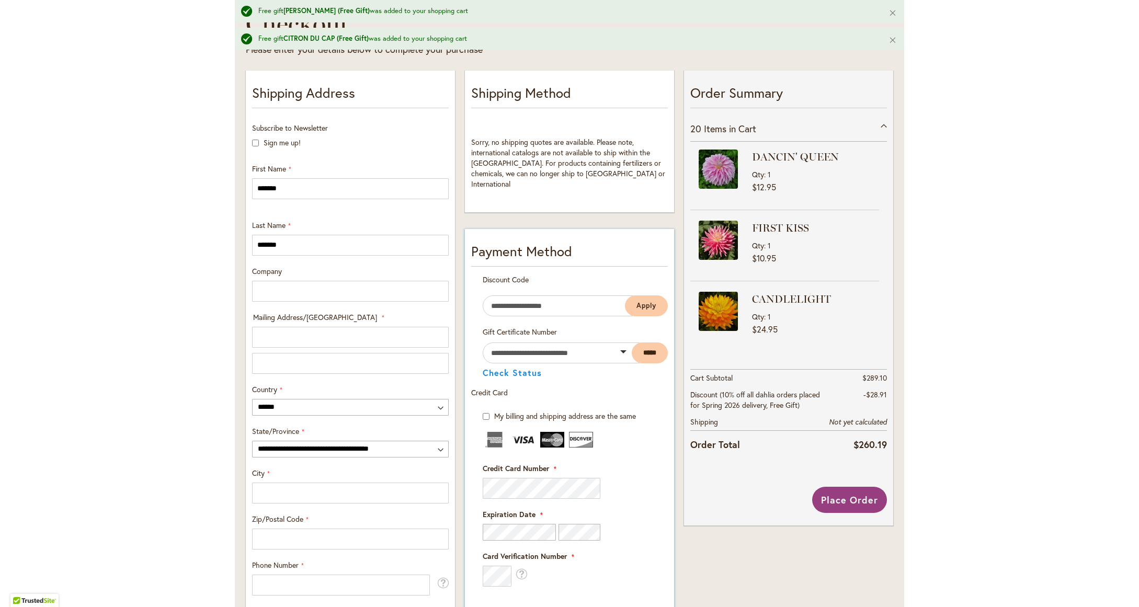
scroll to position [200, 0]
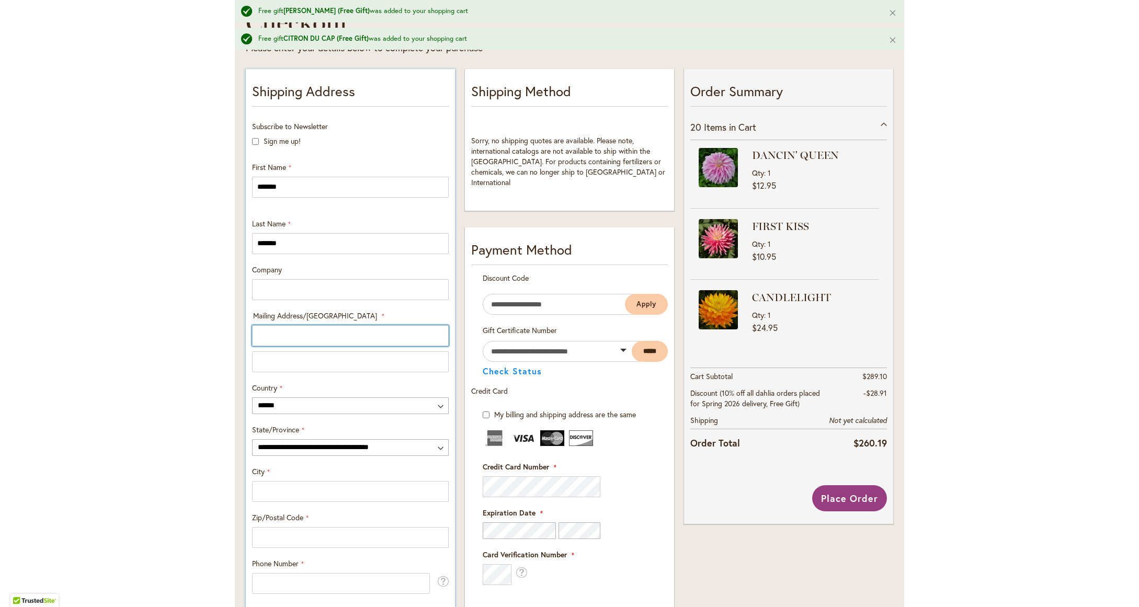
drag, startPoint x: 317, startPoint y: 340, endPoint x: 311, endPoint y: 338, distance: 6.6
click at [314, 339] on input "Mailing Address/PO BOX: Line 1" at bounding box center [350, 335] width 197 height 21
type input "**********"
select select "**"
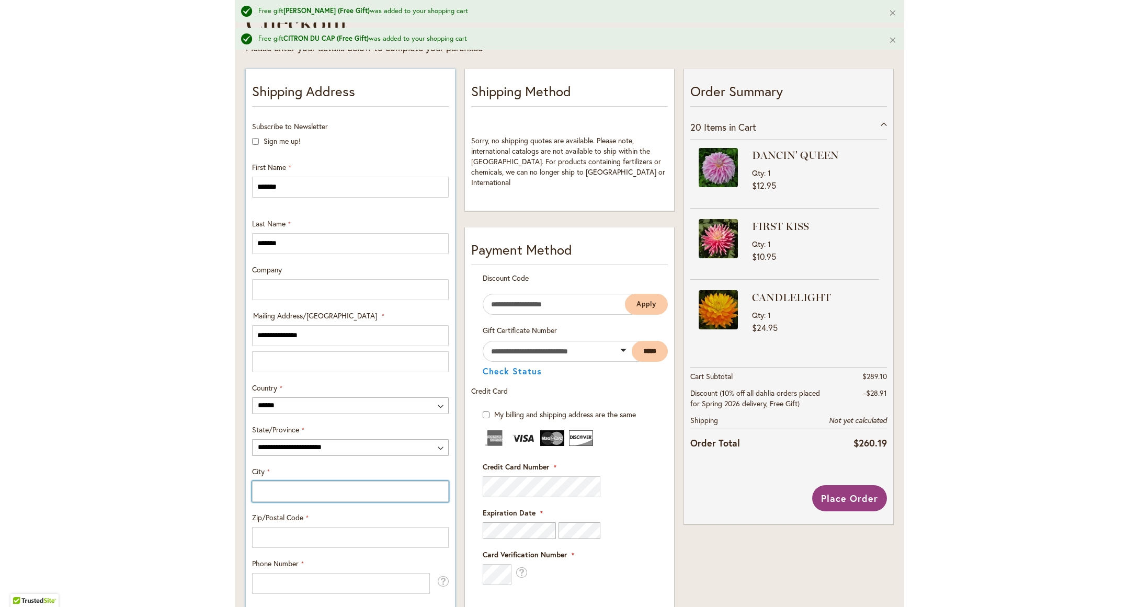
type input "********"
type input "*****"
type input "**********"
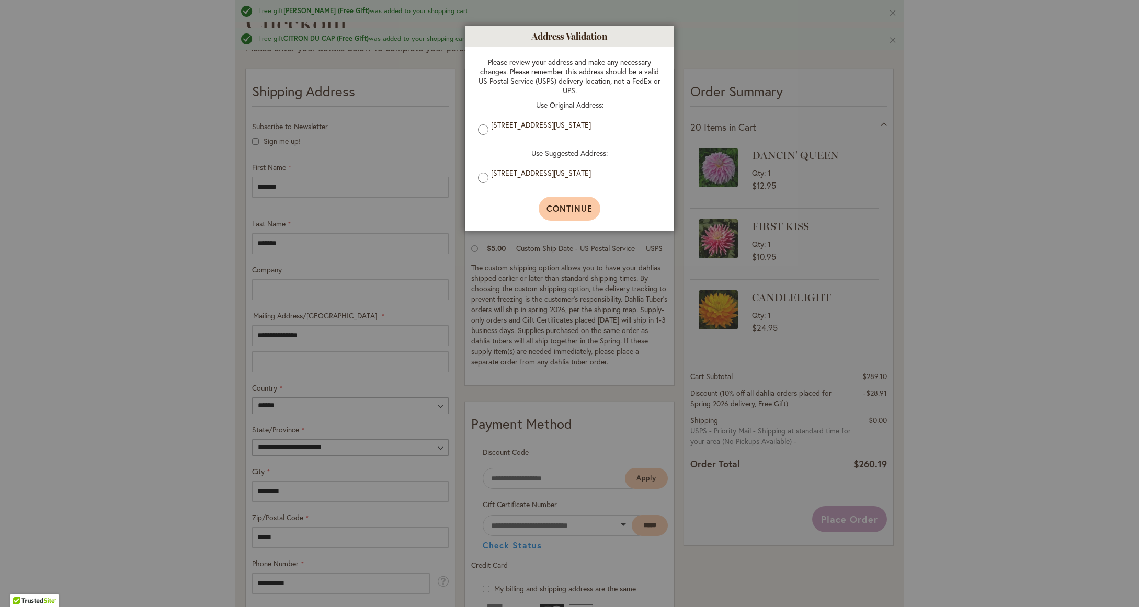
click at [565, 209] on span "Continue" at bounding box center [569, 208] width 47 height 11
type input "**********"
type input "********"
type input "**********"
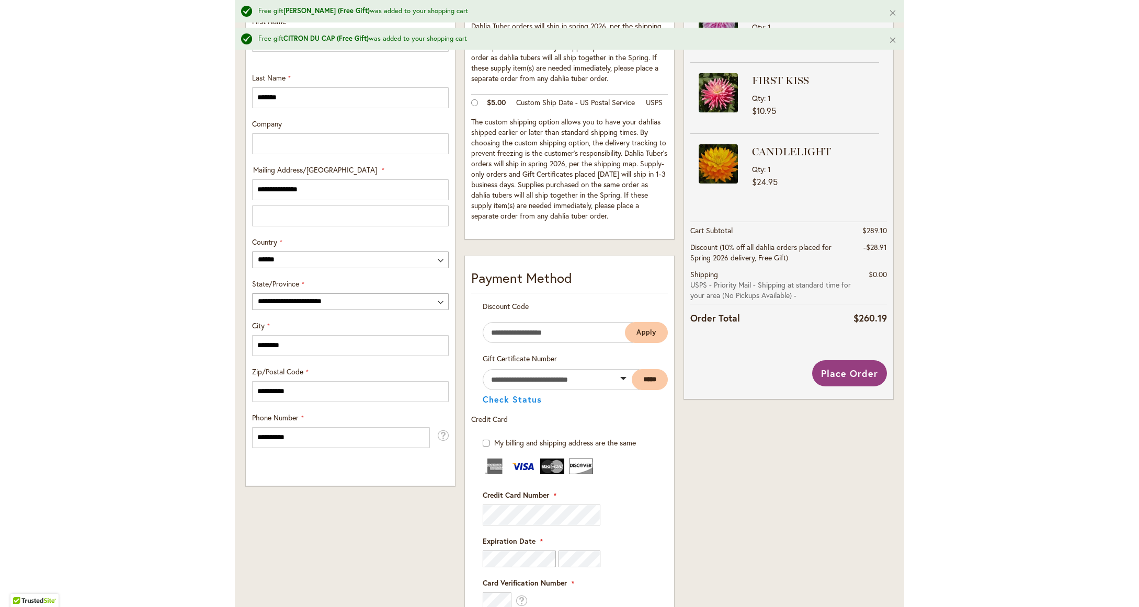
scroll to position [336, 0]
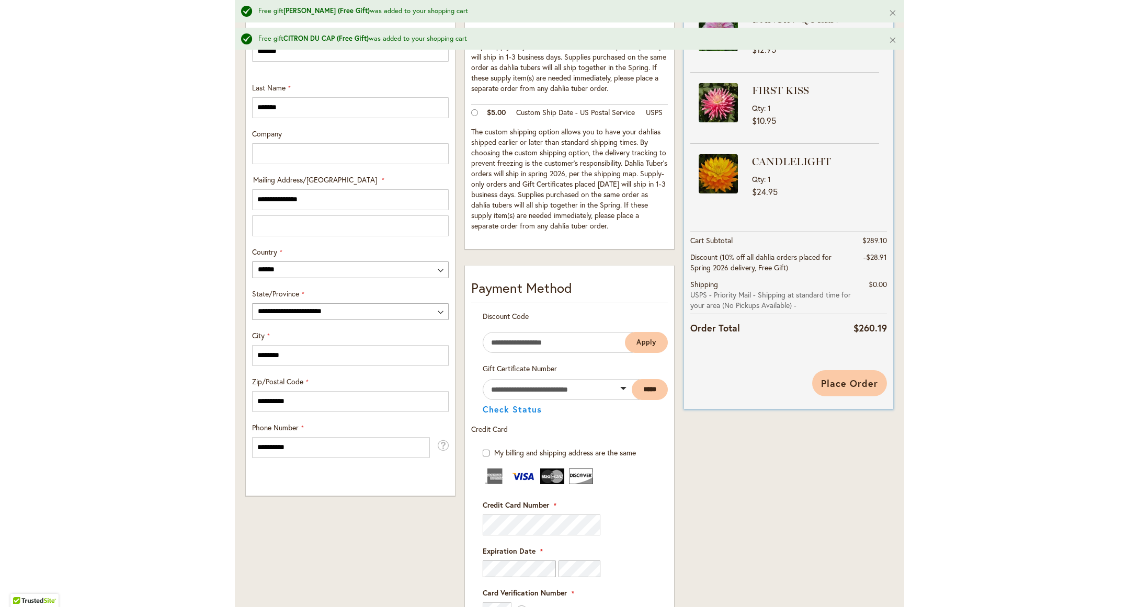
click at [859, 387] on span "Place Order" at bounding box center [849, 383] width 57 height 13
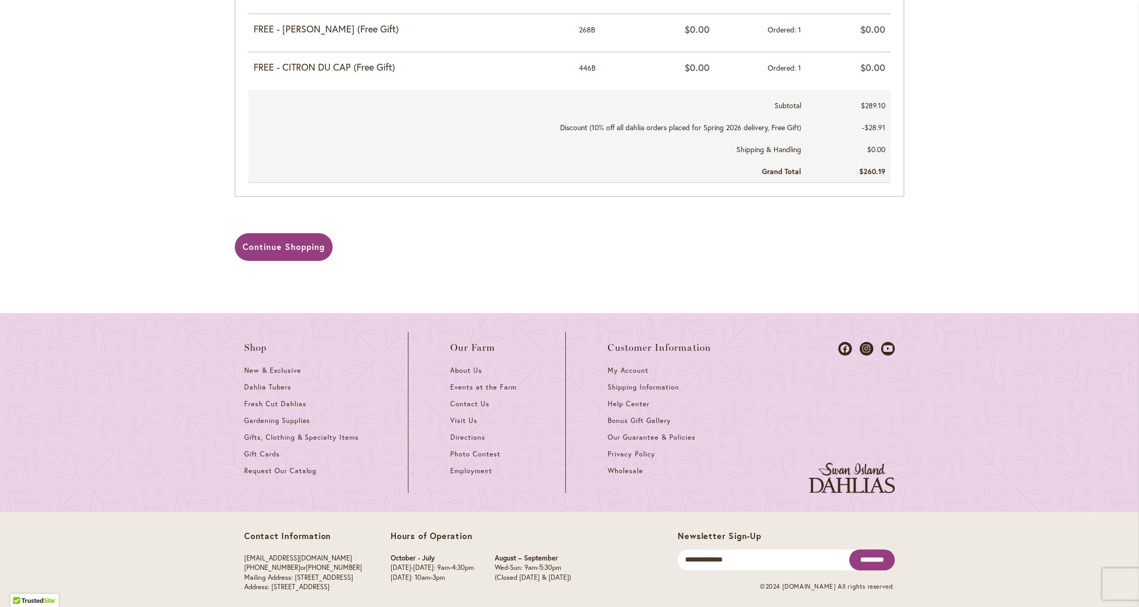
scroll to position [1229, 0]
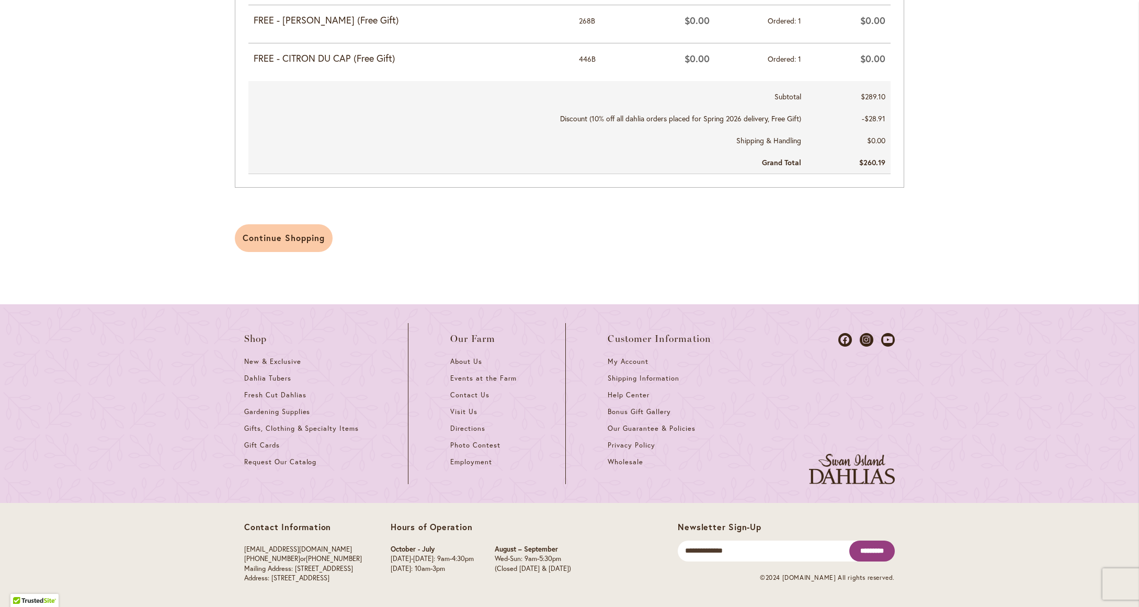
click at [295, 245] on link "Continue Shopping" at bounding box center [284, 238] width 98 height 28
